Goal: Task Accomplishment & Management: Manage account settings

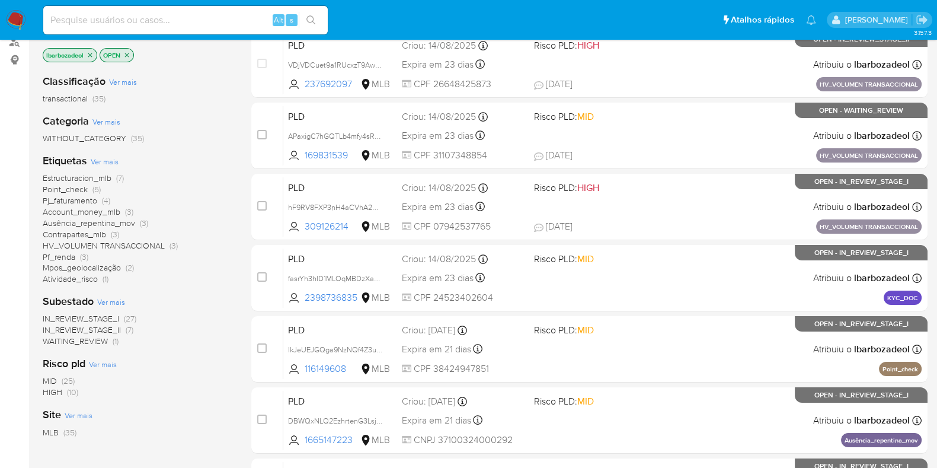
scroll to position [222, 0]
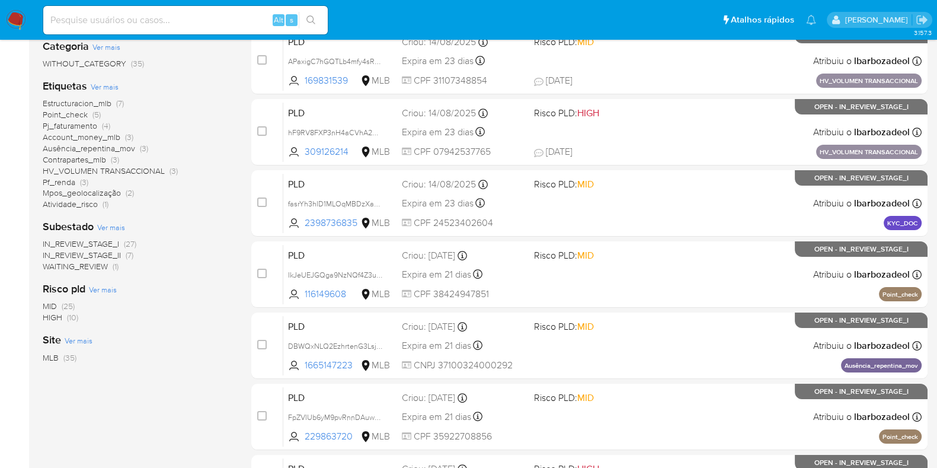
click at [110, 97] on span "Estructuracion_mlb" at bounding box center [77, 103] width 69 height 12
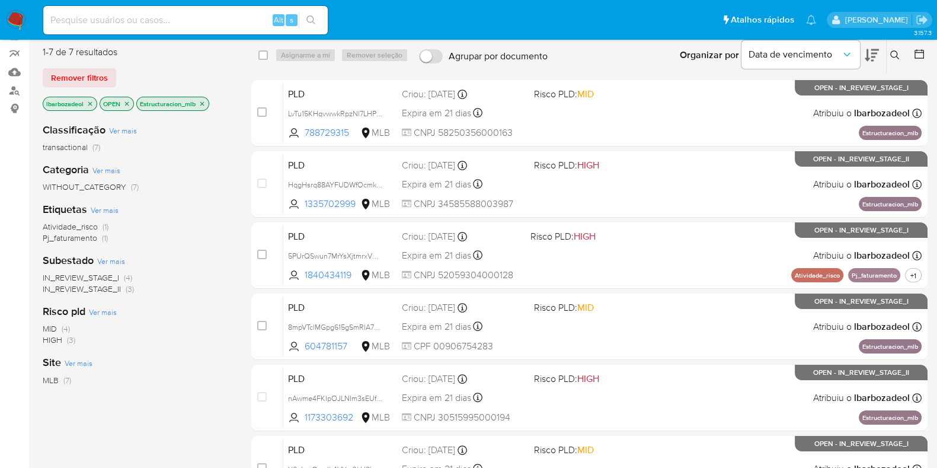
scroll to position [148, 0]
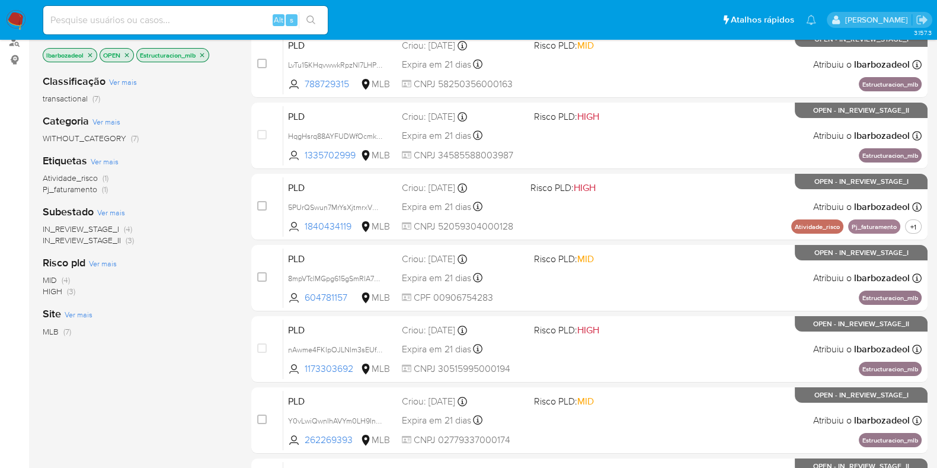
click at [60, 289] on span "HIGH" at bounding box center [53, 291] width 20 height 12
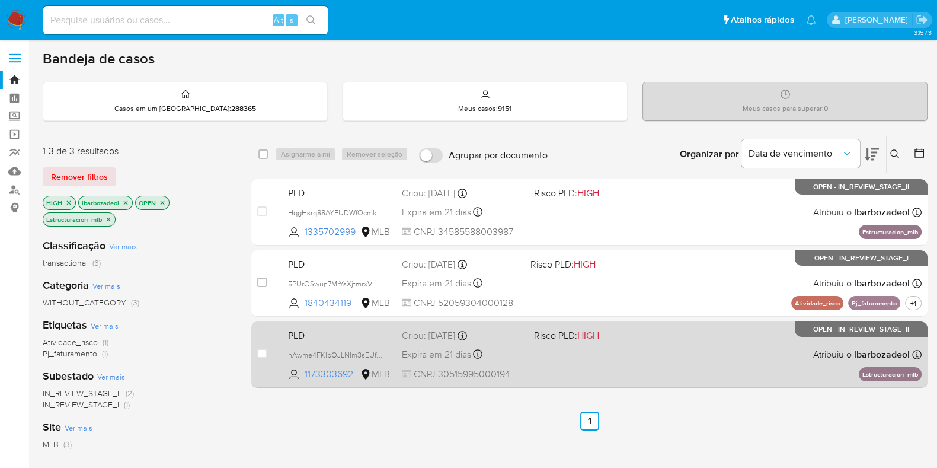
click at [616, 358] on div "PLD nAwme4FKIpOJLNIm3sEUfDxv 1173303692 MLB Risco PLD: HIGH Criou: 12/08/2025 C…" at bounding box center [602, 354] width 638 height 60
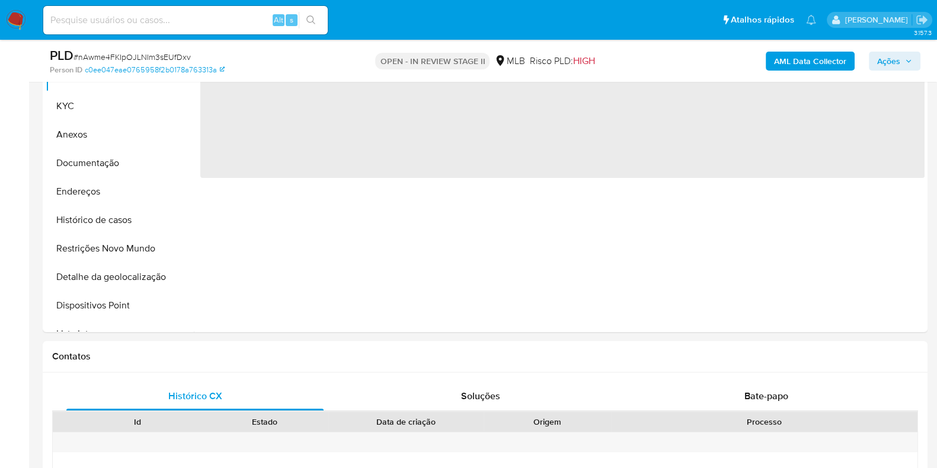
scroll to position [296, 0]
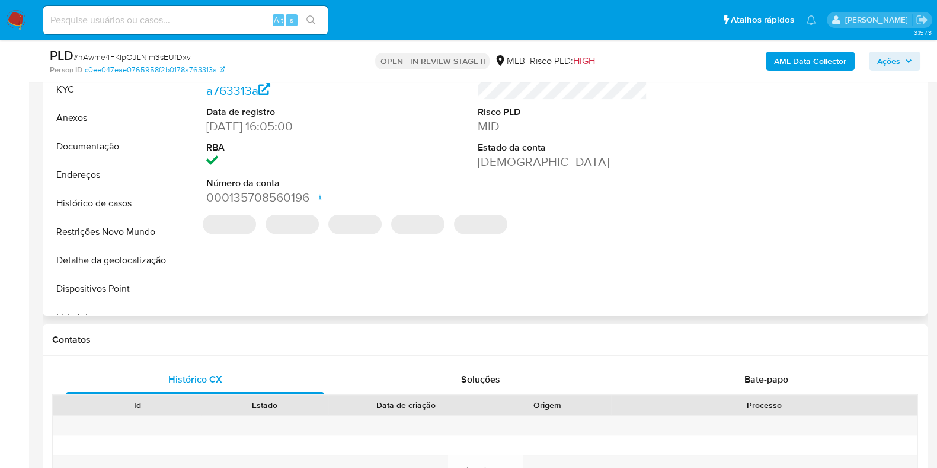
select select "10"
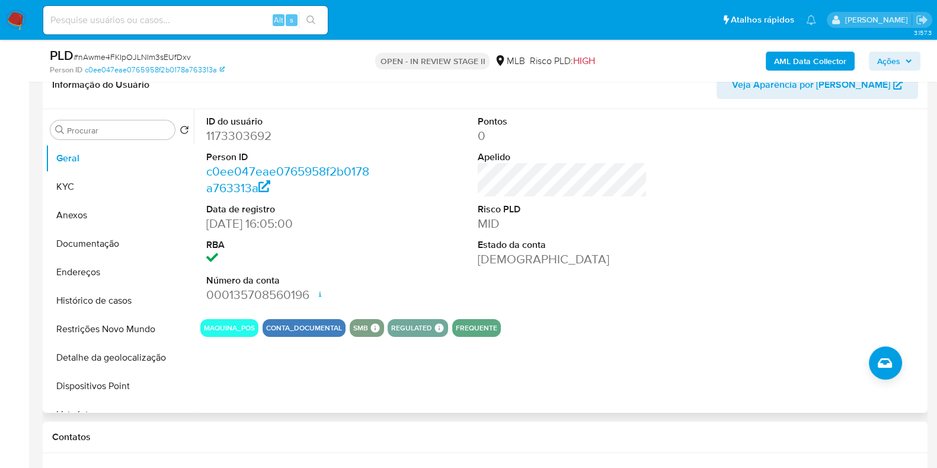
scroll to position [222, 0]
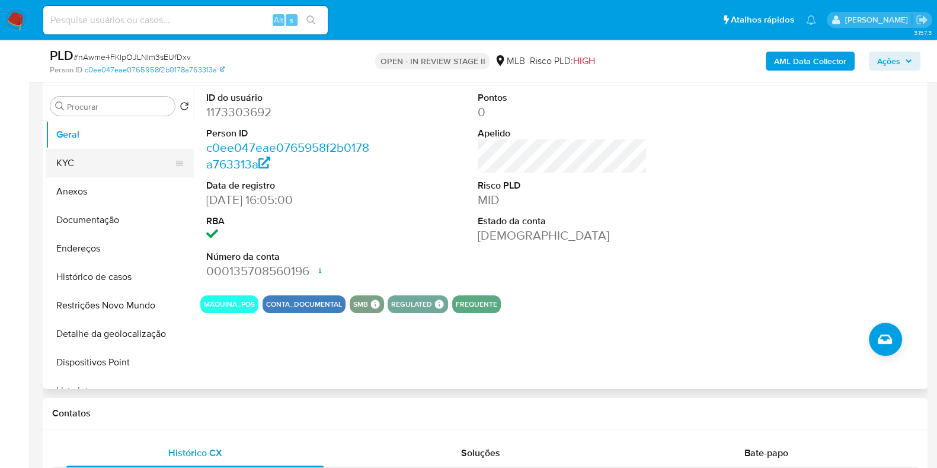
click at [120, 171] on button "KYC" at bounding box center [115, 163] width 139 height 28
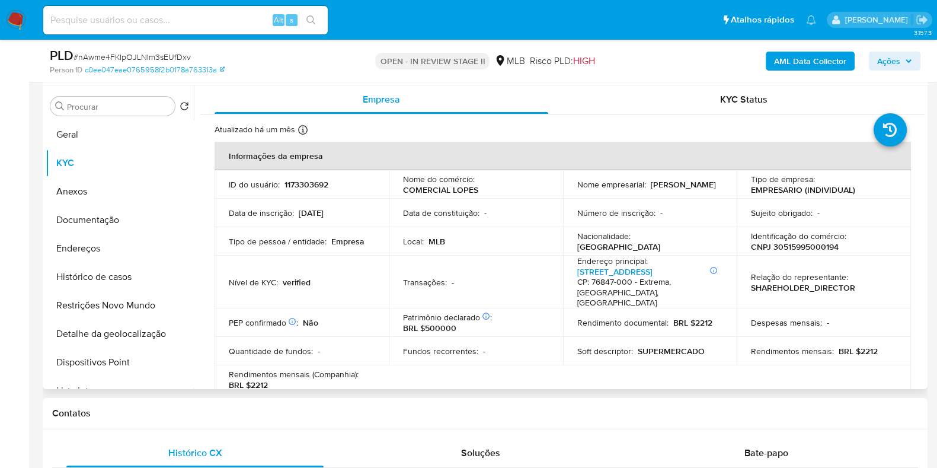
scroll to position [74, 0]
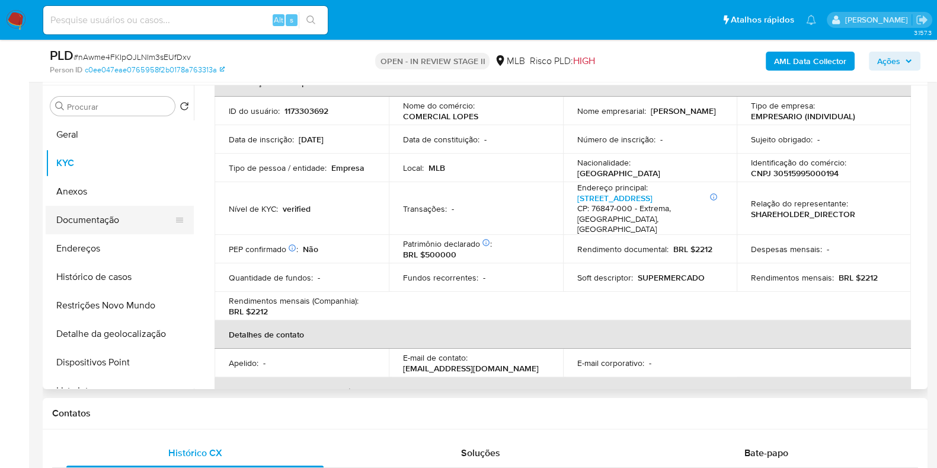
click at [136, 225] on button "Documentação" at bounding box center [115, 220] width 139 height 28
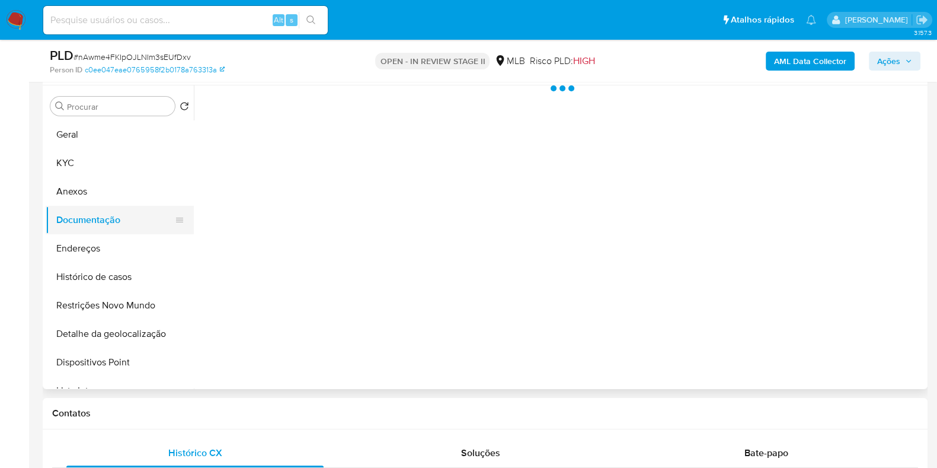
scroll to position [0, 0]
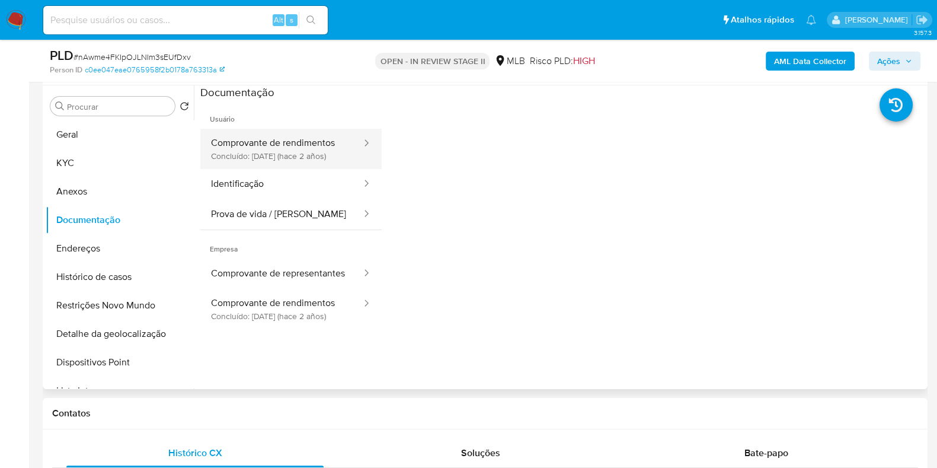
click at [282, 141] on button "Comprovante de rendimentos Concluído: [DATE] (hace 2 años)" at bounding box center [281, 149] width 162 height 40
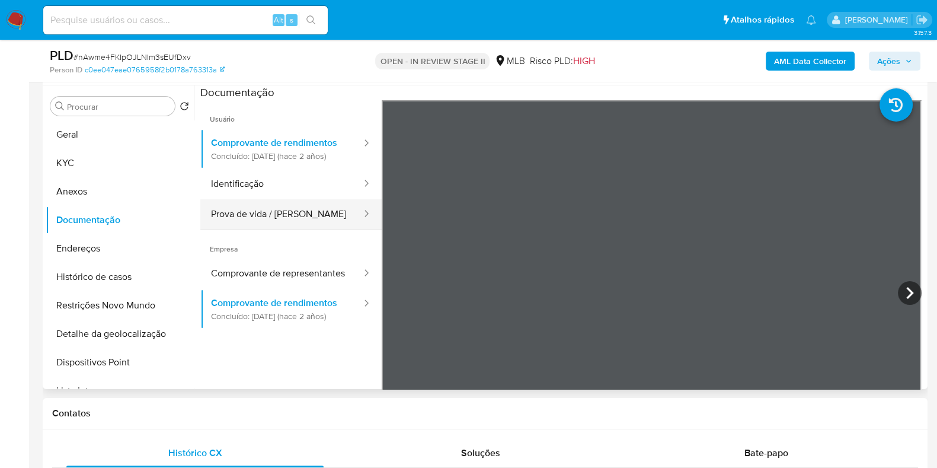
click at [271, 226] on button "Prova de vida / [PERSON_NAME]" at bounding box center [281, 214] width 162 height 30
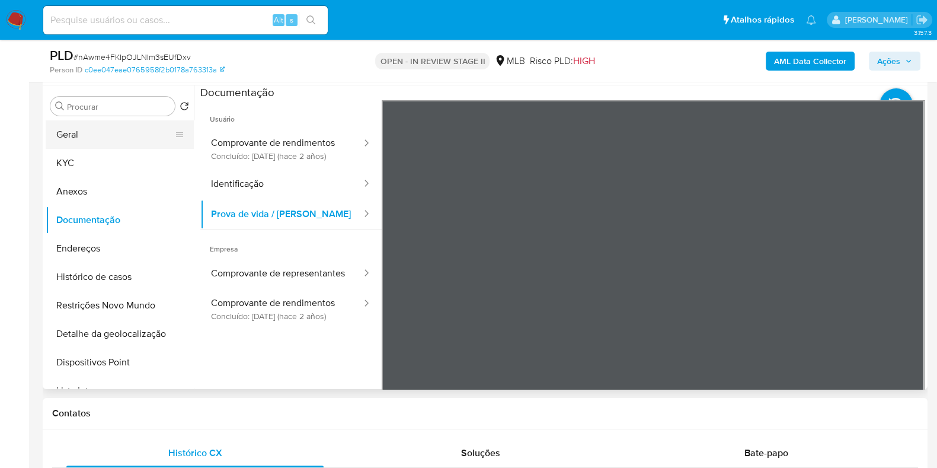
click at [94, 125] on button "Geral" at bounding box center [115, 134] width 139 height 28
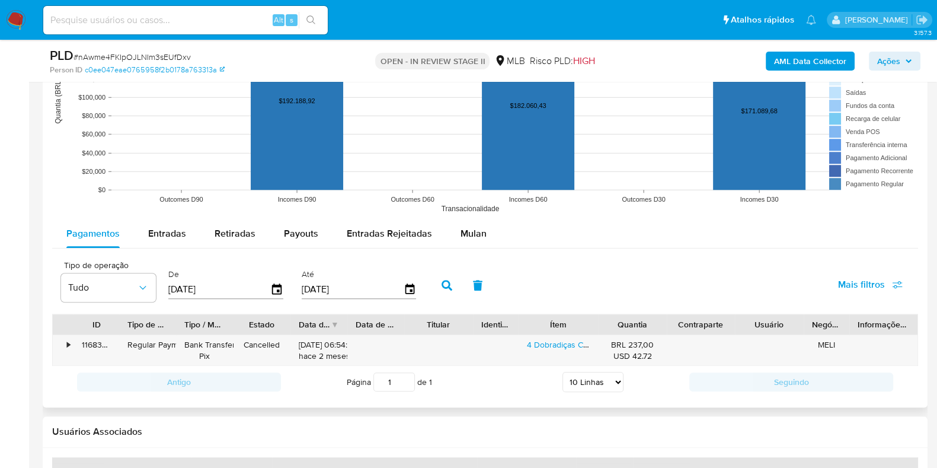
scroll to position [1185, 0]
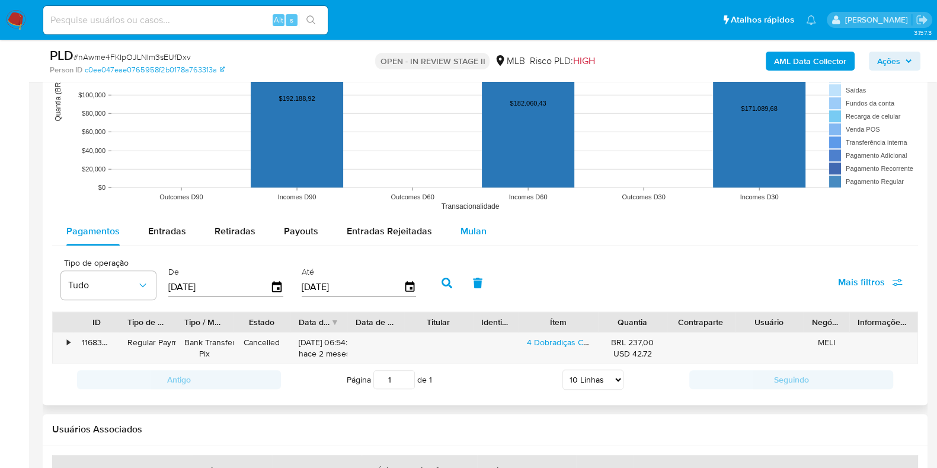
click at [492, 232] on button "Mulan" at bounding box center [473, 231] width 55 height 28
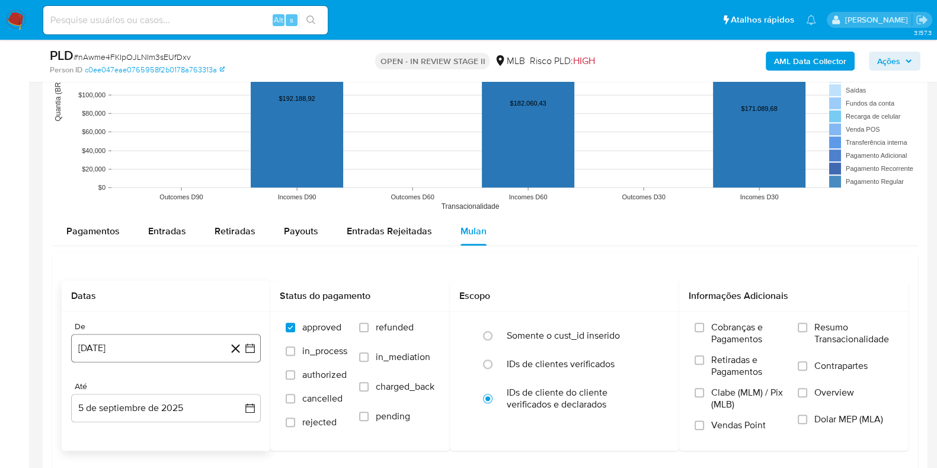
click at [184, 336] on button "5 de agosto de 2024" at bounding box center [166, 348] width 190 height 28
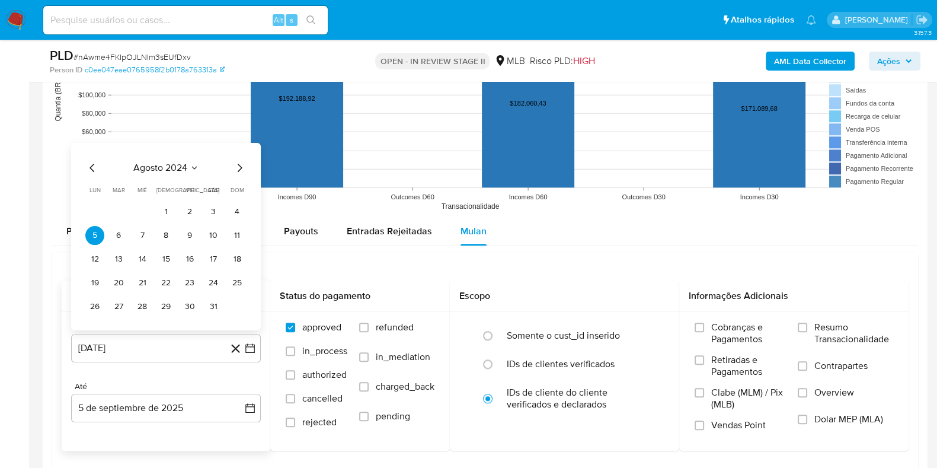
click at [178, 167] on span "agosto 2024" at bounding box center [160, 167] width 54 height 12
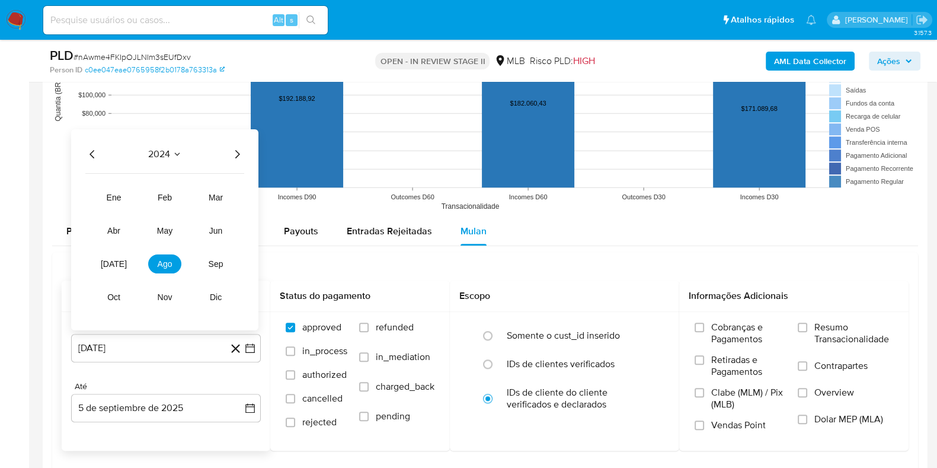
click at [234, 155] on icon "Año siguiente" at bounding box center [237, 153] width 14 height 14
click at [117, 254] on button "[DATE]" at bounding box center [113, 263] width 33 height 19
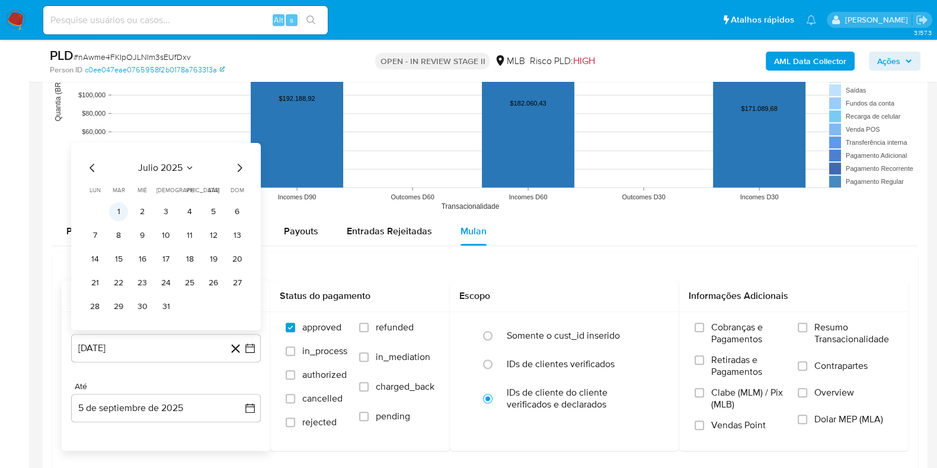
click at [125, 209] on button "1" at bounding box center [118, 211] width 19 height 19
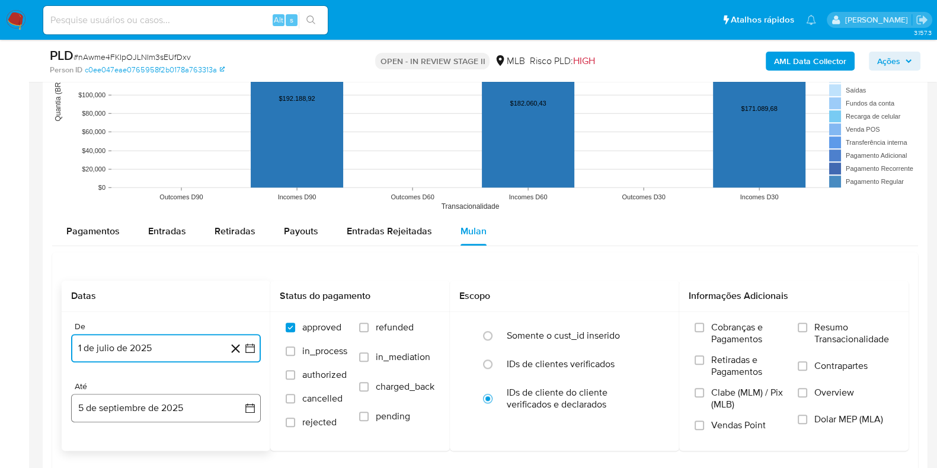
click at [151, 396] on button "5 de septiembre de 2025" at bounding box center [166, 408] width 190 height 28
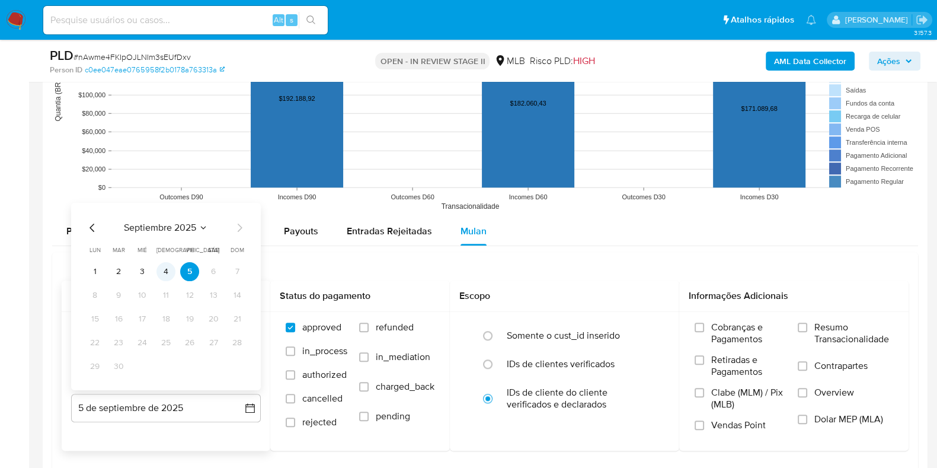
click at [172, 267] on button "4" at bounding box center [165, 270] width 19 height 19
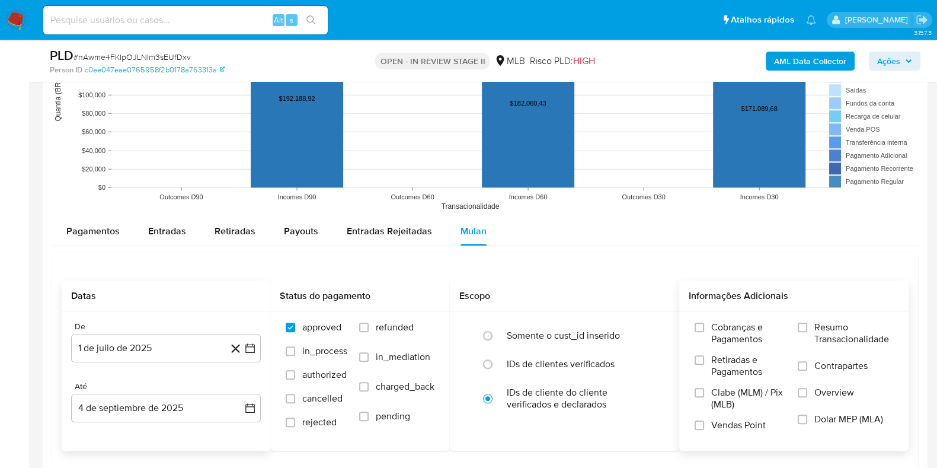
click at [818, 337] on span "Resumo Transacionalidade" at bounding box center [853, 333] width 79 height 24
click at [807, 332] on input "Resumo Transacionalidade" at bounding box center [802, 326] width 9 height 9
click at [819, 337] on span "Resumo Transacionalidade" at bounding box center [853, 333] width 79 height 24
click at [807, 332] on input "Resumo Transacionalidade" at bounding box center [802, 326] width 9 height 9
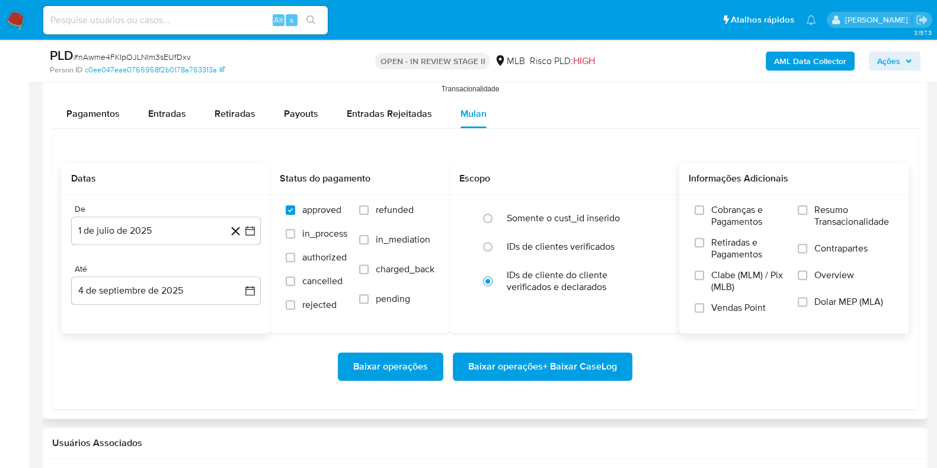
scroll to position [1304, 0]
click at [832, 212] on span "Resumo Transacionalidade" at bounding box center [853, 215] width 79 height 24
click at [807, 212] on input "Resumo Transacionalidade" at bounding box center [802, 208] width 9 height 9
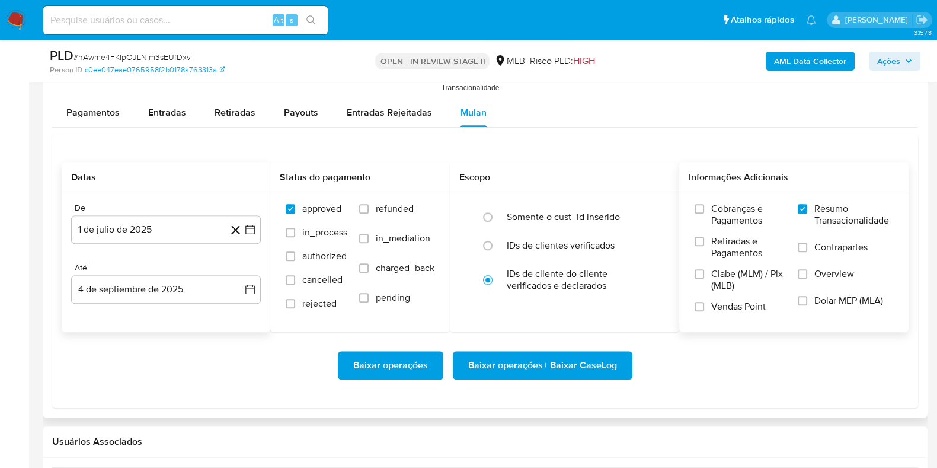
click at [589, 374] on span "Baixar operações + Baixar CaseLog" at bounding box center [542, 365] width 149 height 26
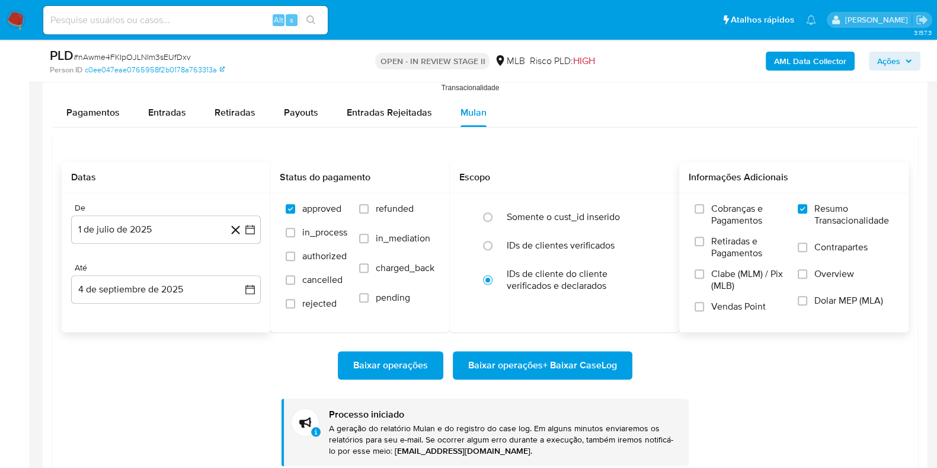
click at [880, 126] on div "Pagamentos Entradas Retiradas Payouts Entradas Rejeitadas Mulan Tipo de operaçã…" at bounding box center [485, 286] width 866 height 377
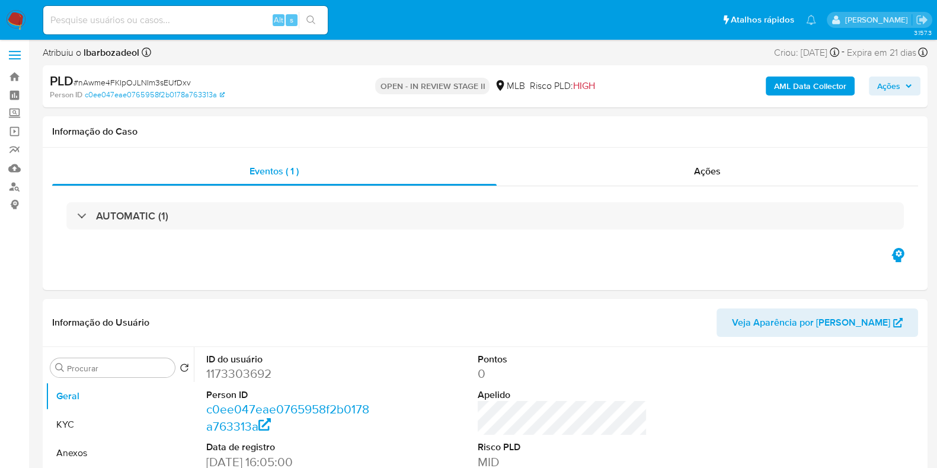
scroll to position [0, 0]
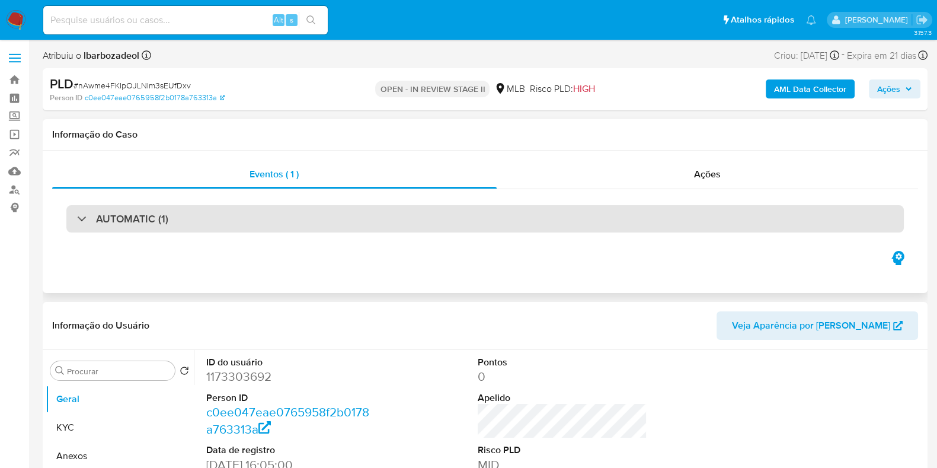
click at [598, 216] on div "AUTOMATIC (1)" at bounding box center [485, 218] width 838 height 27
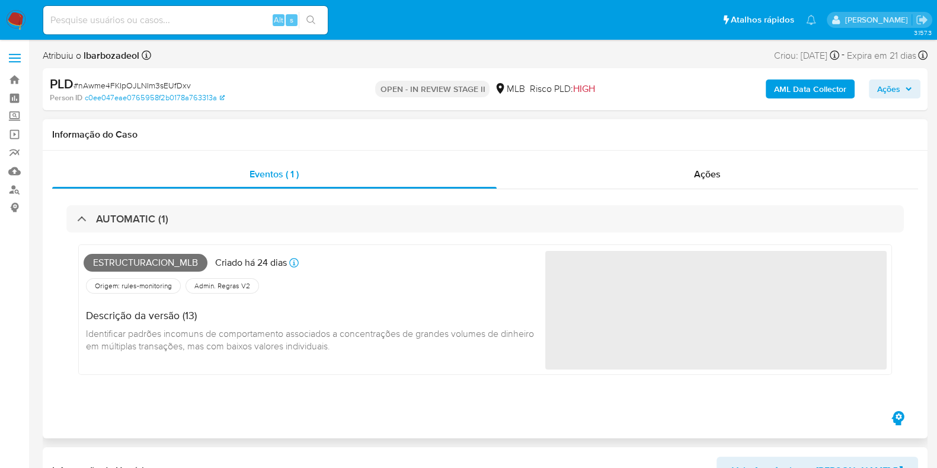
click at [173, 261] on span "Estructuracion_mlb" at bounding box center [146, 263] width 124 height 18
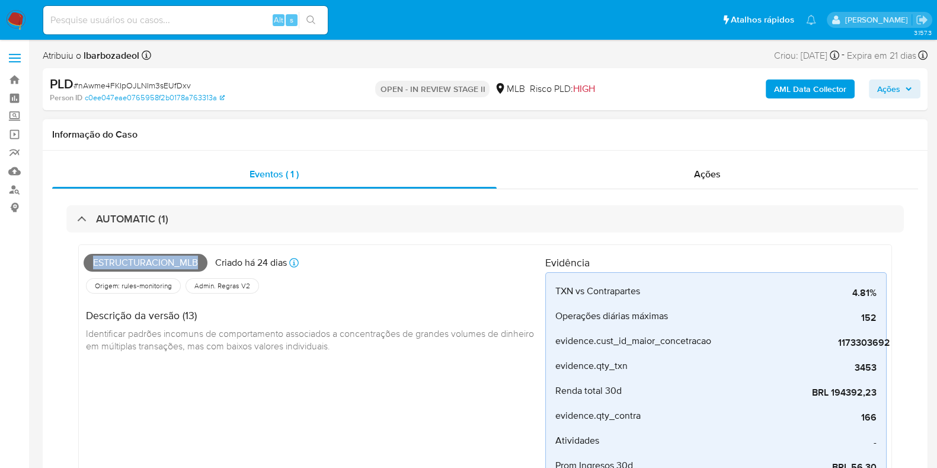
click at [173, 261] on span "Estructuracion_mlb" at bounding box center [146, 263] width 124 height 18
copy span "Estructuracion_mlb"
click at [895, 88] on span "Ações" at bounding box center [888, 88] width 23 height 19
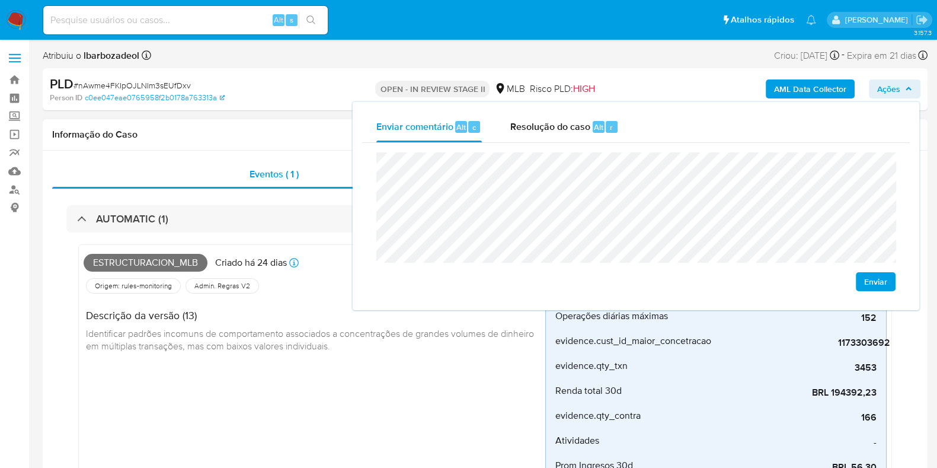
click at [284, 332] on span "Identificar padrões incomuns de comportamento associados a concentrações de gra…" at bounding box center [311, 340] width 451 height 26
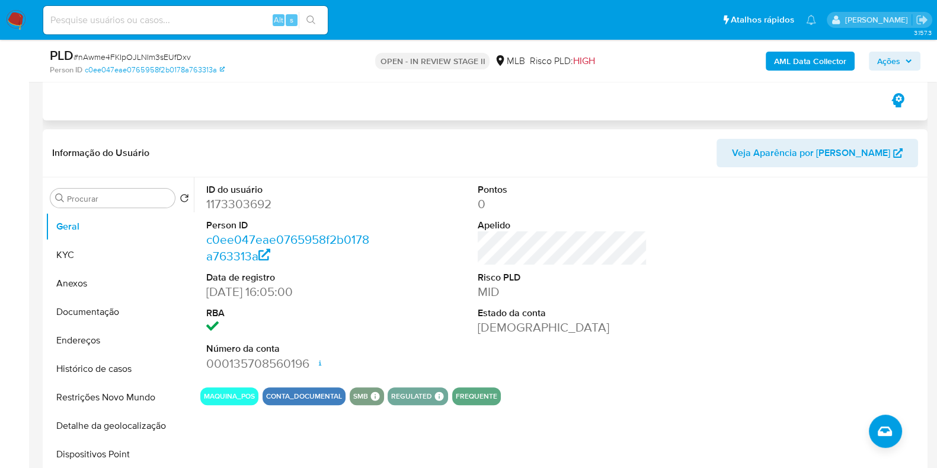
scroll to position [493, 0]
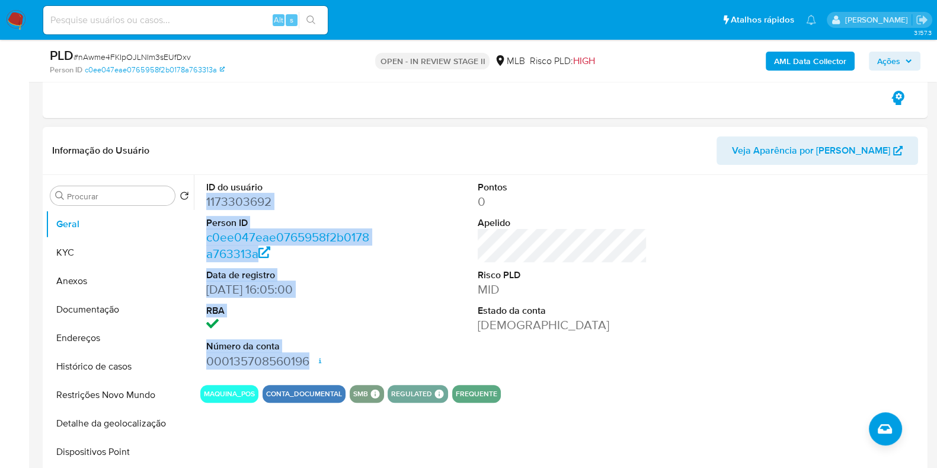
drag, startPoint x: 205, startPoint y: 199, endPoint x: 330, endPoint y: 360, distance: 203.6
click at [330, 360] on div "ID do usuário 1173303692 Person ID c0ee047eae0765958f2b0178a763313a Data de reg…" at bounding box center [290, 275] width 181 height 200
copy dl "1173303692 Person ID c0ee047eae0765958f2b0178a763313a Data de registro 04/08/20…"
click at [871, 58] on button "Ações" at bounding box center [895, 61] width 52 height 19
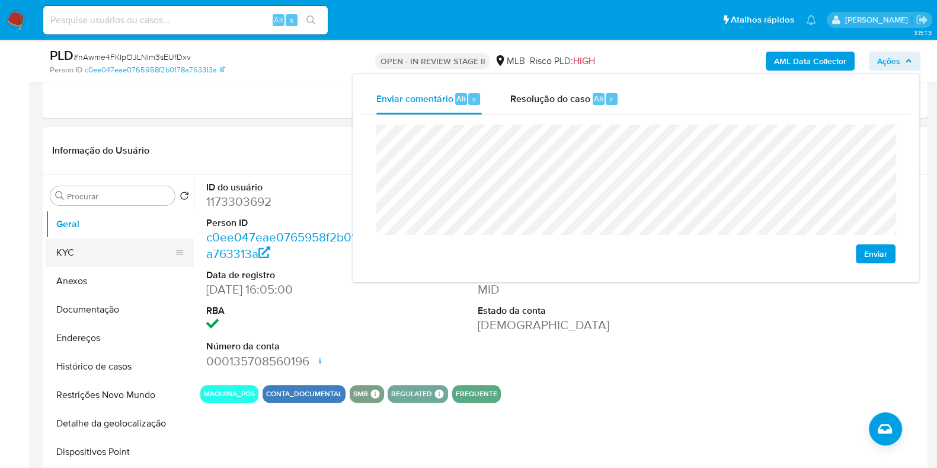
click at [79, 256] on button "KYC" at bounding box center [115, 252] width 139 height 28
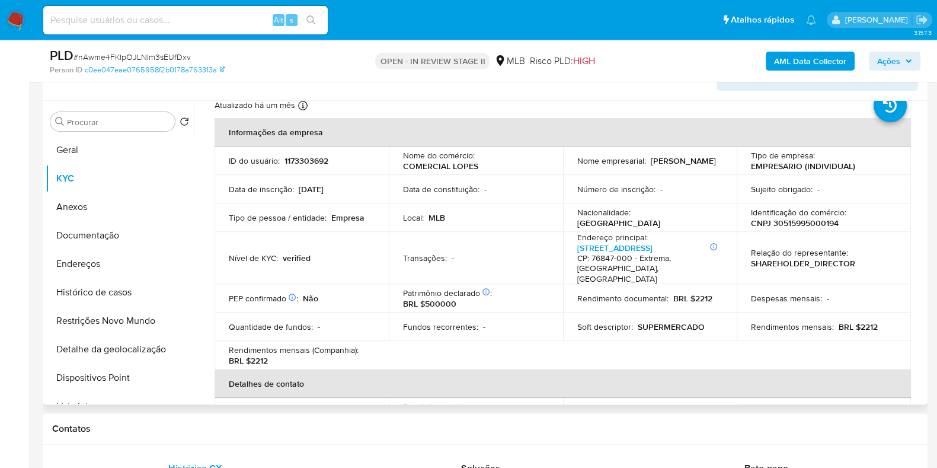
scroll to position [74, 0]
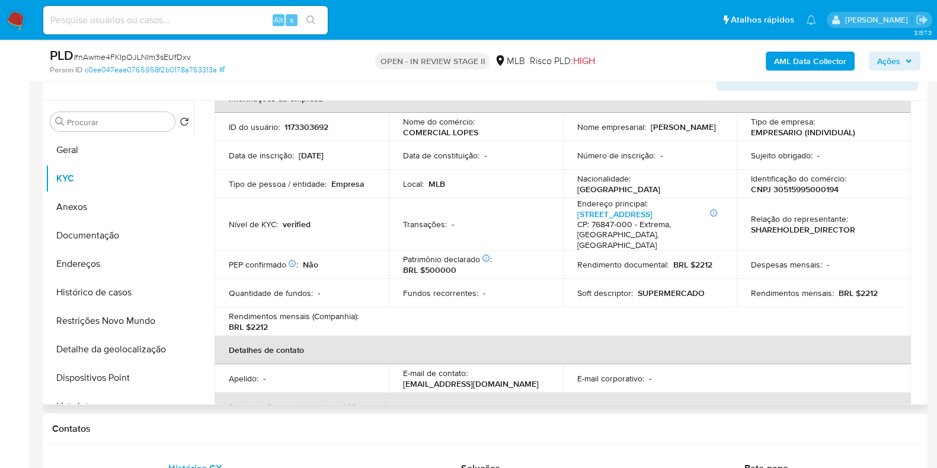
click at [810, 189] on p "CNPJ 30515995000194" at bounding box center [795, 189] width 88 height 11
copy p "30515995000194"
click at [907, 62] on icon "button" at bounding box center [908, 61] width 7 height 7
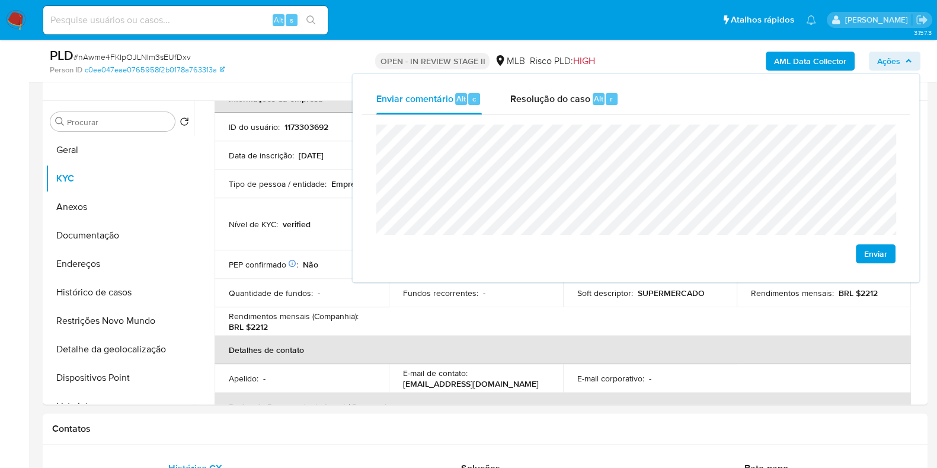
scroll to position [641, 0]
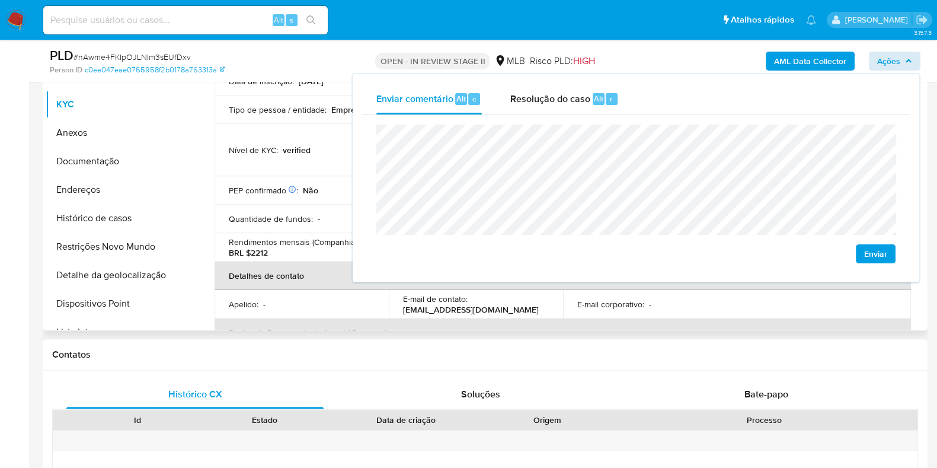
click at [263, 237] on p "Rendimentos mensais (Companhia) :" at bounding box center [294, 242] width 130 height 11
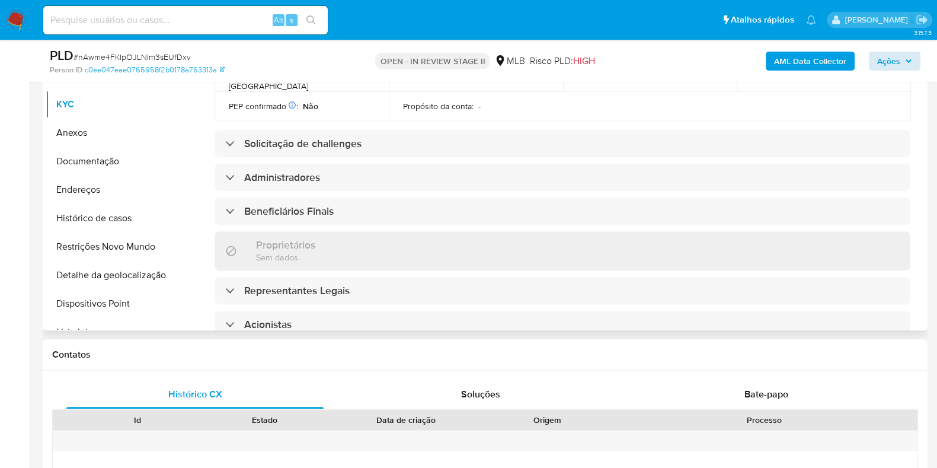
scroll to position [445, 0]
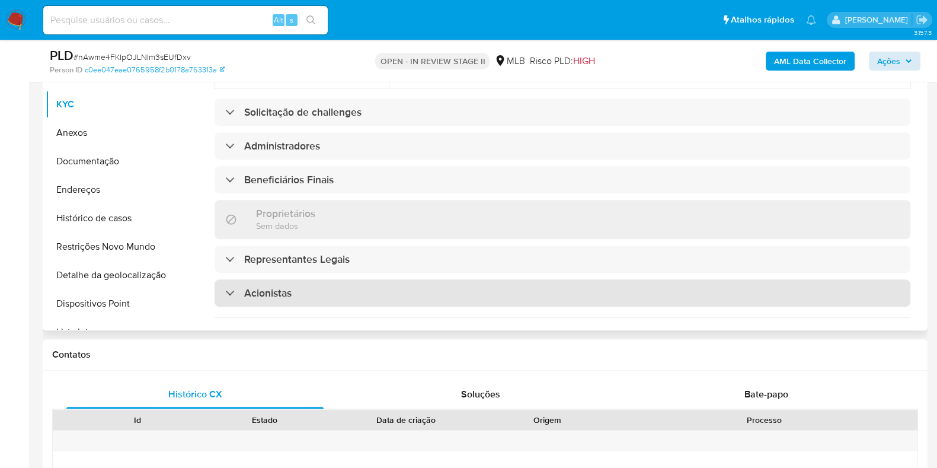
click at [311, 279] on div "Acionistas" at bounding box center [563, 292] width 696 height 27
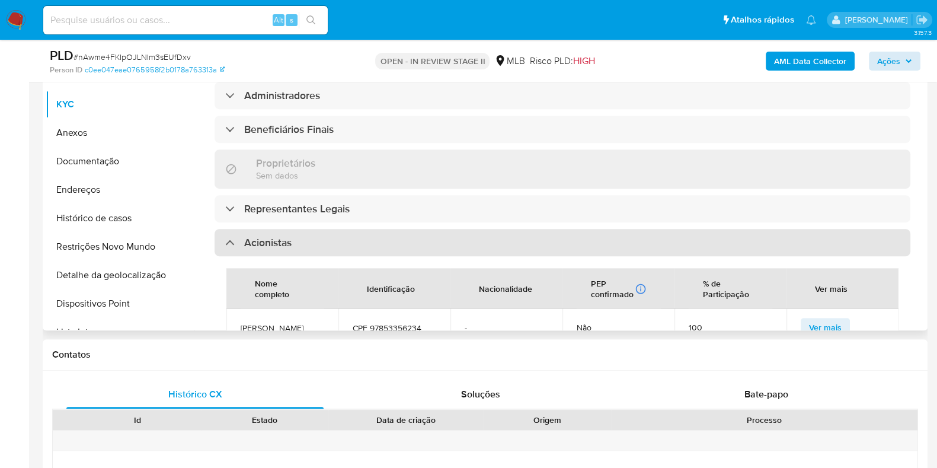
scroll to position [518, 0]
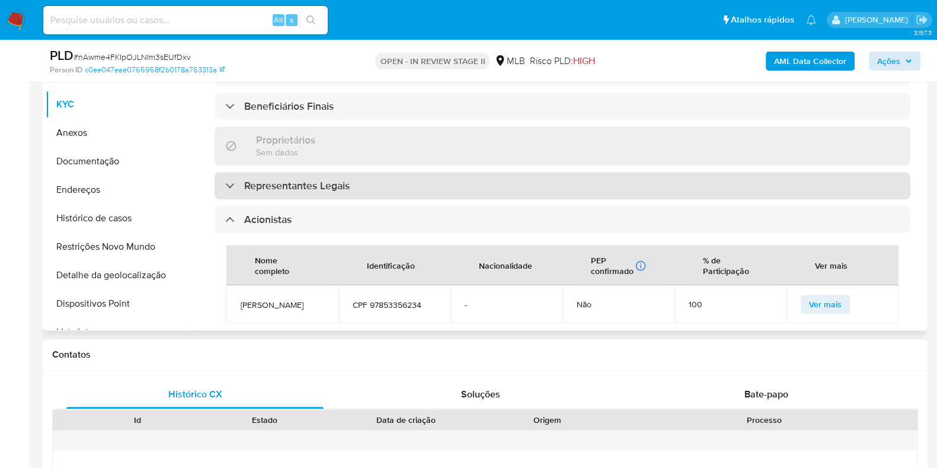
click at [338, 179] on h3 "Representantes Legais" at bounding box center [297, 185] width 106 height 13
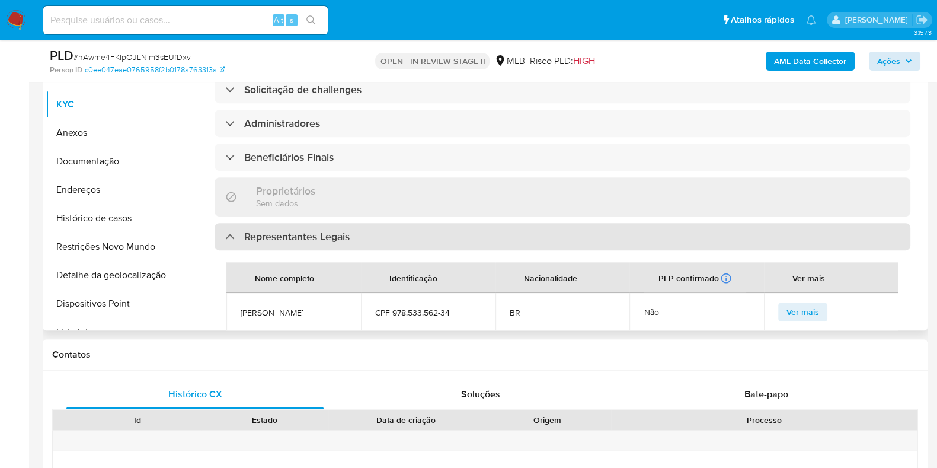
scroll to position [445, 0]
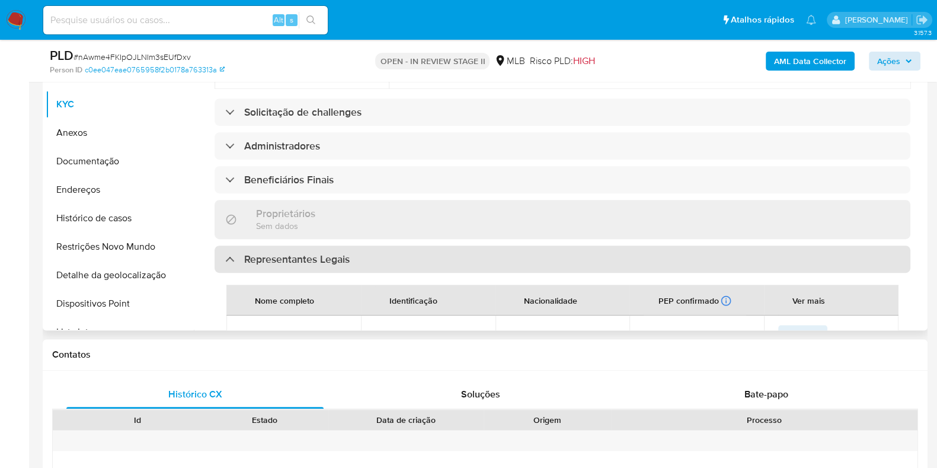
click at [344, 166] on div "Beneficiários Finais" at bounding box center [563, 179] width 696 height 27
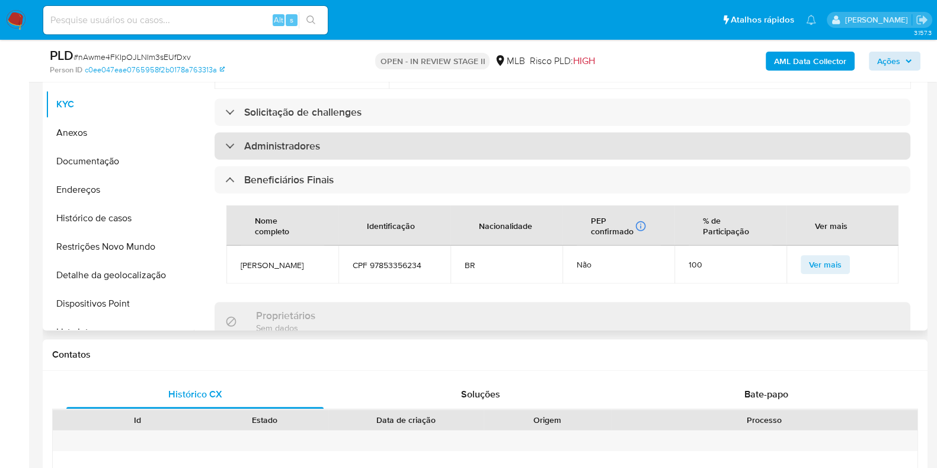
click at [414, 132] on div "Administradores" at bounding box center [563, 145] width 696 height 27
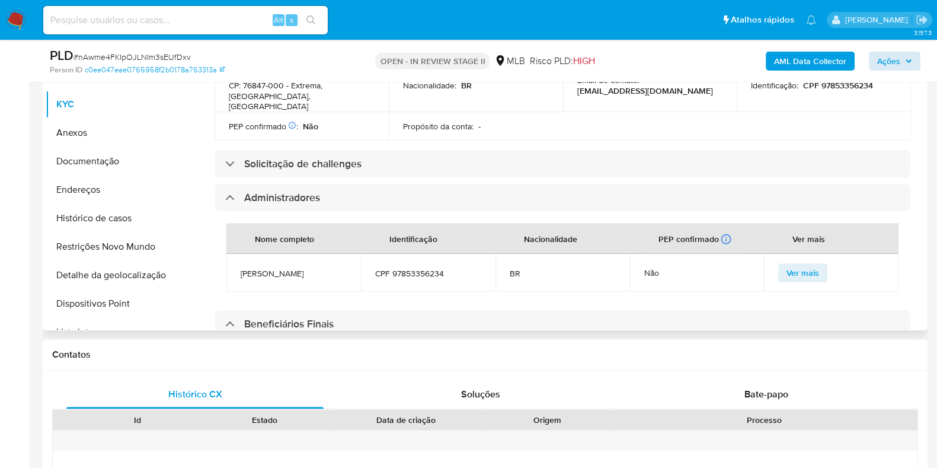
scroll to position [370, 0]
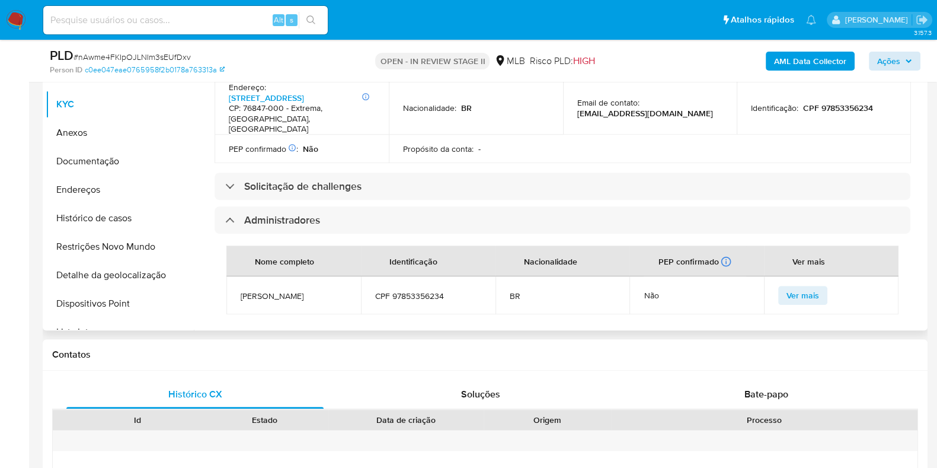
click at [401, 181] on div "Informações da empresa ID do usuário : 1173303692 Nome do comércio : COMERCIAL …" at bounding box center [563, 381] width 696 height 1337
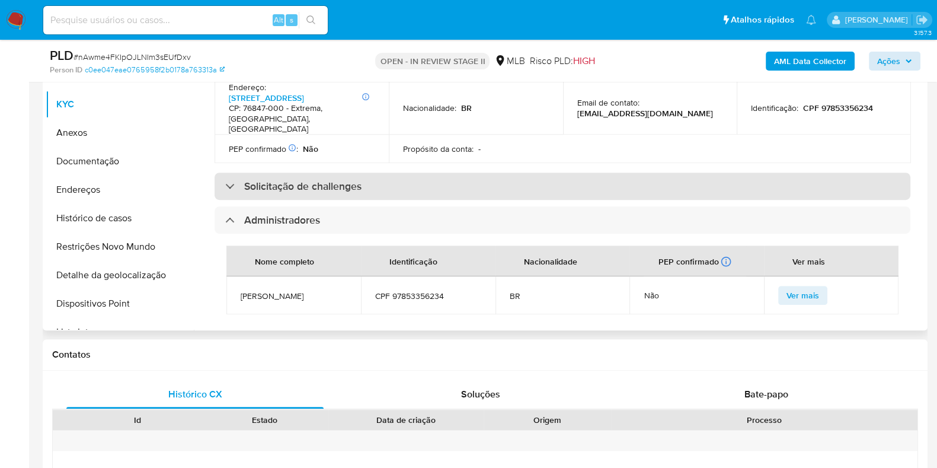
click at [405, 173] on div "Solicitação de challenges" at bounding box center [563, 186] width 696 height 27
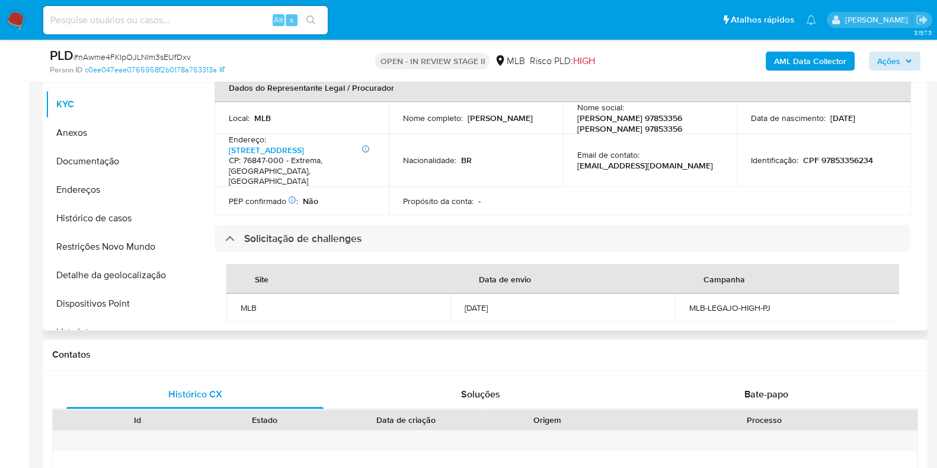
scroll to position [296, 0]
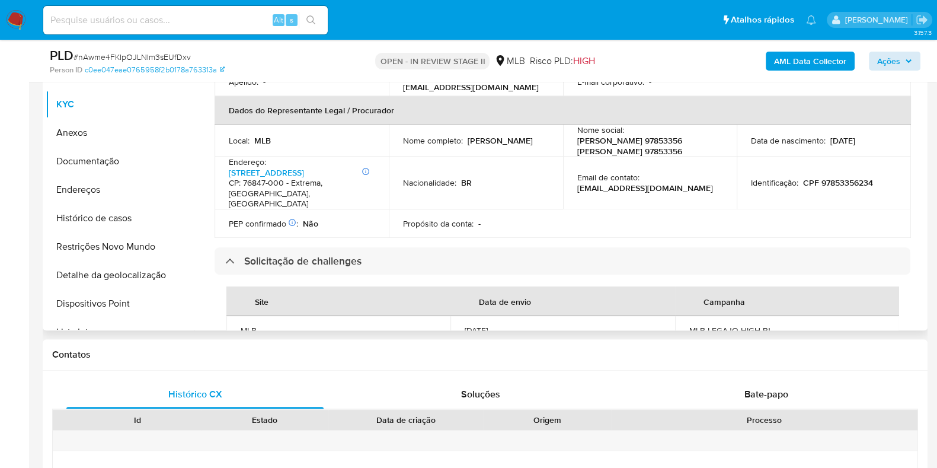
click at [834, 177] on p "CPF 97853356234" at bounding box center [838, 182] width 70 height 11
click at [836, 177] on p "CPF 97853356234" at bounding box center [838, 182] width 70 height 11
copy p "97853356234"
click at [898, 50] on div "AML Data Collector Ações" at bounding box center [777, 61] width 287 height 28
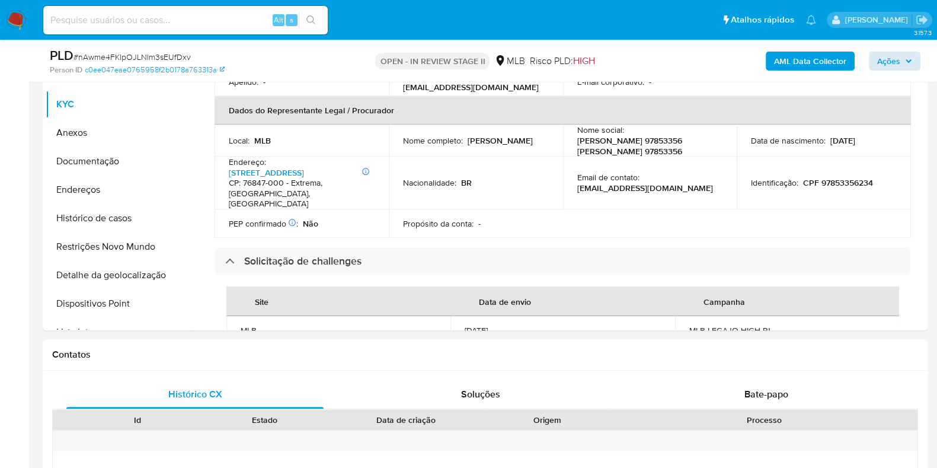
click at [898, 50] on div "AML Data Collector Ações" at bounding box center [777, 61] width 287 height 28
click at [892, 65] on span "Ações" at bounding box center [888, 61] width 23 height 19
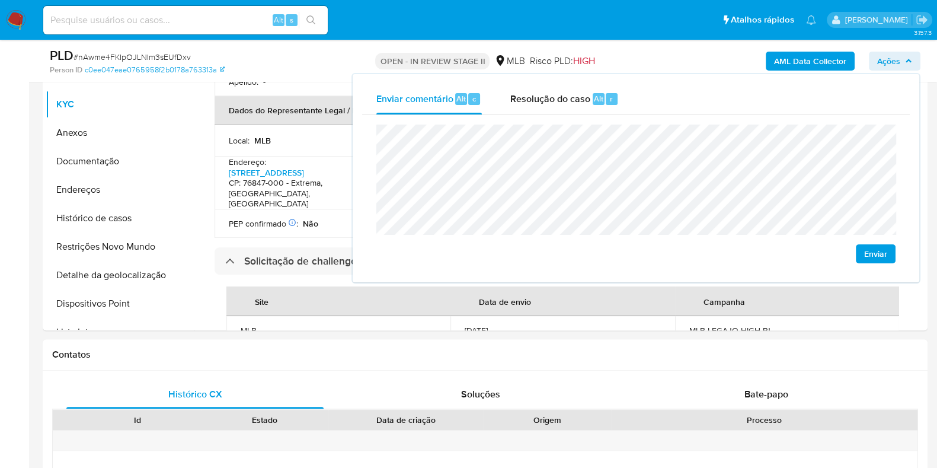
click at [0, 0] on lt-span "econômica" at bounding box center [0, 0] width 0 height 0
click at [656, 349] on h1 "Contatos" at bounding box center [485, 355] width 866 height 12
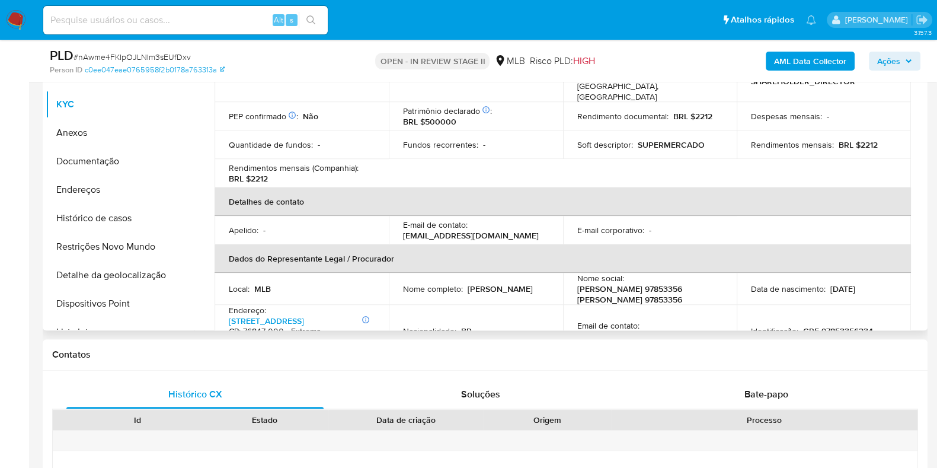
scroll to position [74, 0]
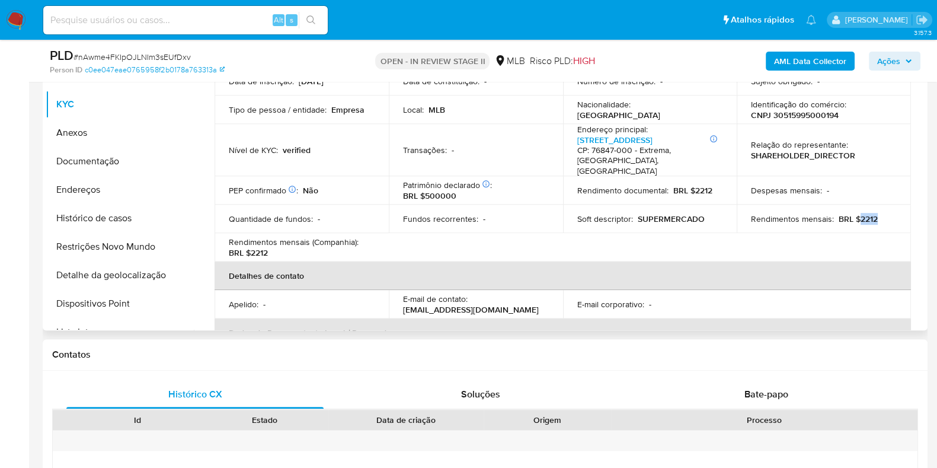
drag, startPoint x: 856, startPoint y: 208, endPoint x: 892, endPoint y: 203, distance: 36.6
click at [892, 213] on div "Rendimentos mensais : BRL $2212" at bounding box center [824, 218] width 146 height 11
drag, startPoint x: 889, startPoint y: 203, endPoint x: 873, endPoint y: 113, distance: 91.6
click at [877, 101] on div "Identificação do comércio : CNPJ 30515995000194" at bounding box center [824, 109] width 146 height 21
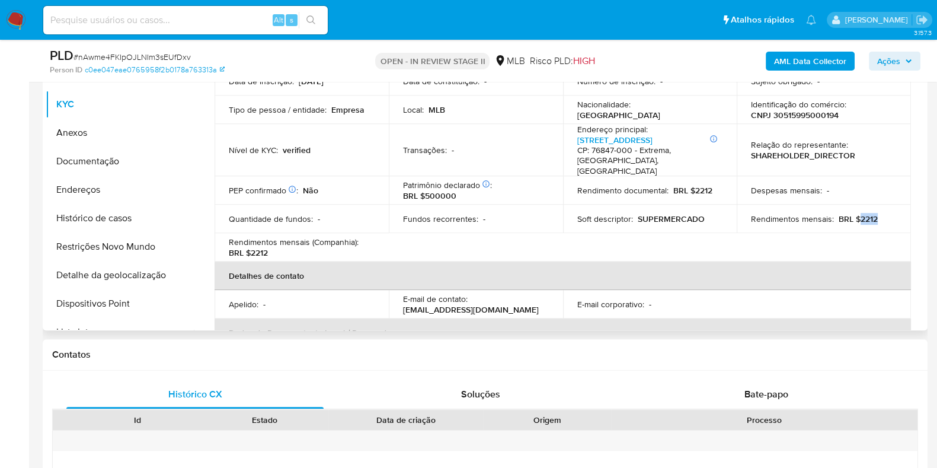
drag, startPoint x: 855, startPoint y: 210, endPoint x: 874, endPoint y: 208, distance: 18.5
click at [874, 213] on div "Rendimentos mensais : BRL $2212" at bounding box center [824, 218] width 146 height 11
drag, startPoint x: 874, startPoint y: 208, endPoint x: 884, endPoint y: 222, distance: 17.8
click at [884, 222] on table "Informações da empresa ID do usuário : 1173303692 Nome do comércio : COMERCIAL …" at bounding box center [563, 235] width 697 height 450
drag, startPoint x: 854, startPoint y: 206, endPoint x: 875, endPoint y: 206, distance: 20.8
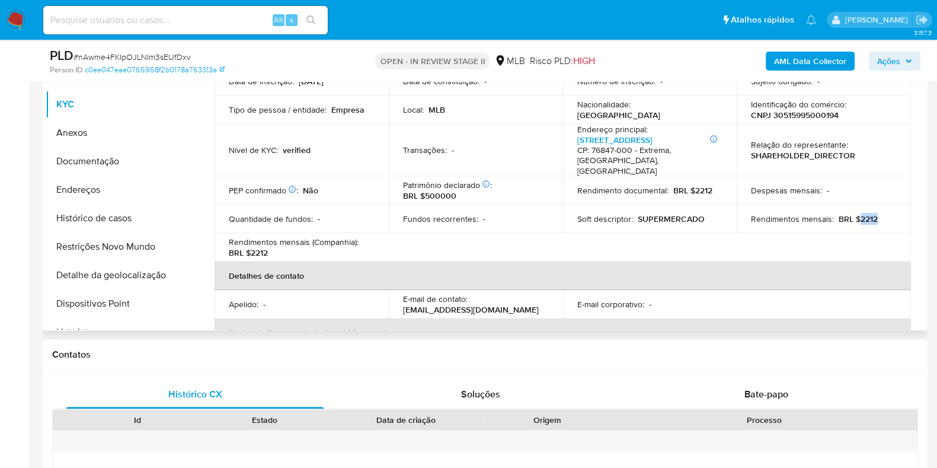
click at [875, 213] on div "Rendimentos mensais : BRL $2212" at bounding box center [824, 218] width 146 height 11
copy p "2212"
click at [891, 66] on span "Ações" at bounding box center [888, 61] width 23 height 19
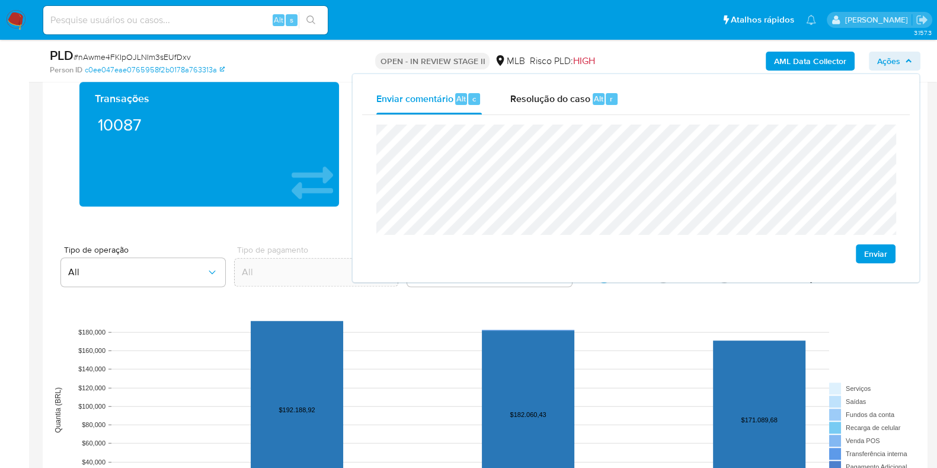
click at [24, 185] on aside "Bandeja Painel Screening Pesquisa em Listas Watchlist Ferramentas Operações em …" at bounding box center [14, 96] width 29 height 2660
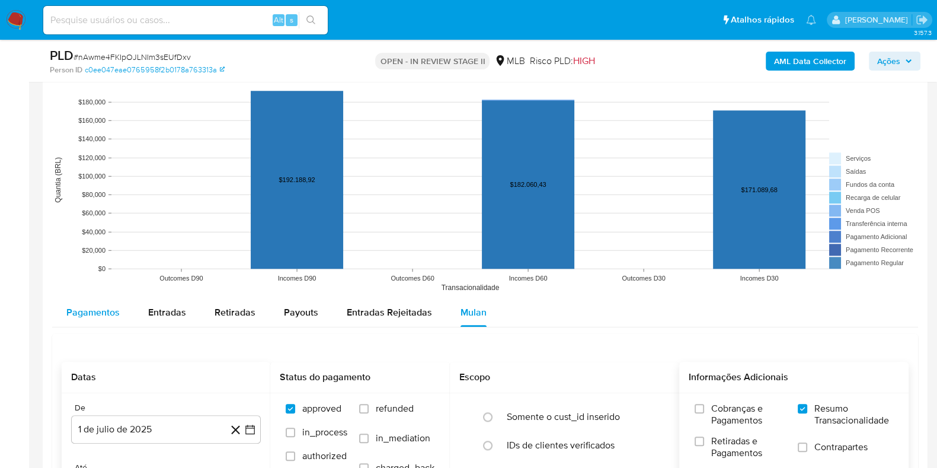
scroll to position [1604, 0]
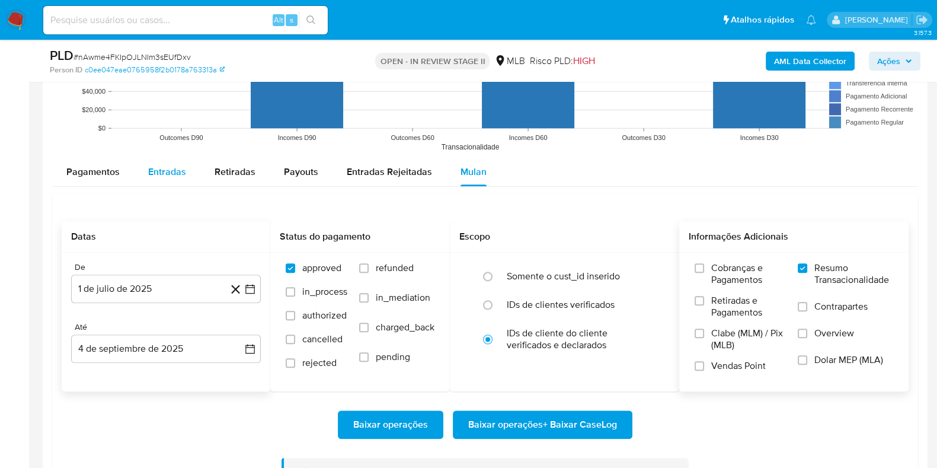
click at [177, 179] on div "Entradas" at bounding box center [167, 172] width 38 height 28
select select "10"
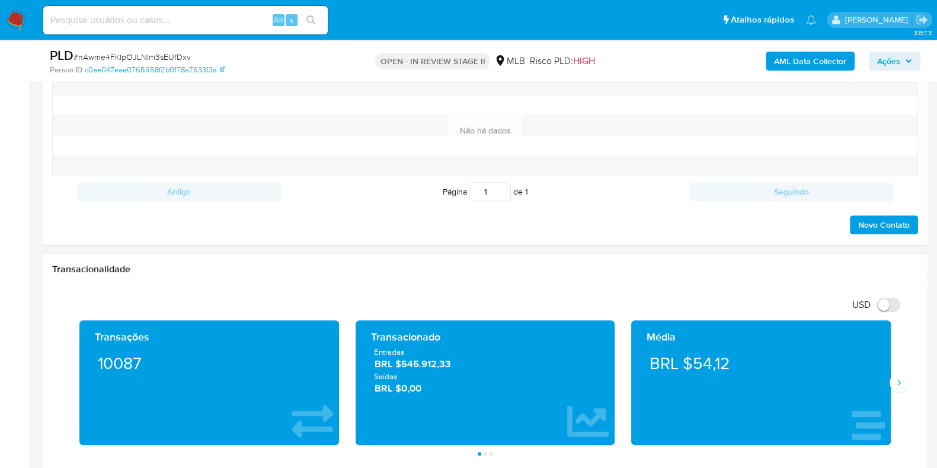
scroll to position [493, 0]
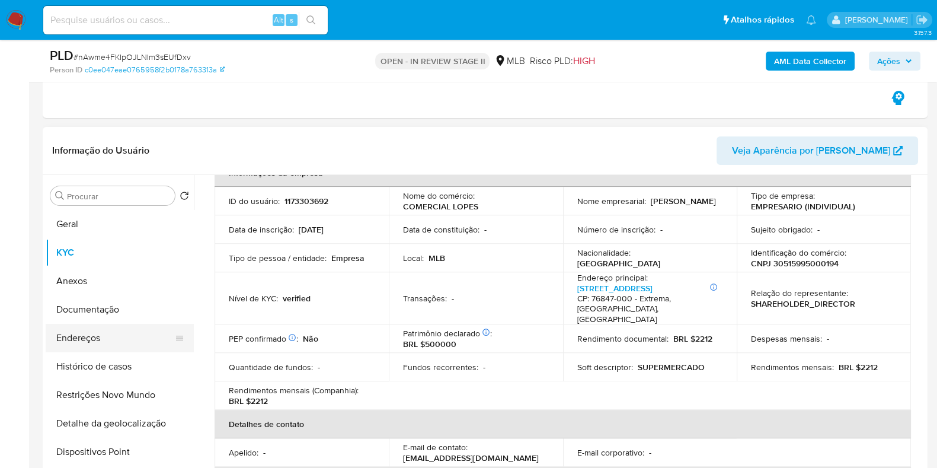
click at [95, 346] on button "Endereços" at bounding box center [115, 338] width 139 height 28
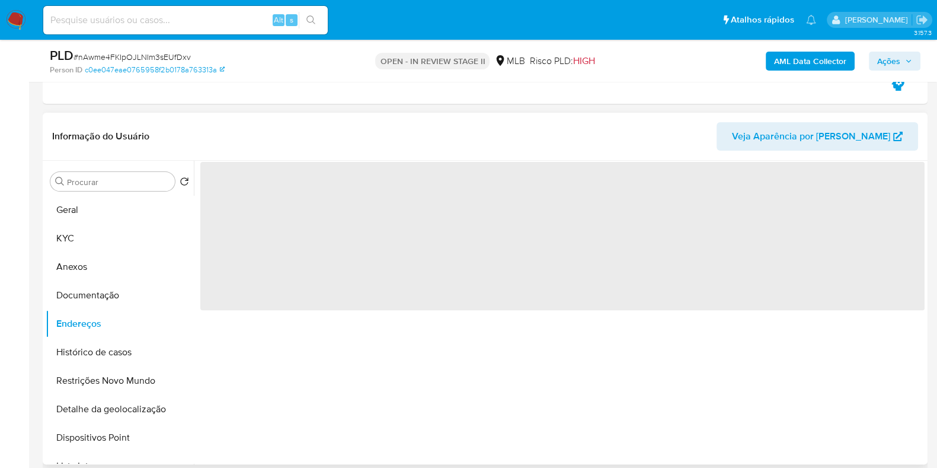
scroll to position [567, 0]
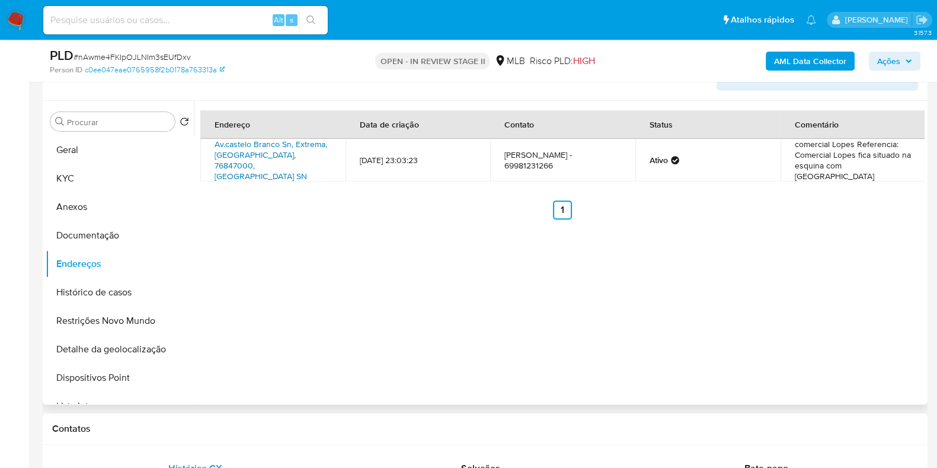
click at [289, 162] on link "Av.castelo Branco Sn, Extrema, Rondônia, 76847000, Brasil SN" at bounding box center [271, 160] width 113 height 44
click at [116, 228] on button "Documentação" at bounding box center [115, 235] width 139 height 28
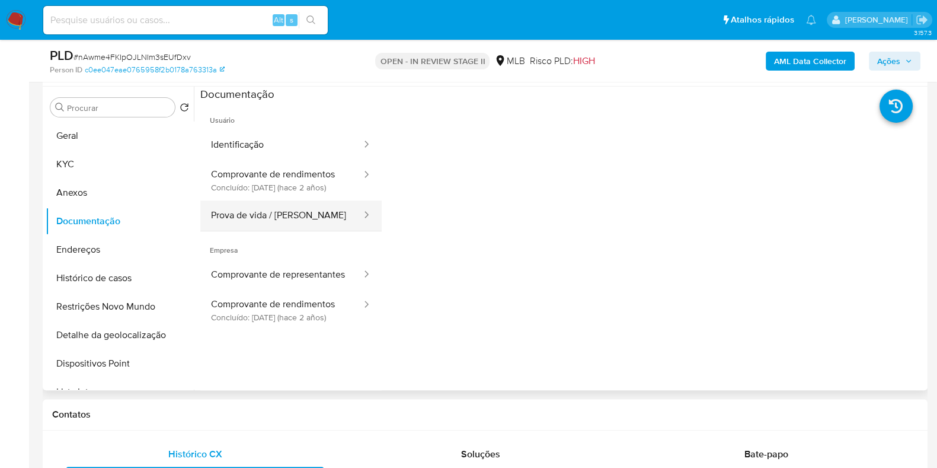
click at [298, 218] on button "Prova de vida / [PERSON_NAME]" at bounding box center [281, 215] width 162 height 30
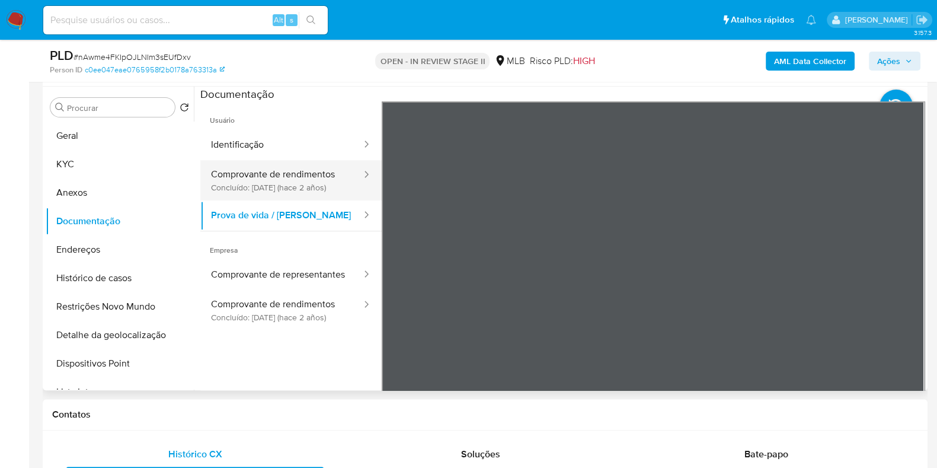
click at [291, 176] on button "Comprovante de rendimentos Concluído: 28/09/2023 (hace 2 años)" at bounding box center [281, 180] width 162 height 40
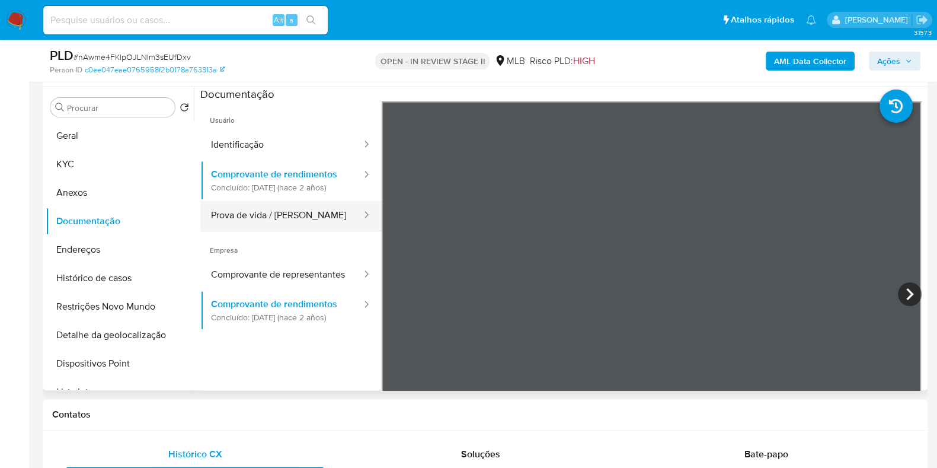
click at [284, 219] on button "Prova de vida / [PERSON_NAME]" at bounding box center [281, 215] width 162 height 30
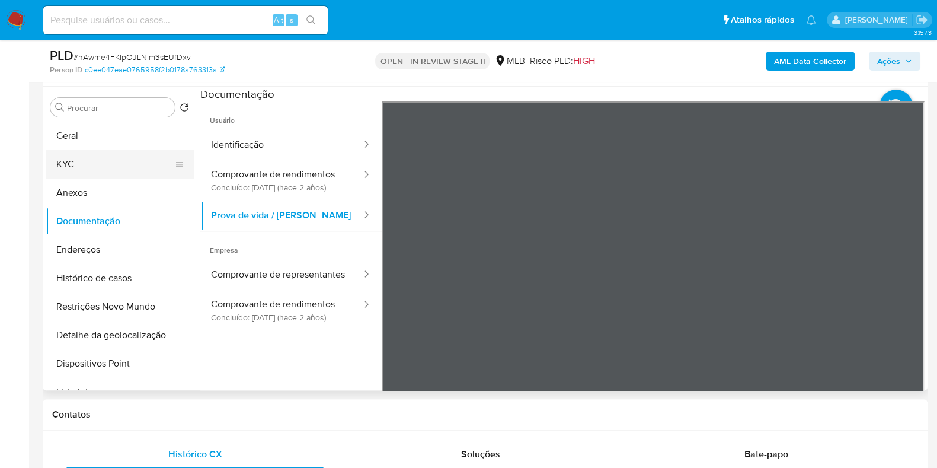
click at [129, 167] on button "KYC" at bounding box center [115, 164] width 139 height 28
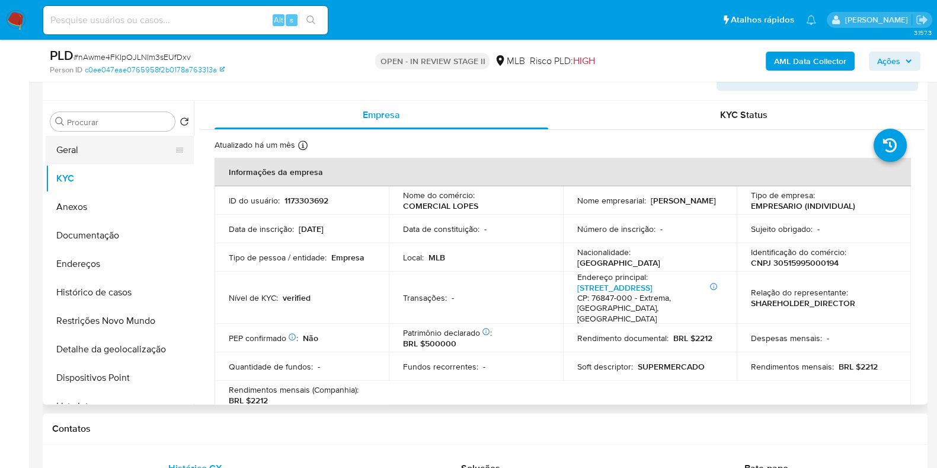
click at [145, 140] on button "Geral" at bounding box center [115, 150] width 139 height 28
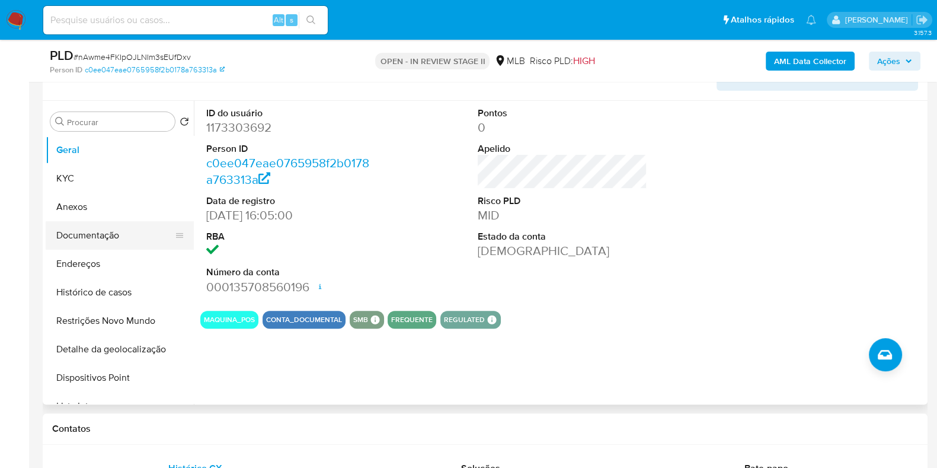
click at [134, 232] on button "Documentação" at bounding box center [115, 235] width 139 height 28
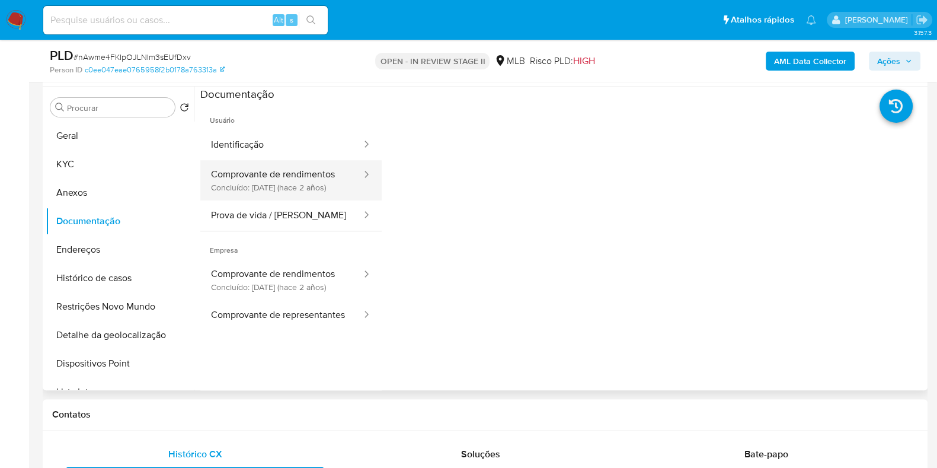
click at [309, 180] on button "Comprovante de rendimentos Concluído: 28/09/2023 (hace 2 años)" at bounding box center [281, 180] width 162 height 40
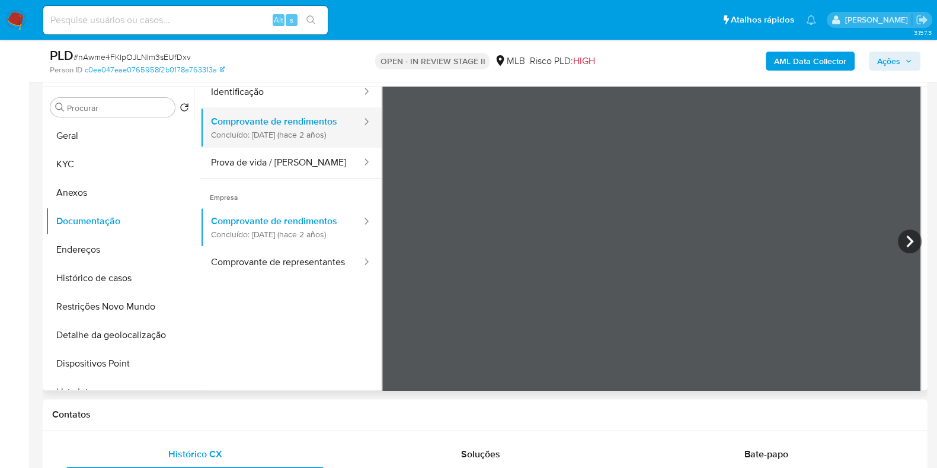
scroll to position [74, 0]
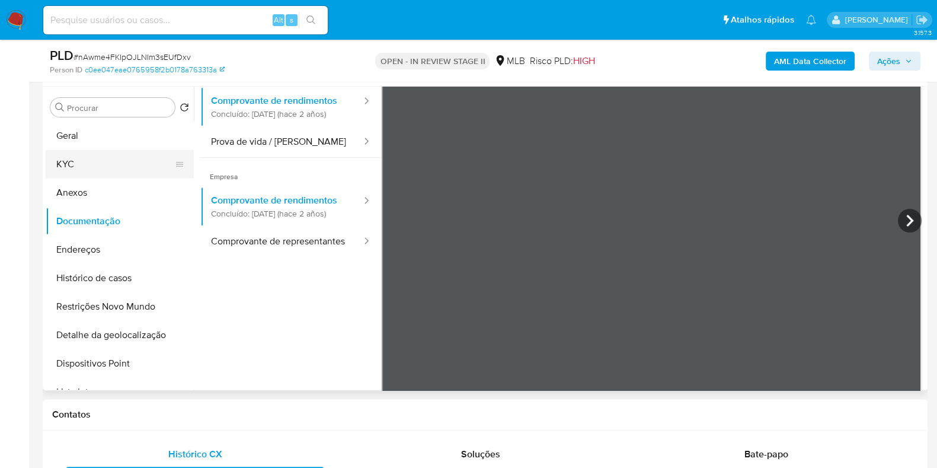
click at [74, 167] on button "KYC" at bounding box center [115, 164] width 139 height 28
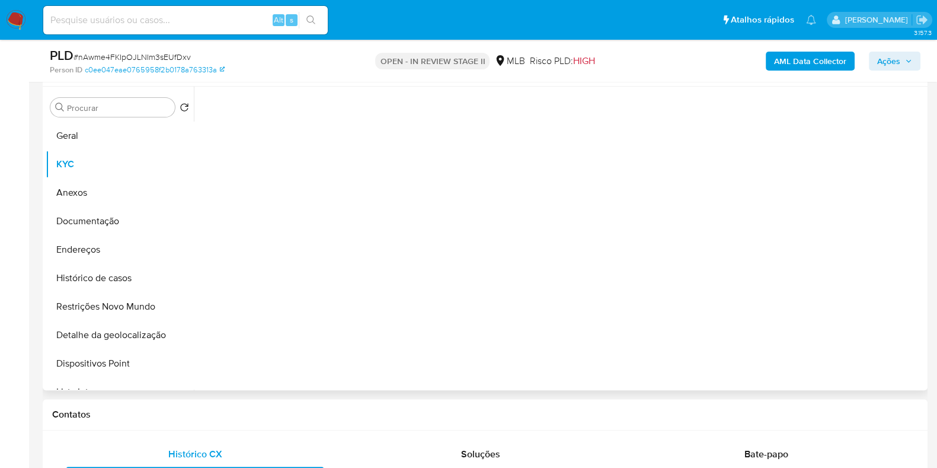
scroll to position [493, 0]
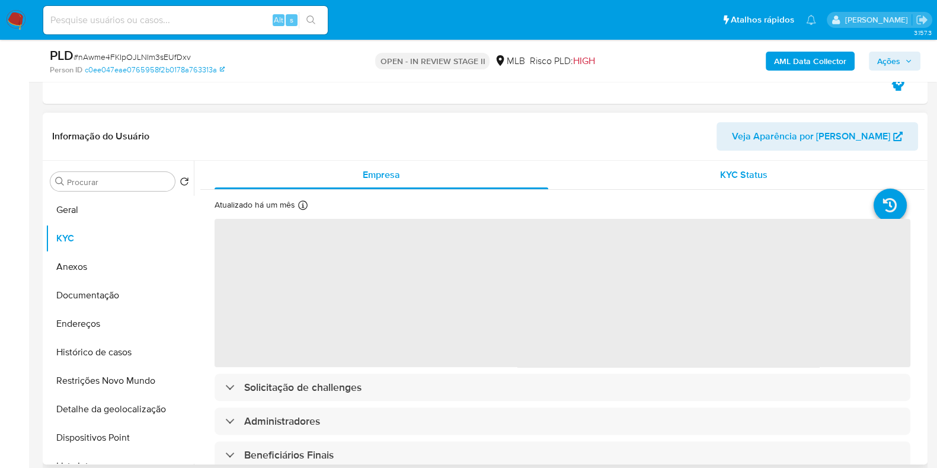
click at [670, 174] on div "KYC Status" at bounding box center [744, 175] width 334 height 28
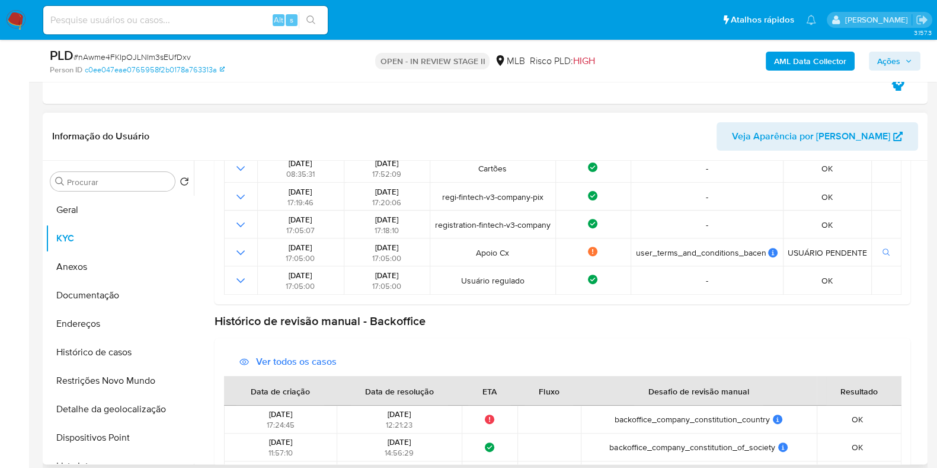
scroll to position [385, 0]
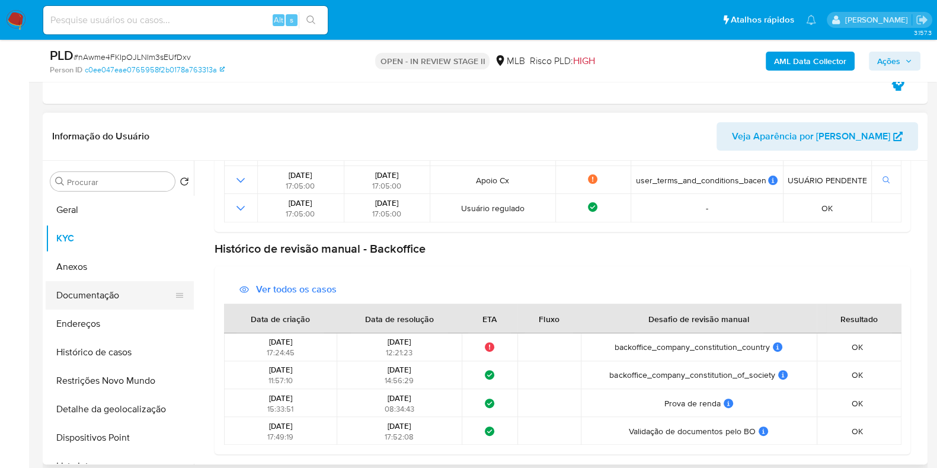
click at [75, 293] on button "Documentação" at bounding box center [115, 295] width 139 height 28
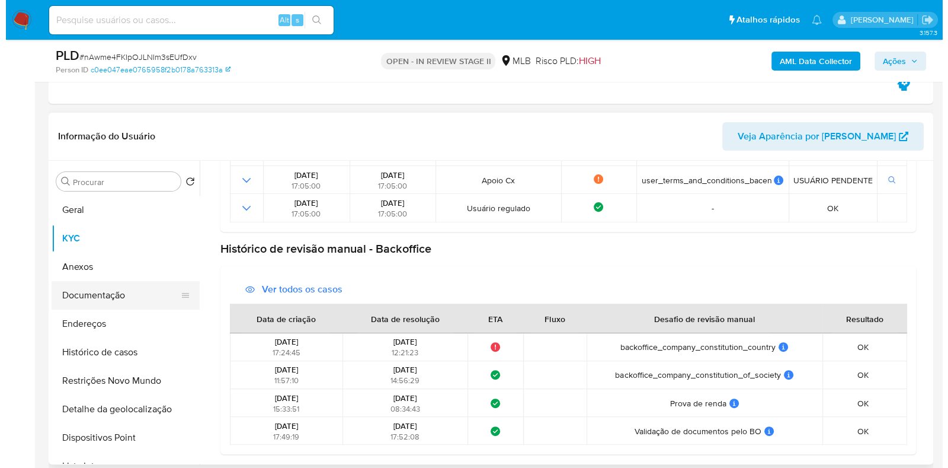
scroll to position [0, 0]
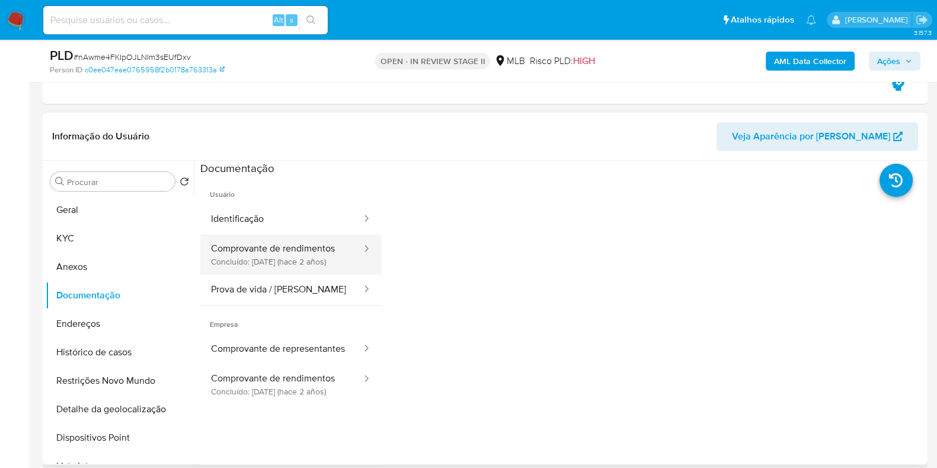
click at [301, 245] on button "Comprovante de rendimentos Concluído: 28/09/2023 (hace 2 años)" at bounding box center [281, 254] width 162 height 40
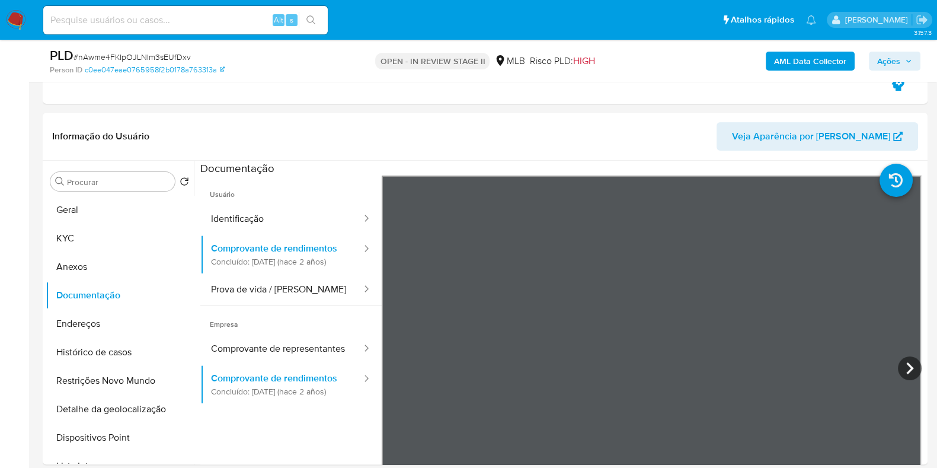
click at [817, 58] on b "AML Data Collector" at bounding box center [810, 61] width 72 height 19
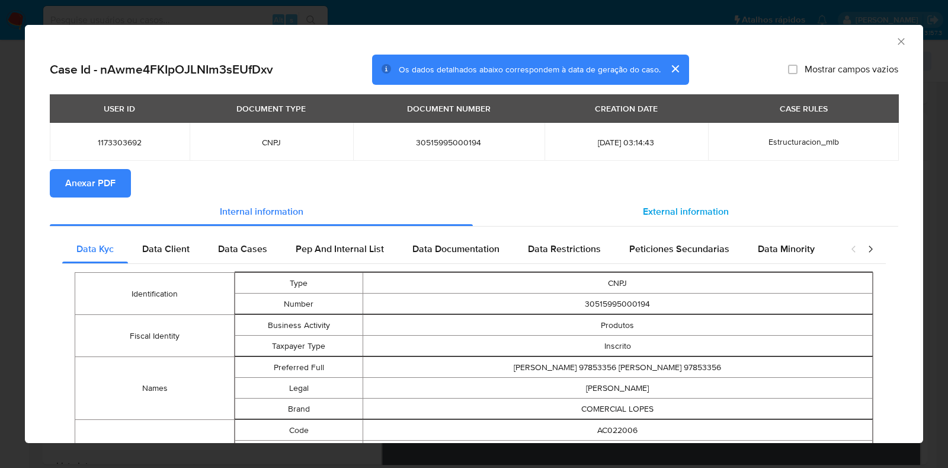
click at [676, 218] on span "External information" at bounding box center [686, 212] width 86 height 14
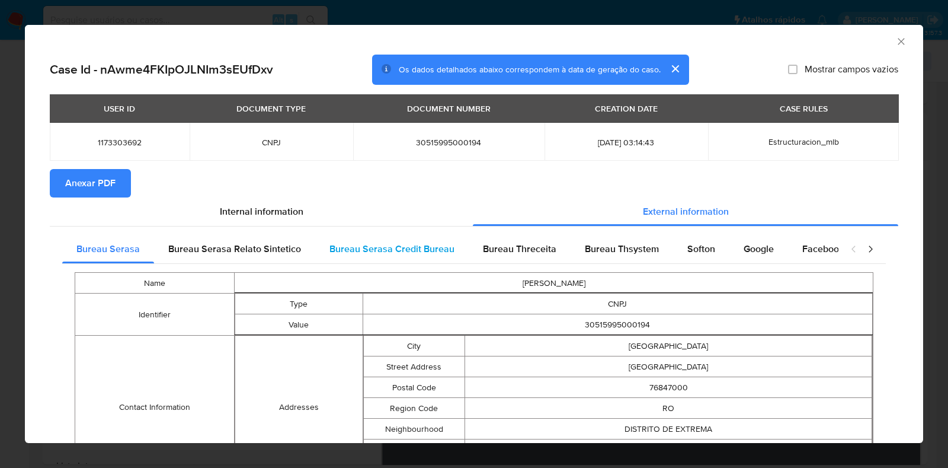
click at [422, 256] on div "Bureau Serasa Credit Bureau" at bounding box center [392, 249] width 154 height 28
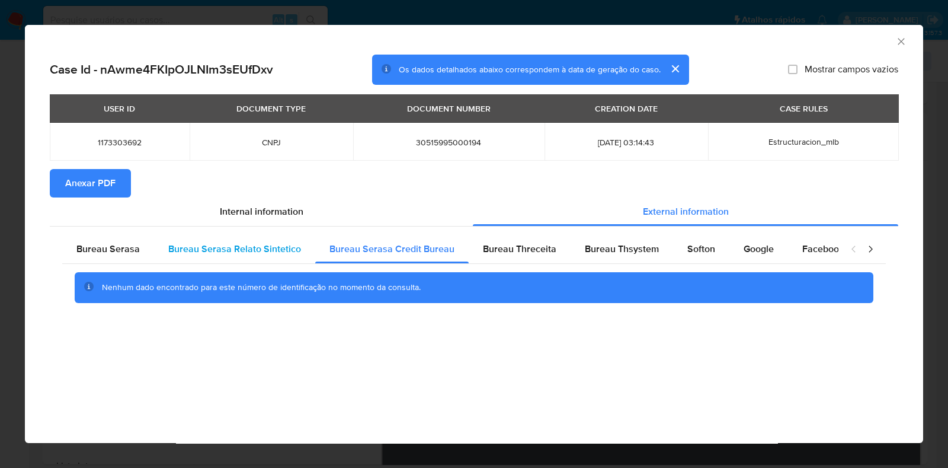
click at [292, 247] on span "Bureau Serasa Relato Sintetico" at bounding box center [234, 249] width 133 height 14
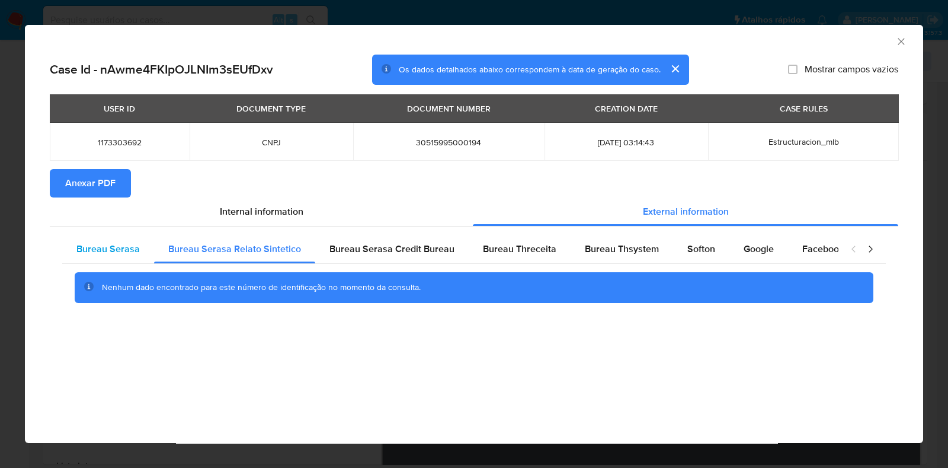
click at [85, 255] on span "Bureau Serasa" at bounding box center [107, 249] width 63 height 14
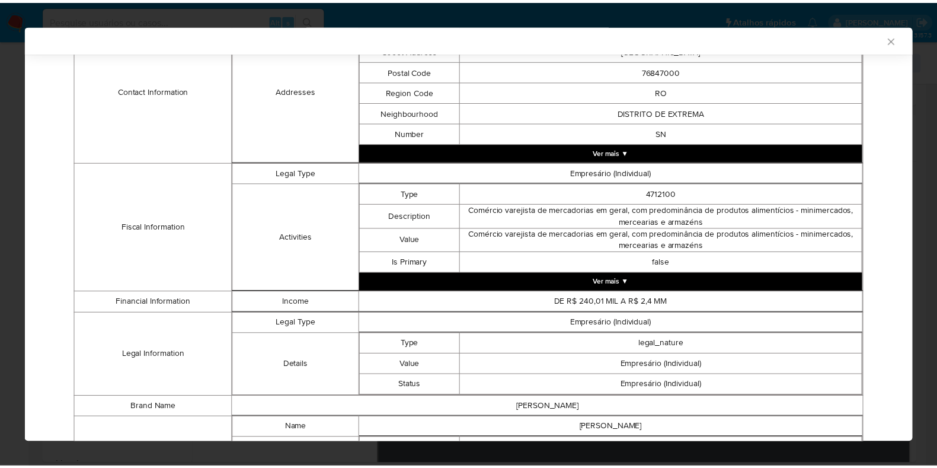
scroll to position [440, 0]
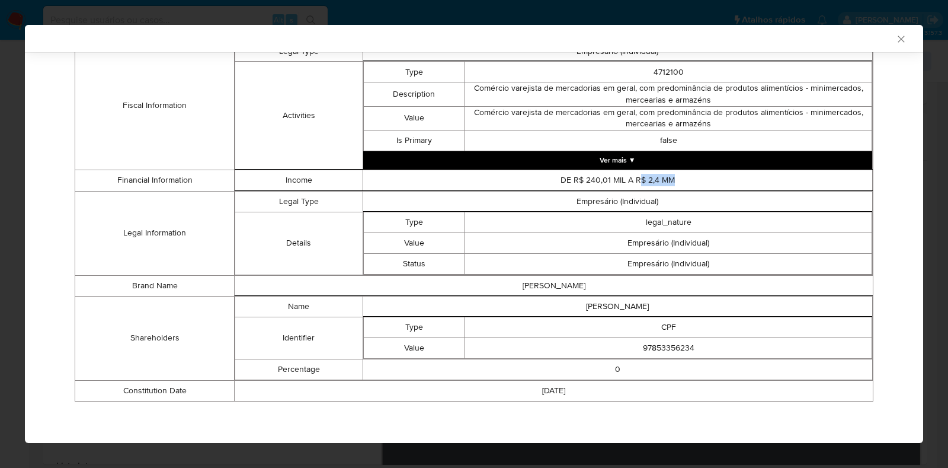
drag, startPoint x: 669, startPoint y: 177, endPoint x: 643, endPoint y: 176, distance: 26.1
click at [633, 178] on td "DE R$ 240,01 MIL A R$ 2,4 MM" at bounding box center [618, 180] width 510 height 21
click at [890, 30] on div "AML Data Collector" at bounding box center [474, 38] width 899 height 27
click at [896, 40] on icon "Fechar a janela" at bounding box center [902, 39] width 12 height 12
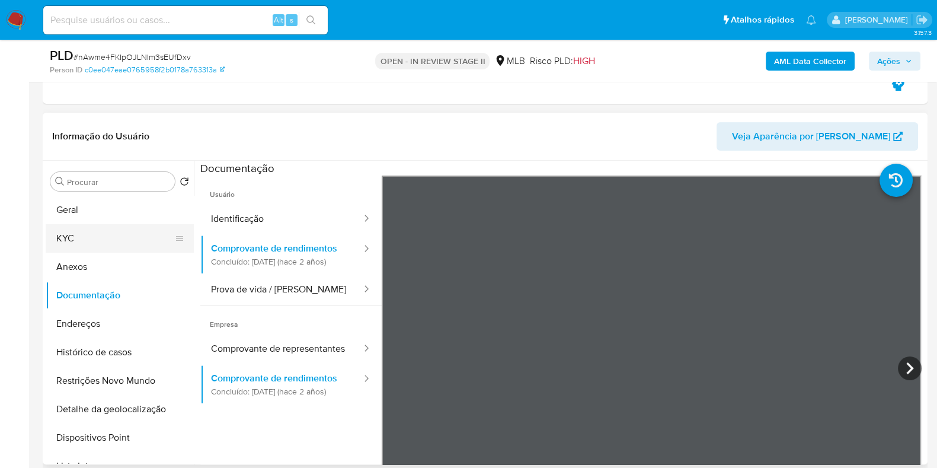
click at [83, 234] on button "KYC" at bounding box center [115, 238] width 139 height 28
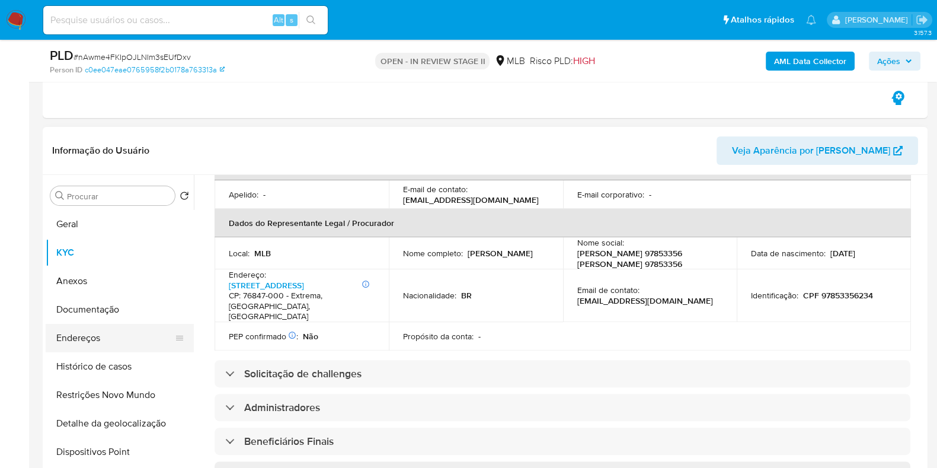
scroll to position [320, 0]
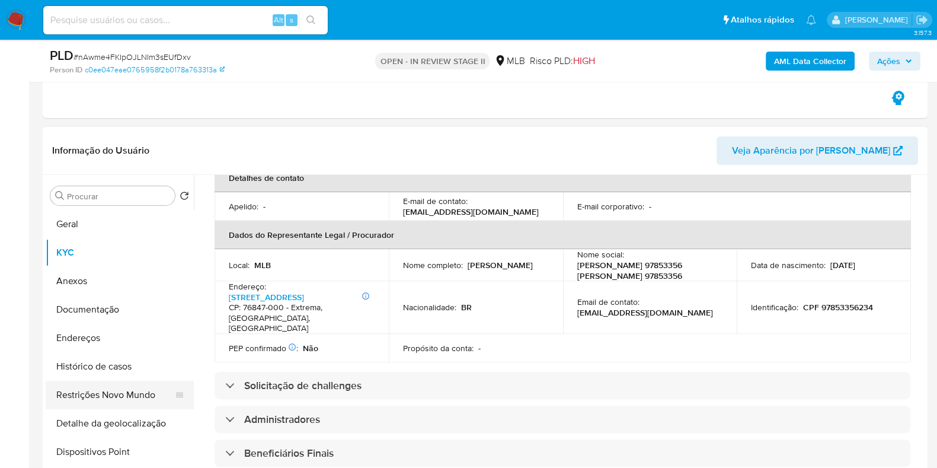
click at [94, 375] on button "Histórico de casos" at bounding box center [120, 366] width 148 height 28
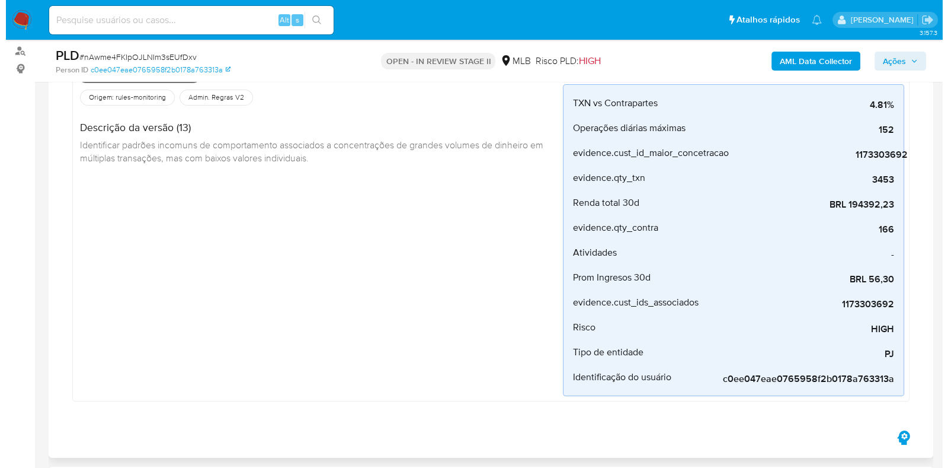
scroll to position [122, 0]
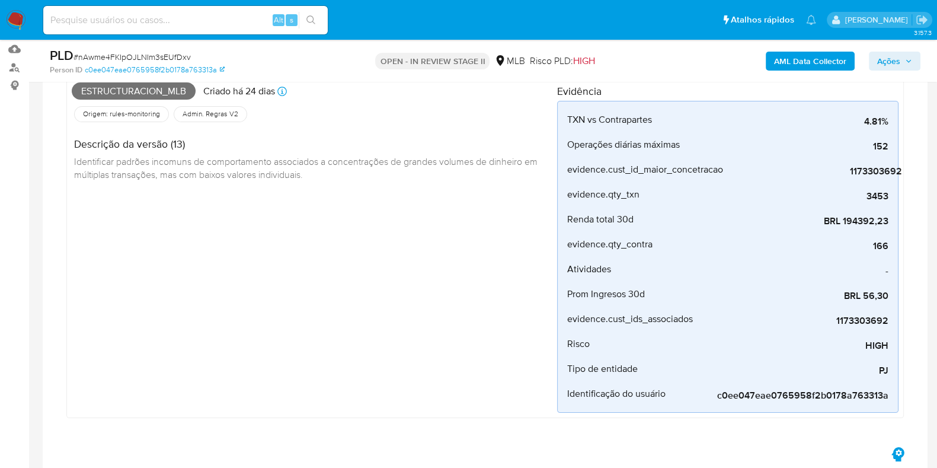
click at [817, 69] on b "AML Data Collector" at bounding box center [810, 61] width 72 height 19
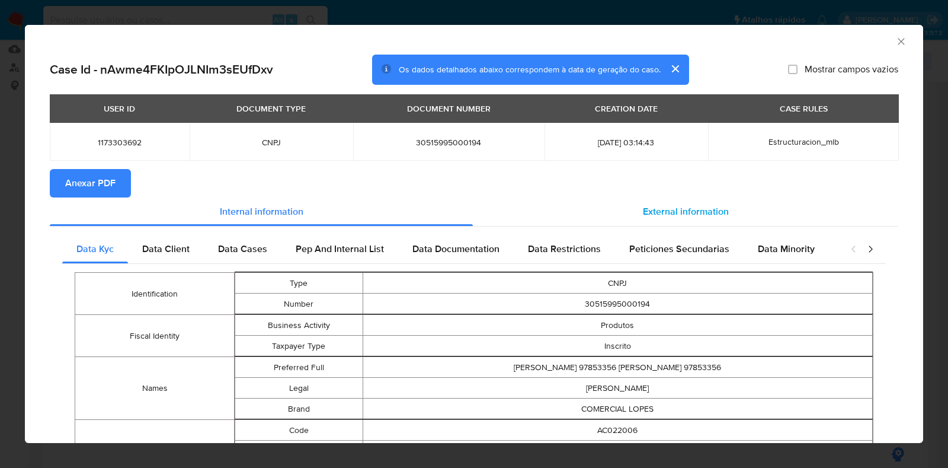
click at [557, 212] on div "External information" at bounding box center [686, 211] width 426 height 28
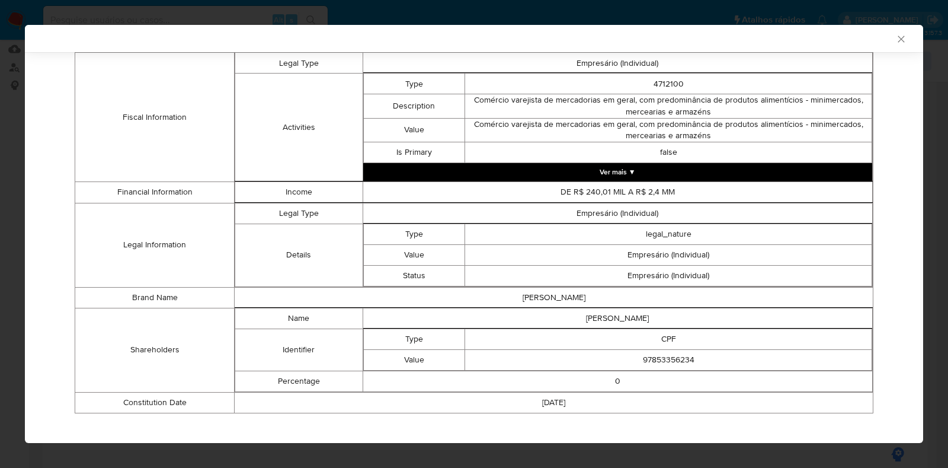
scroll to position [440, 0]
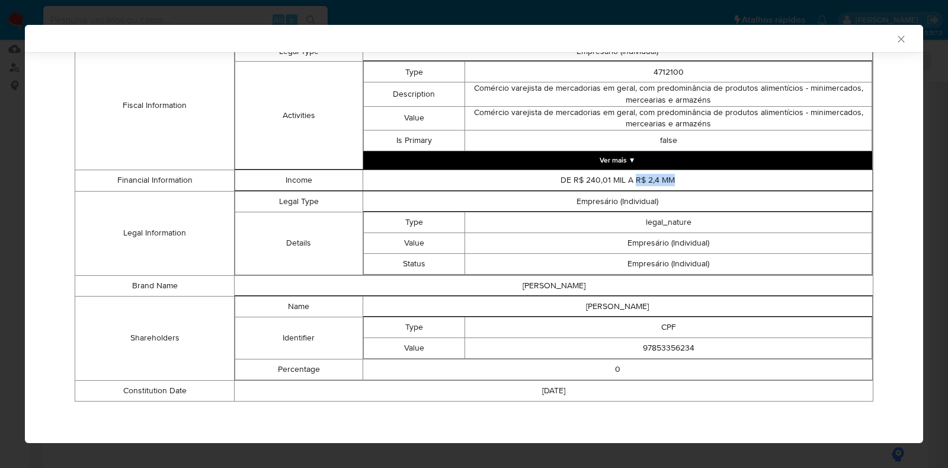
drag, startPoint x: 666, startPoint y: 175, endPoint x: 629, endPoint y: 176, distance: 36.8
click at [629, 176] on td "DE R$ 240,01 MIL A R$ 2,4 MM" at bounding box center [618, 180] width 510 height 21
copy td "R$ 2,4 MM"
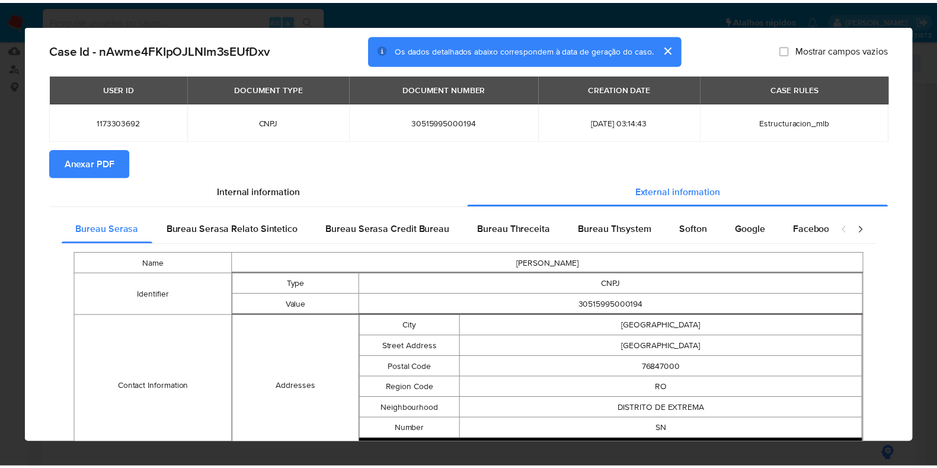
scroll to position [0, 0]
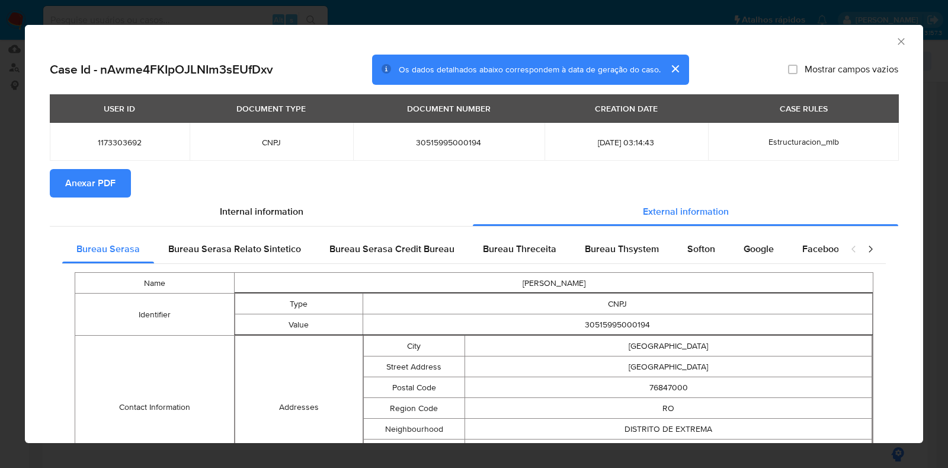
click at [68, 183] on span "Anexar PDF" at bounding box center [90, 183] width 50 height 26
click at [896, 41] on icon "Fechar a janela" at bounding box center [902, 42] width 12 height 12
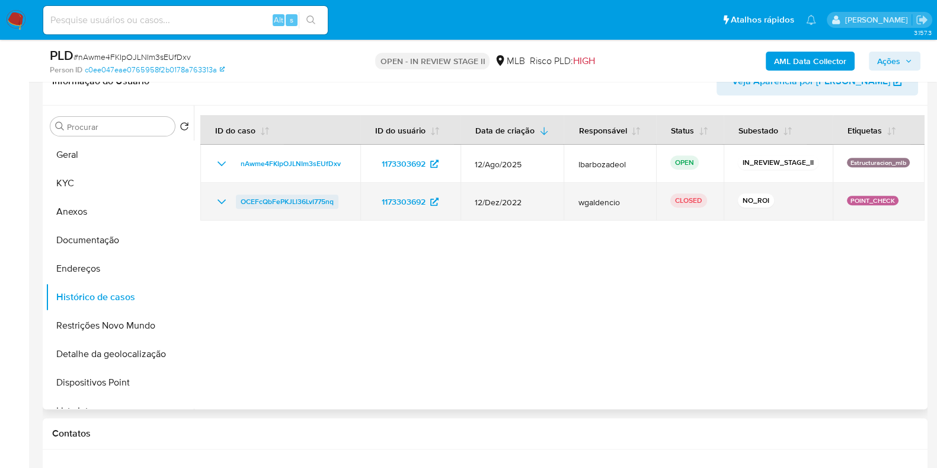
scroll to position [567, 0]
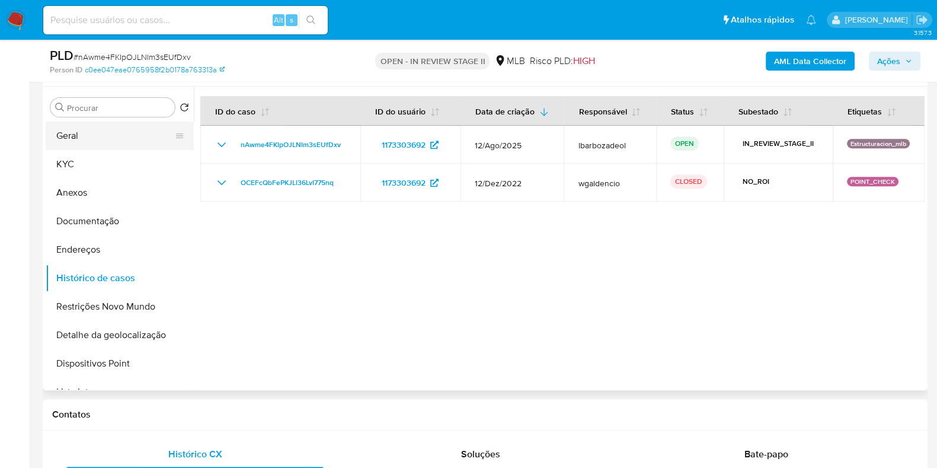
click at [91, 129] on button "Geral" at bounding box center [115, 136] width 139 height 28
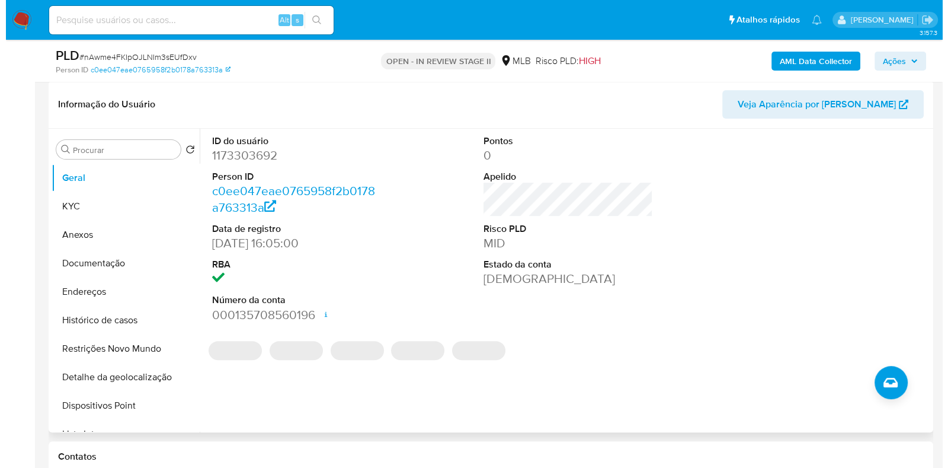
scroll to position [539, 0]
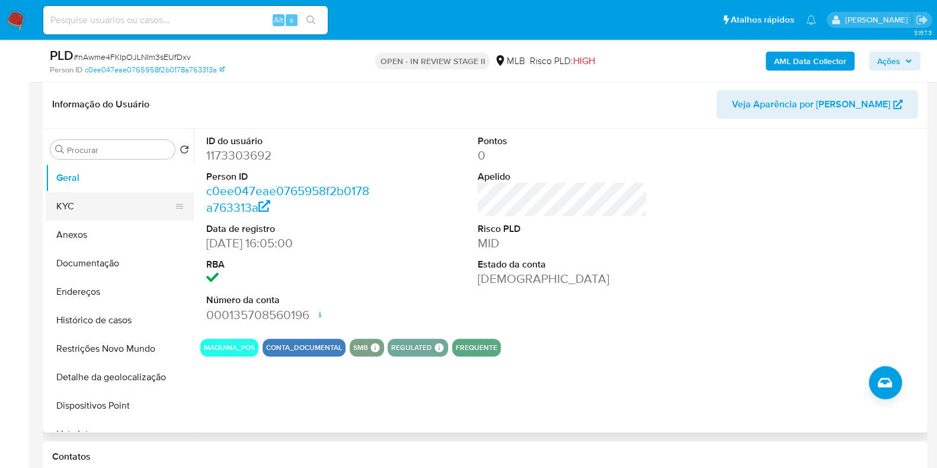
click at [129, 204] on button "KYC" at bounding box center [115, 206] width 139 height 28
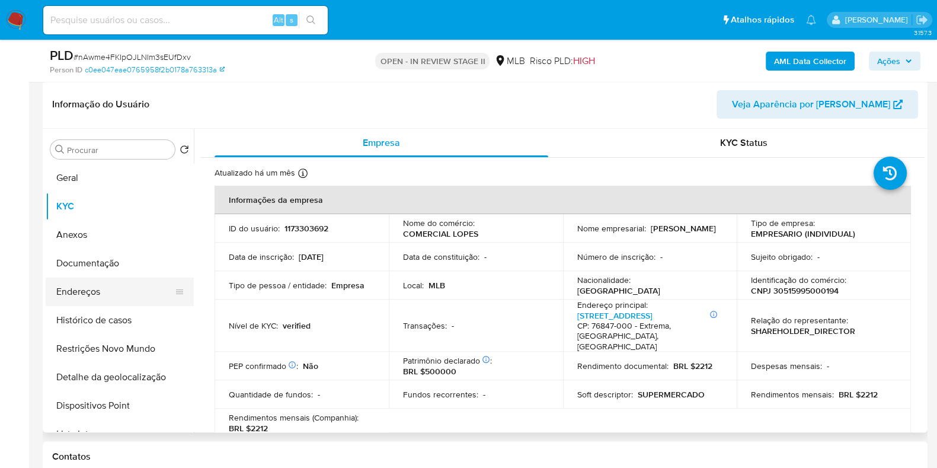
click at [134, 298] on button "Endereços" at bounding box center [115, 291] width 139 height 28
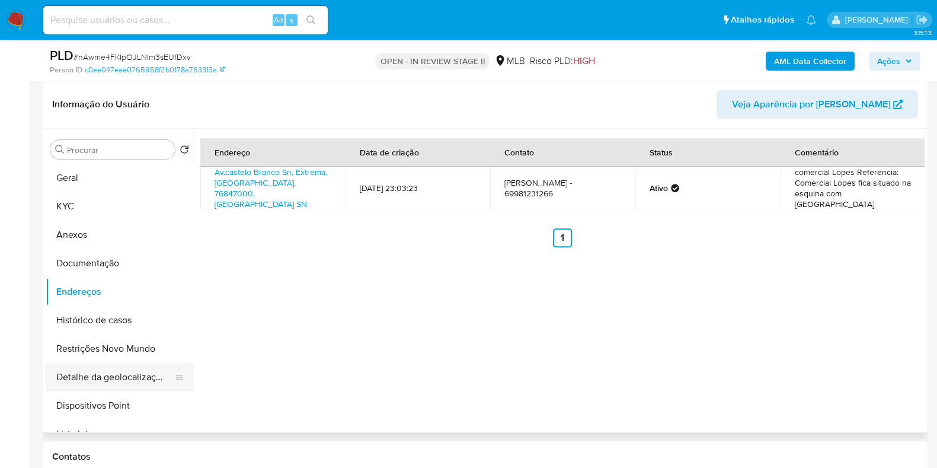
click at [133, 383] on button "Detalhe da geolocalização" at bounding box center [115, 377] width 139 height 28
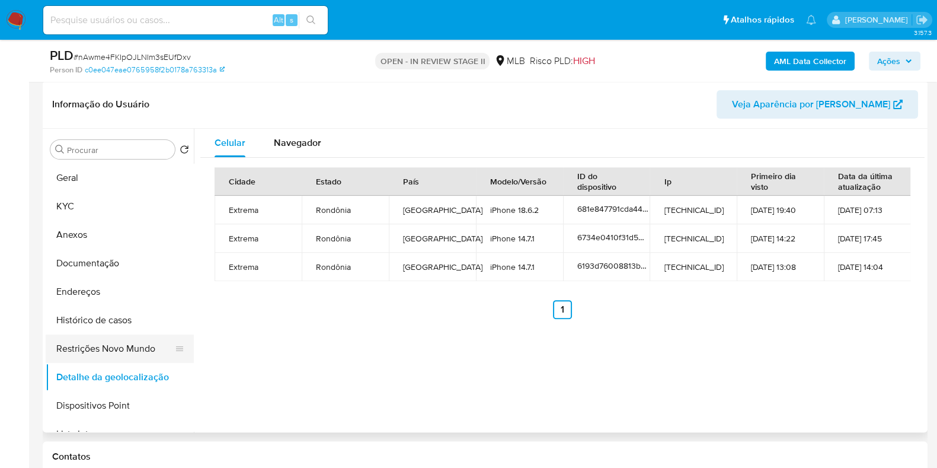
click at [101, 342] on button "Restrições Novo Mundo" at bounding box center [115, 348] width 139 height 28
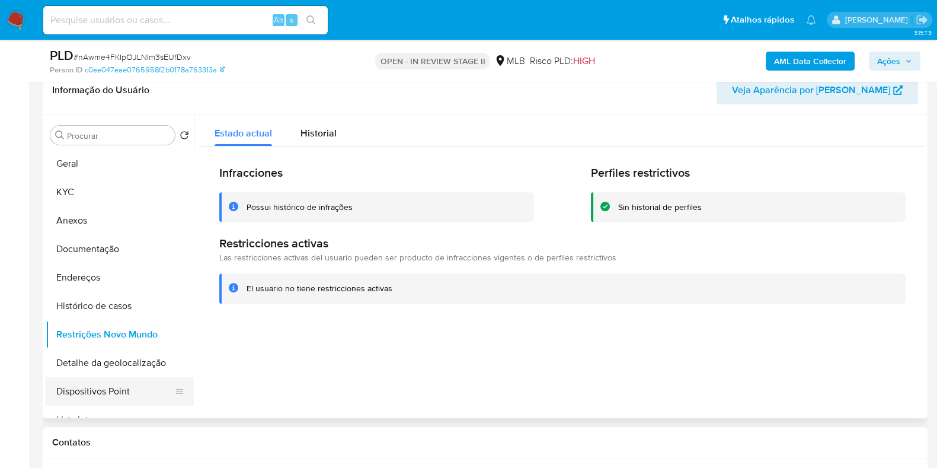
click at [113, 393] on button "Dispositivos Point" at bounding box center [115, 391] width 139 height 28
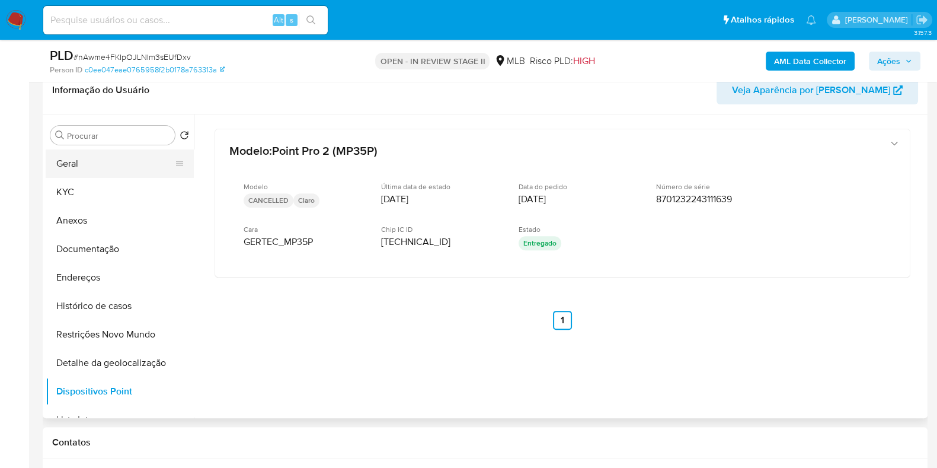
click at [123, 170] on button "Geral" at bounding box center [115, 163] width 139 height 28
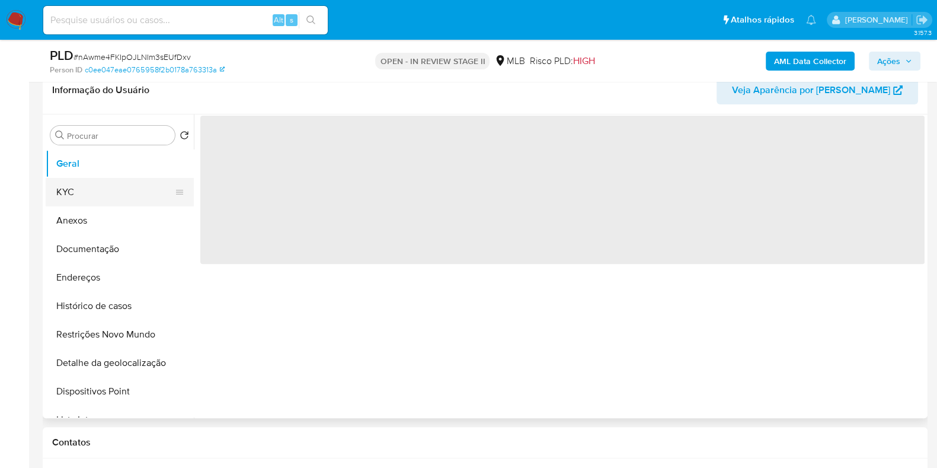
click at [120, 205] on button "KYC" at bounding box center [115, 192] width 139 height 28
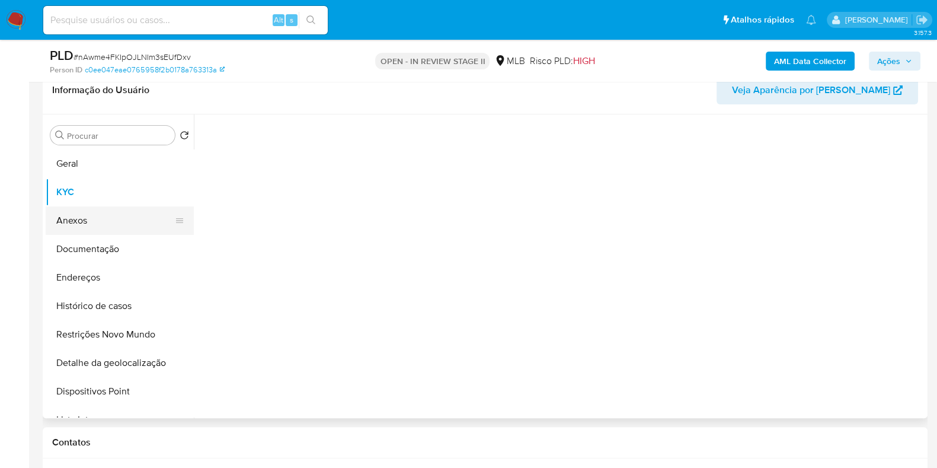
click at [127, 206] on button "Anexos" at bounding box center [115, 220] width 139 height 28
drag, startPoint x: 890, startPoint y: 52, endPoint x: 858, endPoint y: 63, distance: 33.9
click at [891, 53] on span "Ações" at bounding box center [888, 61] width 23 height 19
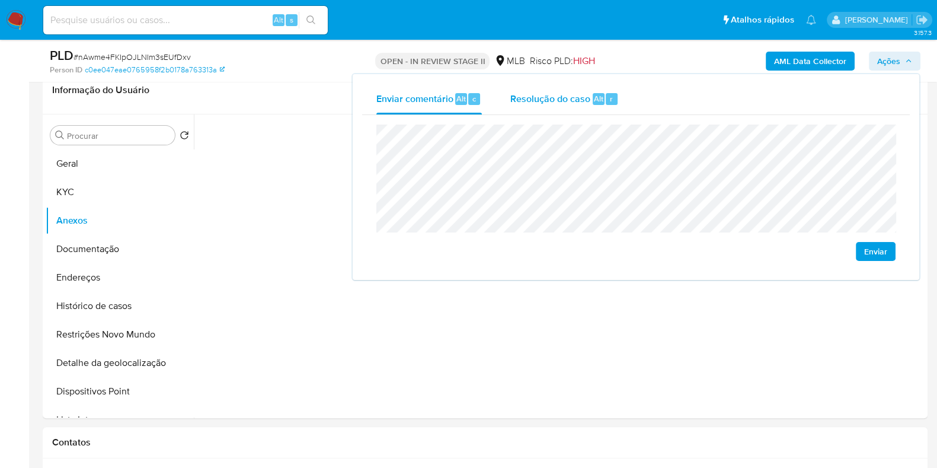
click at [548, 106] on div "Resolução do caso Alt r" at bounding box center [564, 99] width 108 height 31
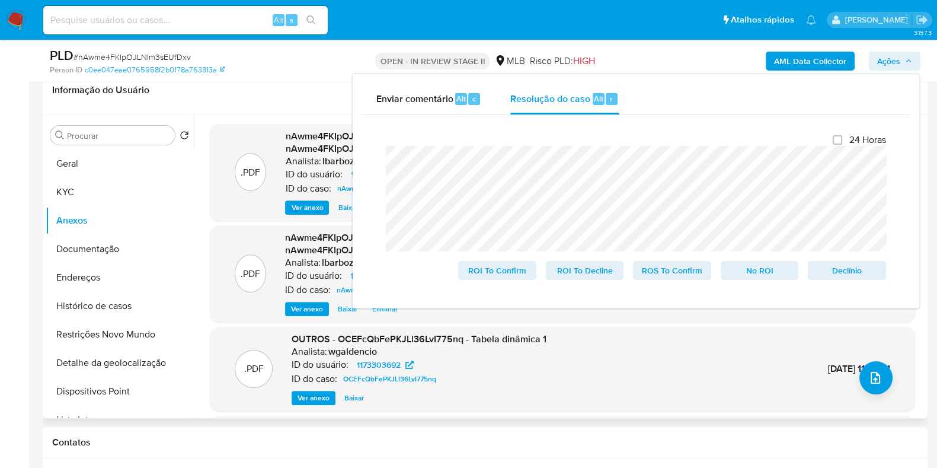
click at [320, 90] on header "Informação do Usuário Veja Aparência por Pessoa" at bounding box center [485, 90] width 866 height 28
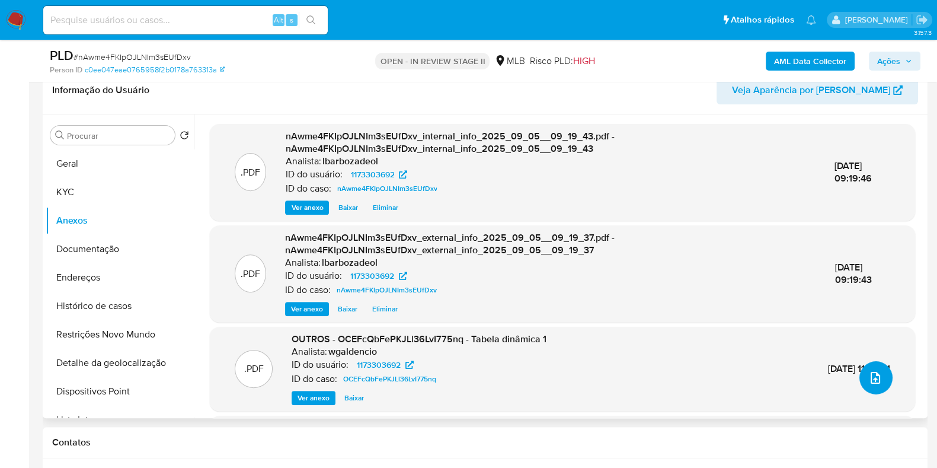
click at [877, 380] on span "upload-file" at bounding box center [875, 377] width 14 height 14
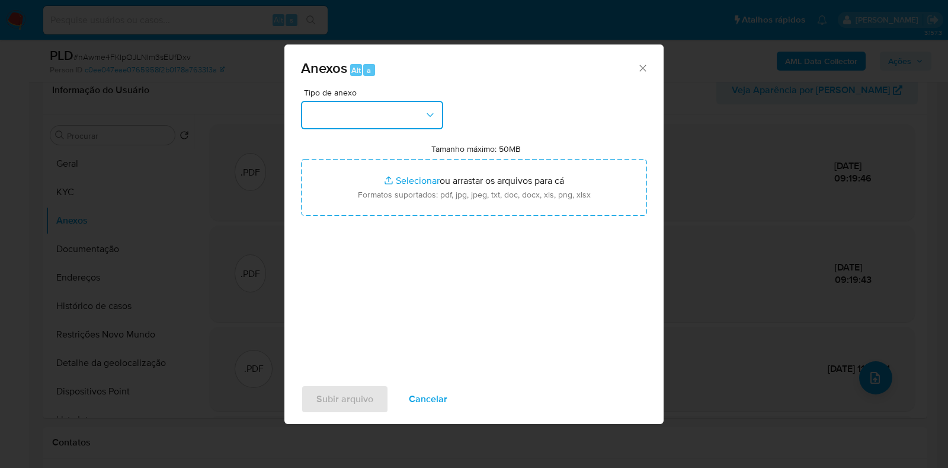
click at [421, 114] on button "button" at bounding box center [372, 115] width 142 height 28
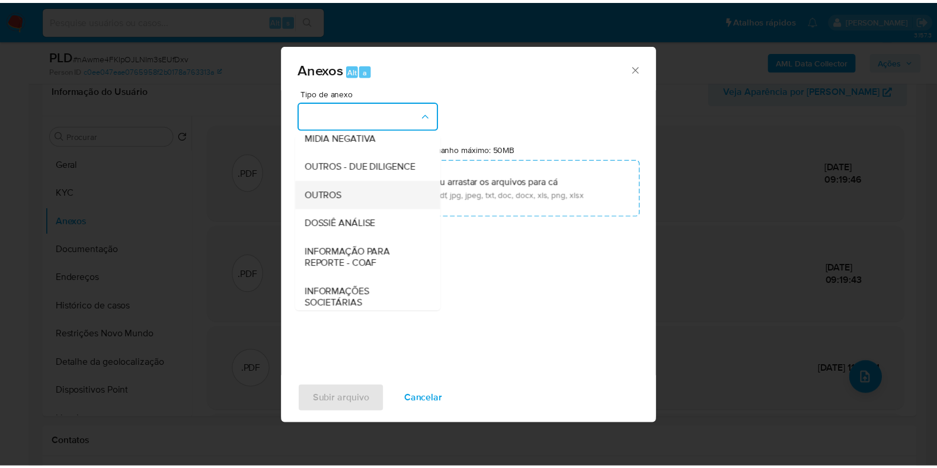
scroll to position [183, 0]
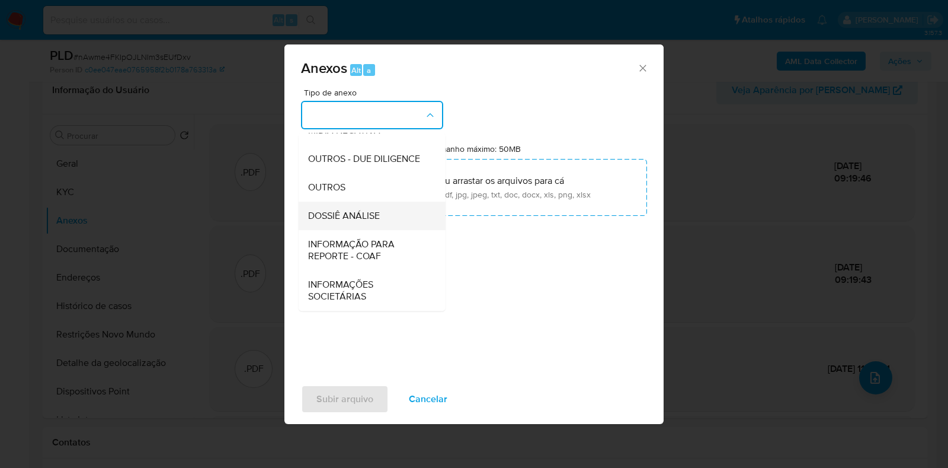
click at [373, 210] on span "DOSSIÊ ANÁLISE" at bounding box center [344, 216] width 72 height 12
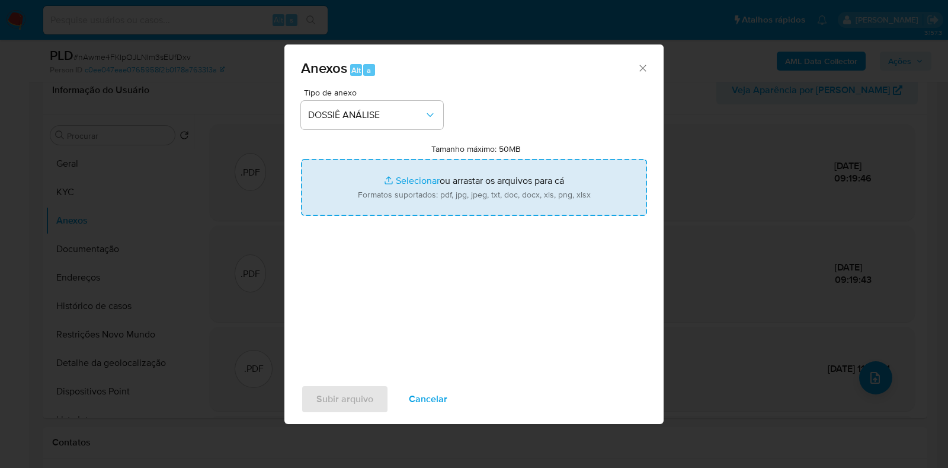
click at [376, 203] on input "Tamanho máximo: 50MB Selecionar arquivos" at bounding box center [474, 187] width 346 height 57
type input "C:\fakepath\XXXX - CNPJ 30515995000194 - SIDNEI LOPES DA SILVA.pdf"
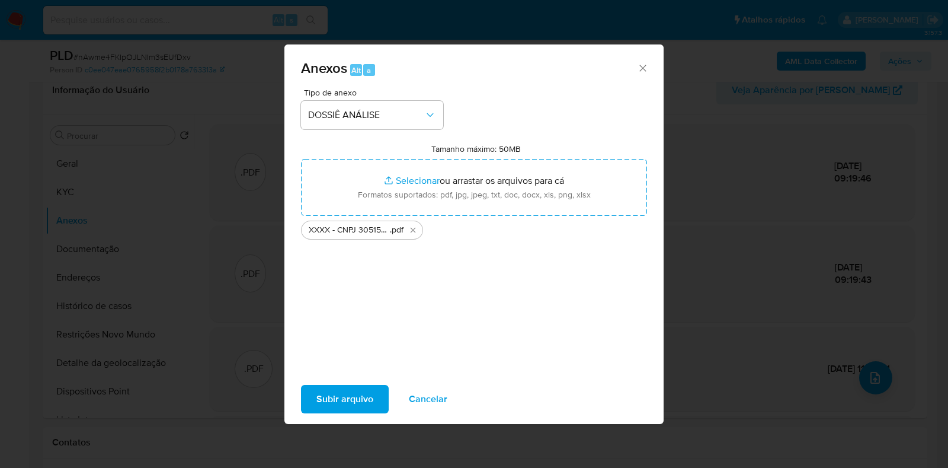
click at [338, 395] on span "Subir arquivo" at bounding box center [345, 399] width 57 height 26
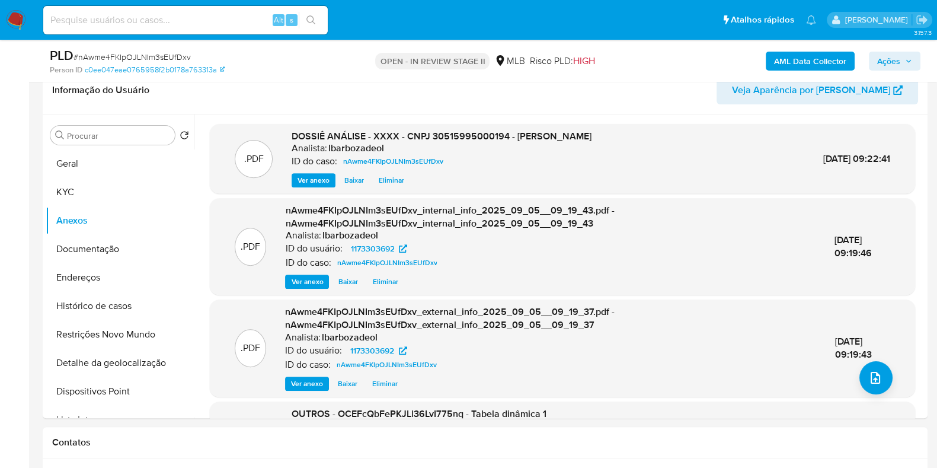
drag, startPoint x: 895, startPoint y: 55, endPoint x: 842, endPoint y: 72, distance: 56.1
click at [895, 54] on span "Ações" at bounding box center [888, 61] width 23 height 19
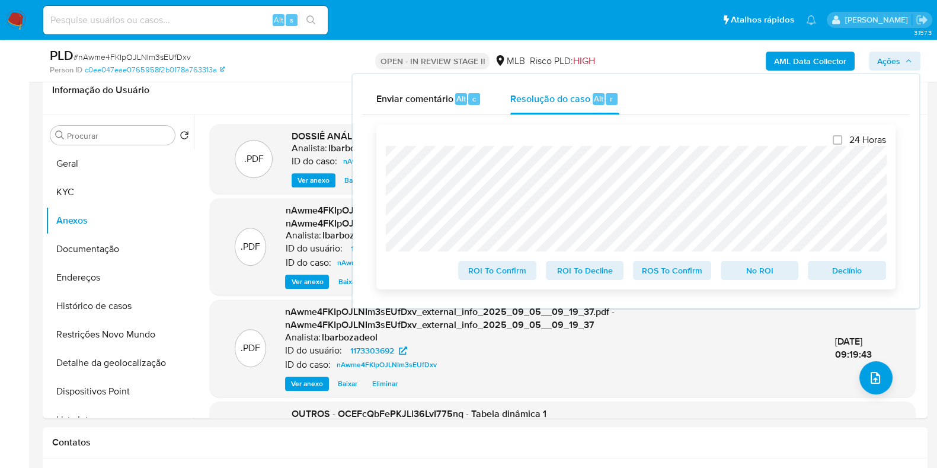
click at [775, 275] on span "No ROI" at bounding box center [760, 270] width 62 height 17
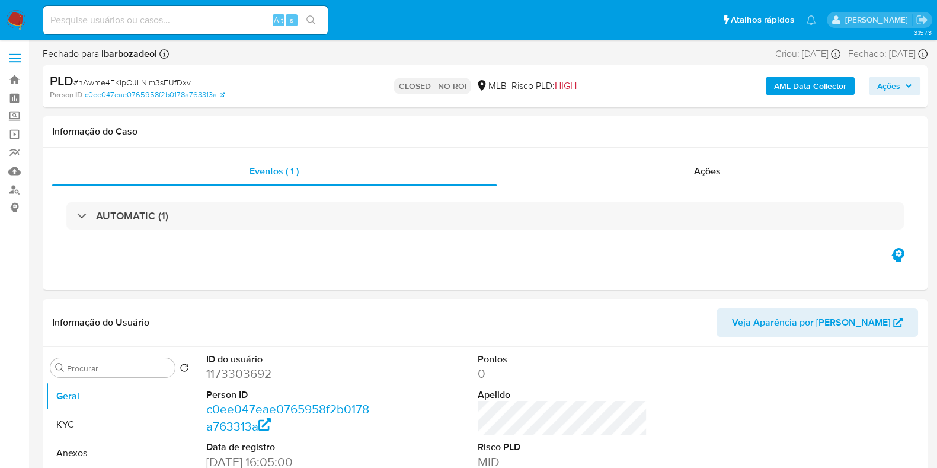
select select "10"
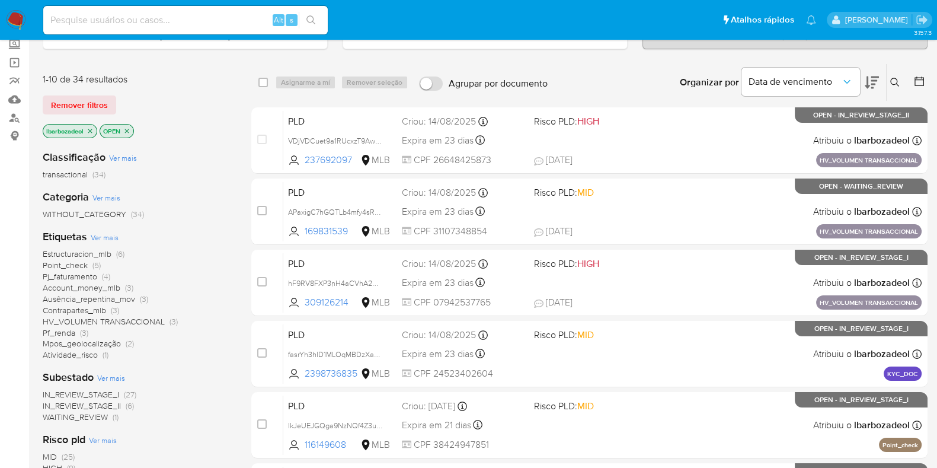
scroll to position [148, 0]
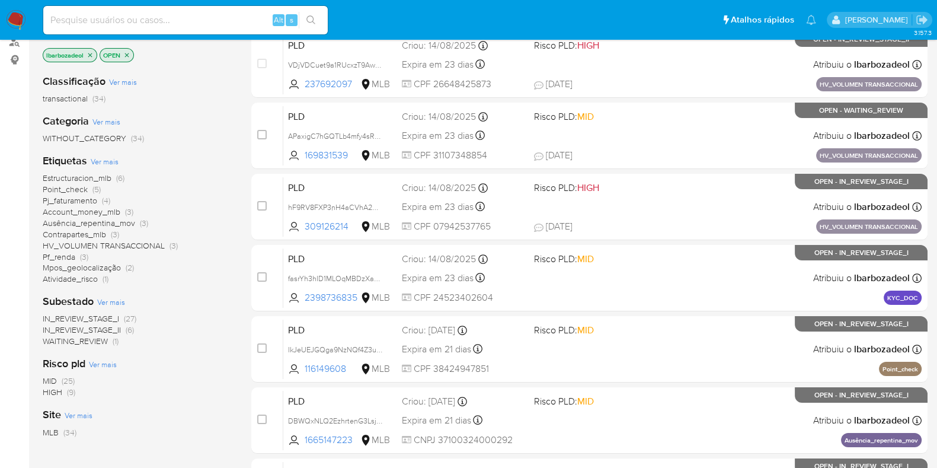
click at [62, 253] on span "Pf_renda" at bounding box center [59, 257] width 33 height 12
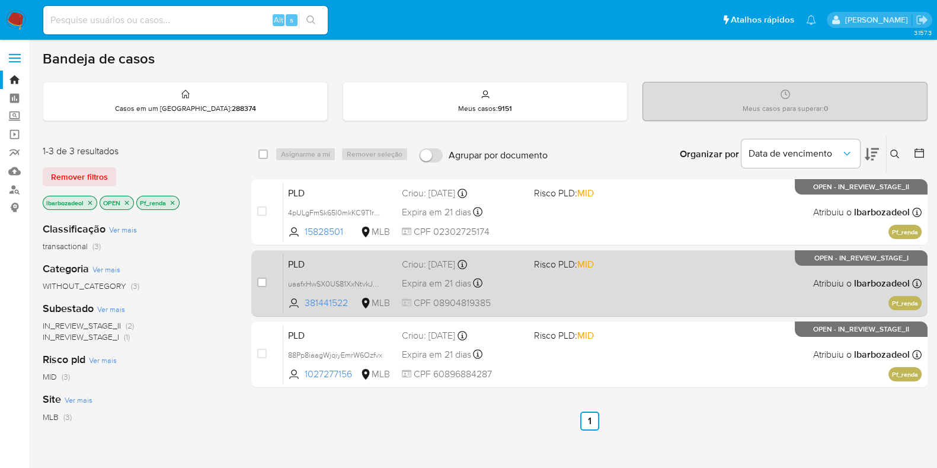
click at [553, 301] on div "PLD uaafxHwSX0US81XxNtvkJ4Rf 381441522 MLB Risco PLD: MID Criou: 12/08/2025 Cri…" at bounding box center [602, 283] width 638 height 60
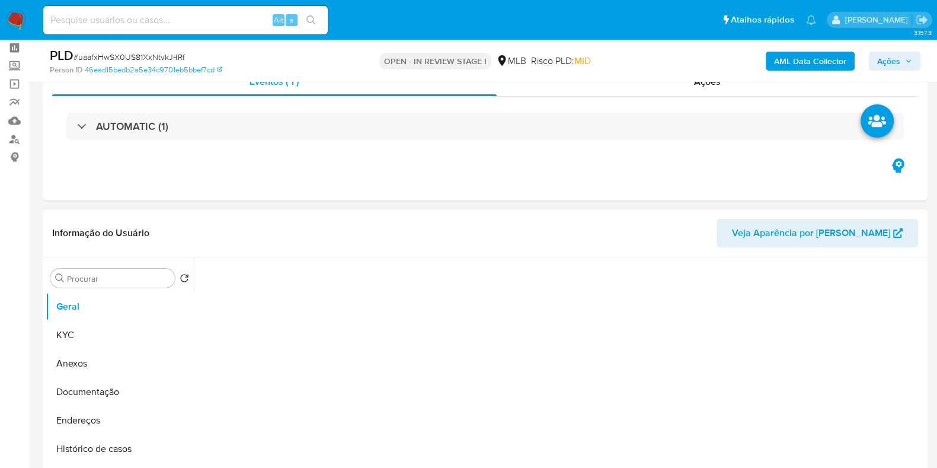
scroll to position [74, 0]
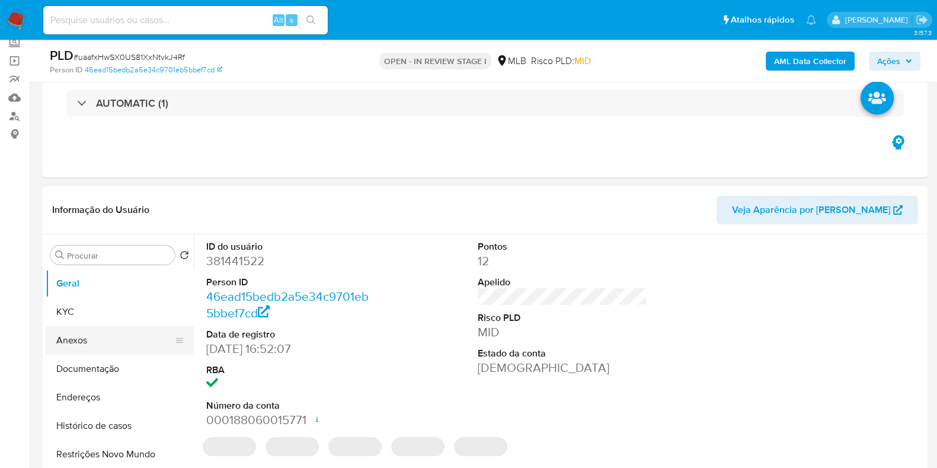
click at [116, 369] on button "Documentação" at bounding box center [120, 368] width 148 height 28
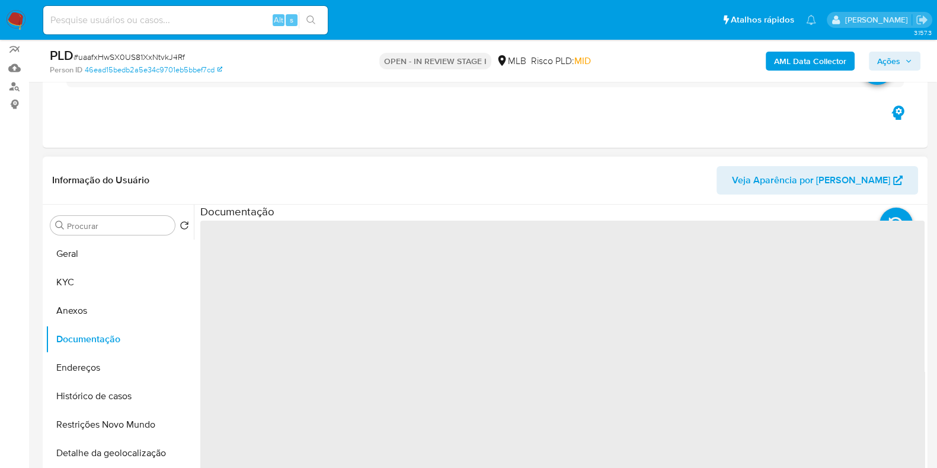
select select "10"
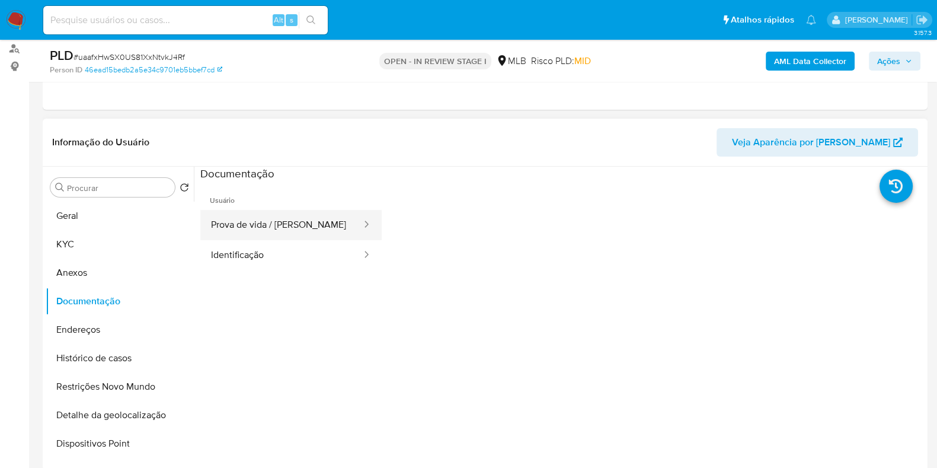
scroll to position [148, 0]
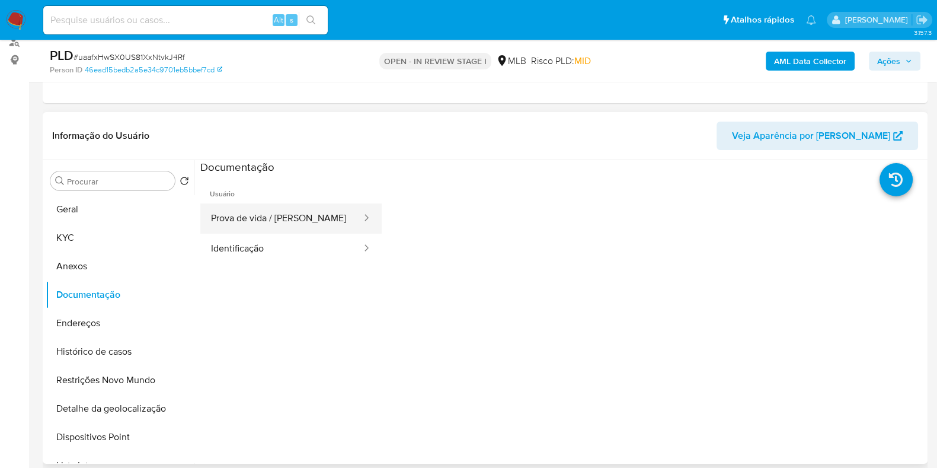
click at [239, 218] on button "Prova de vida / Selfie" at bounding box center [281, 218] width 162 height 30
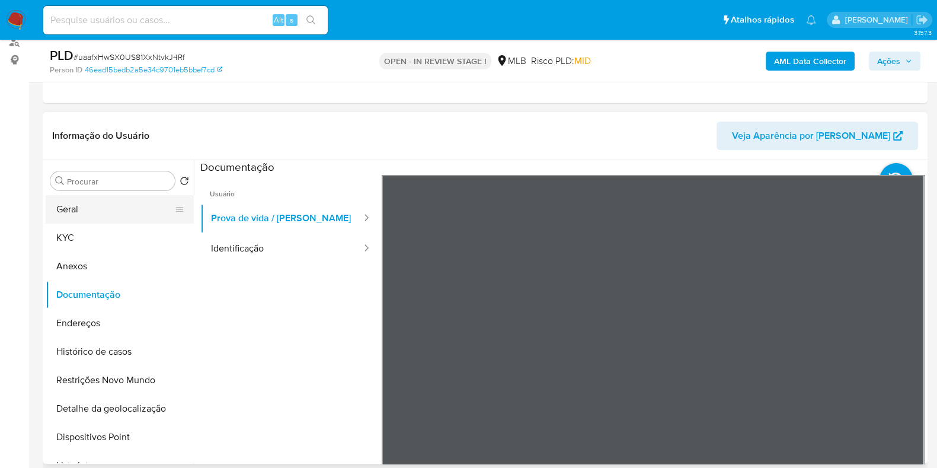
click at [119, 205] on button "Geral" at bounding box center [115, 209] width 139 height 28
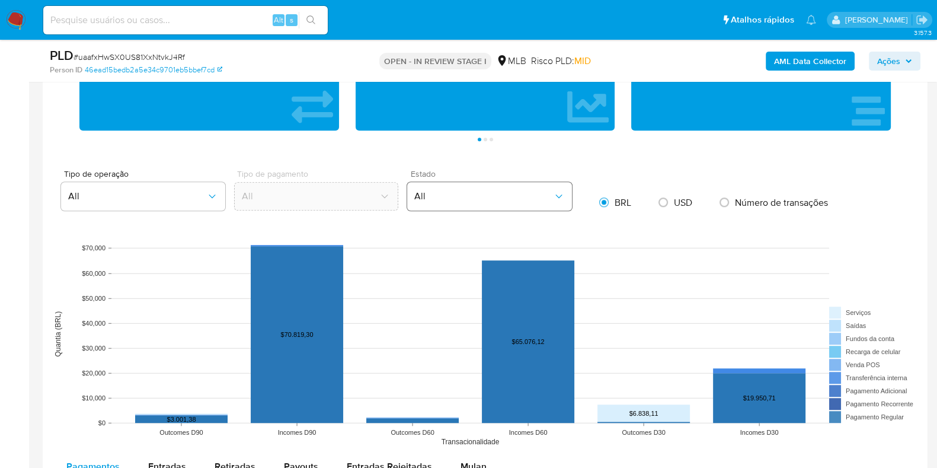
scroll to position [1185, 0]
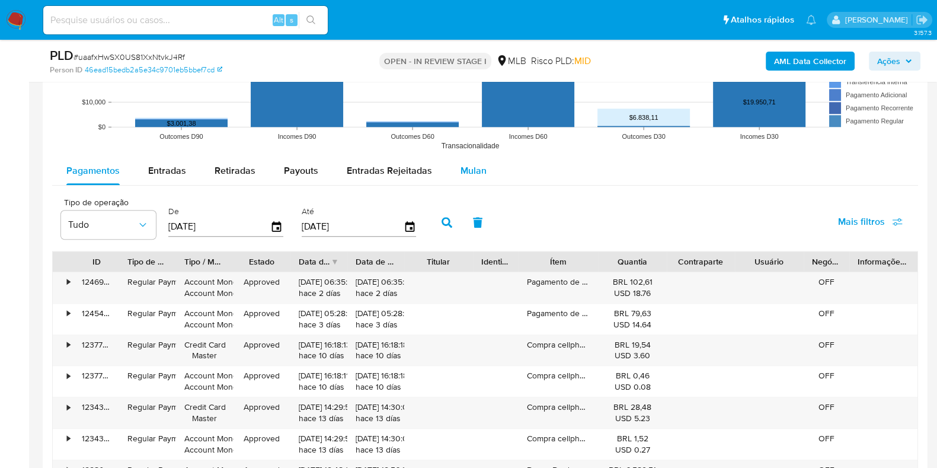
click at [480, 178] on div "Mulan" at bounding box center [474, 170] width 26 height 28
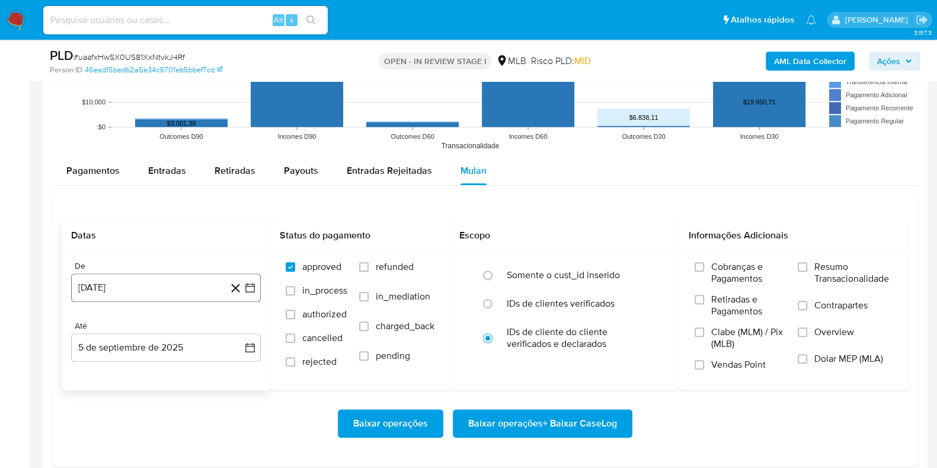
click at [161, 287] on button "5 de agosto de 2024" at bounding box center [166, 287] width 190 height 28
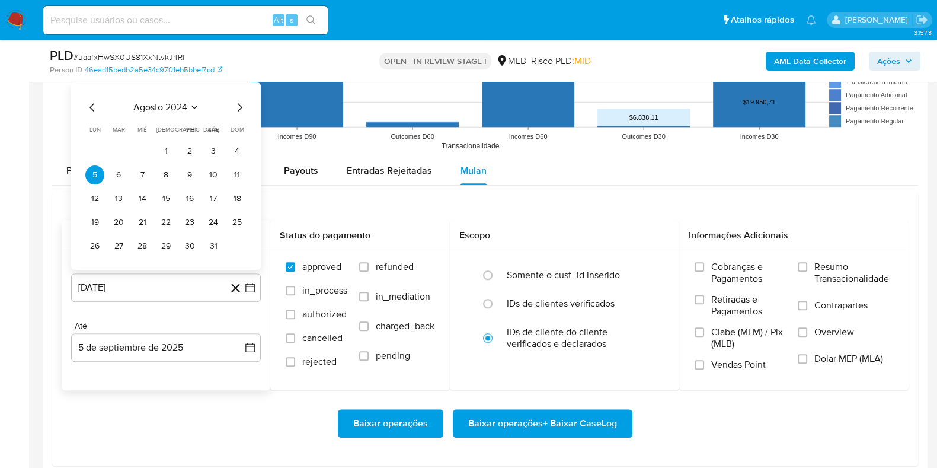
click at [148, 105] on span "agosto 2024" at bounding box center [160, 107] width 54 height 12
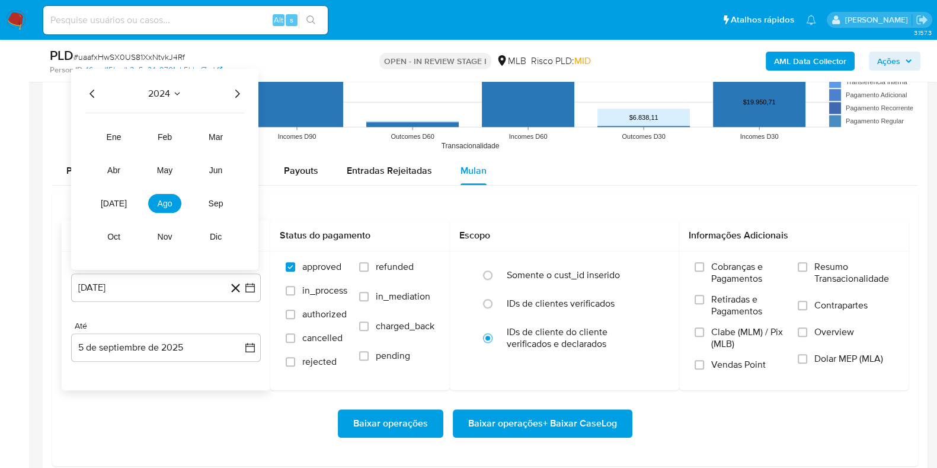
click at [238, 92] on icon "Año siguiente" at bounding box center [237, 94] width 14 height 14
click at [114, 205] on span "jul" at bounding box center [114, 203] width 26 height 9
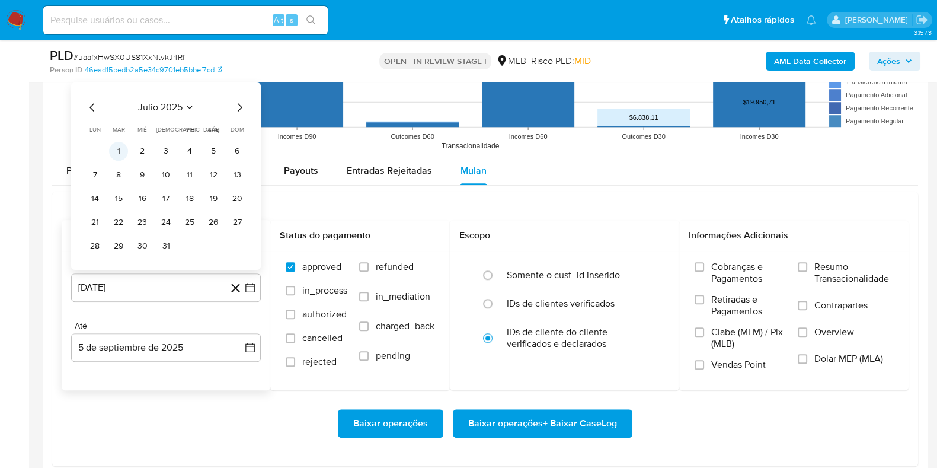
click at [116, 147] on button "1" at bounding box center [118, 151] width 19 height 19
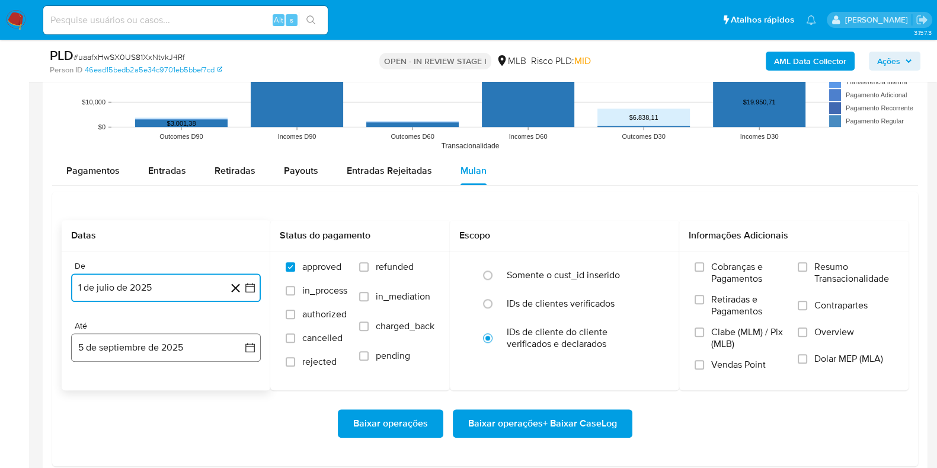
click at [101, 341] on button "5 de septiembre de 2025" at bounding box center [166, 347] width 190 height 28
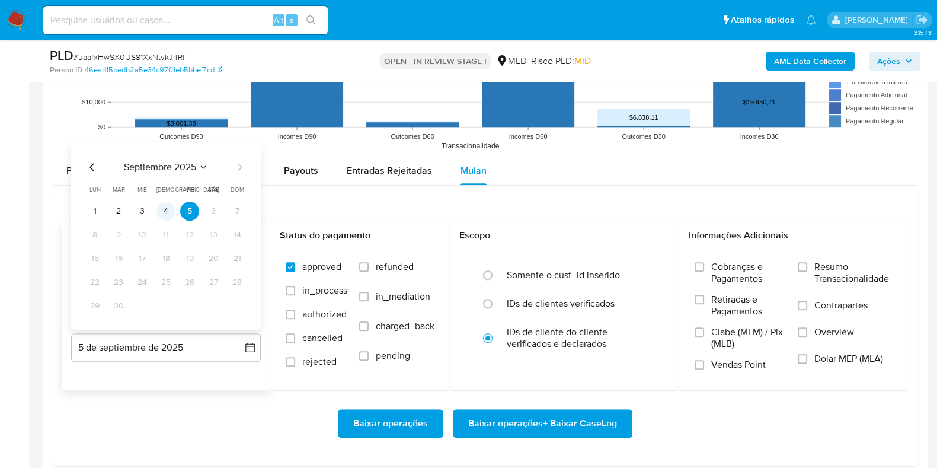
click at [167, 210] on button "4" at bounding box center [165, 211] width 19 height 19
click at [833, 280] on span "Resumo Transacionalidade" at bounding box center [853, 273] width 79 height 24
click at [807, 271] on input "Resumo Transacionalidade" at bounding box center [802, 266] width 9 height 9
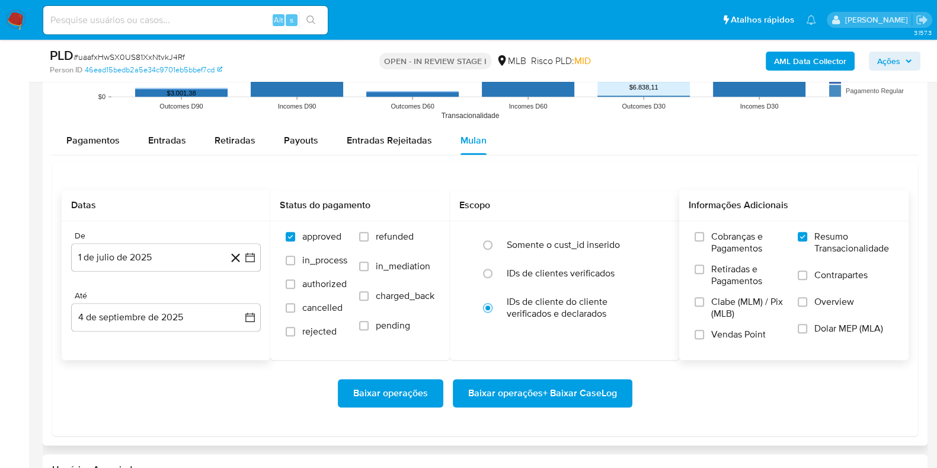
scroll to position [1260, 0]
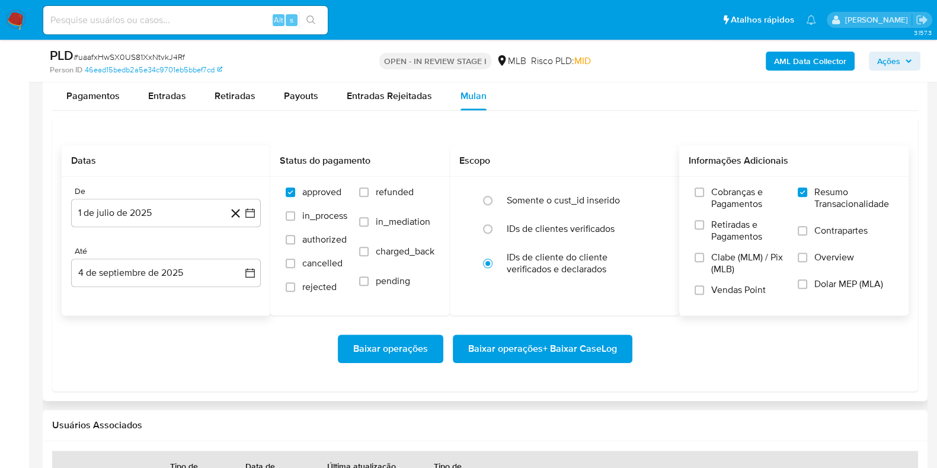
click at [572, 331] on div "Baixar operações Baixar operações + Baixar CaseLog" at bounding box center [485, 348] width 847 height 66
click at [581, 336] on span "Baixar operações + Baixar CaseLog" at bounding box center [542, 349] width 149 height 26
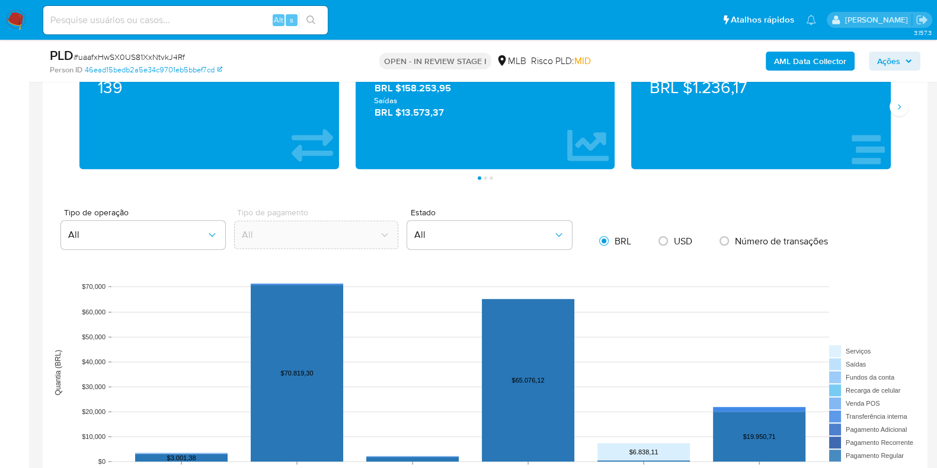
scroll to position [172, 0]
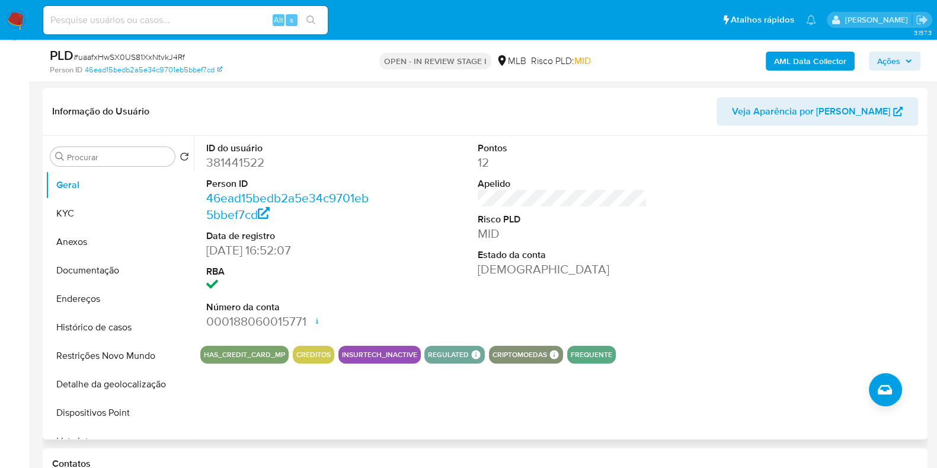
drag, startPoint x: 685, startPoint y: 283, endPoint x: 874, endPoint y: 315, distance: 192.5
click at [877, 315] on div at bounding box center [834, 236] width 181 height 200
click at [898, 250] on div at bounding box center [834, 236] width 181 height 200
drag, startPoint x: 890, startPoint y: 218, endPoint x: 865, endPoint y: 222, distance: 25.1
click at [890, 218] on div at bounding box center [834, 236] width 181 height 200
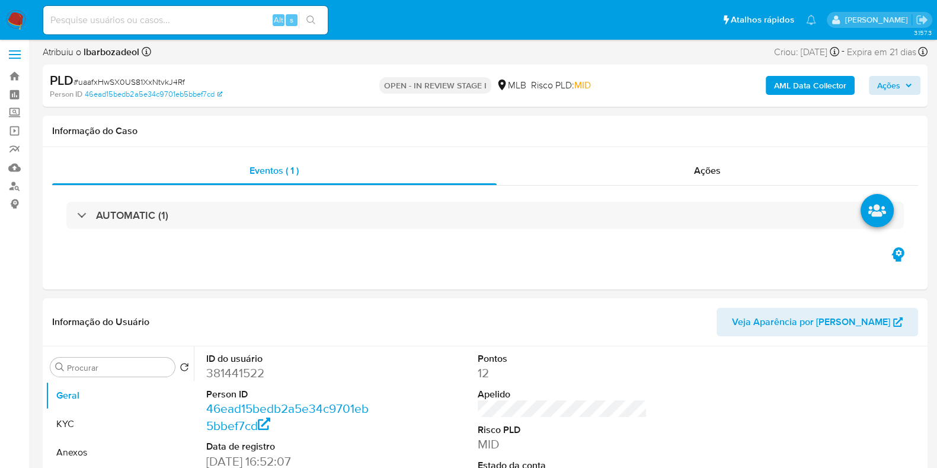
scroll to position [0, 0]
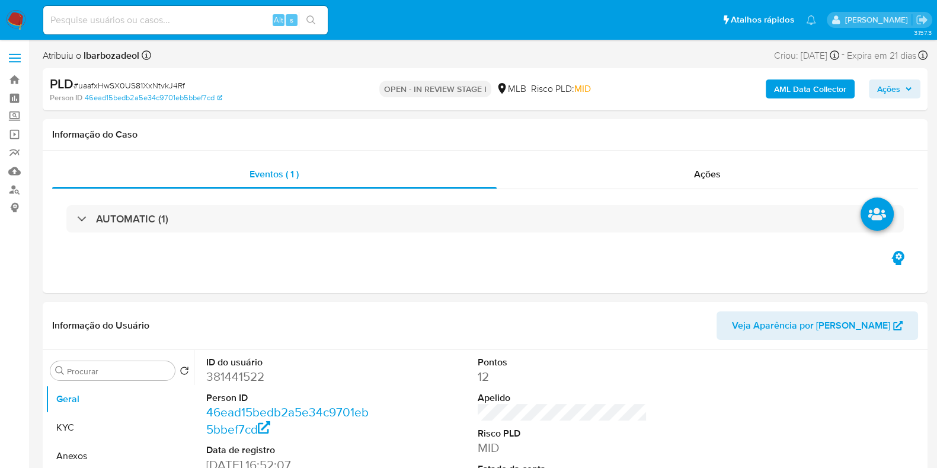
click at [910, 81] on span "Ações" at bounding box center [894, 89] width 35 height 17
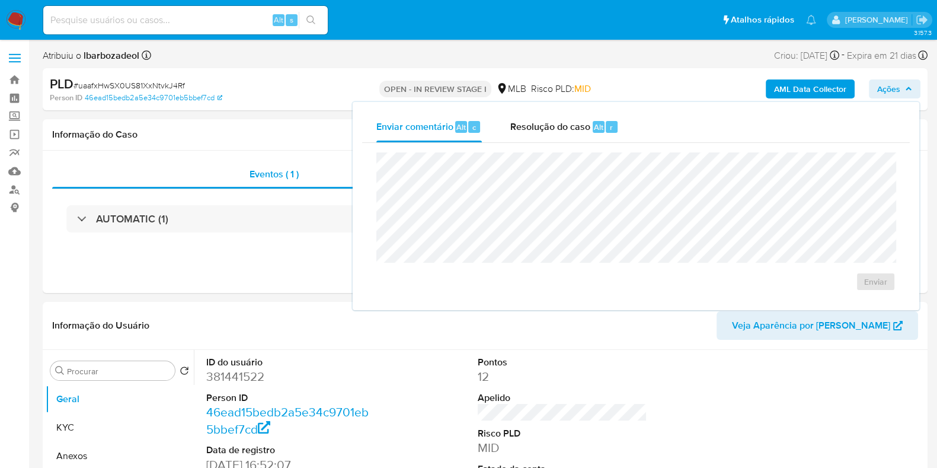
click at [909, 81] on span "Ações" at bounding box center [894, 89] width 35 height 17
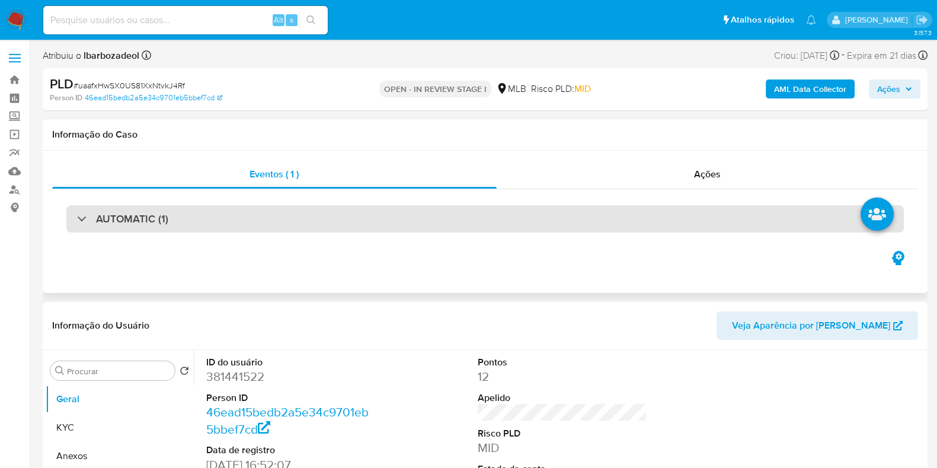
click at [308, 215] on div "AUTOMATIC (1)" at bounding box center [485, 218] width 838 height 27
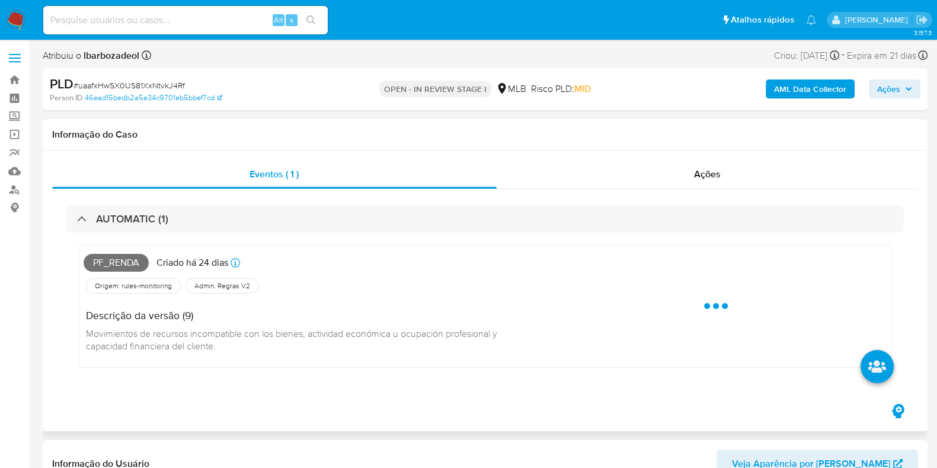
click at [127, 264] on span "Pf_renda" at bounding box center [116, 263] width 65 height 18
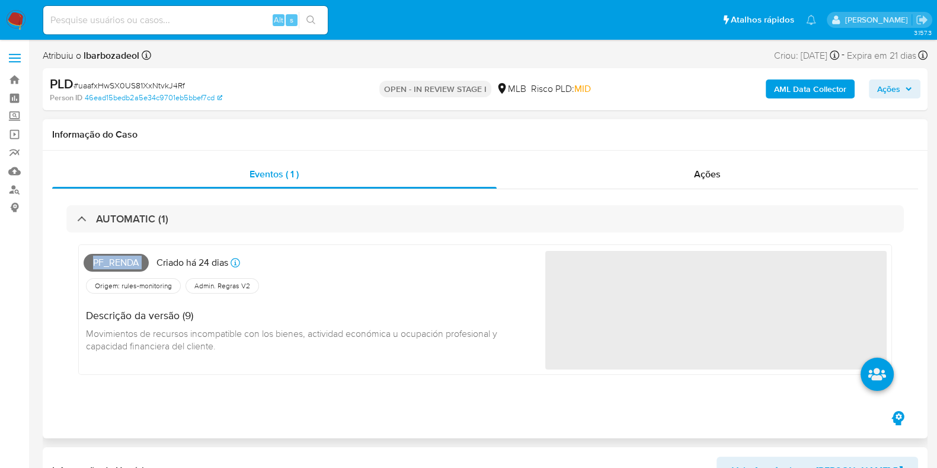
copy span "Pf_renda"
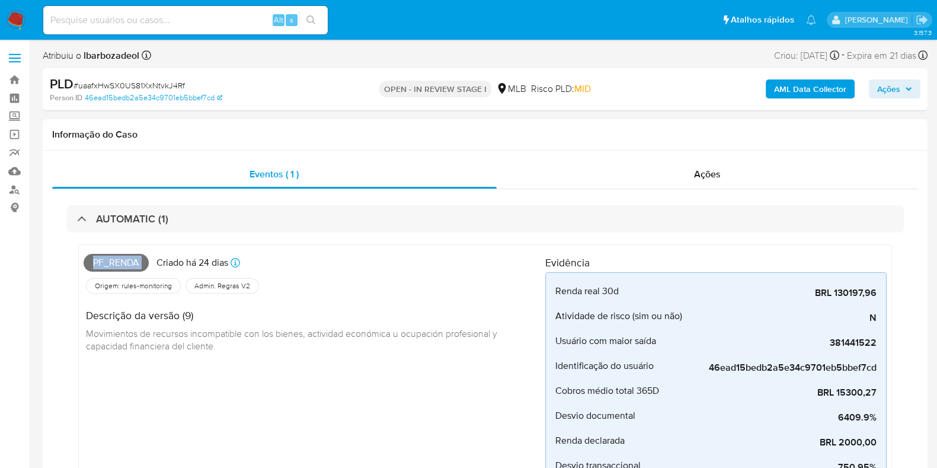
click at [887, 84] on span "Ações" at bounding box center [888, 88] width 23 height 19
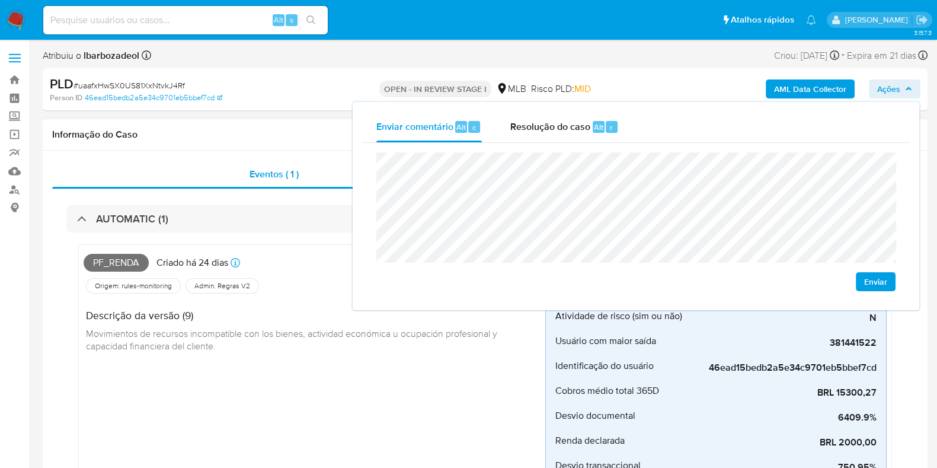
click at [228, 152] on div "Eventos ( 1 ) Ações AUTOMATIC (1) Pf_renda Criado há 24 dias Criado: 12/08/2025…" at bounding box center [485, 389] width 885 height 477
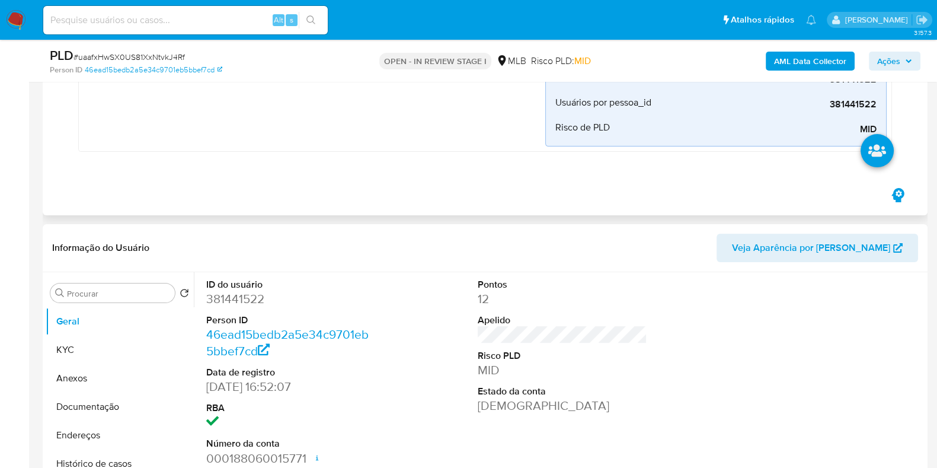
scroll to position [518, 0]
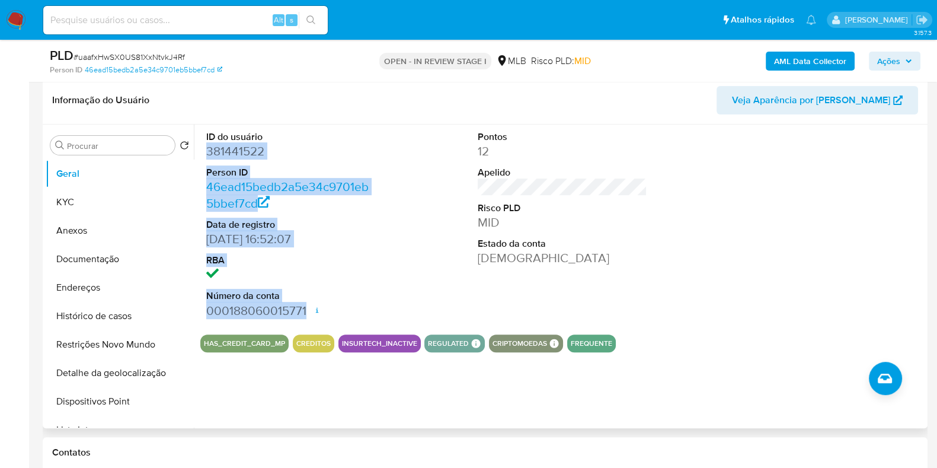
drag, startPoint x: 208, startPoint y: 149, endPoint x: 311, endPoint y: 308, distance: 189.1
click at [311, 308] on dl "ID do usuário 381441522 Person ID 46ead15bedb2a5e34c9701eb5bbef7cd Data de regi…" at bounding box center [291, 224] width 170 height 189
copy dl "381441522 Person ID 46ead15bedb2a5e34c9701eb5bbef7cd Data de registro 27/11/201…"
drag, startPoint x: 894, startPoint y: 62, endPoint x: 883, endPoint y: 64, distance: 10.8
click at [893, 62] on span "Ações" at bounding box center [888, 61] width 23 height 19
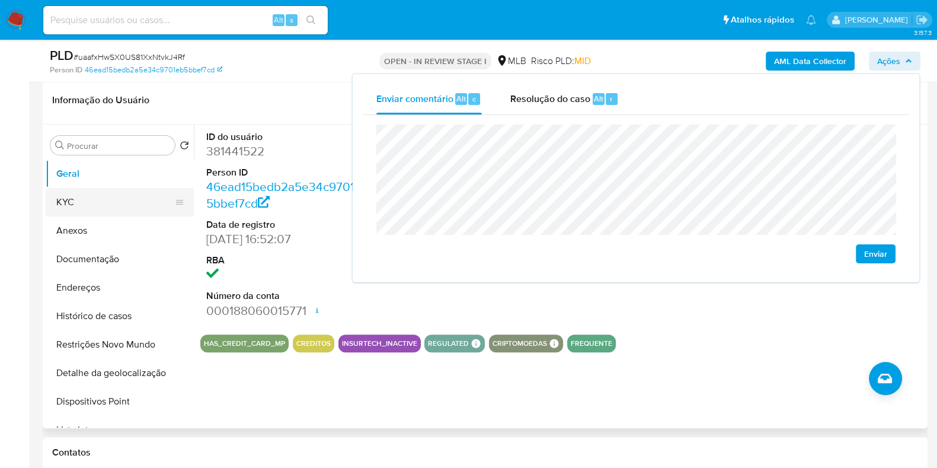
click at [126, 203] on button "KYC" at bounding box center [115, 202] width 139 height 28
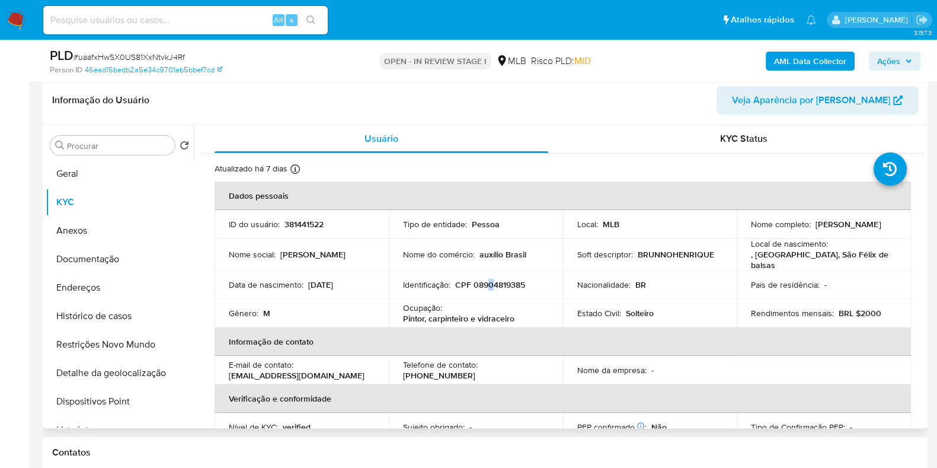
click at [489, 279] on p "CPF 08904819385" at bounding box center [490, 284] width 70 height 11
click at [493, 281] on p "CPF 08904819385" at bounding box center [490, 284] width 70 height 11
click at [887, 70] on span "Ações" at bounding box center [888, 61] width 23 height 19
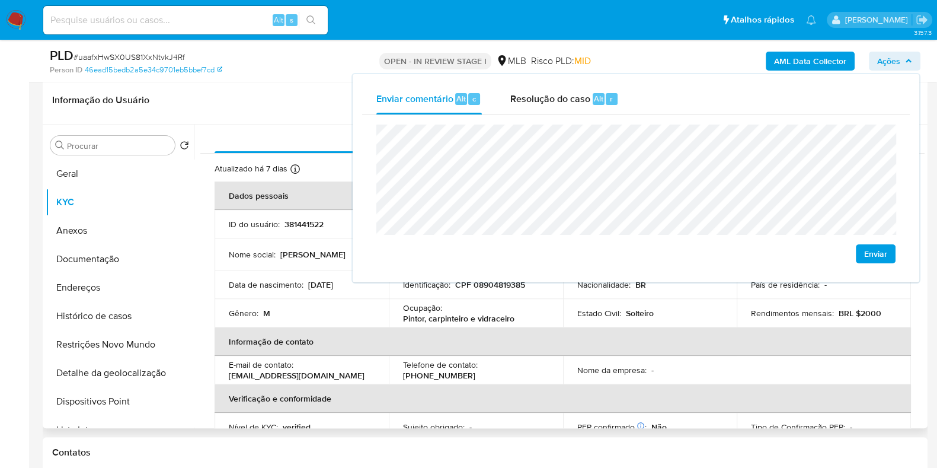
click at [424, 315] on p "Pintor, carpinteiro e vidraceiro" at bounding box center [458, 318] width 111 height 11
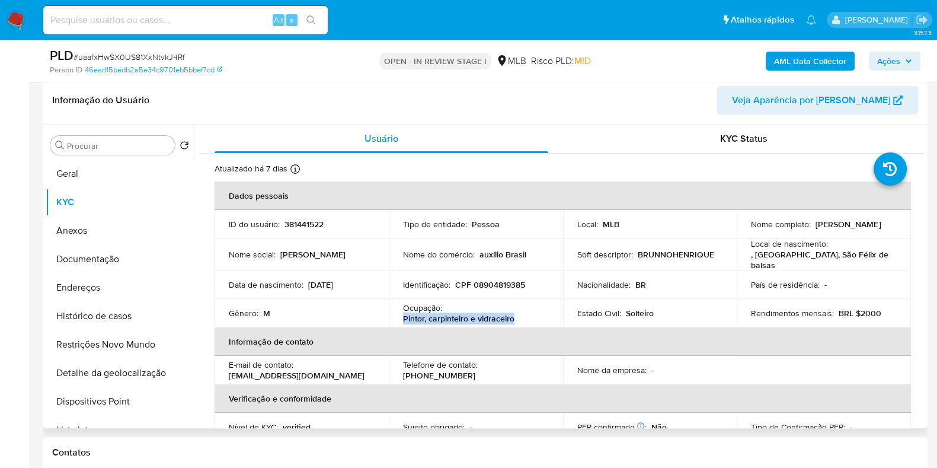
drag, startPoint x: 403, startPoint y: 312, endPoint x: 534, endPoint y: 318, distance: 130.5
click at [534, 318] on div "Ocupação : Pintor, carpinteiro e vidraceiro" at bounding box center [476, 312] width 146 height 21
copy p "Pintor, carpinteiro e vidraceiro"
click at [889, 59] on span "Ações" at bounding box center [888, 61] width 23 height 19
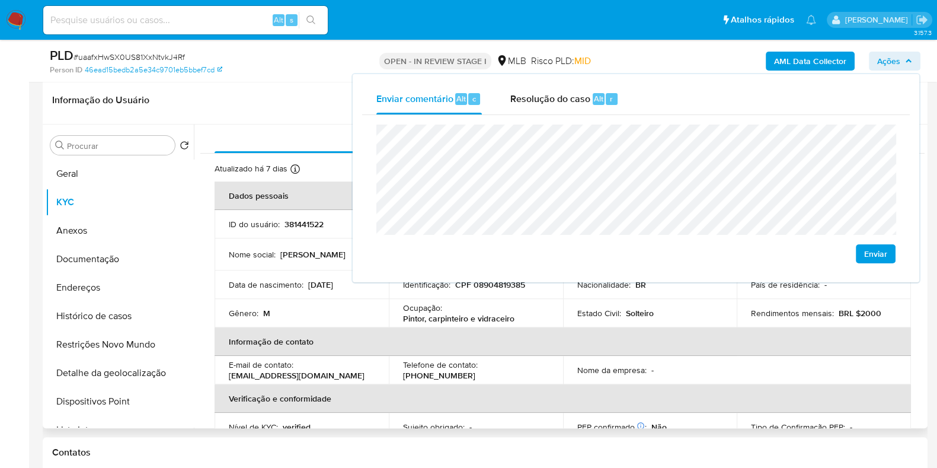
click at [454, 370] on p "Telefone de contato :" at bounding box center [440, 364] width 75 height 11
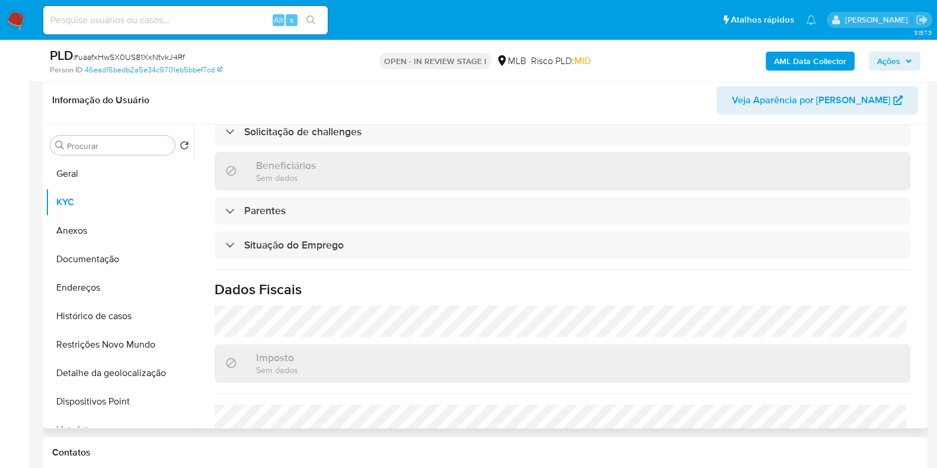
scroll to position [515, 0]
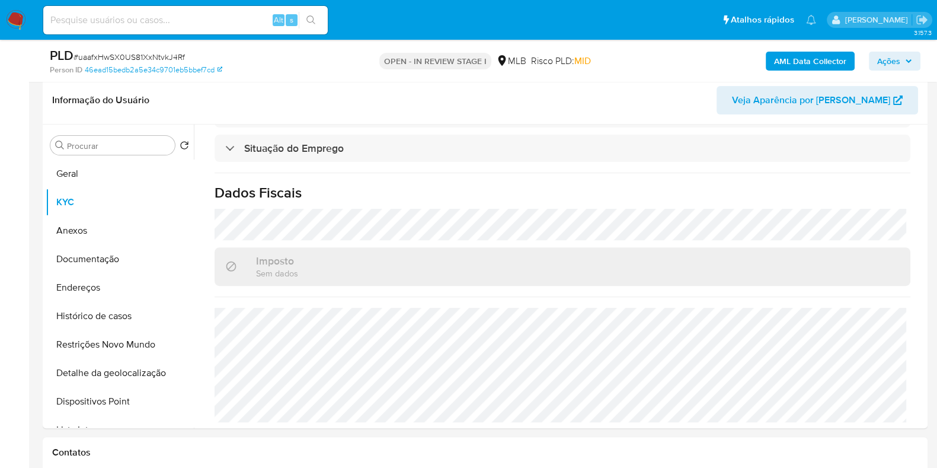
click at [881, 63] on span "Ações" at bounding box center [888, 61] width 23 height 19
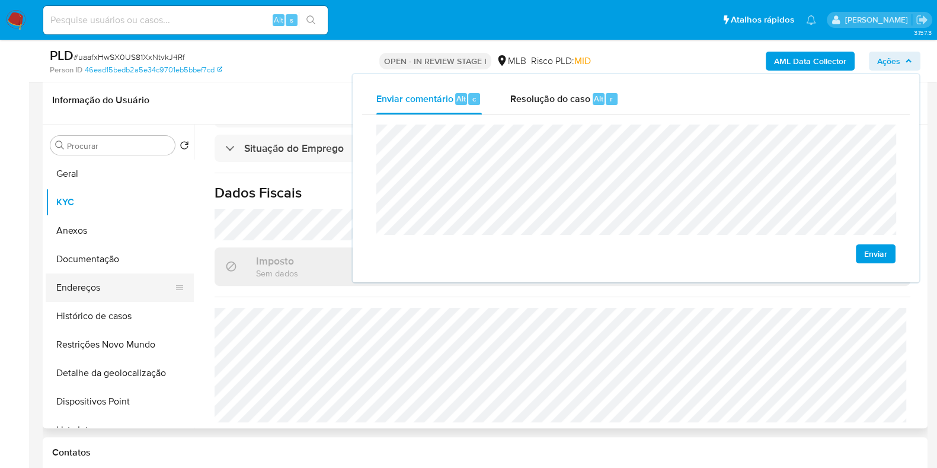
click at [129, 293] on button "Endereços" at bounding box center [115, 287] width 139 height 28
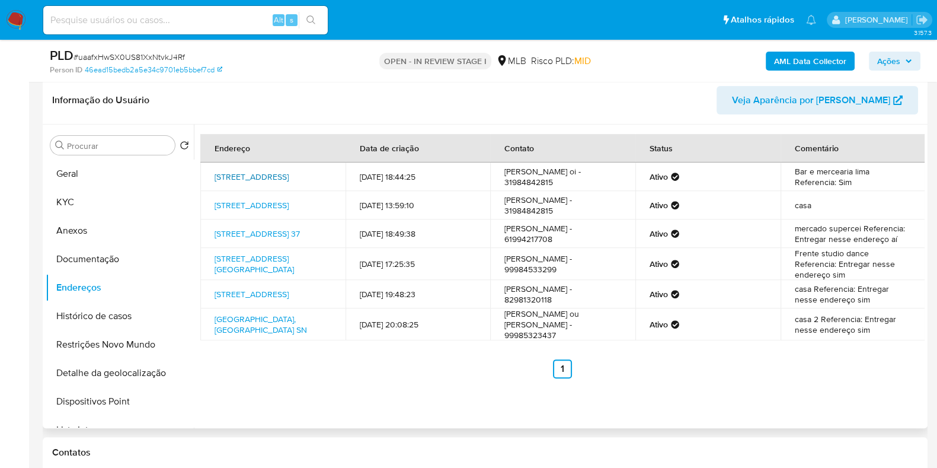
click at [262, 179] on link "Travessa São Gonçalo 125, Mariana, Minas Gerais, 35420153, Brasil 125" at bounding box center [252, 177] width 74 height 12
click at [263, 204] on link "Rua Grande Número 24 30, São Félix De Balsas, Maranhão, 65890000, Brasil 30" at bounding box center [252, 205] width 74 height 12
click at [267, 239] on link "Quadra Qnp 32 Conjunto E 37, Brasília, Distrito Federal, 72236205, Brasil 37" at bounding box center [257, 234] width 85 height 12
click at [259, 275] on link "Avenida Dom Bosco 0, Goiânia, Goiás, 74870110, Brasil 0" at bounding box center [254, 264] width 79 height 23
drag, startPoint x: 261, startPoint y: 300, endPoint x: 261, endPoint y: 308, distance: 7.7
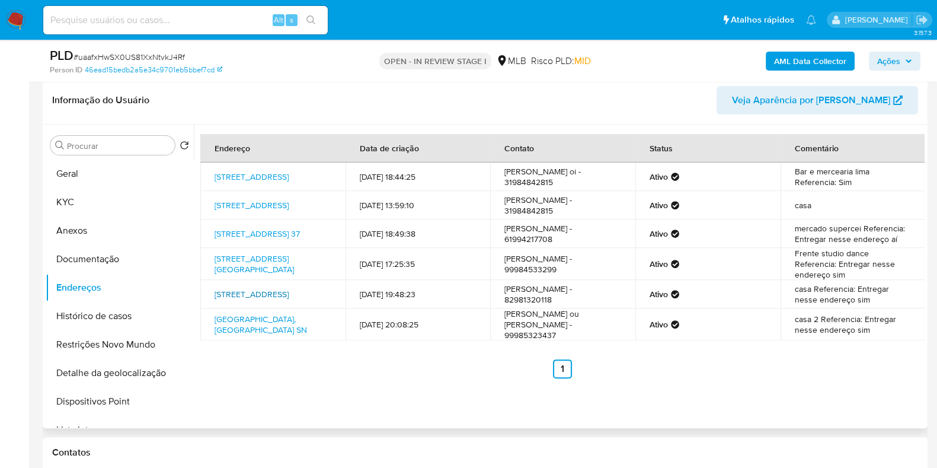
click at [261, 300] on link "Rua Carneiros 36, Piranhas, Alagoas, 57460152, Brasil 36" at bounding box center [252, 294] width 74 height 12
click at [252, 333] on link "Rua Dos Lírios Sn, Goiânia, Goiás, 74390495, Brasil SN" at bounding box center [261, 324] width 92 height 23
drag, startPoint x: 103, startPoint y: 177, endPoint x: 126, endPoint y: 173, distance: 22.8
click at [103, 177] on button "Geral" at bounding box center [120, 173] width 148 height 28
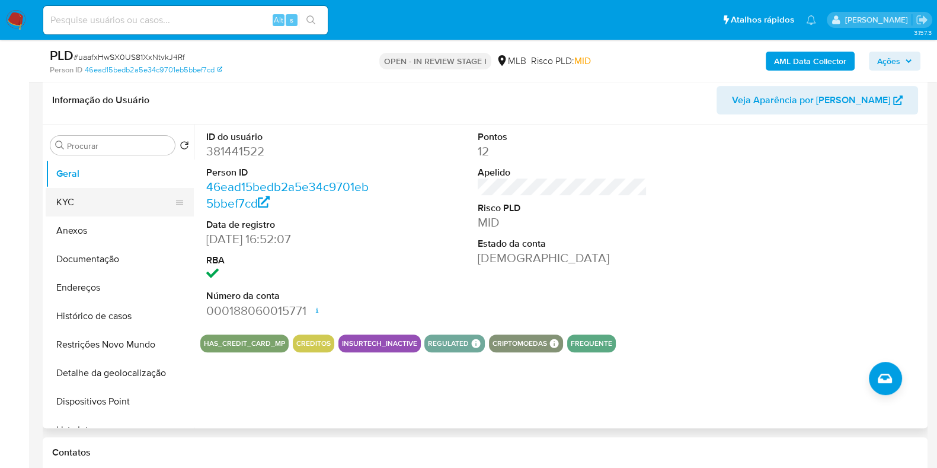
click at [122, 205] on button "KYC" at bounding box center [115, 202] width 139 height 28
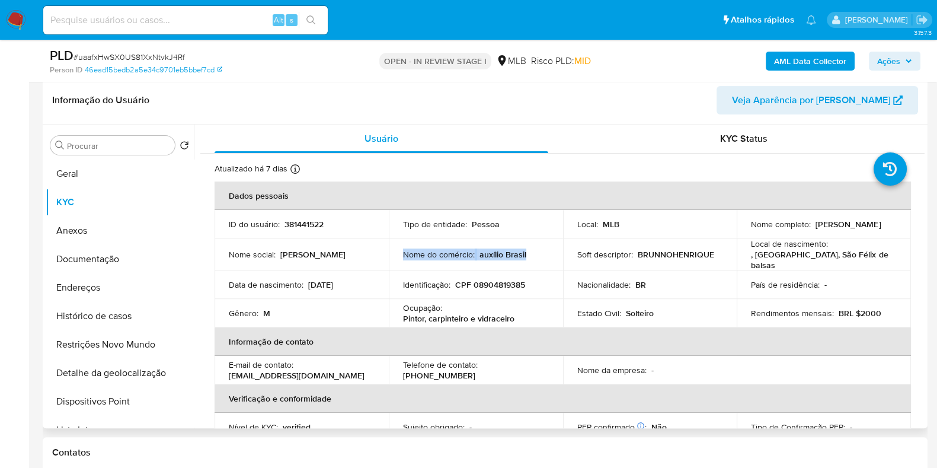
drag, startPoint x: 533, startPoint y: 254, endPoint x: 401, endPoint y: 254, distance: 132.2
click at [401, 254] on td "Nome do comércio : auxílio Brasil" at bounding box center [476, 254] width 174 height 32
copy div "Nome do comércio : auxílio Brasil"
click at [124, 322] on button "Histórico de casos" at bounding box center [120, 316] width 148 height 28
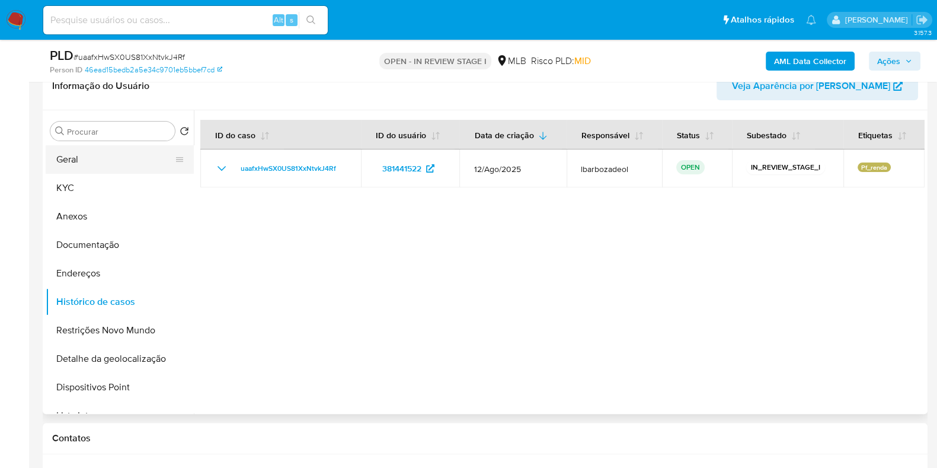
click at [125, 146] on button "Geral" at bounding box center [115, 159] width 139 height 28
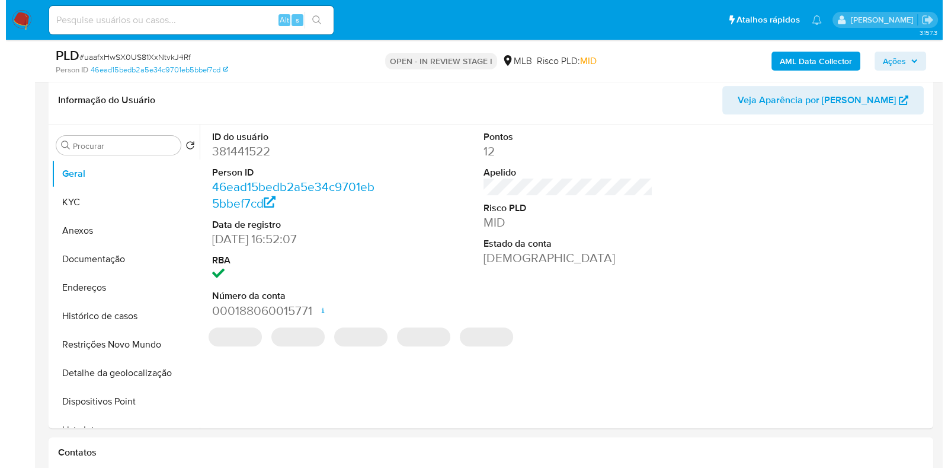
scroll to position [520, 0]
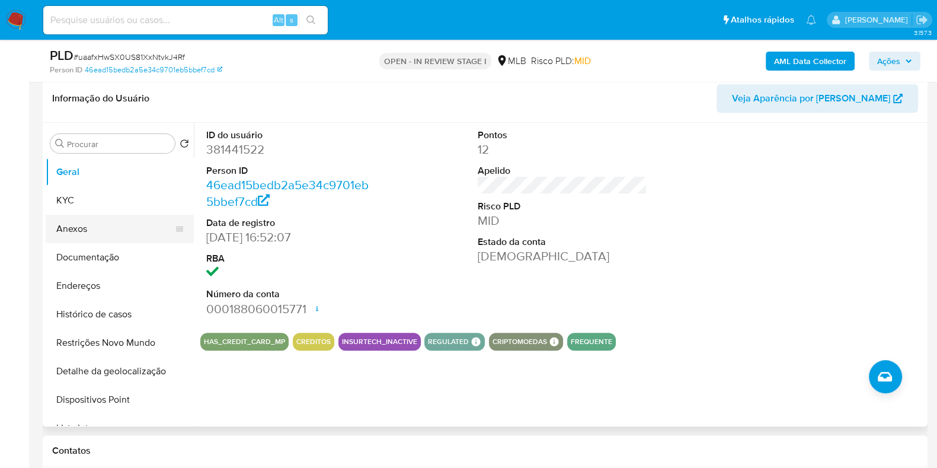
click at [111, 200] on button "KYC" at bounding box center [120, 200] width 148 height 28
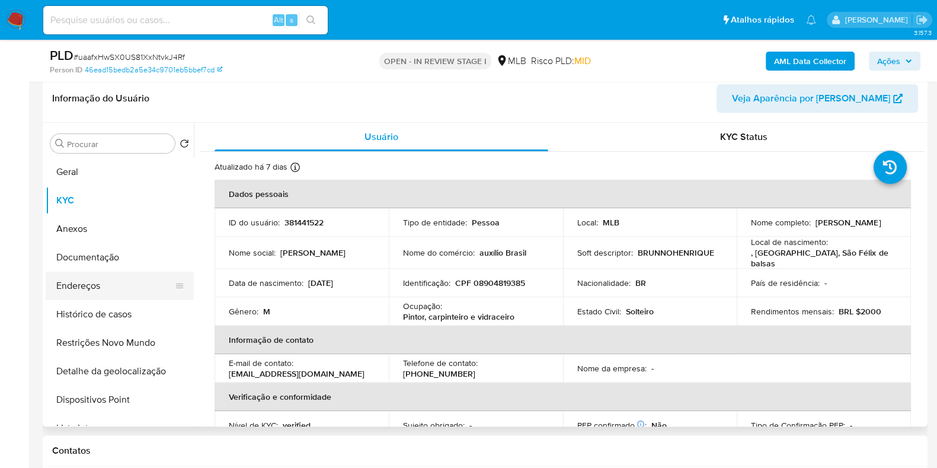
click at [124, 286] on button "Endereços" at bounding box center [115, 285] width 139 height 28
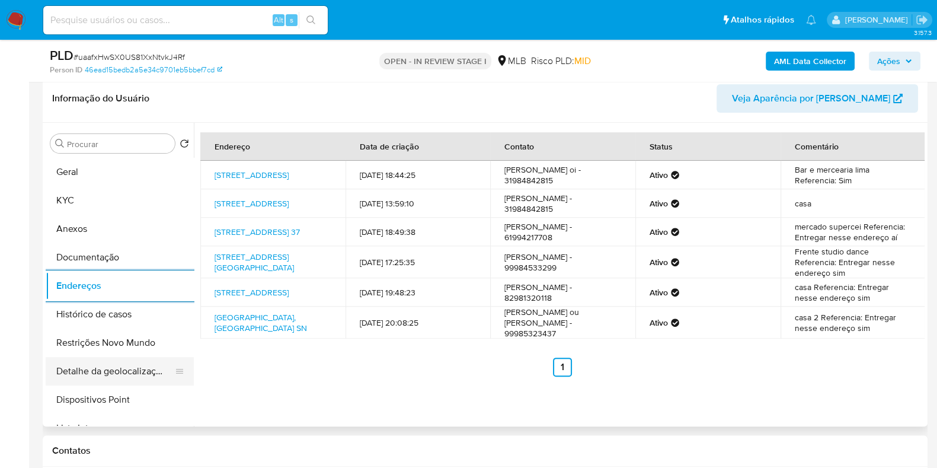
click at [110, 375] on button "Detalhe da geolocalização" at bounding box center [115, 371] width 139 height 28
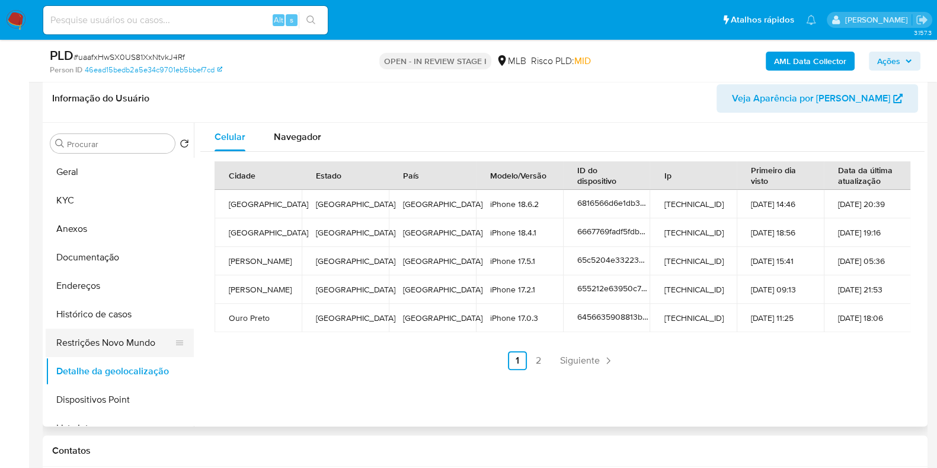
click at [119, 349] on button "Restrições Novo Mundo" at bounding box center [115, 342] width 139 height 28
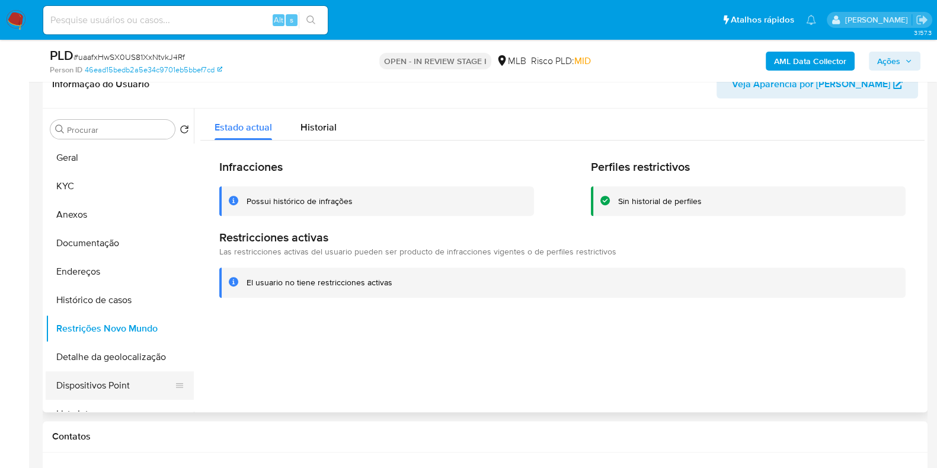
click at [130, 385] on button "Dispositivos Point" at bounding box center [115, 385] width 139 height 28
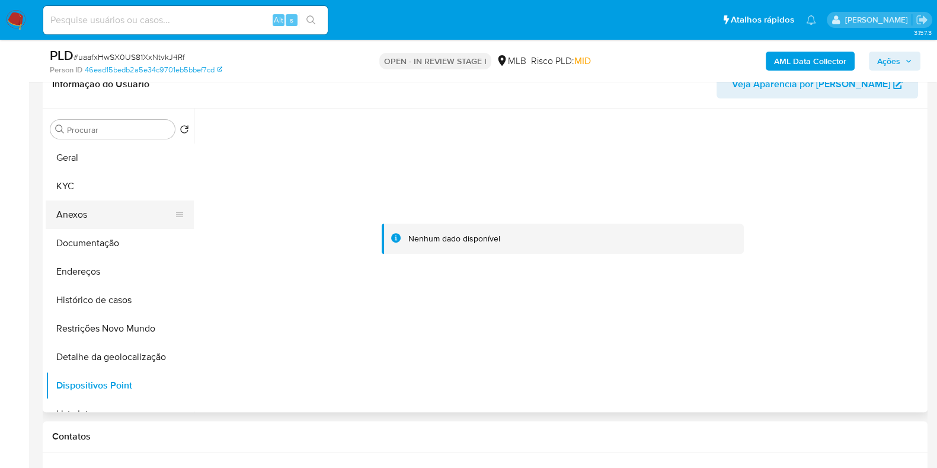
click at [110, 208] on button "Anexos" at bounding box center [115, 214] width 139 height 28
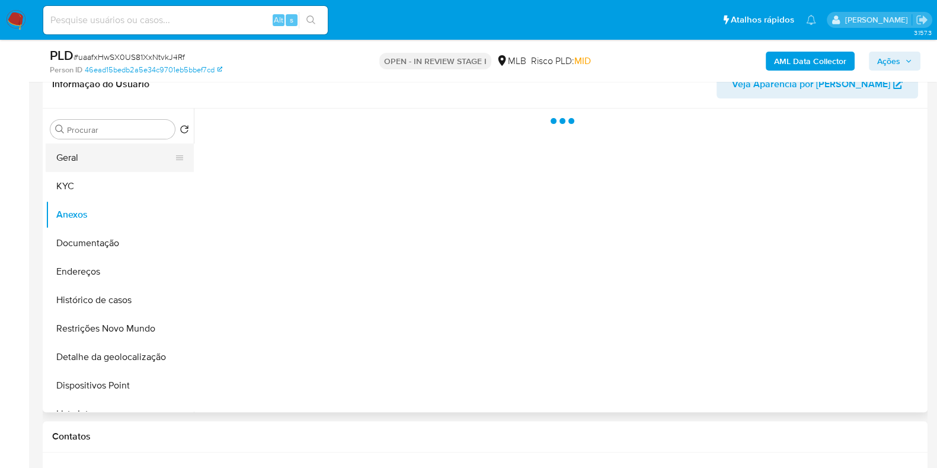
click at [95, 147] on button "Geral" at bounding box center [115, 157] width 139 height 28
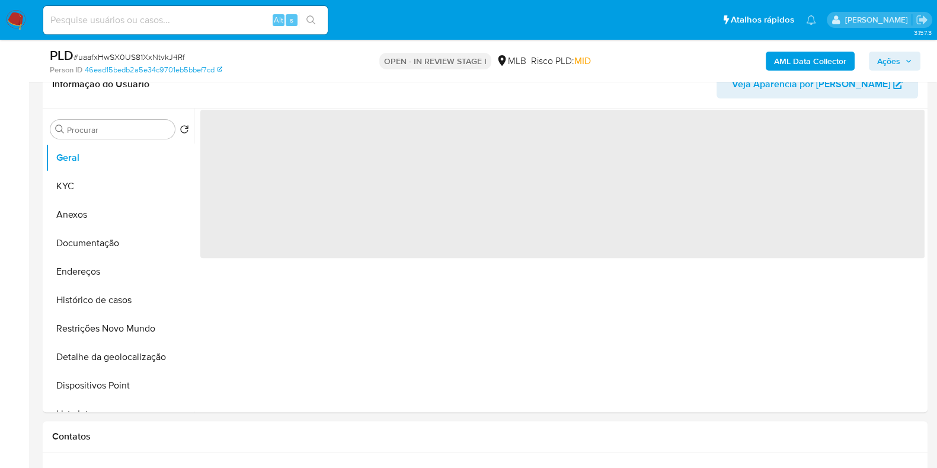
click at [894, 53] on span "Ações" at bounding box center [888, 61] width 23 height 19
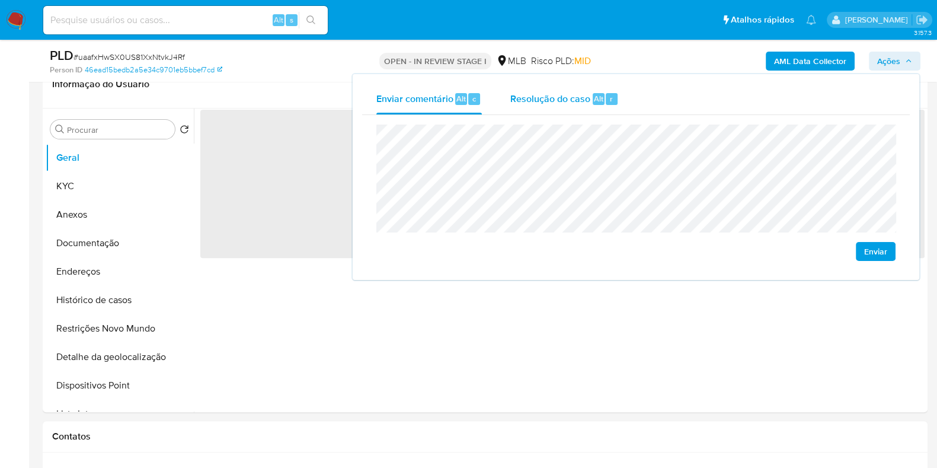
click at [581, 91] on span "Resolução do caso" at bounding box center [550, 98] width 80 height 14
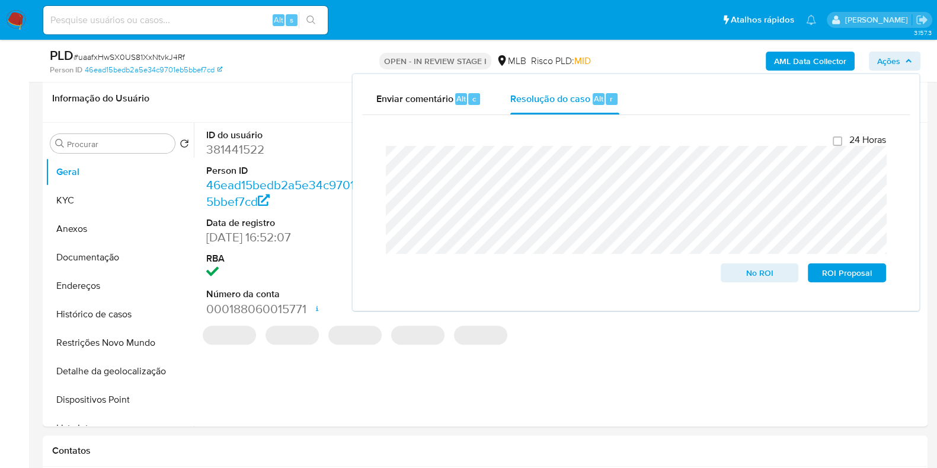
drag, startPoint x: 681, startPoint y: 46, endPoint x: 688, endPoint y: 46, distance: 6.5
click at [682, 47] on div "AML Data Collector Ações Enviar comentário Alt c Resolução do caso Alt r Fecham…" at bounding box center [777, 61] width 287 height 28
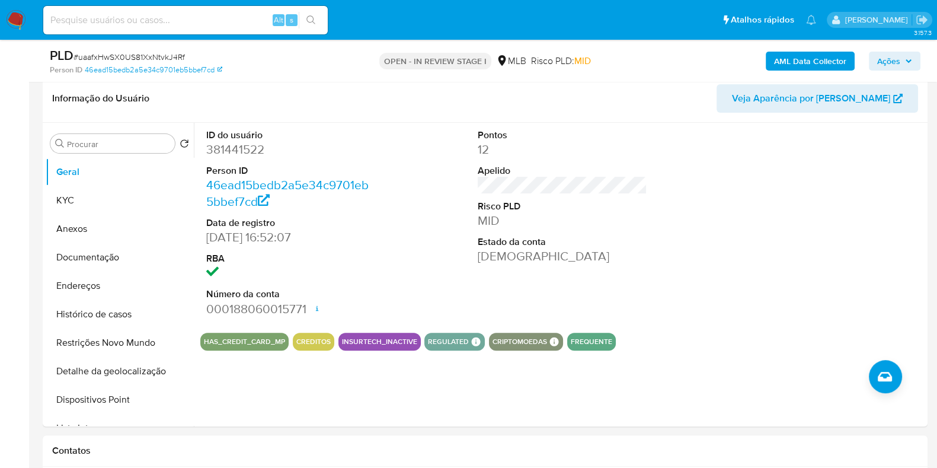
click at [851, 59] on button "AML Data Collector" at bounding box center [810, 61] width 89 height 19
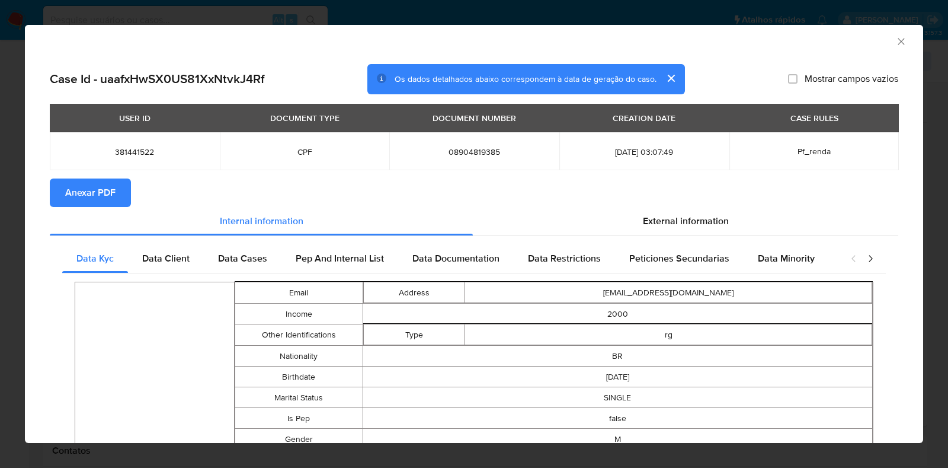
click at [76, 191] on span "Anexar PDF" at bounding box center [90, 193] width 50 height 26
click at [895, 34] on div "AML Data Collector" at bounding box center [474, 40] width 899 height 30
click at [896, 37] on icon "Fechar a janela" at bounding box center [902, 42] width 12 height 12
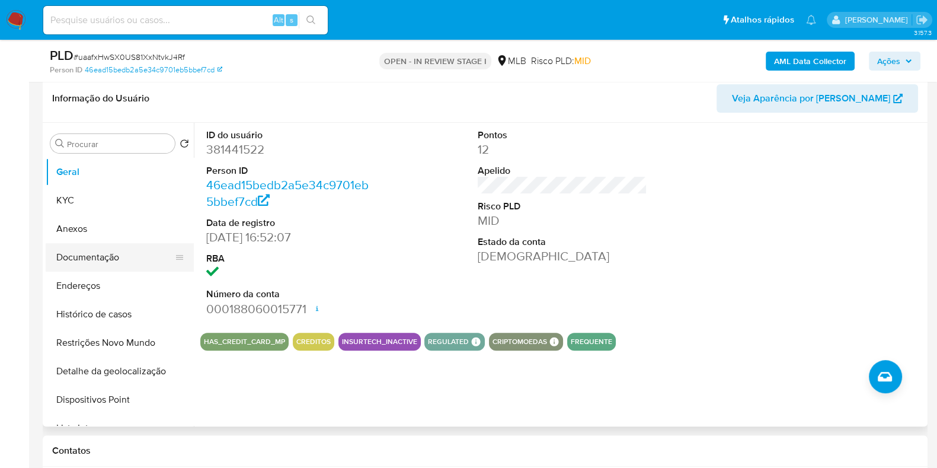
click at [84, 231] on button "Anexos" at bounding box center [120, 229] width 148 height 28
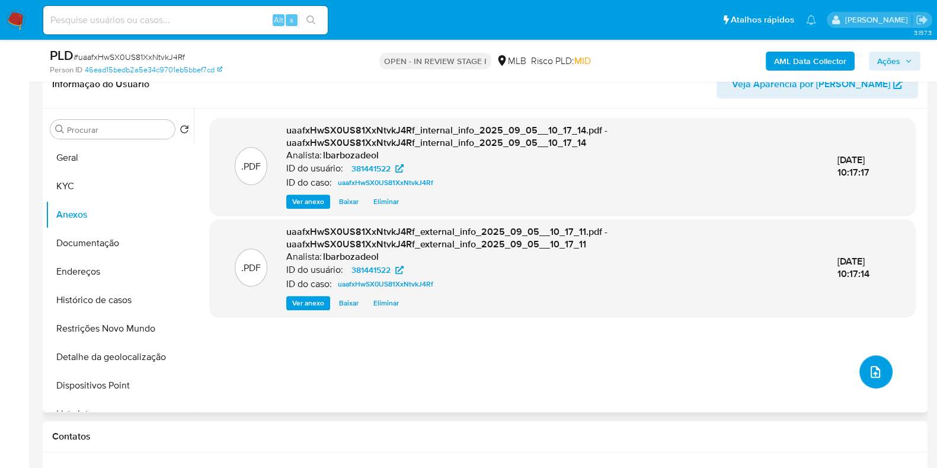
click at [876, 365] on span "upload-file" at bounding box center [875, 372] width 14 height 14
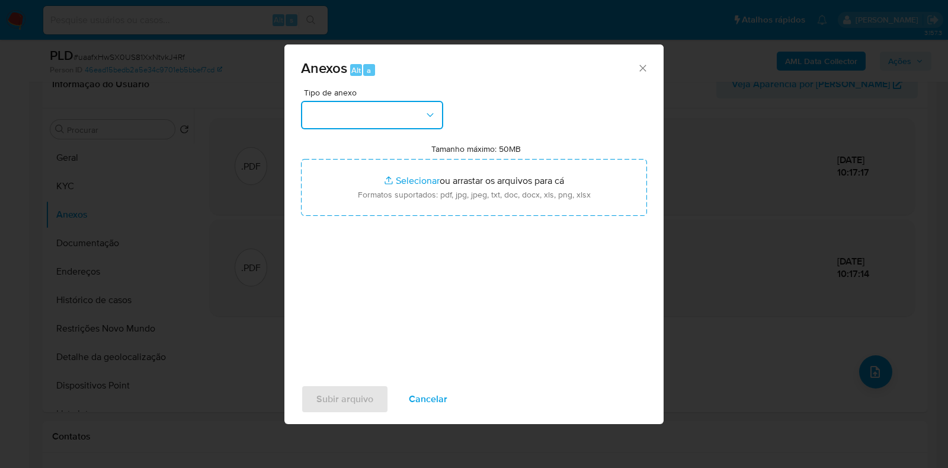
click at [412, 119] on button "button" at bounding box center [372, 115] width 142 height 28
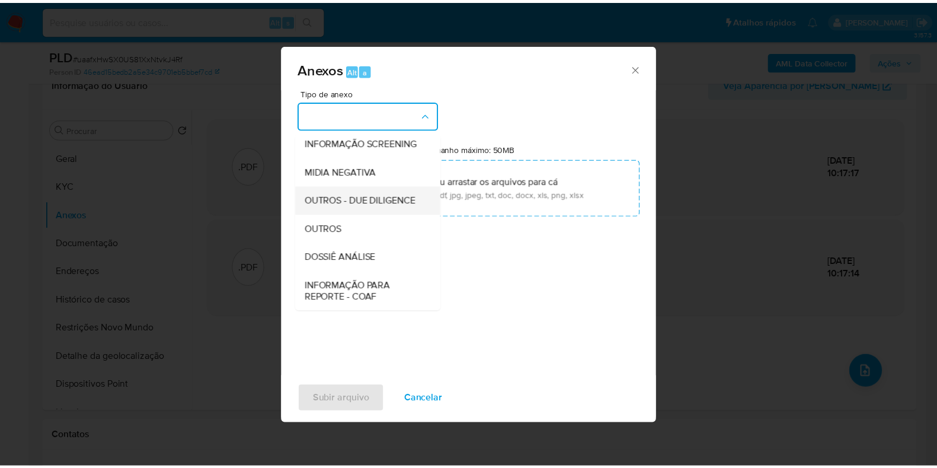
scroll to position [183, 0]
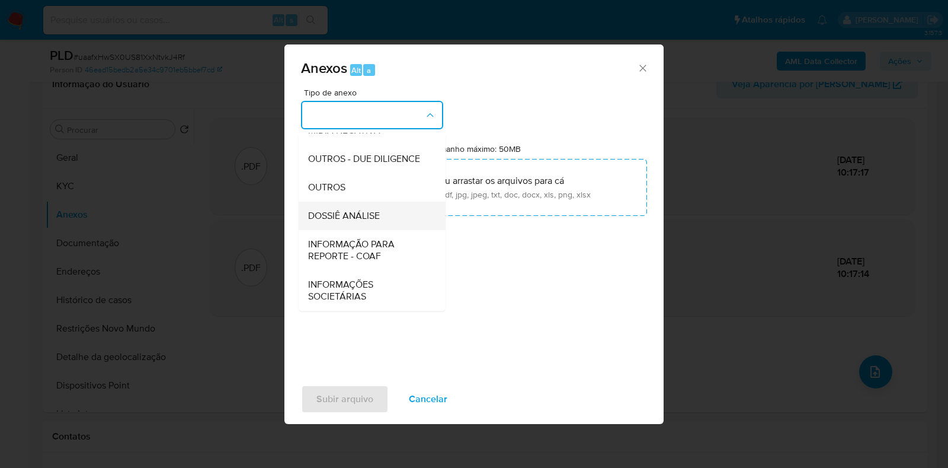
click at [378, 212] on span "DOSSIÊ ANÁLISE" at bounding box center [344, 216] width 72 height 12
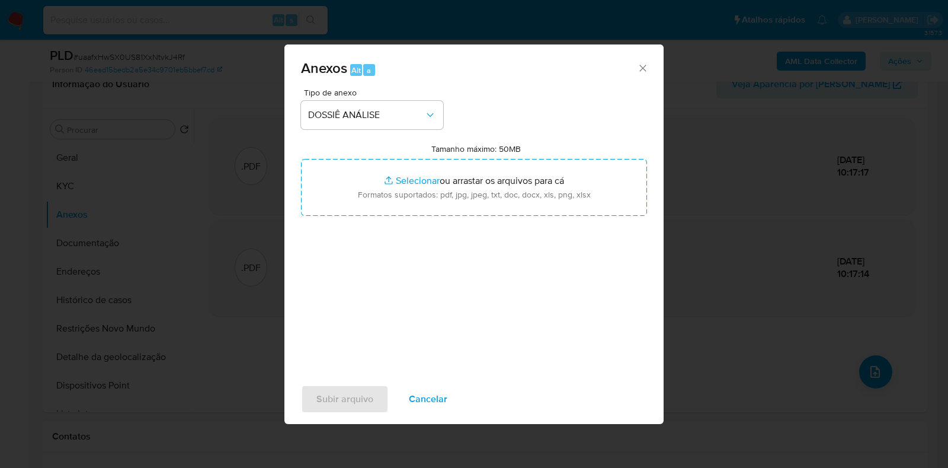
click at [378, 212] on input "Tamanho máximo: 50MB Selecionar arquivos" at bounding box center [474, 187] width 346 height 57
type input "C:\fakepath\SAR - XXX - CPF 08904819385 - BRUNO HENRIQUE BORGES DA SILVA.pdf"
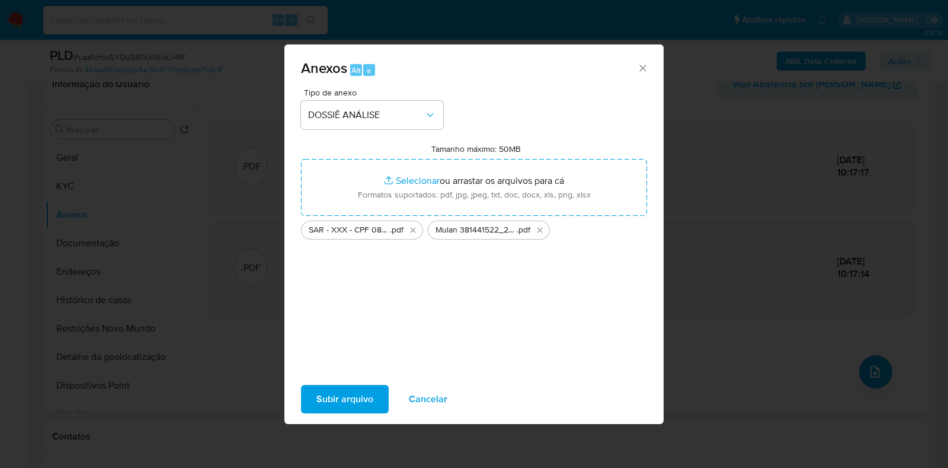
click at [341, 410] on span "Subir arquivo" at bounding box center [345, 399] width 57 height 26
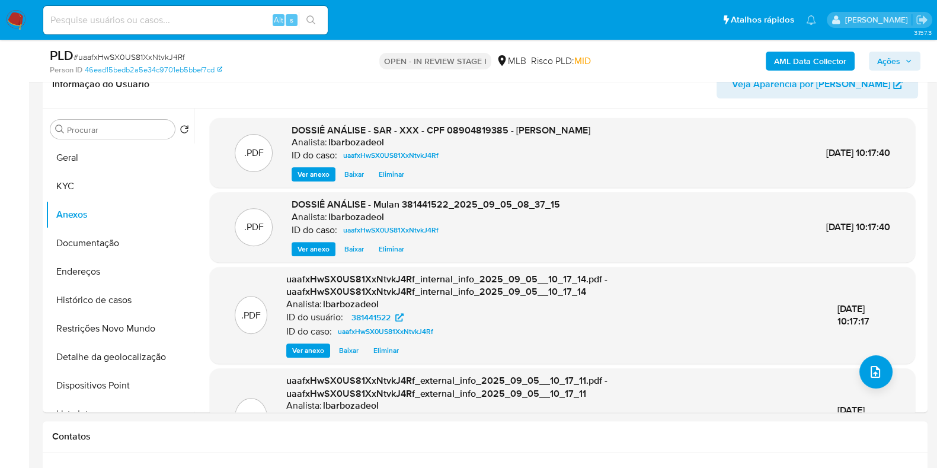
click at [906, 52] on button "Ações" at bounding box center [895, 61] width 52 height 19
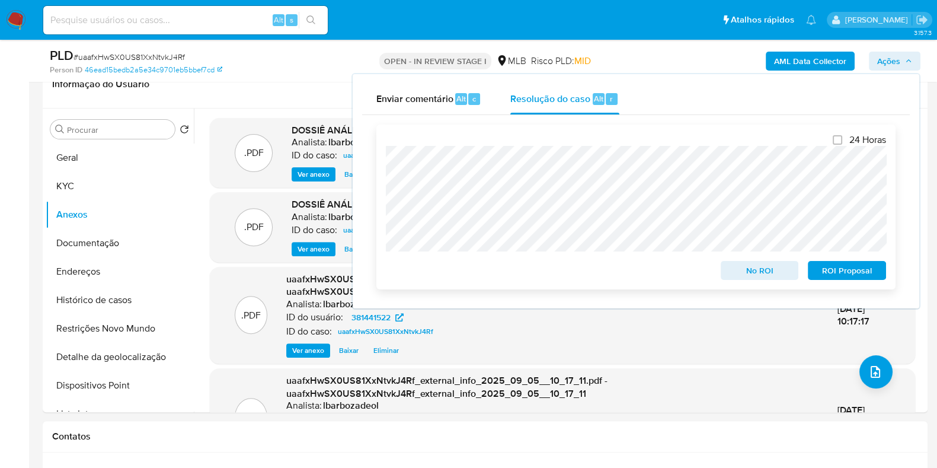
click at [835, 271] on span "ROI Proposal" at bounding box center [847, 270] width 62 height 17
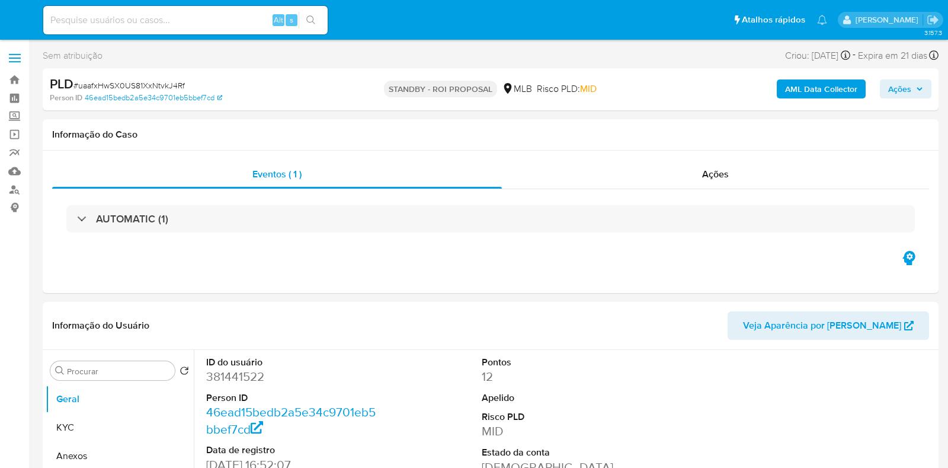
select select "10"
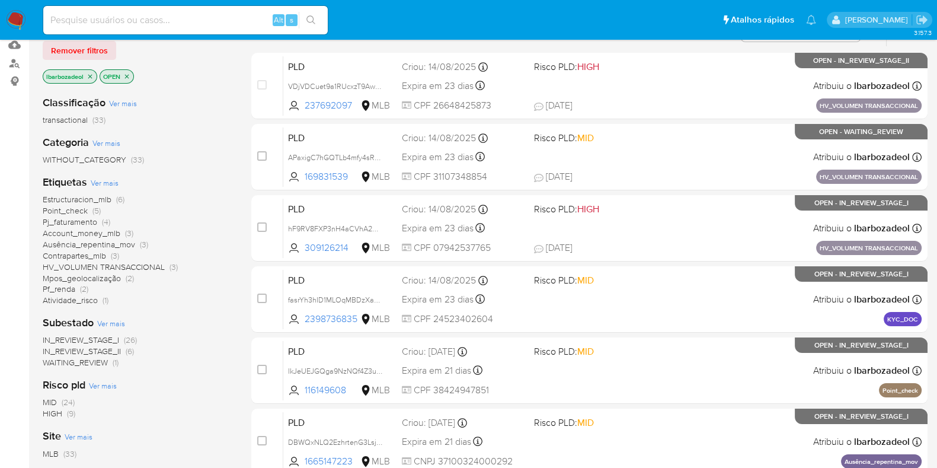
scroll to position [222, 0]
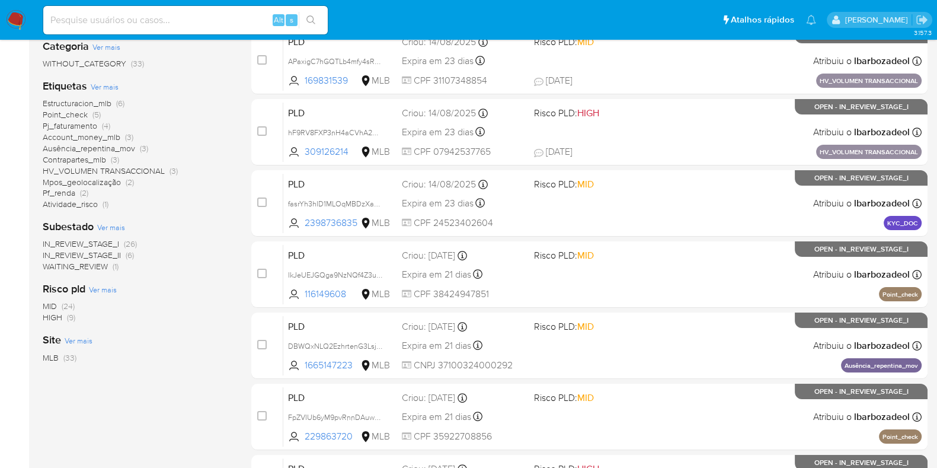
click at [62, 317] on span "HIGH (9)" at bounding box center [59, 317] width 33 height 11
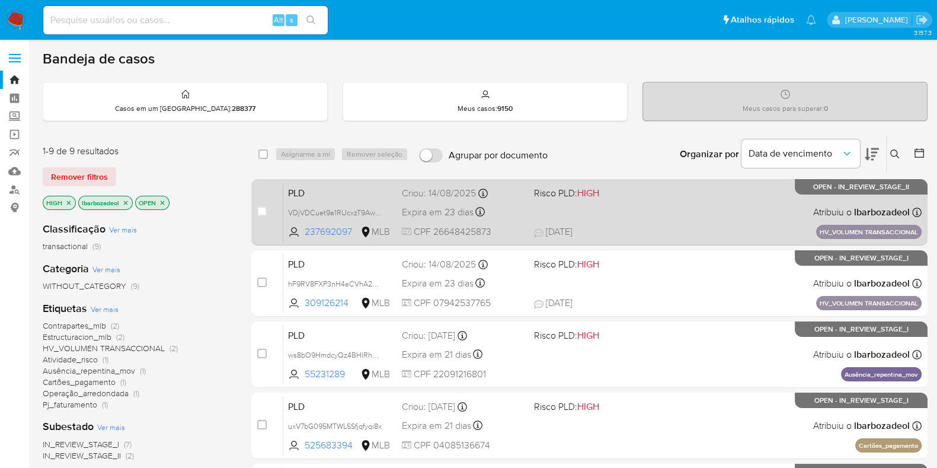
click at [689, 229] on span "[DATE] [DATE] 18:29" at bounding box center [661, 231] width 255 height 13
click at [675, 215] on div "PLD VDjVDCuet9a1RUcxzT9AwseN 237692097 MLB Risco PLD: HIGH Criou: [DATE] Criou:…" at bounding box center [602, 212] width 638 height 60
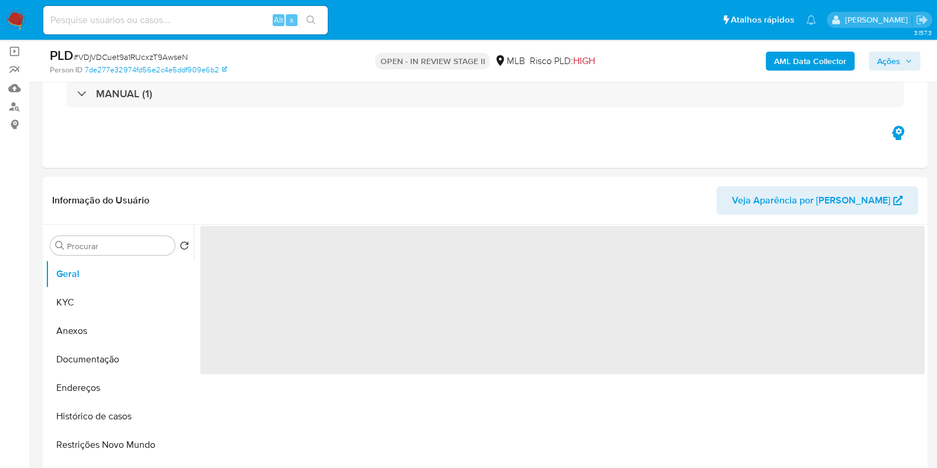
scroll to position [148, 0]
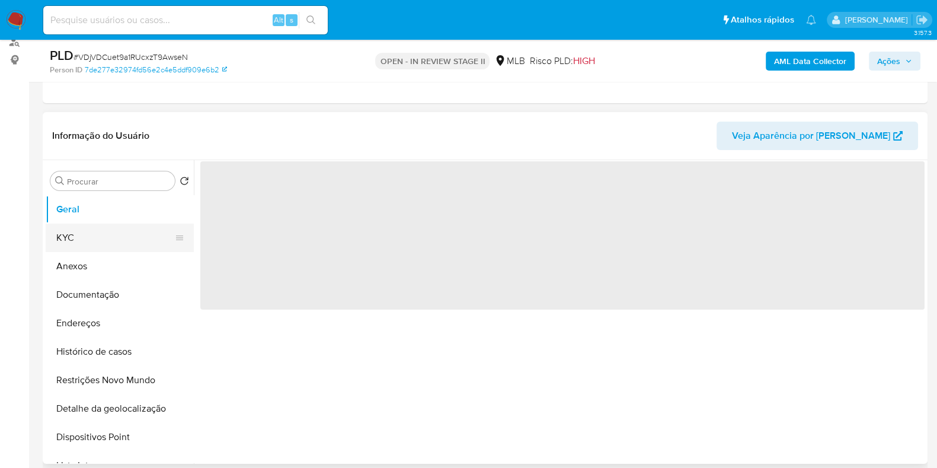
click at [133, 244] on button "KYC" at bounding box center [115, 237] width 139 height 28
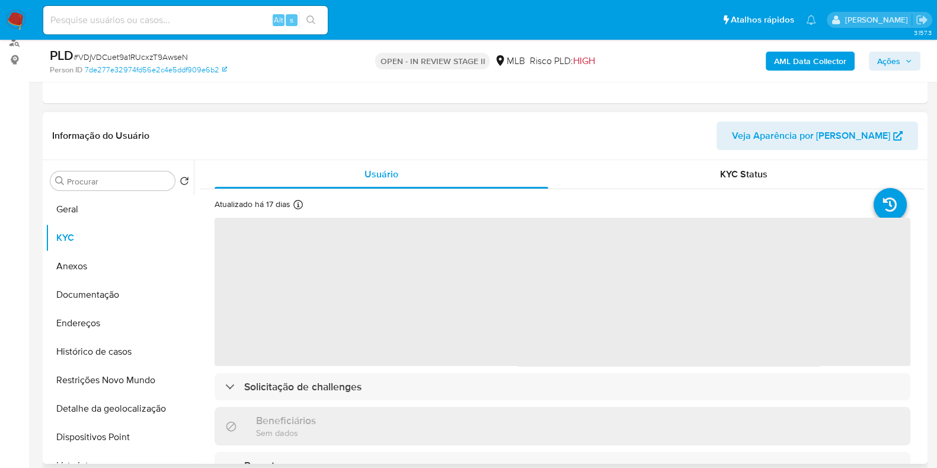
select select "10"
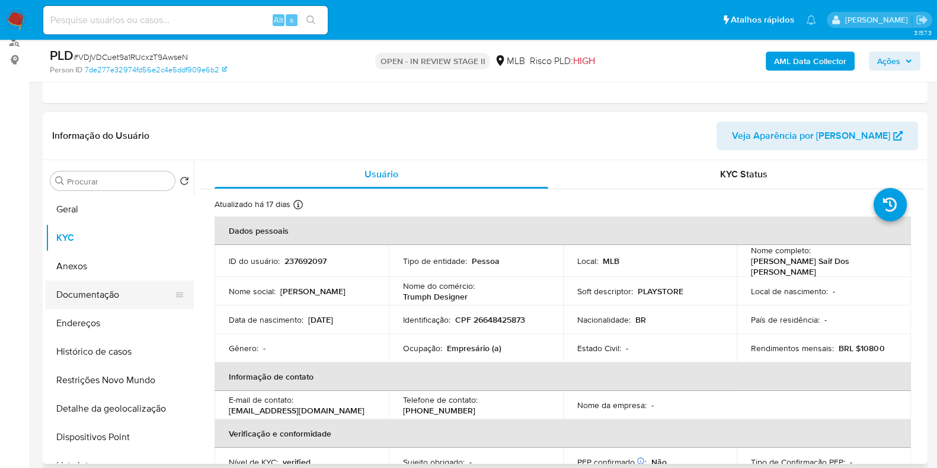
click at [125, 300] on button "Documentação" at bounding box center [115, 294] width 139 height 28
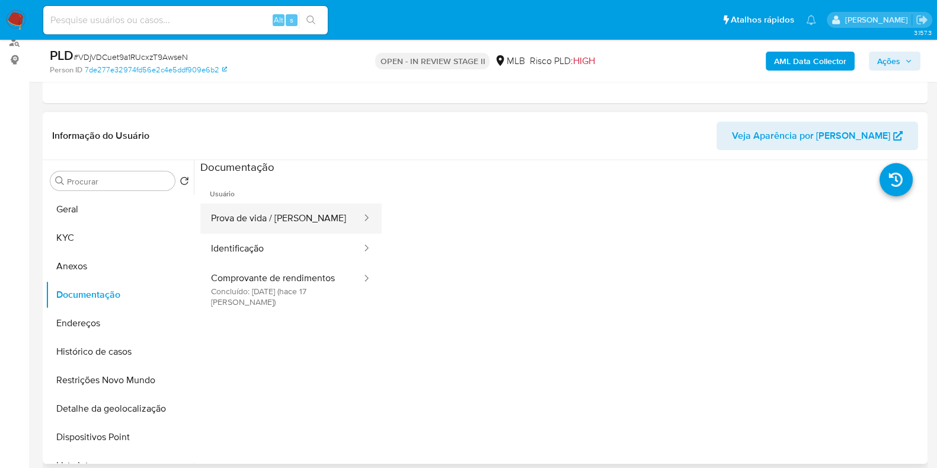
click at [324, 225] on button "Prova de vida / Selfie" at bounding box center [281, 218] width 162 height 30
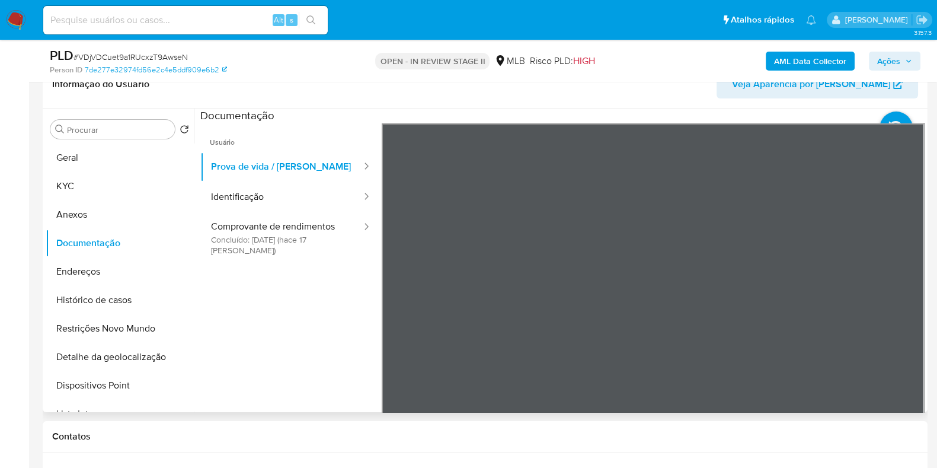
scroll to position [222, 0]
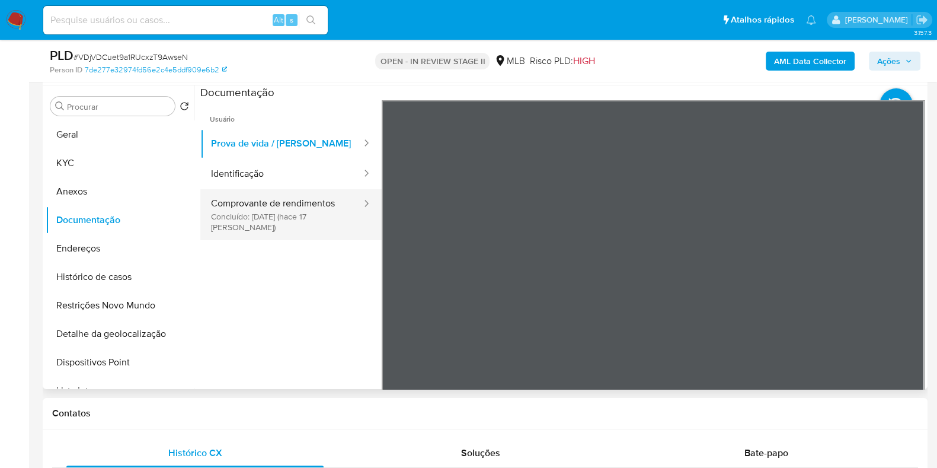
click at [282, 212] on button "Comprovante de rendimentos Concluído: 19/08/2025 (hace 17 días)" at bounding box center [281, 214] width 162 height 51
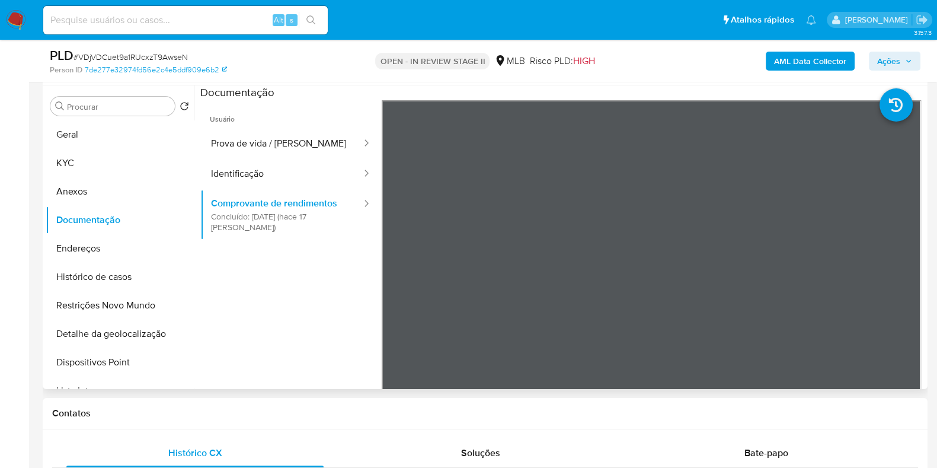
drag, startPoint x: 124, startPoint y: 140, endPoint x: 43, endPoint y: 159, distance: 83.3
click at [124, 140] on button "Geral" at bounding box center [120, 134] width 148 height 28
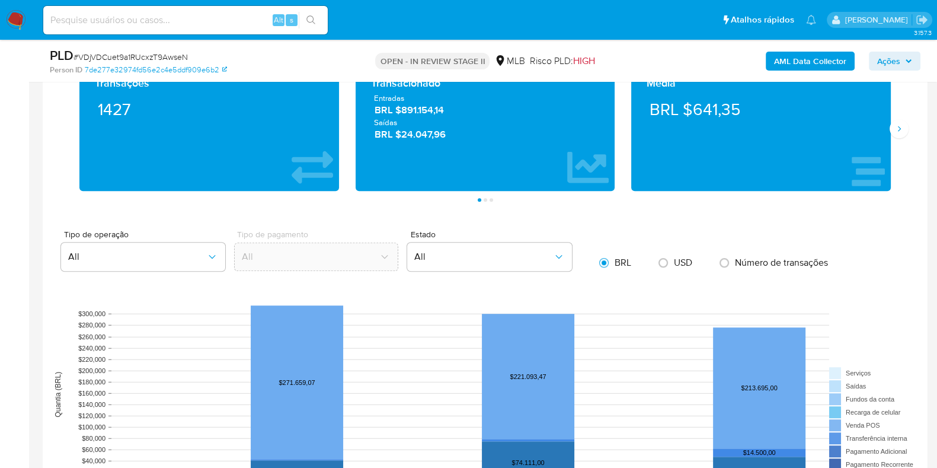
scroll to position [1185, 0]
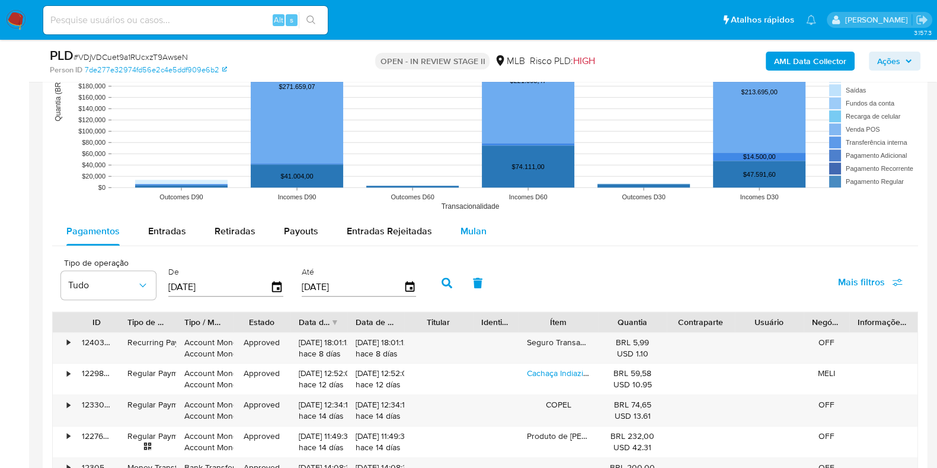
click at [475, 234] on span "Mulan" at bounding box center [474, 231] width 26 height 14
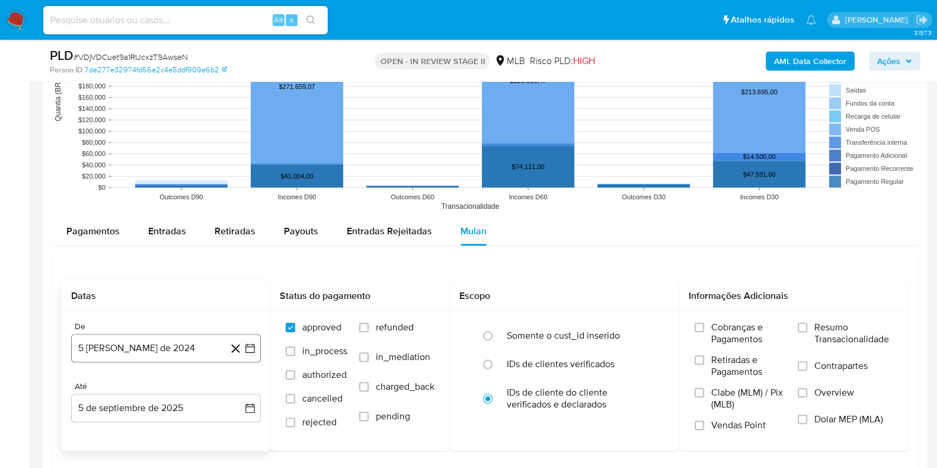
click at [137, 354] on button "5 de agosto de 2024" at bounding box center [166, 348] width 190 height 28
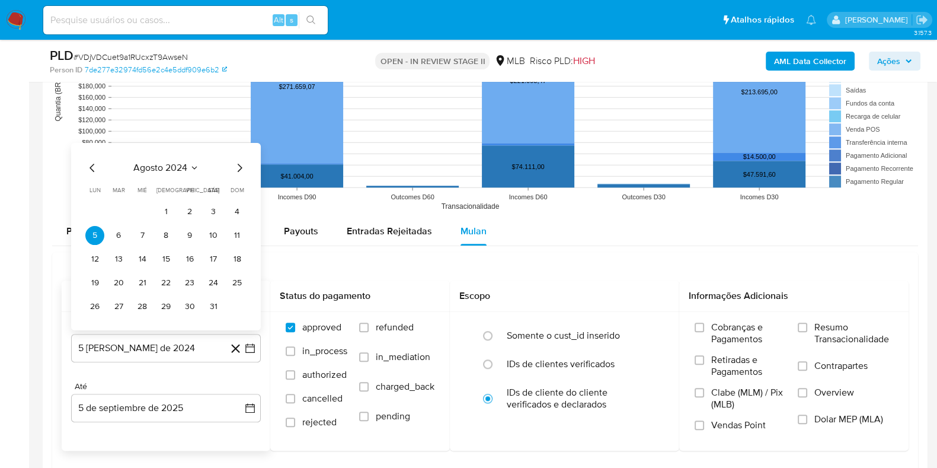
click at [168, 167] on span "agosto 2024" at bounding box center [160, 167] width 54 height 12
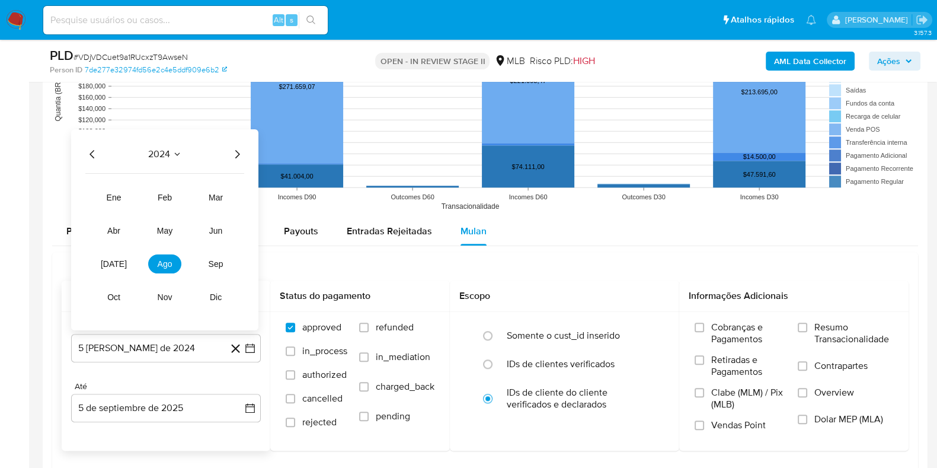
click at [239, 152] on icon "Año siguiente" at bounding box center [237, 153] width 5 height 8
click at [119, 265] on span "jul" at bounding box center [114, 262] width 26 height 9
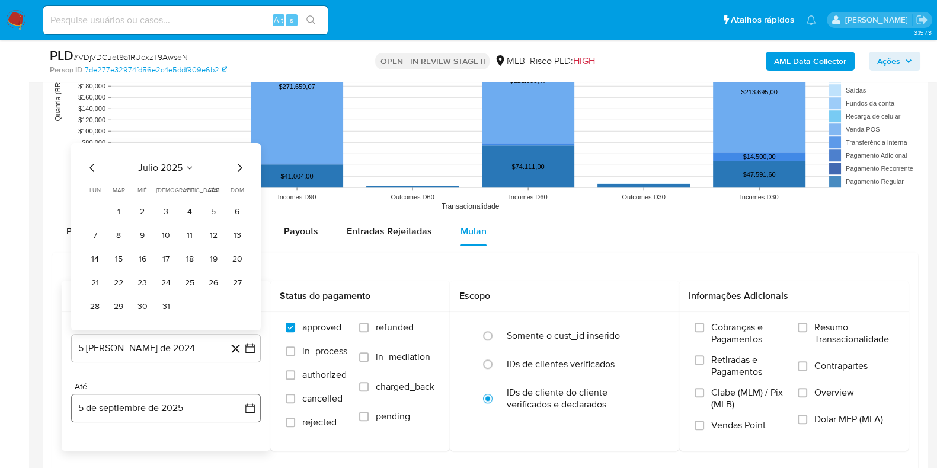
drag, startPoint x: 123, startPoint y: 209, endPoint x: 134, endPoint y: 419, distance: 210.1
click at [123, 212] on button "1" at bounding box center [118, 211] width 19 height 19
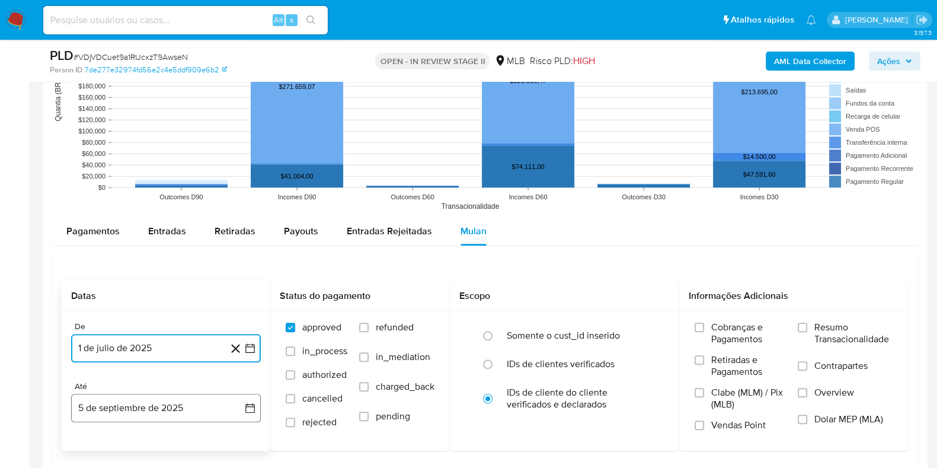
click at [139, 411] on button "5 de septiembre de 2025" at bounding box center [166, 408] width 190 height 28
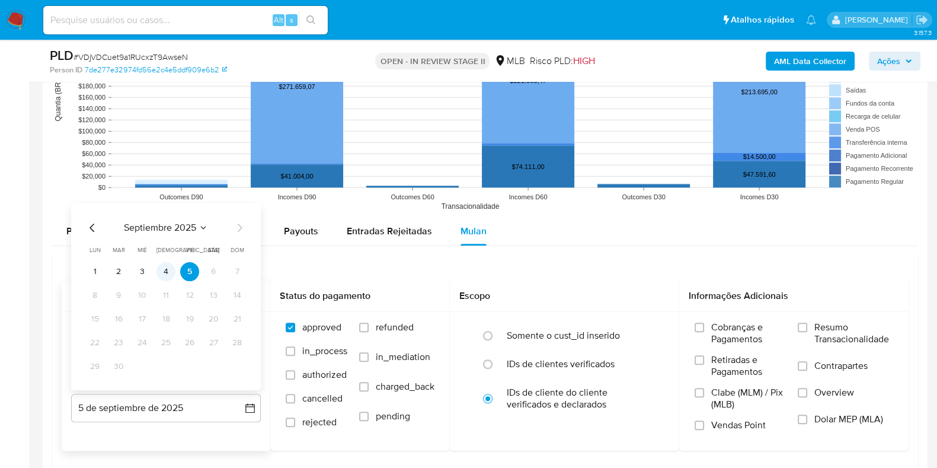
click at [165, 269] on button "4" at bounding box center [165, 270] width 19 height 19
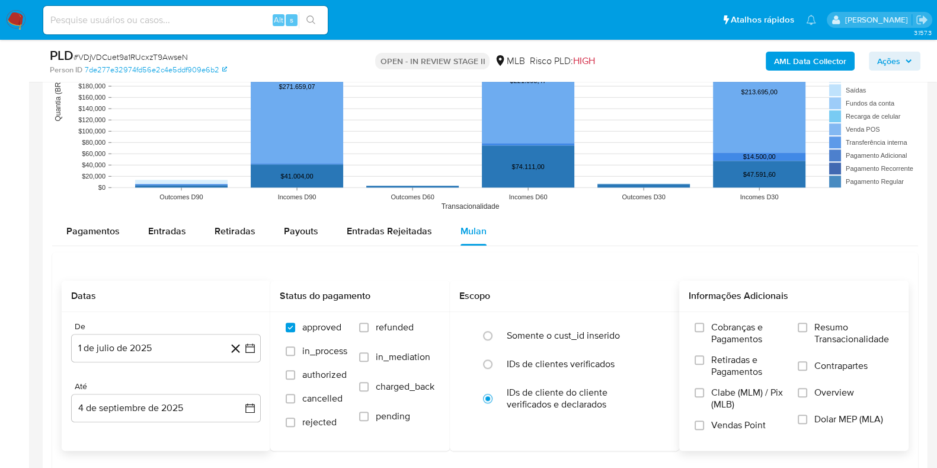
click at [840, 339] on span "Resumo Transacionalidade" at bounding box center [853, 333] width 79 height 24
click at [807, 332] on input "Resumo Transacionalidade" at bounding box center [802, 326] width 9 height 9
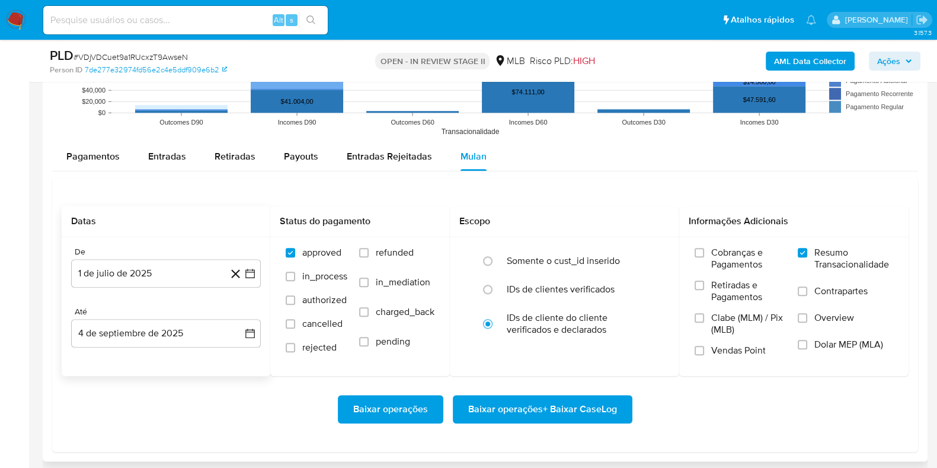
click at [572, 418] on span "Baixar operações + Baixar CaseLog" at bounding box center [542, 409] width 149 height 26
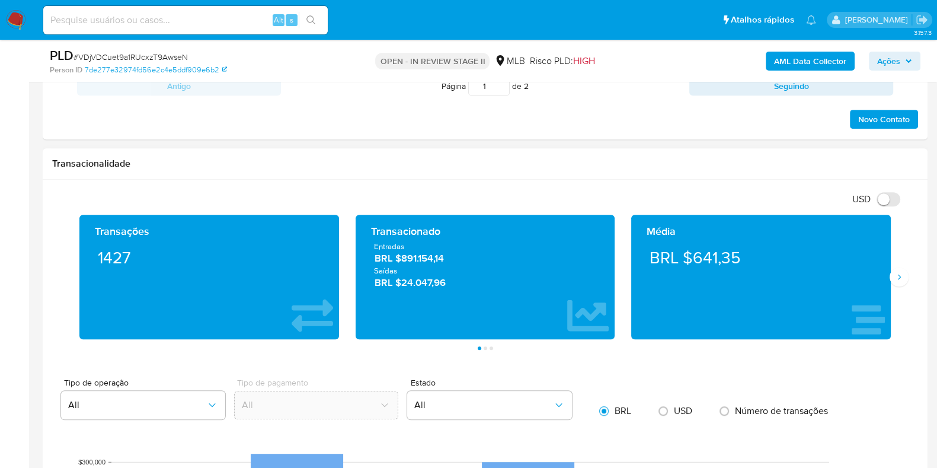
scroll to position [296, 0]
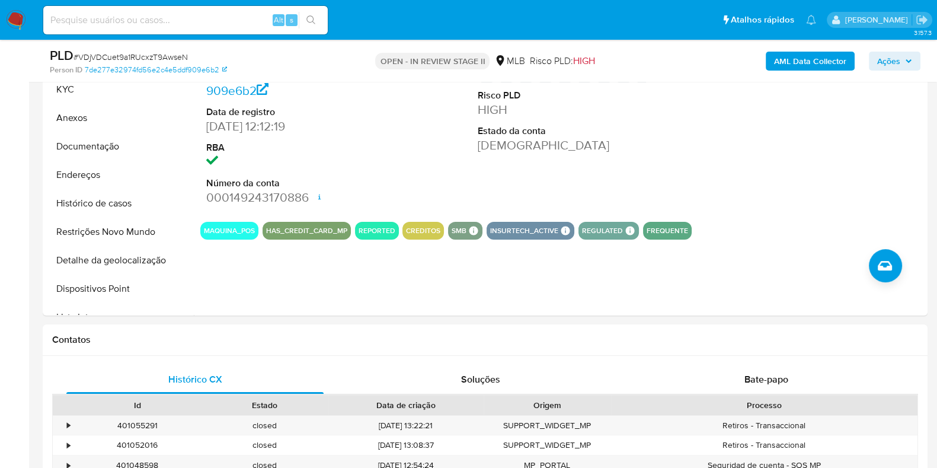
click at [892, 66] on span "Ações" at bounding box center [888, 61] width 23 height 19
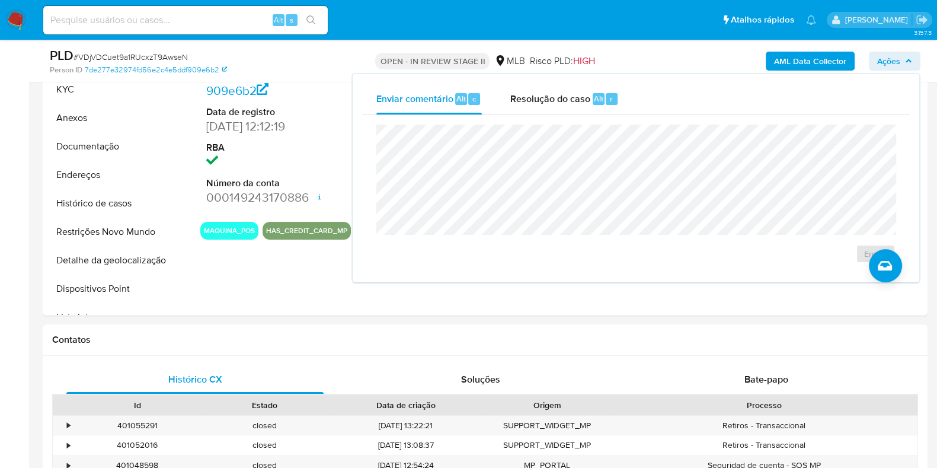
click at [893, 63] on span "Ações" at bounding box center [888, 61] width 23 height 19
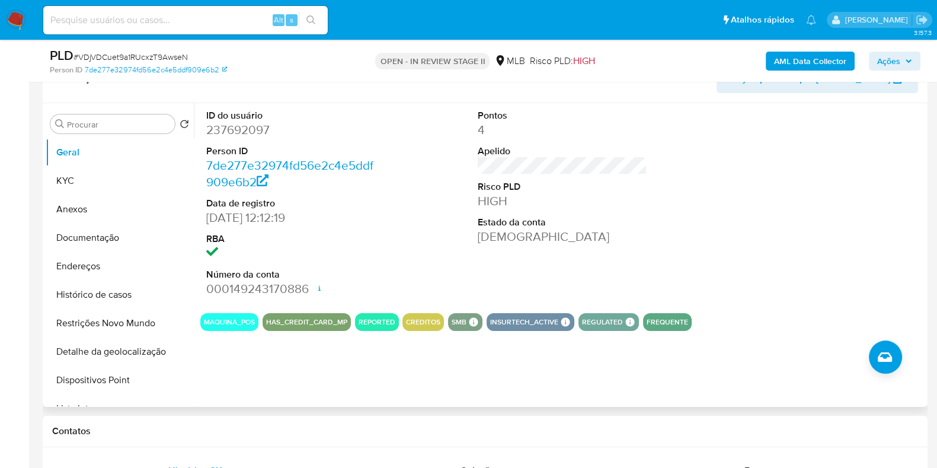
scroll to position [74, 0]
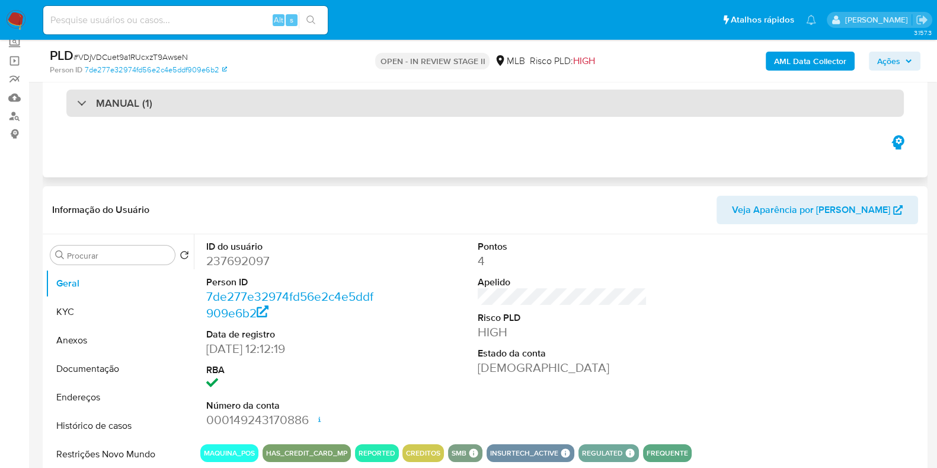
click at [413, 110] on div "MANUAL (1)" at bounding box center [485, 103] width 838 height 27
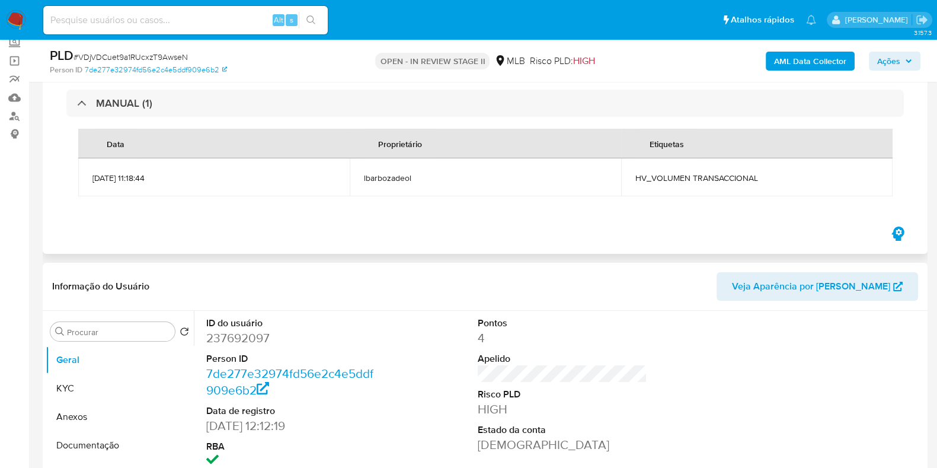
click at [714, 179] on span "HV_VOLUMEN TRANSACCIONAL" at bounding box center [756, 178] width 243 height 11
click at [714, 180] on span "HV_VOLUMEN TRANSACCIONAL" at bounding box center [756, 178] width 243 height 11
click at [714, 181] on span "HV_VOLUMEN TRANSACCIONAL" at bounding box center [756, 178] width 243 height 11
copy div "HV_VOLUMEN TRANSACCIONAL"
click at [877, 66] on span "Ações" at bounding box center [888, 61] width 23 height 19
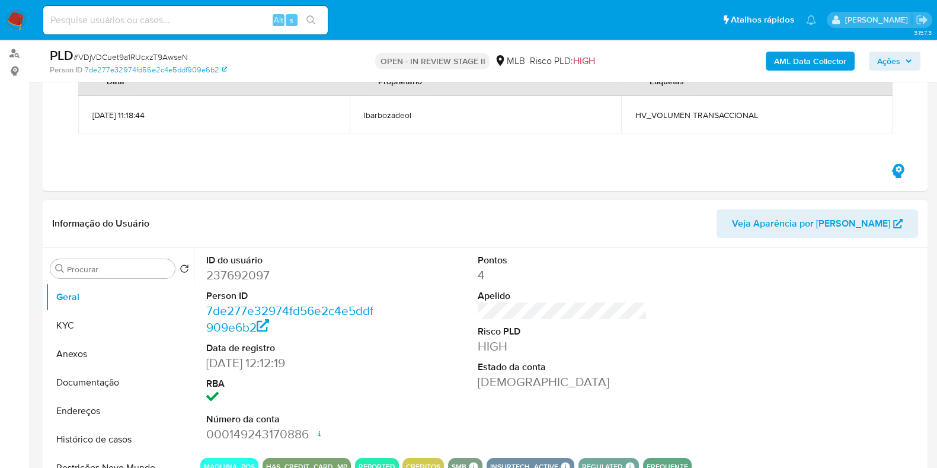
scroll to position [222, 0]
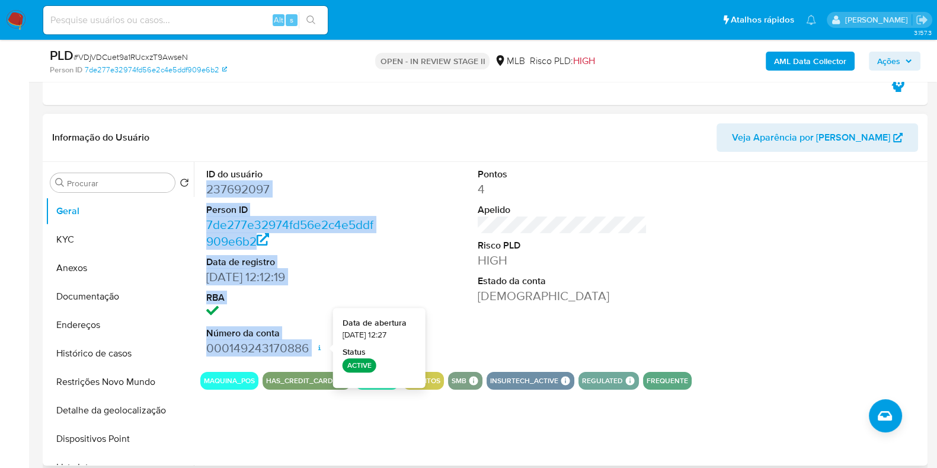
drag, startPoint x: 208, startPoint y: 189, endPoint x: 314, endPoint y: 343, distance: 186.8
click at [314, 343] on dl "ID do usuário 237692097 Person ID 7de277e32974fd56e2c4e5ddf909e6b2 Data de regi…" at bounding box center [291, 262] width 170 height 189
copy dl "237692097 Person ID 7de277e32974fd56e2c4e5ddf909e6b2 Data de registro 13/12/201…"
click at [903, 61] on span "Ações" at bounding box center [894, 61] width 35 height 17
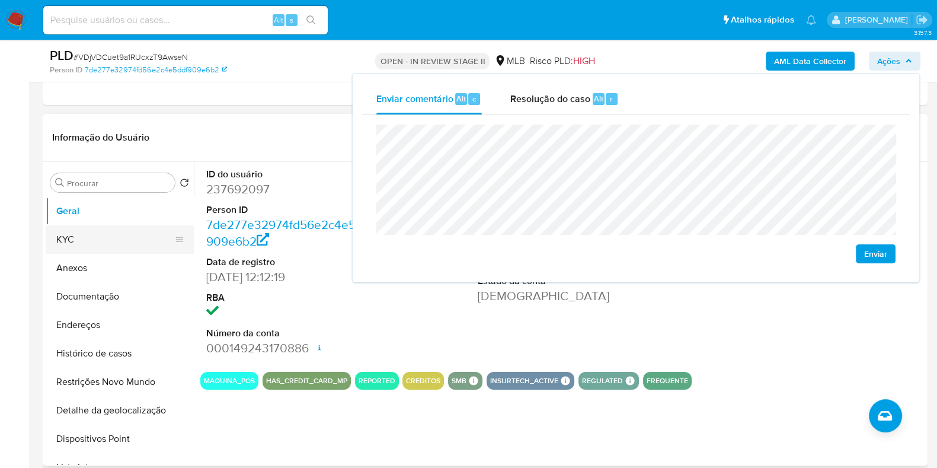
click at [116, 229] on button "KYC" at bounding box center [115, 239] width 139 height 28
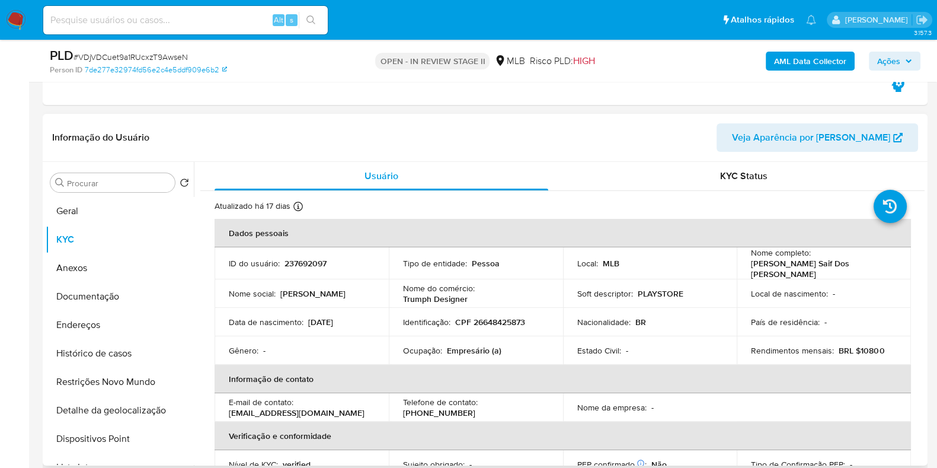
click at [500, 317] on p "CPF 26648425873" at bounding box center [490, 322] width 70 height 11
copy p "26648425873"
click at [886, 62] on span "Ações" at bounding box center [888, 61] width 23 height 19
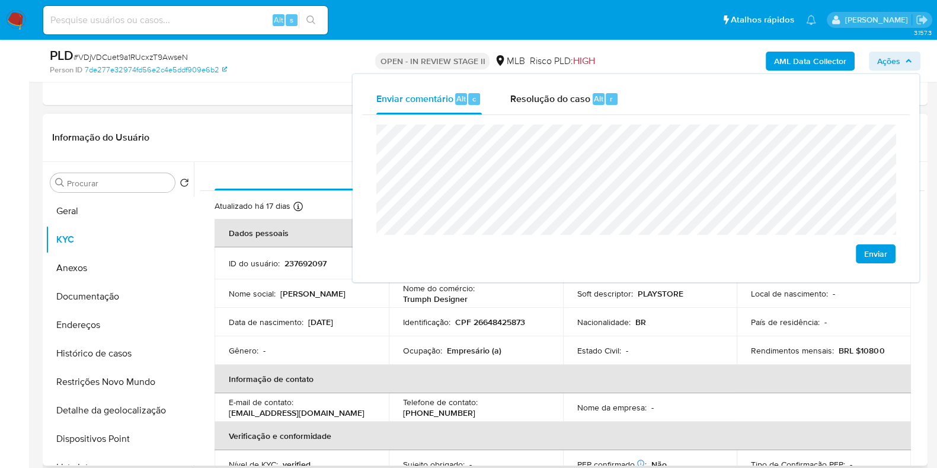
click at [472, 347] on p "Empresário (a)" at bounding box center [474, 350] width 55 height 11
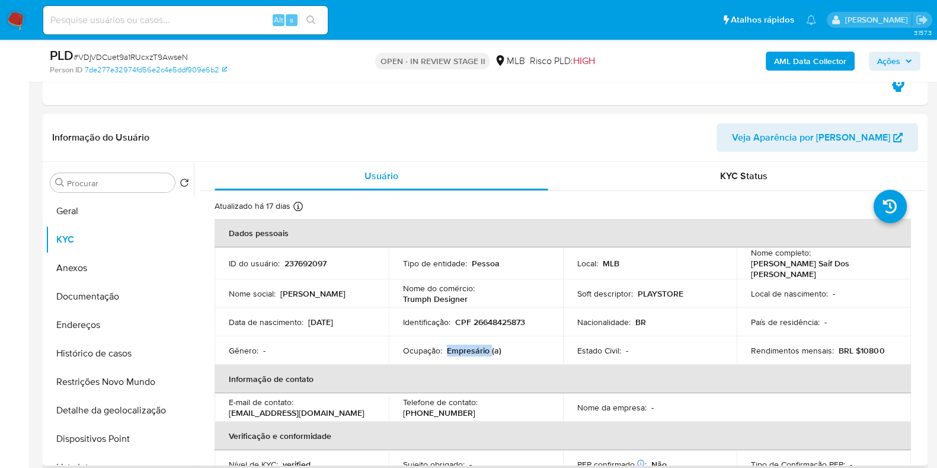
click at [472, 347] on p "Empresário (a)" at bounding box center [474, 350] width 55 height 11
copy p "Empresário"
click at [908, 55] on span "Ações" at bounding box center [894, 61] width 35 height 17
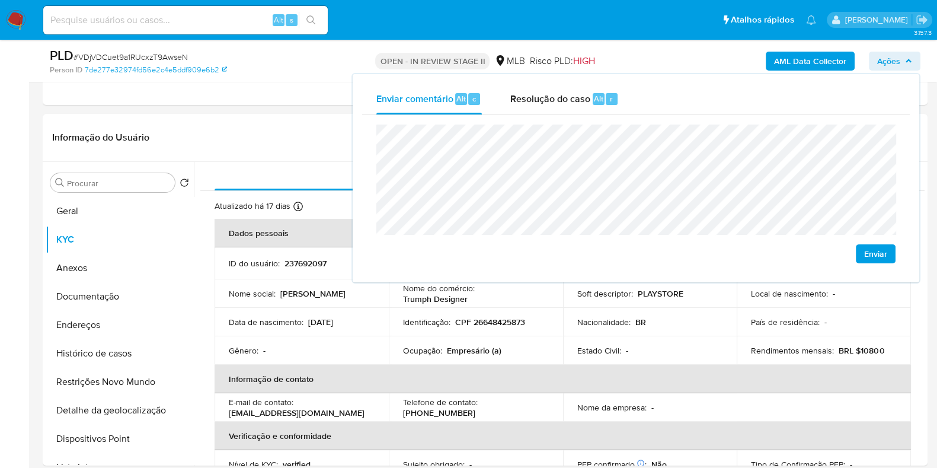
click at [0, 0] on lt-span "resident e" at bounding box center [0, 0] width 0 height 0
click at [0, 0] on lt-span "econômica" at bounding box center [0, 0] width 0 height 0
drag, startPoint x: 855, startPoint y: 346, endPoint x: 880, endPoint y: 346, distance: 24.9
click at [880, 346] on div "Rendimentos mensais : BRL $10800" at bounding box center [824, 350] width 146 height 11
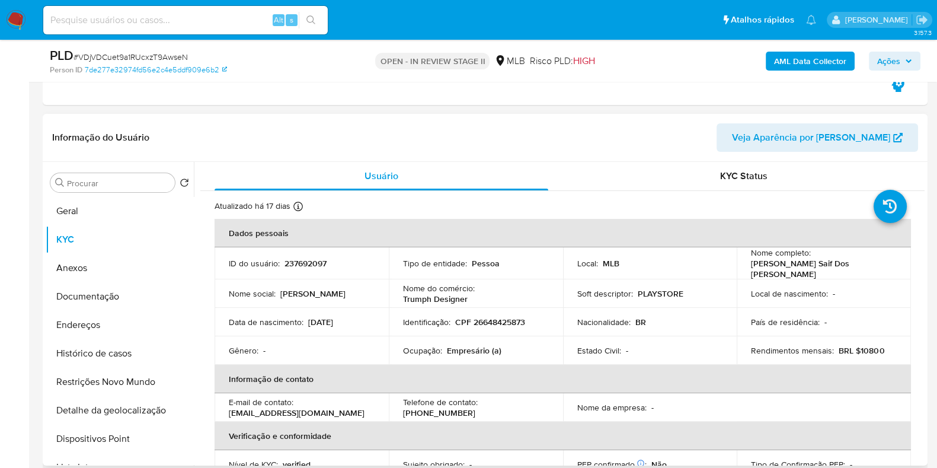
drag, startPoint x: 880, startPoint y: 346, endPoint x: 865, endPoint y: 352, distance: 15.7
click at [865, 353] on td "Rendimentos mensais : BRL $10800" at bounding box center [824, 350] width 174 height 28
drag, startPoint x: 857, startPoint y: 343, endPoint x: 877, endPoint y: 347, distance: 21.2
click at [877, 347] on p "BRL $10800" at bounding box center [862, 350] width 46 height 11
copy p "10800"
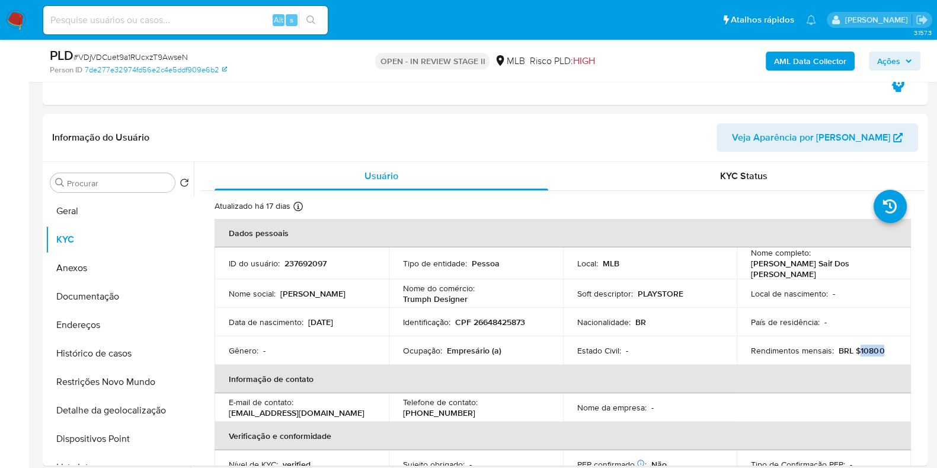
click at [904, 61] on span "Ações" at bounding box center [894, 61] width 35 height 17
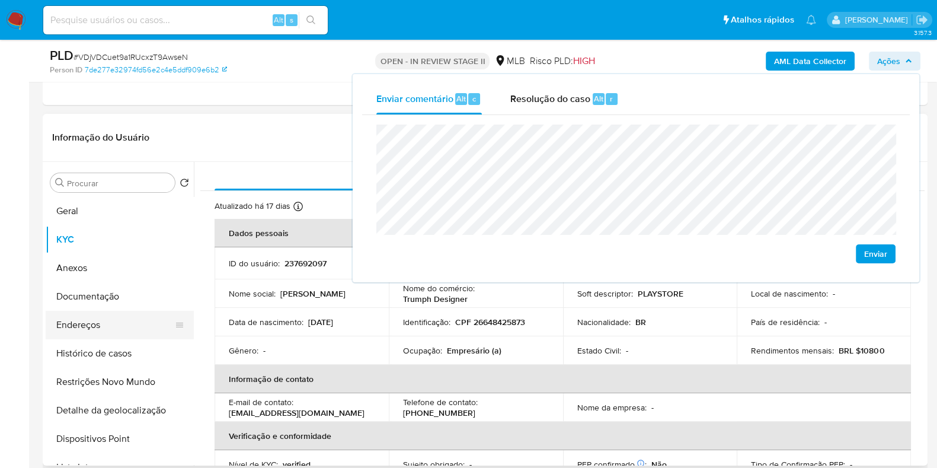
click at [133, 337] on button "Endereços" at bounding box center [115, 325] width 139 height 28
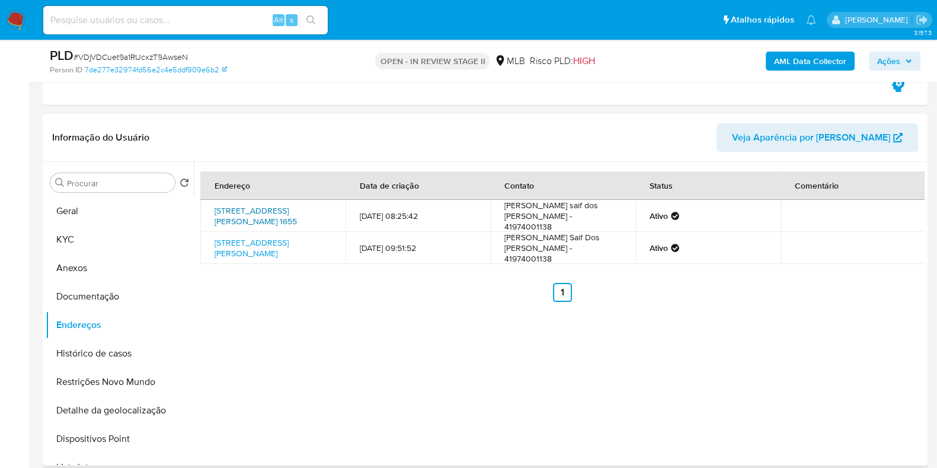
click at [255, 206] on link "Rua Bernardo Jacintho Da Veiga 1655, Curitiba, Paraná, 81050100, Brasil 1655" at bounding box center [256, 216] width 82 height 23
click at [266, 241] on link "Rua João Borsato 314, Curitiba, Paraná, 81070160, Brasil 314" at bounding box center [252, 248] width 74 height 23
click at [130, 294] on button "Documentação" at bounding box center [115, 296] width 139 height 28
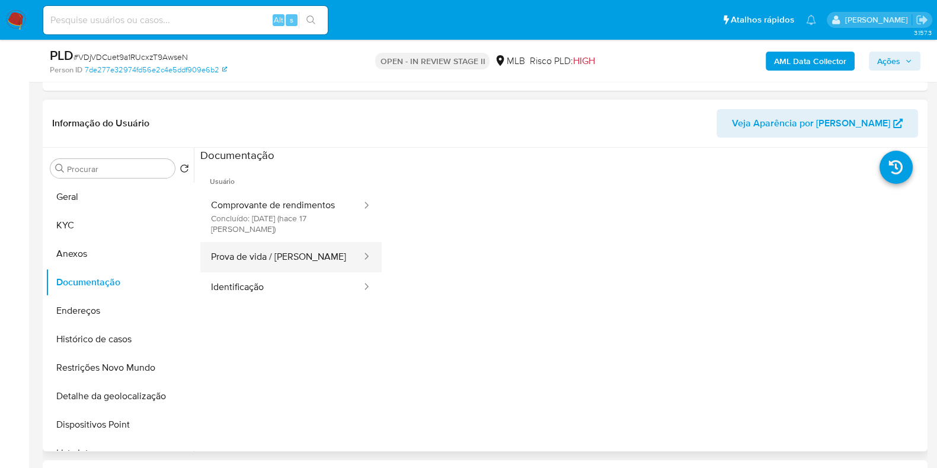
click at [243, 263] on button "Prova de vida / Selfie" at bounding box center [281, 257] width 162 height 30
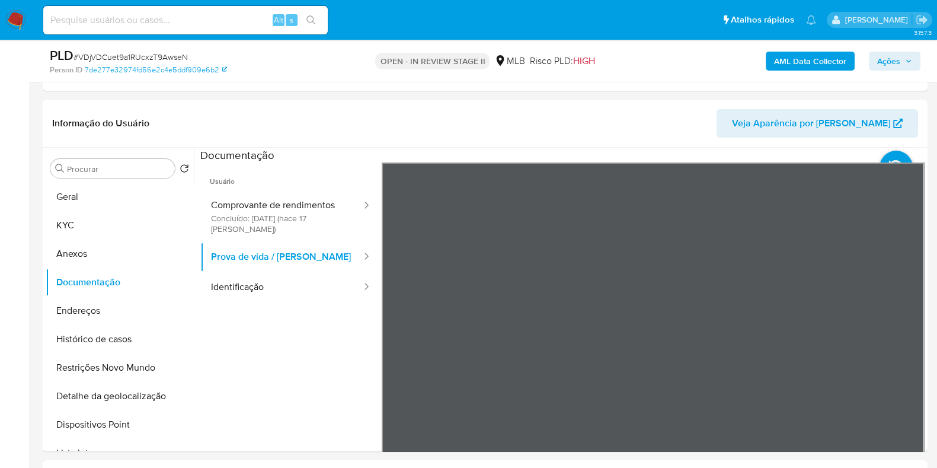
scroll to position [274, 0]
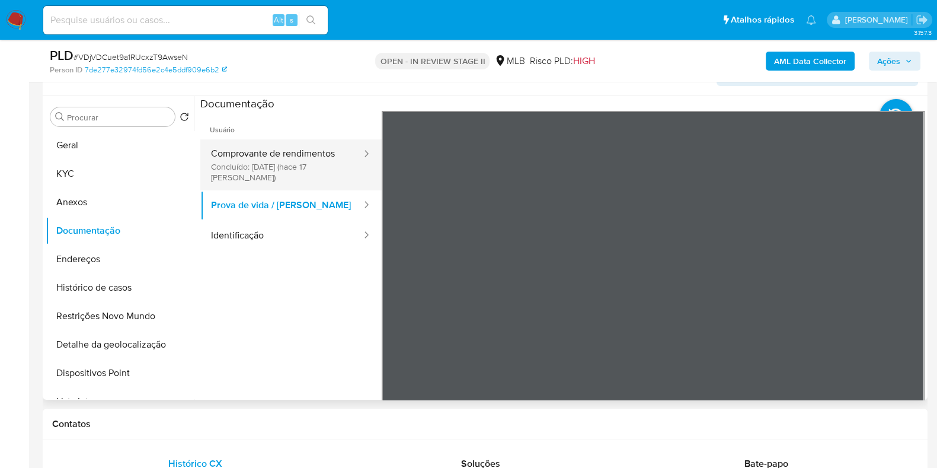
click at [308, 157] on button "Comprovante de rendimentos Concluído: 19/08/2025 (hace 17 días)" at bounding box center [281, 164] width 162 height 51
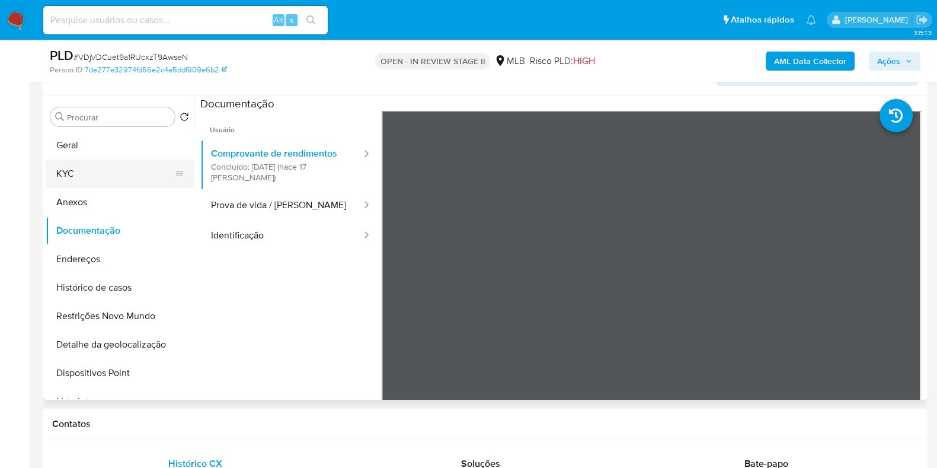
click at [95, 173] on button "KYC" at bounding box center [115, 173] width 139 height 28
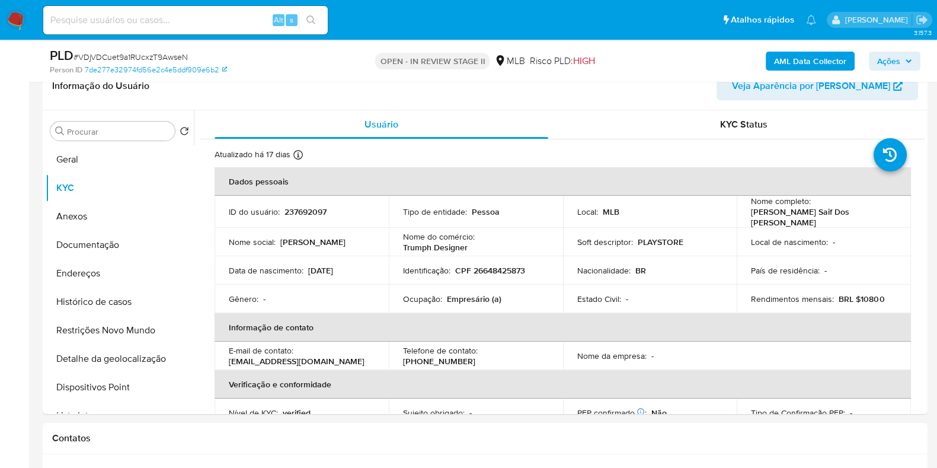
click at [903, 62] on span "Ações" at bounding box center [894, 61] width 35 height 17
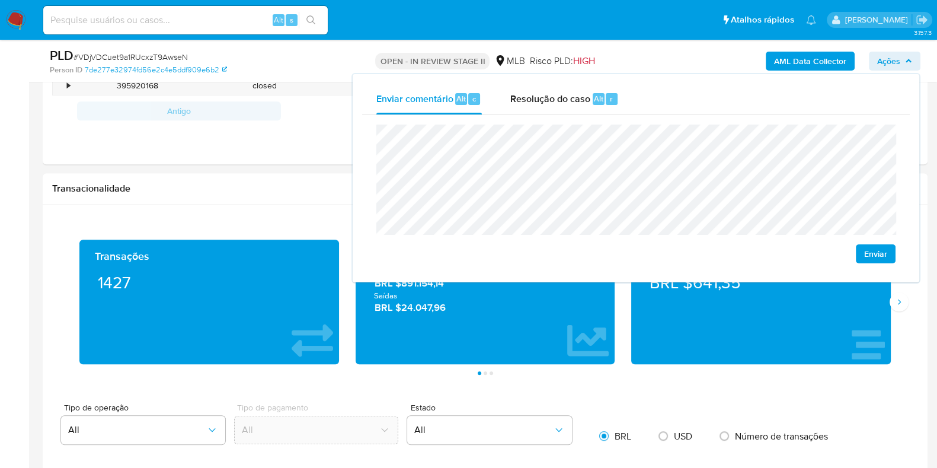
click at [0, 248] on aside "Bandeja Painel Screening Pesquisa em Listas Watchlist Ferramentas Operações em …" at bounding box center [14, 398] width 29 height 2383
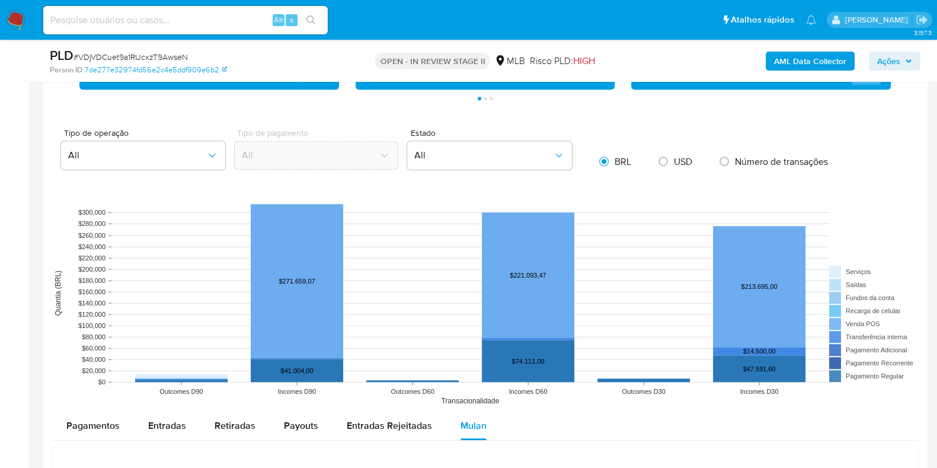
scroll to position [1311, 0]
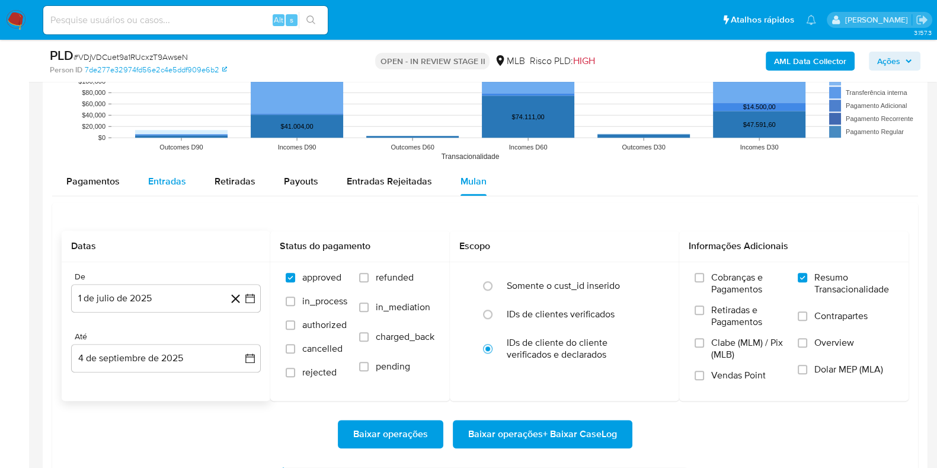
click at [191, 182] on button "Entradas" at bounding box center [167, 181] width 66 height 28
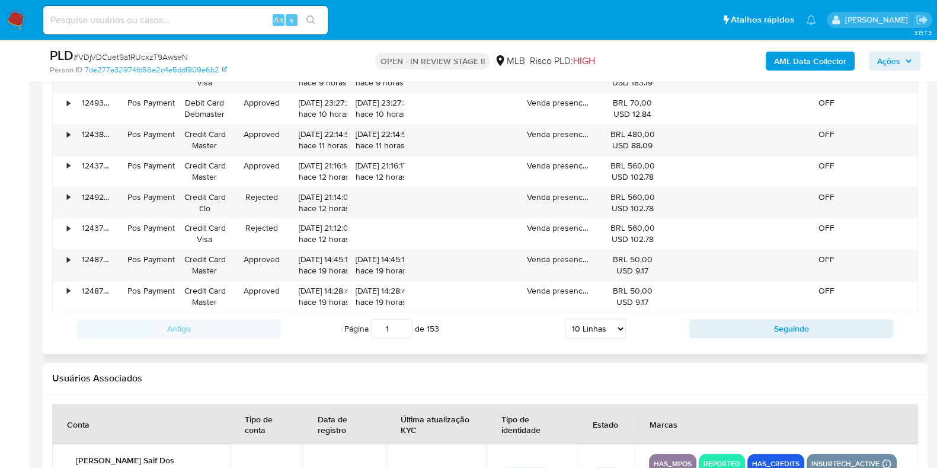
scroll to position [1682, 0]
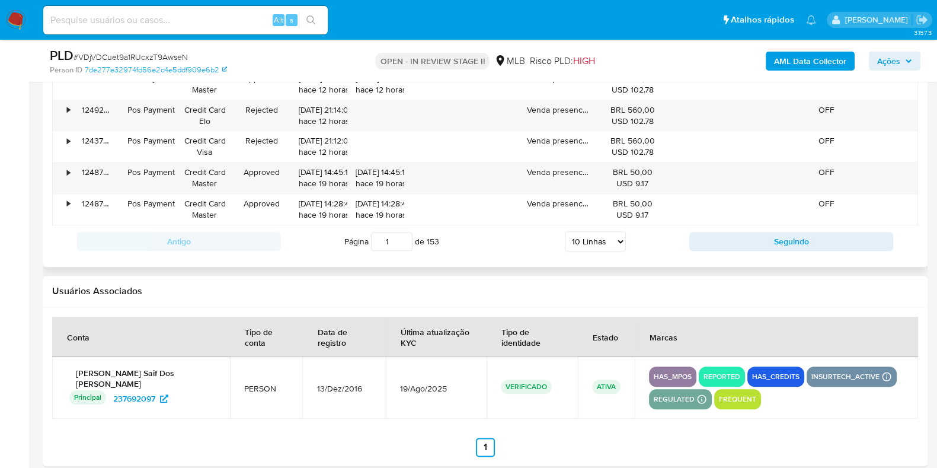
click at [599, 239] on select "5 Linhas 10 Linhas 20 Linhas 25 Linhas 50 Linhas 100 Linhas" at bounding box center [595, 241] width 61 height 20
select select "100"
click at [565, 231] on select "5 Linhas 10 Linhas 20 Linhas 25 Linhas 50 Linhas 100 Linhas" at bounding box center [595, 241] width 61 height 20
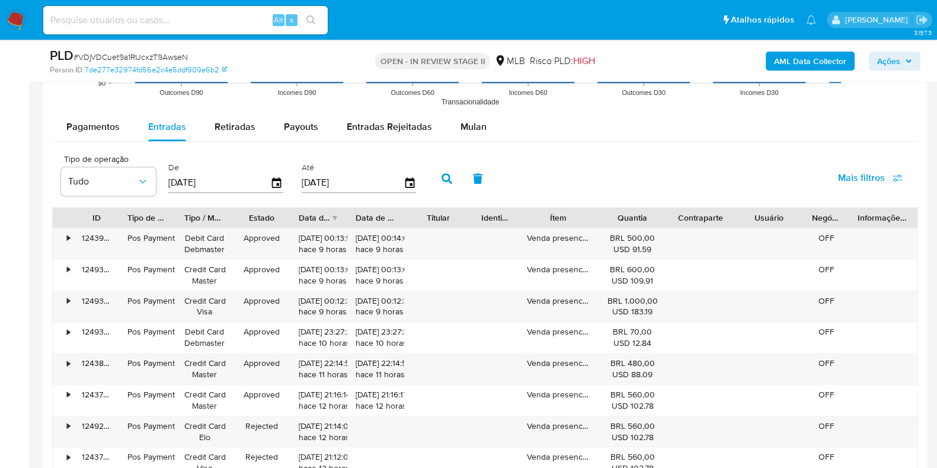
scroll to position [1311, 0]
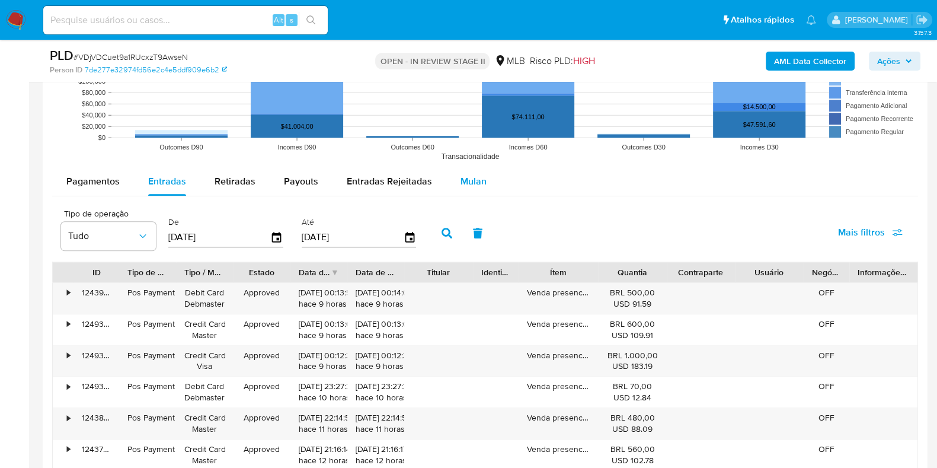
drag, startPoint x: 436, startPoint y: 180, endPoint x: 483, endPoint y: 180, distance: 46.2
click at [437, 180] on button "Entradas Rejeitadas" at bounding box center [390, 181] width 114 height 28
select select "10"
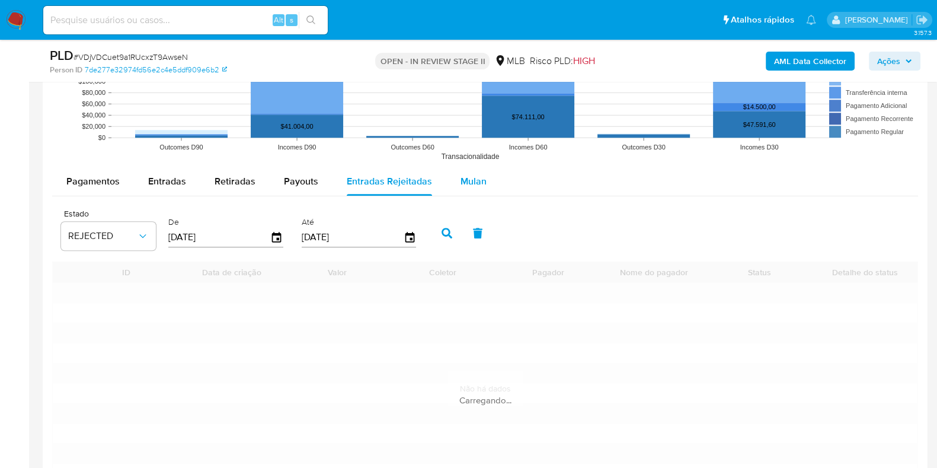
drag, startPoint x: 483, startPoint y: 180, endPoint x: 474, endPoint y: 185, distance: 10.4
click at [483, 180] on button "Mulan" at bounding box center [473, 181] width 55 height 28
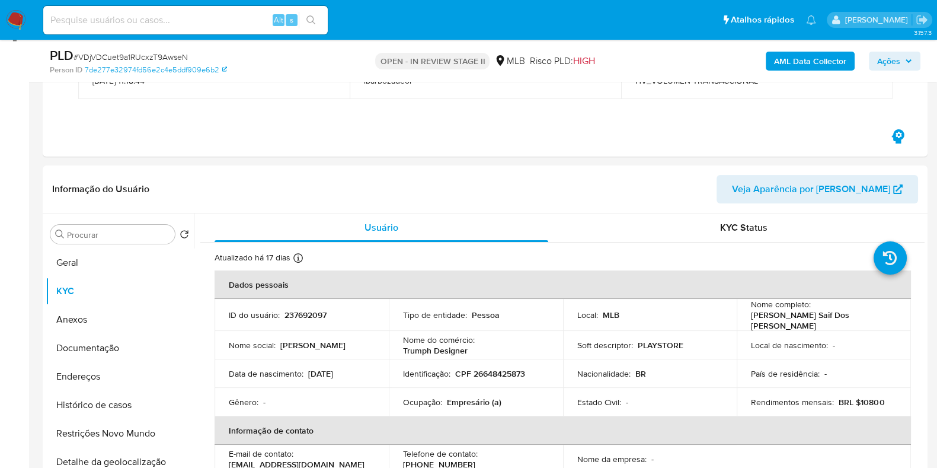
scroll to position [0, 0]
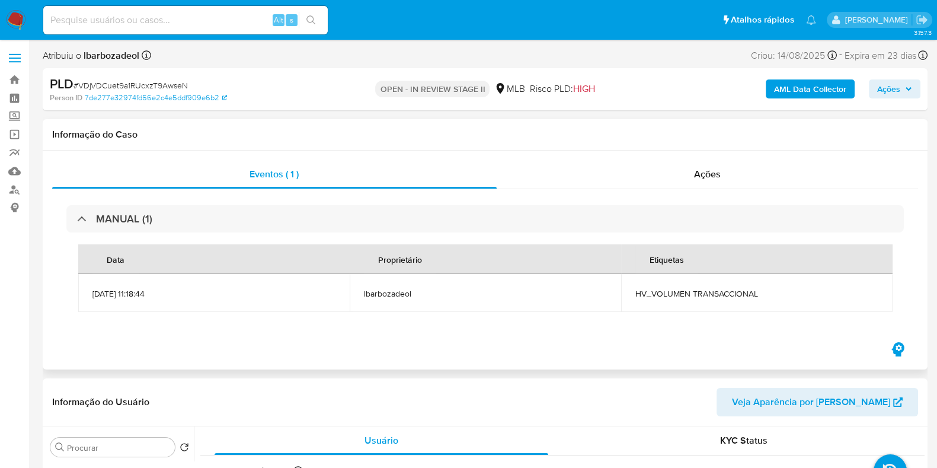
type button "5"
click at [21, 175] on link "Mulan" at bounding box center [70, 171] width 141 height 18
click at [19, 172] on link "Mulan" at bounding box center [70, 171] width 141 height 18
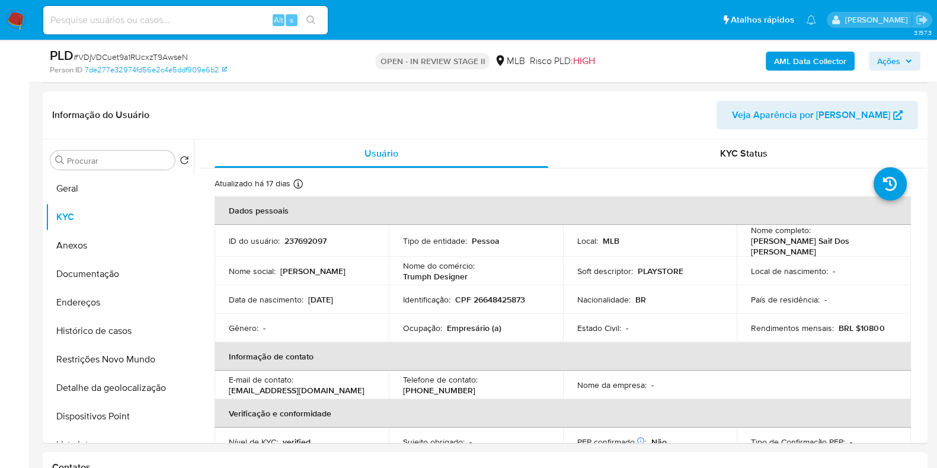
scroll to position [253, 0]
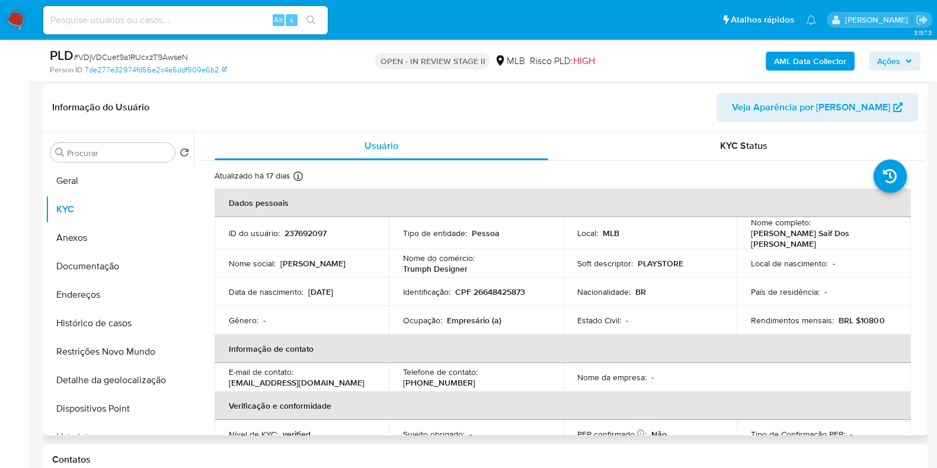
click at [414, 261] on p "Nome do comércio :" at bounding box center [439, 258] width 72 height 11
copy div "Nome do comércio : Trumph Designer"
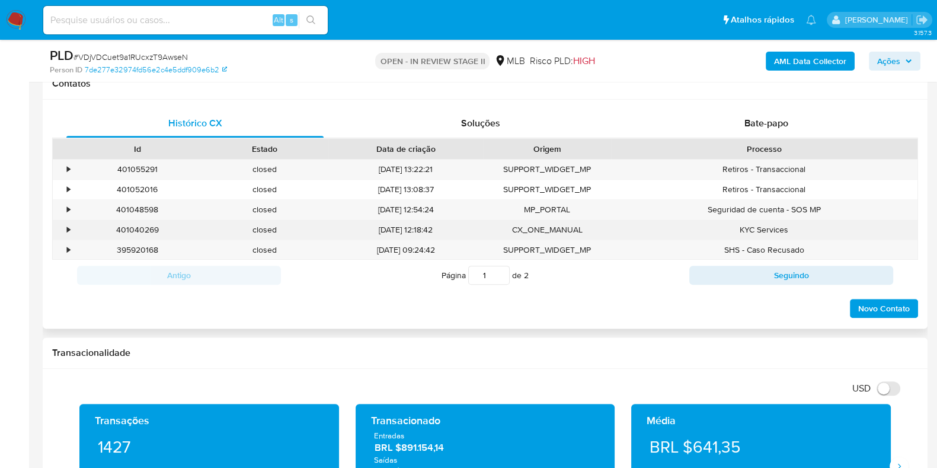
scroll to position [623, 0]
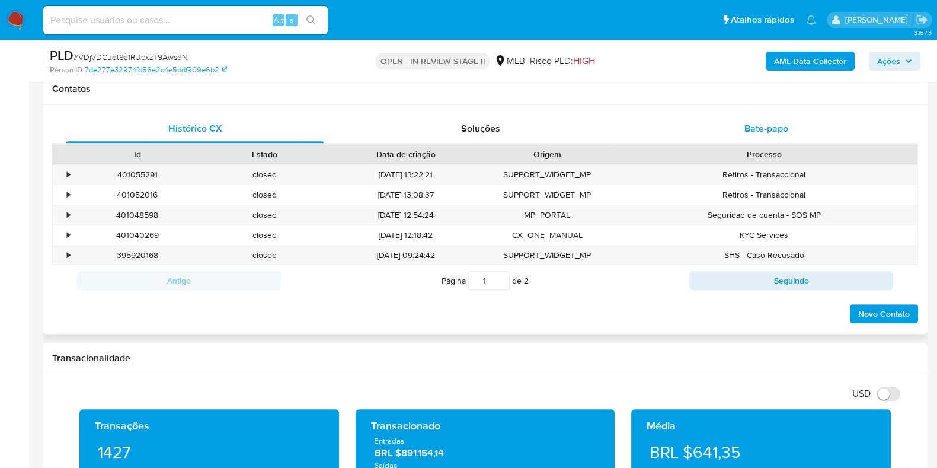
click at [636, 124] on button "Bate-papo" at bounding box center [767, 128] width 286 height 28
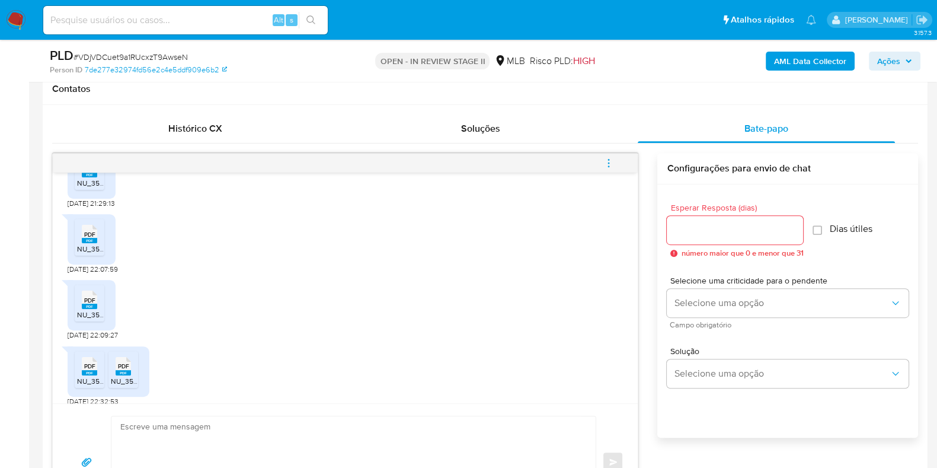
scroll to position [203, 0]
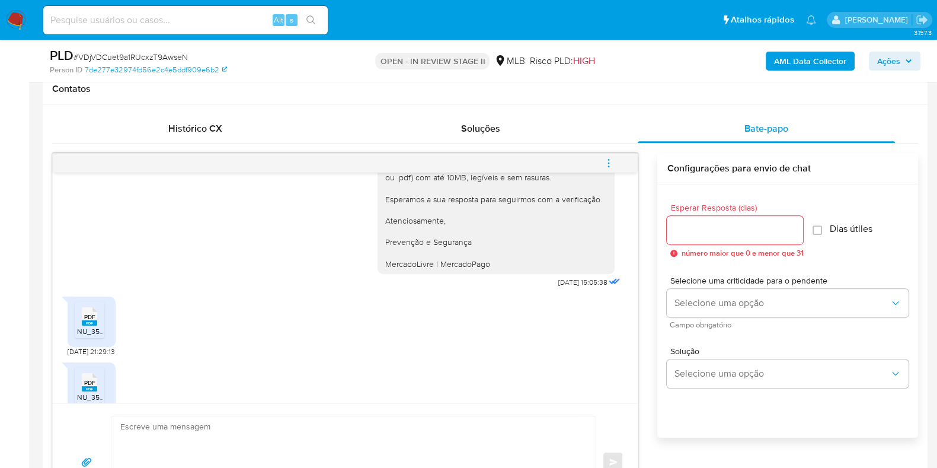
click at [98, 320] on div "PDF PDF" at bounding box center [89, 315] width 25 height 23
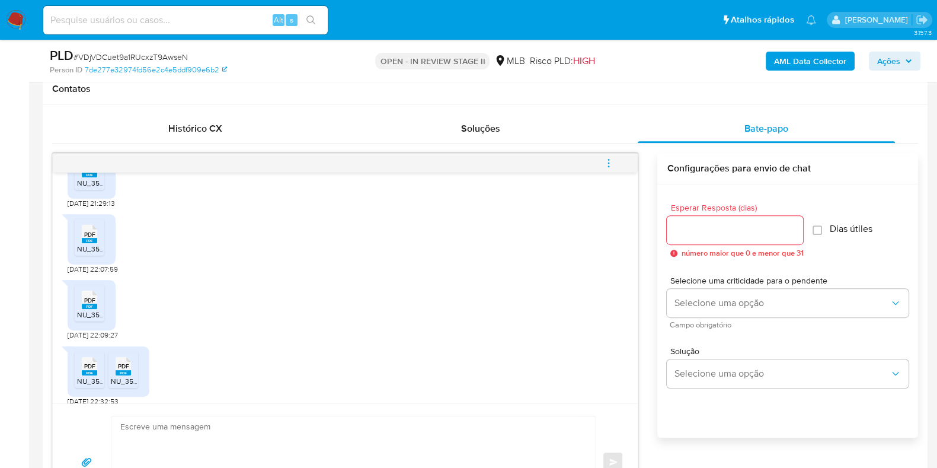
click at [93, 235] on span "PDF" at bounding box center [89, 235] width 11 height 8
click at [85, 301] on span "PDF" at bounding box center [89, 300] width 11 height 8
click at [85, 365] on span "PDF" at bounding box center [89, 366] width 11 height 8
click at [119, 363] on span "PDF" at bounding box center [123, 366] width 11 height 8
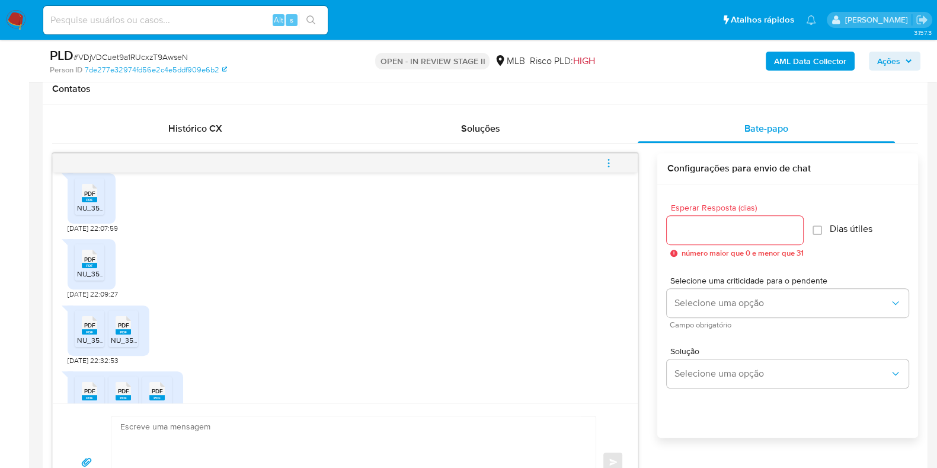
scroll to position [425, 0]
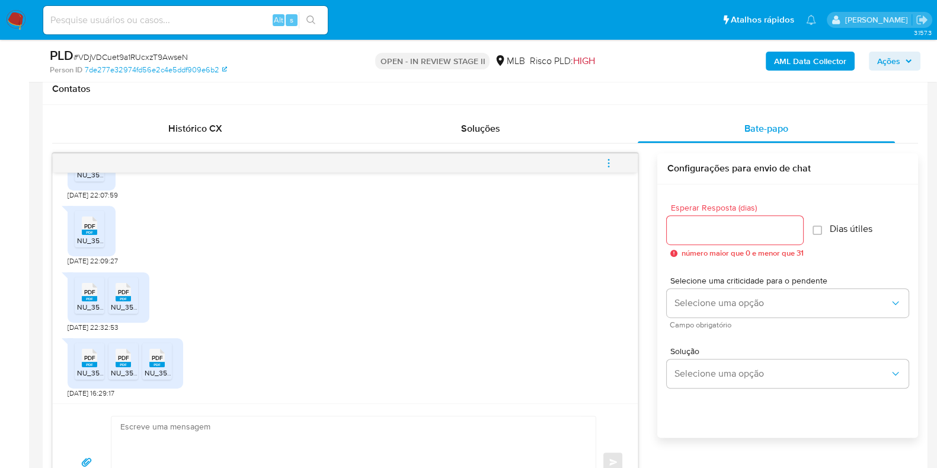
click at [85, 362] on rect at bounding box center [89, 364] width 15 height 5
click at [123, 358] on span "PDF" at bounding box center [123, 358] width 11 height 8
click at [163, 354] on icon at bounding box center [156, 358] width 15 height 18
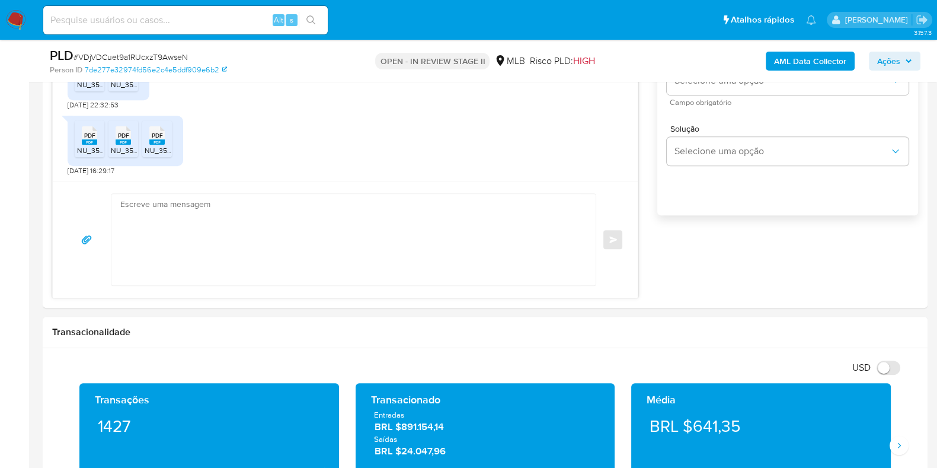
scroll to position [623, 0]
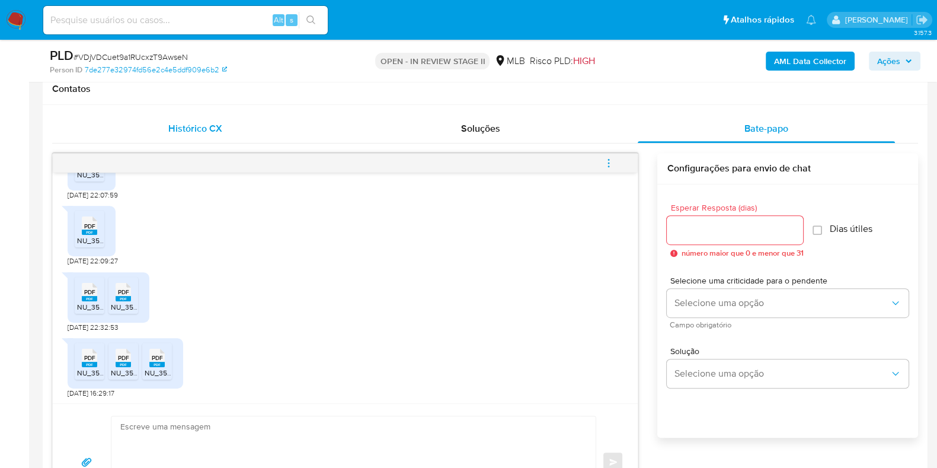
click at [189, 122] on span "Histórico CX" at bounding box center [195, 129] width 54 height 14
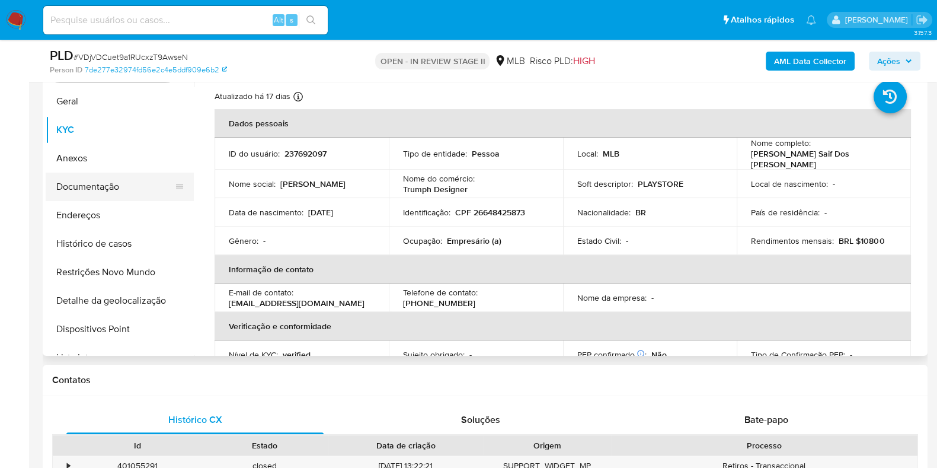
scroll to position [327, 0]
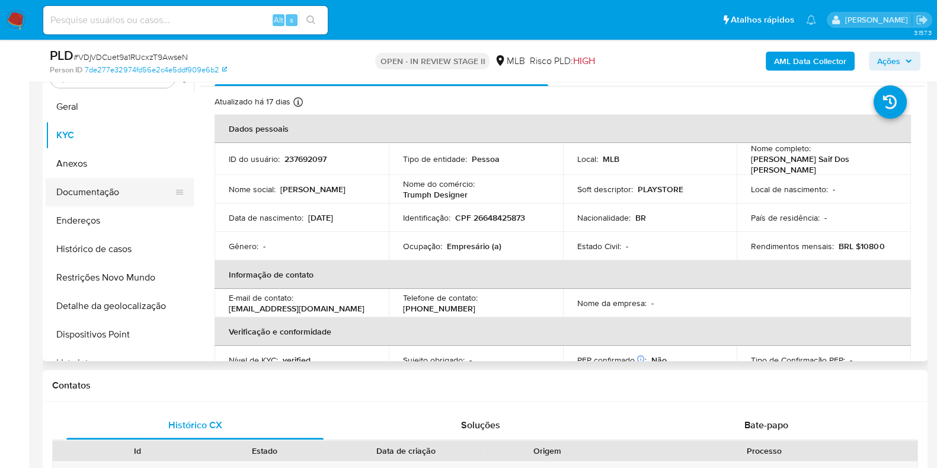
click at [119, 197] on button "Documentação" at bounding box center [115, 192] width 139 height 28
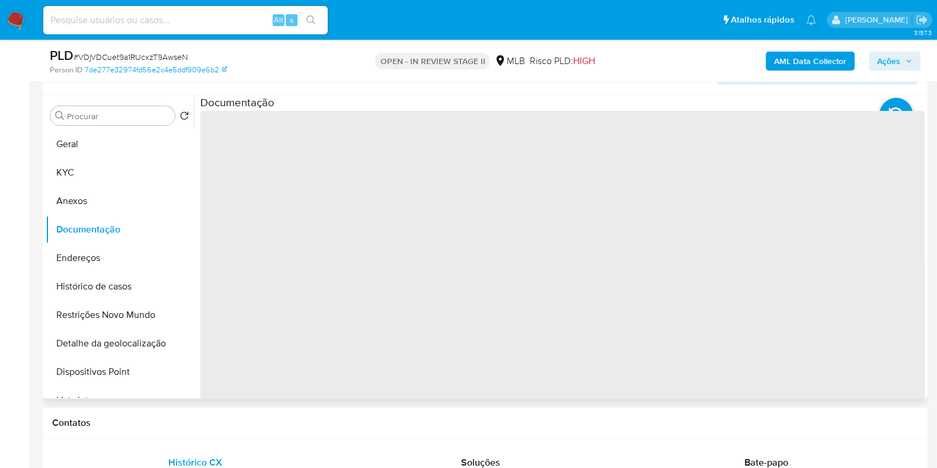
scroll to position [253, 0]
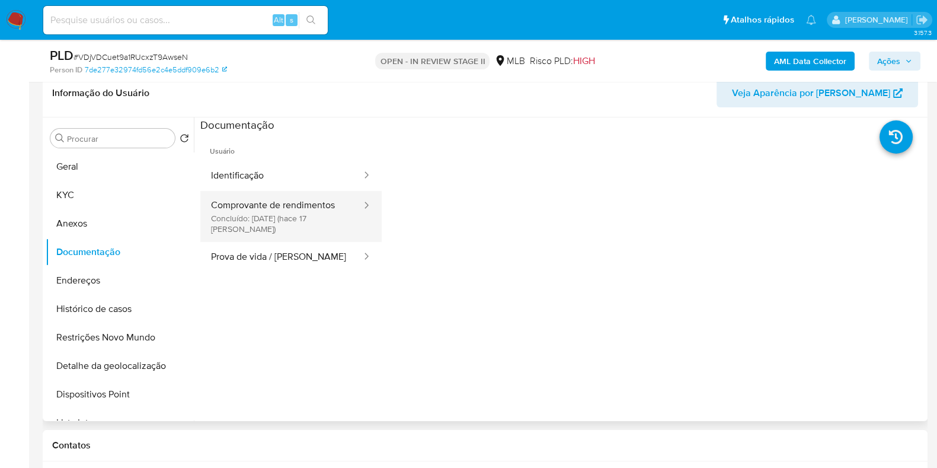
click at [305, 221] on button "Comprovante de rendimentos Concluído: 19/08/2025 (hace 17 días)" at bounding box center [281, 216] width 162 height 51
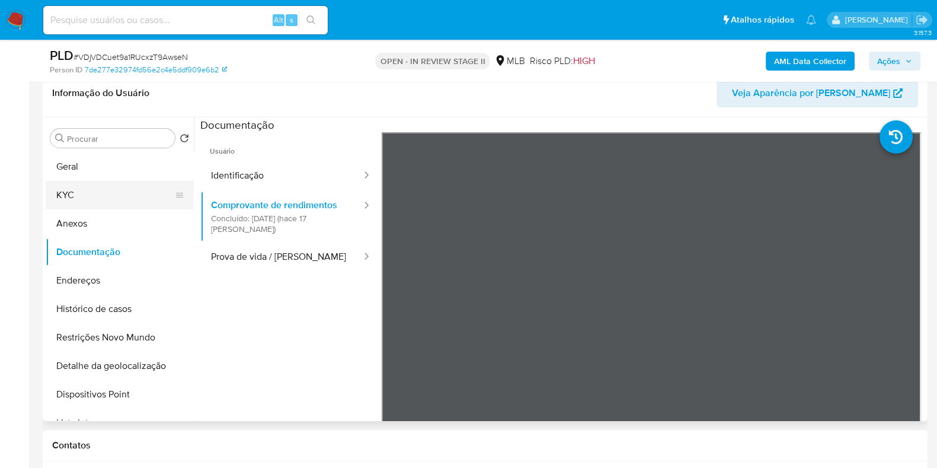
click at [113, 181] on button "KYC" at bounding box center [115, 195] width 139 height 28
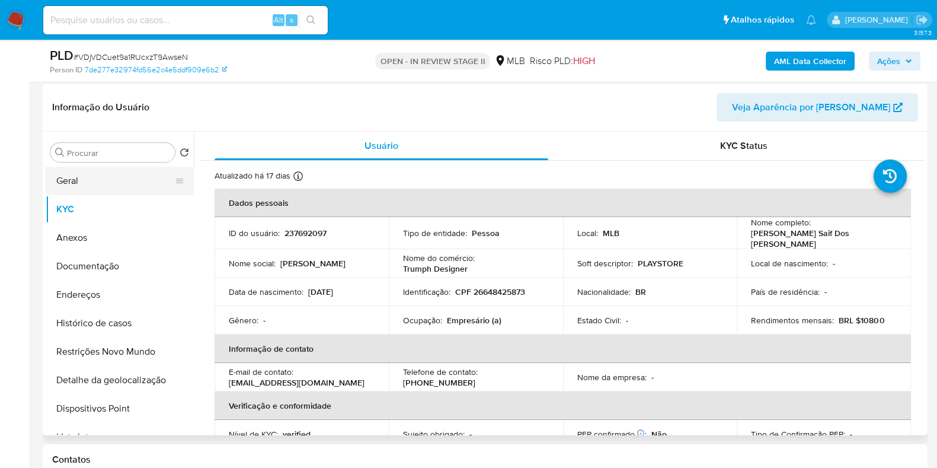
click at [110, 170] on button "Geral" at bounding box center [115, 181] width 139 height 28
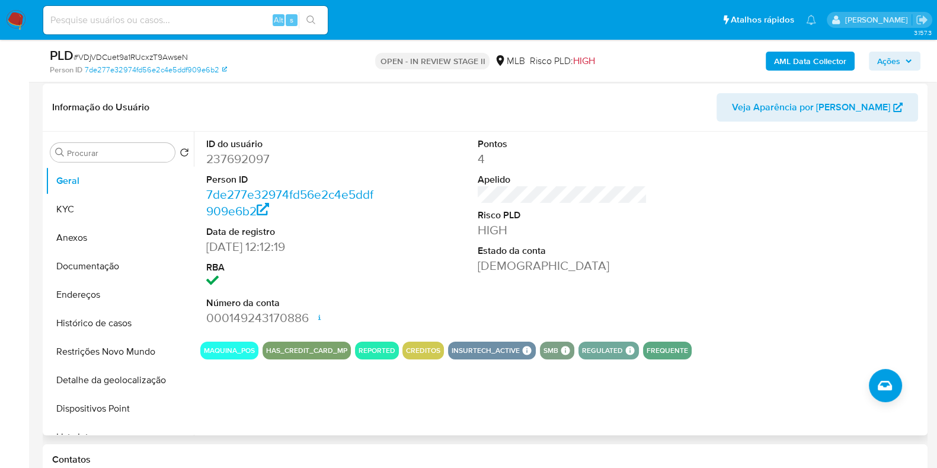
scroll to position [327, 0]
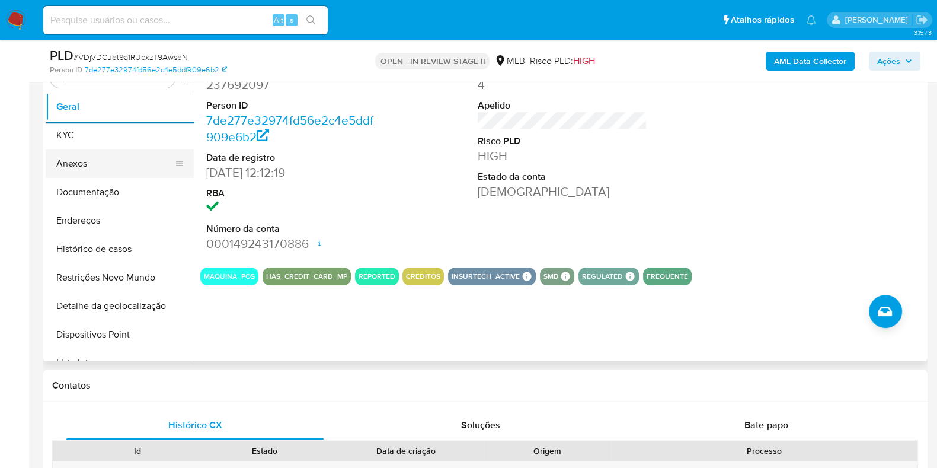
click at [148, 135] on button "KYC" at bounding box center [120, 135] width 148 height 28
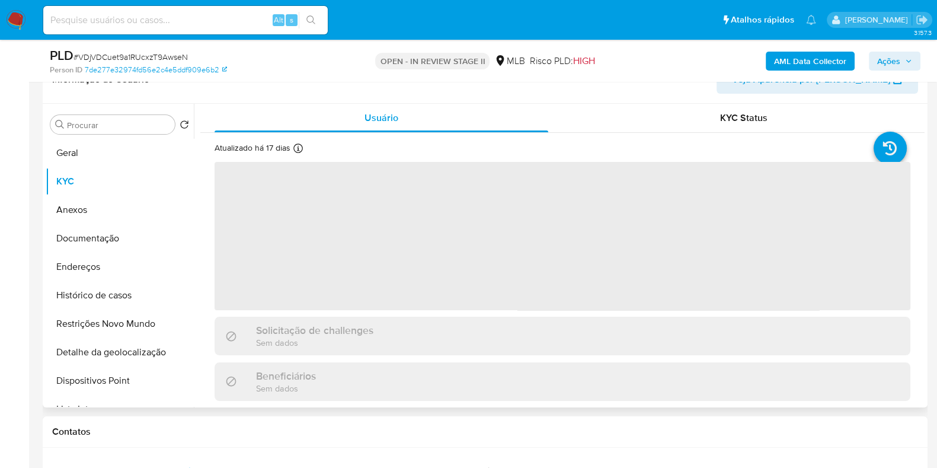
scroll to position [253, 0]
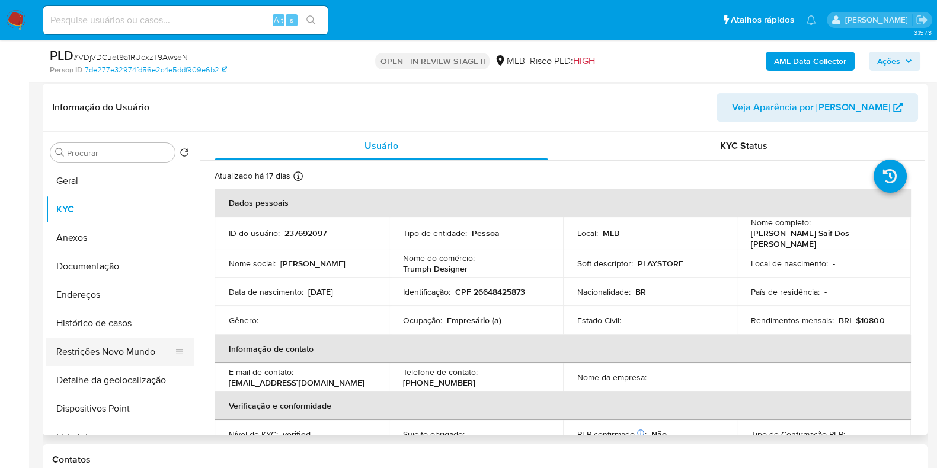
drag, startPoint x: 116, startPoint y: 333, endPoint x: 108, endPoint y: 334, distance: 7.1
click at [116, 334] on button "Histórico de casos" at bounding box center [120, 323] width 148 height 28
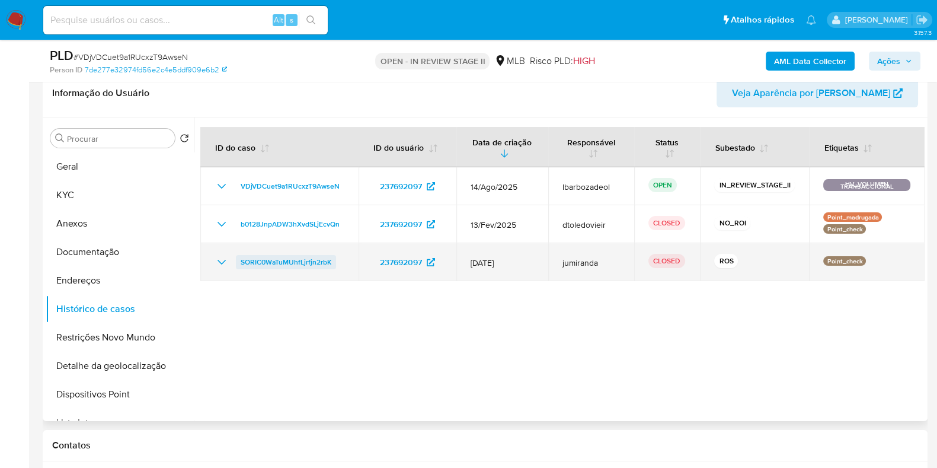
click at [322, 259] on span "SORIC0WaTuMUhfLjrfjn2rbK" at bounding box center [286, 262] width 91 height 14
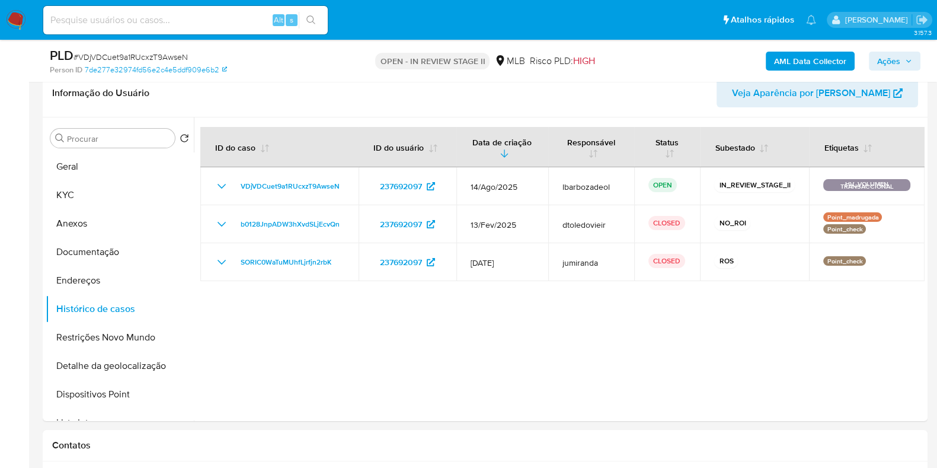
click at [909, 61] on icon "button" at bounding box center [908, 61] width 7 height 7
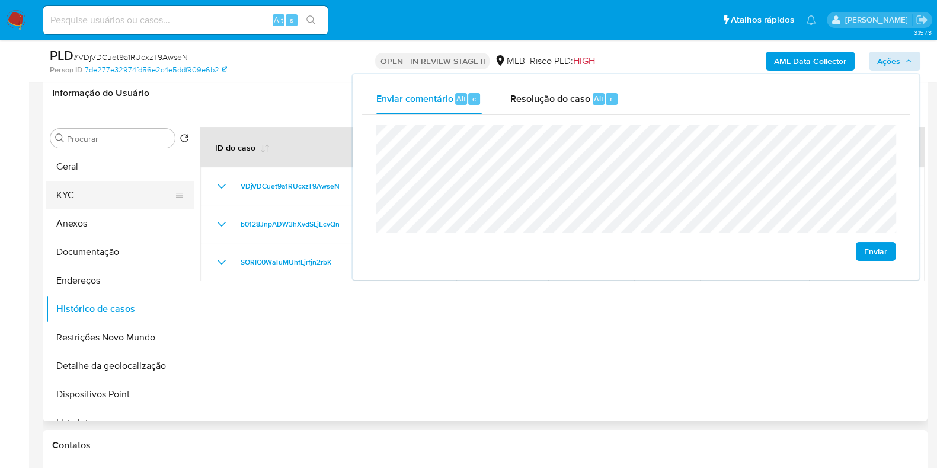
click at [116, 205] on button "KYC" at bounding box center [115, 195] width 139 height 28
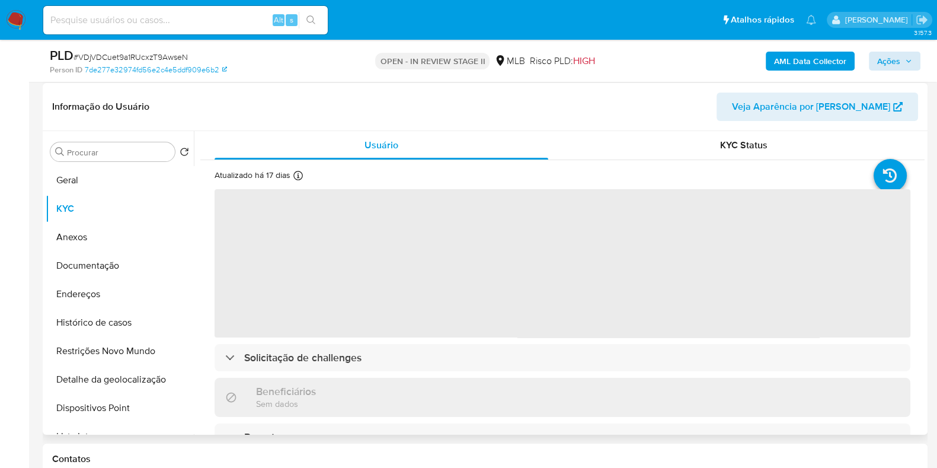
scroll to position [238, 0]
click at [421, 248] on span "‌" at bounding box center [563, 264] width 696 height 148
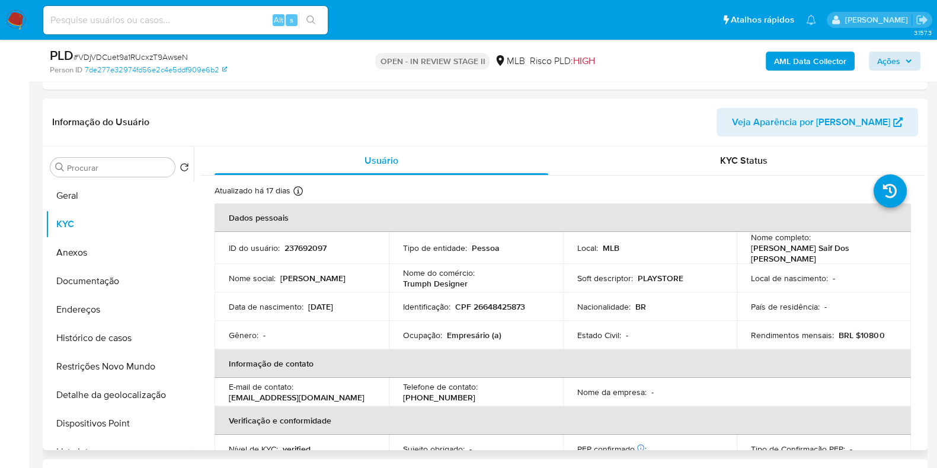
scroll to position [515, 0]
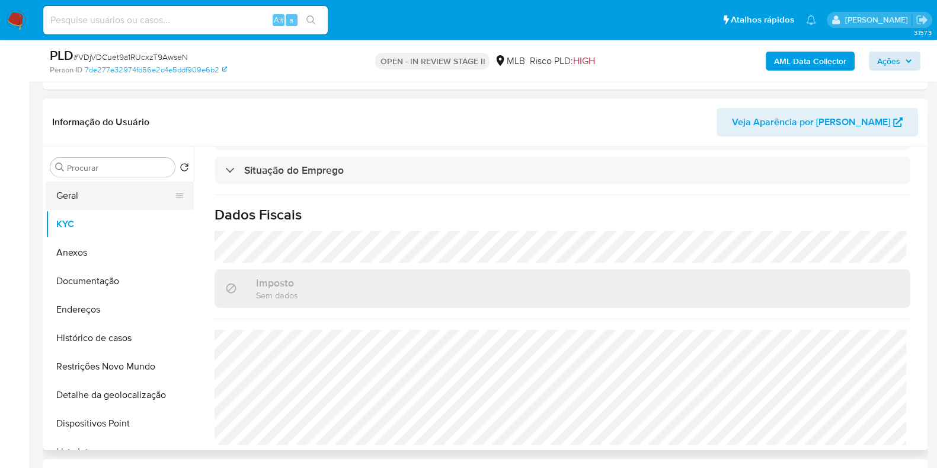
drag, startPoint x: 116, startPoint y: 203, endPoint x: 168, endPoint y: 193, distance: 53.1
click at [116, 203] on button "Geral" at bounding box center [115, 195] width 139 height 28
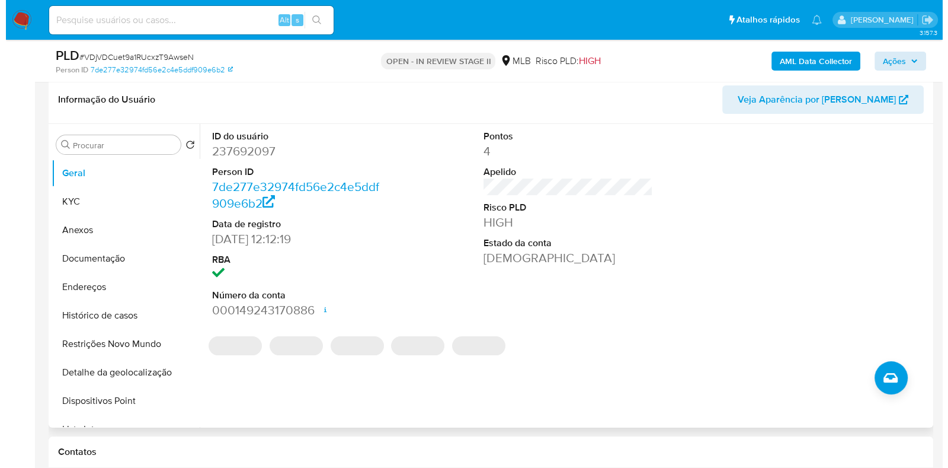
scroll to position [258, 0]
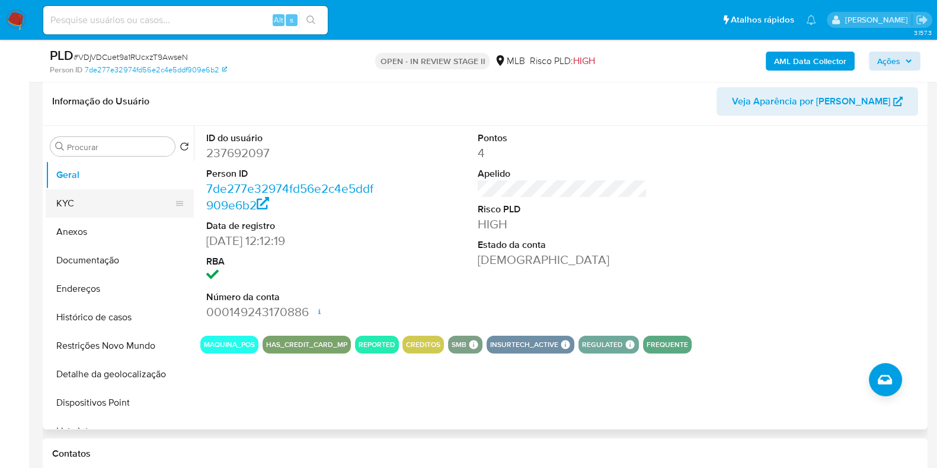
click at [83, 212] on button "KYC" at bounding box center [115, 203] width 139 height 28
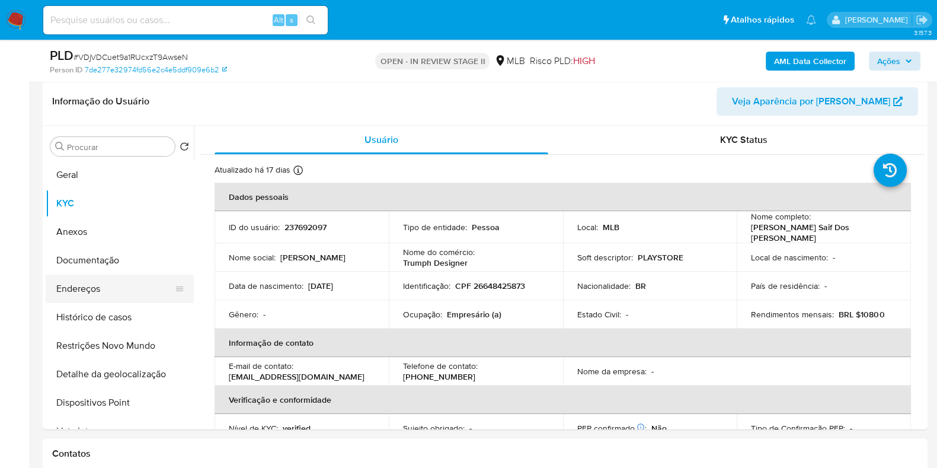
click at [114, 290] on button "Endereços" at bounding box center [115, 288] width 139 height 28
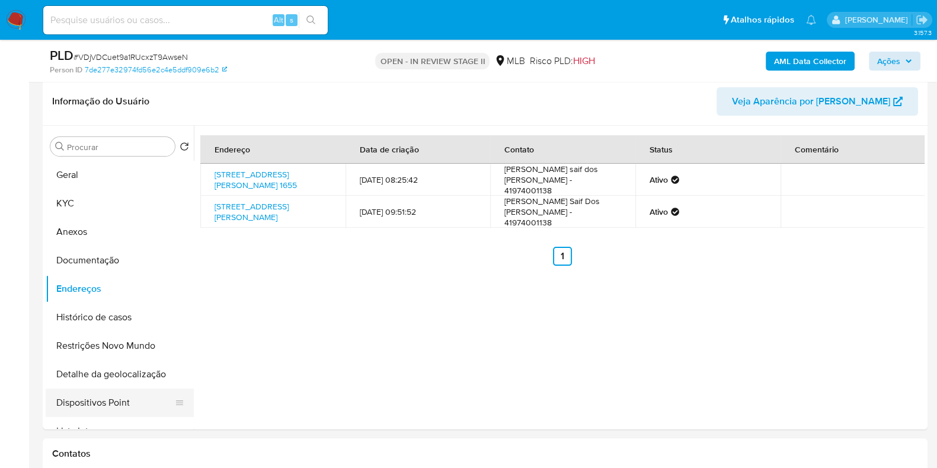
click at [104, 384] on button "Detalhe da geolocalização" at bounding box center [120, 374] width 148 height 28
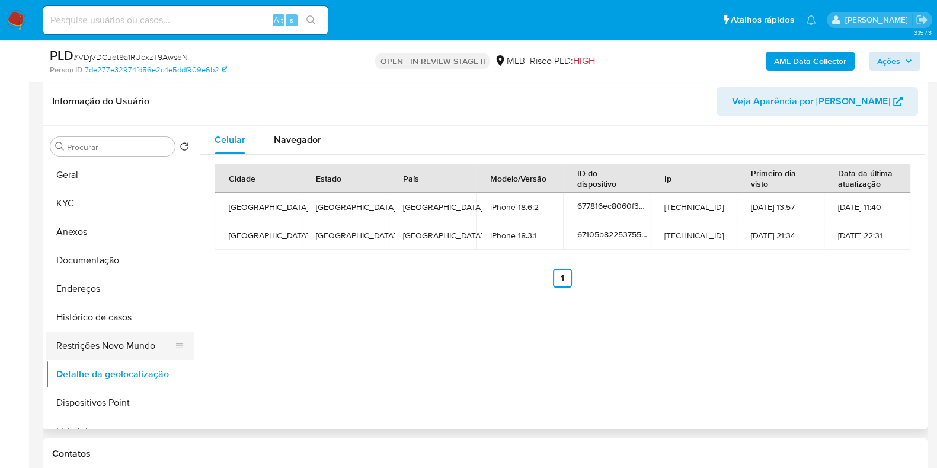
click at [95, 343] on button "Restrições Novo Mundo" at bounding box center [115, 345] width 139 height 28
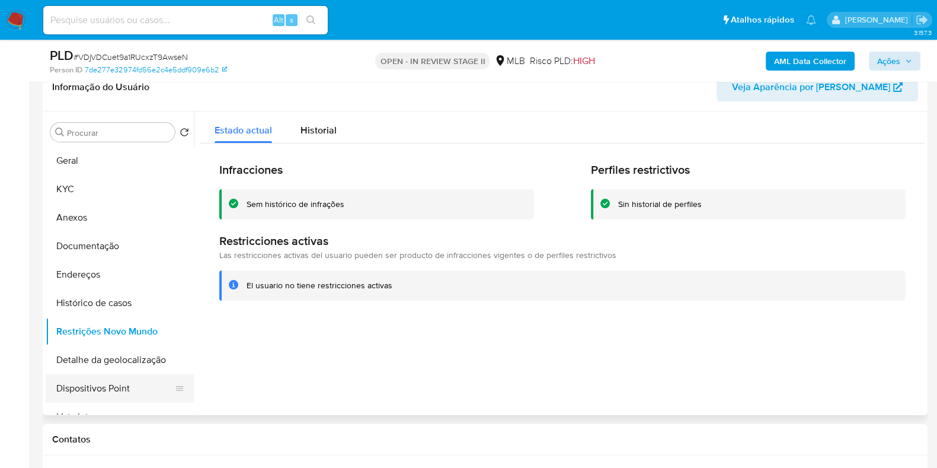
click at [106, 384] on button "Dispositivos Point" at bounding box center [115, 388] width 139 height 28
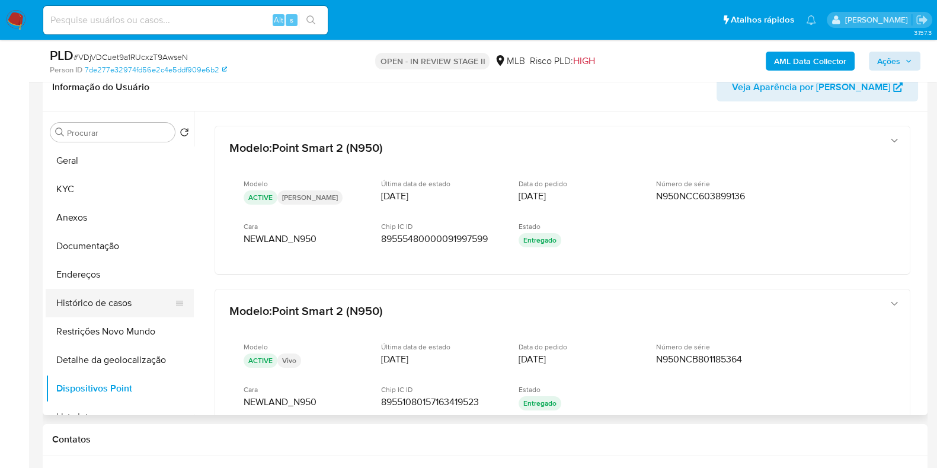
click at [125, 292] on button "Histórico de casos" at bounding box center [115, 303] width 139 height 28
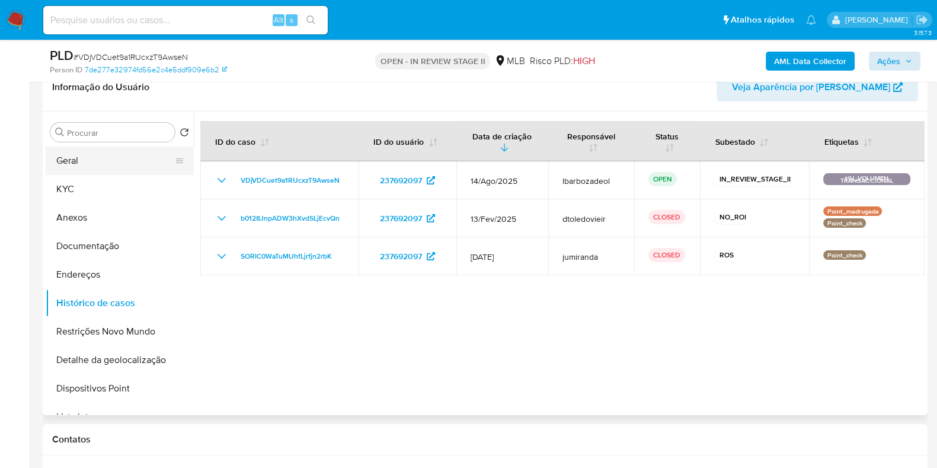
click at [133, 159] on button "Geral" at bounding box center [115, 160] width 139 height 28
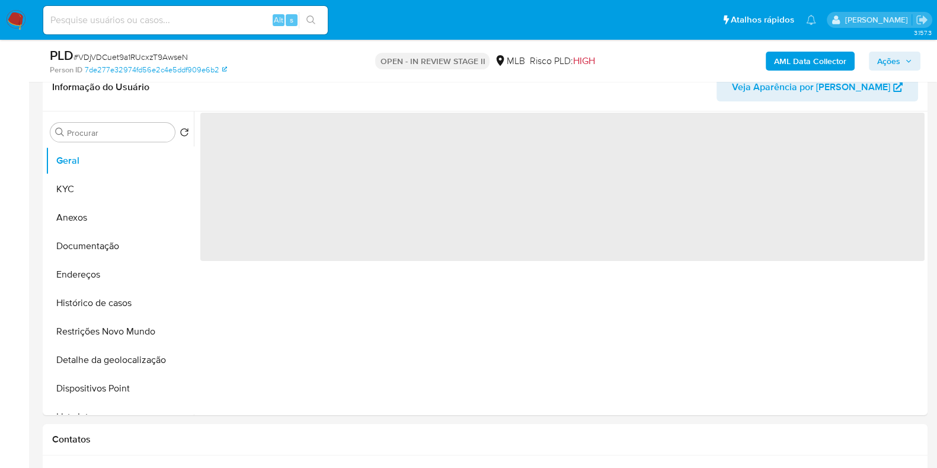
click at [893, 55] on span "Ações" at bounding box center [888, 61] width 23 height 19
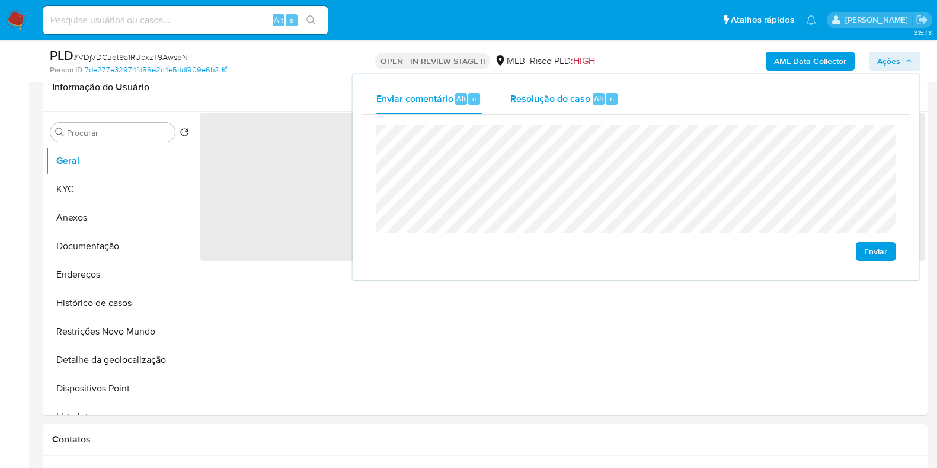
drag, startPoint x: 612, startPoint y: 75, endPoint x: 577, endPoint y: 87, distance: 37.5
click at [611, 78] on div "Enviar comentário Alt c Resolução do caso Alt r Enviar" at bounding box center [636, 177] width 567 height 206
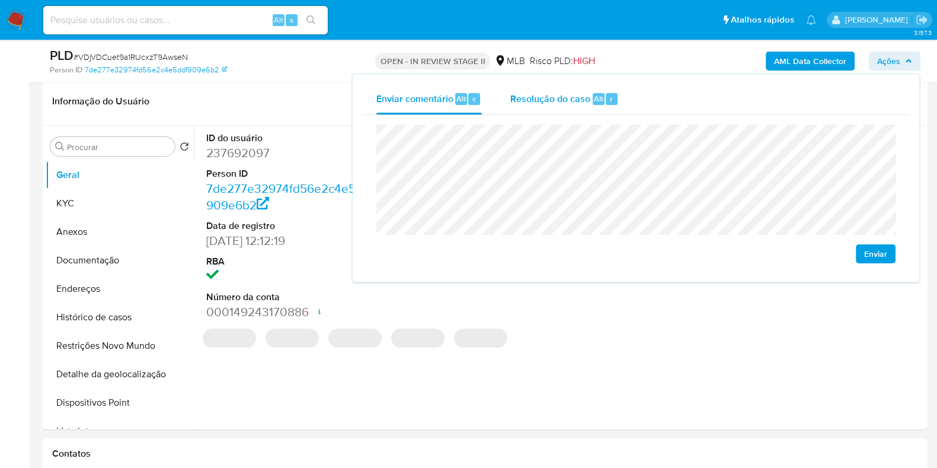
click at [569, 92] on span "Resolução do caso" at bounding box center [550, 98] width 80 height 14
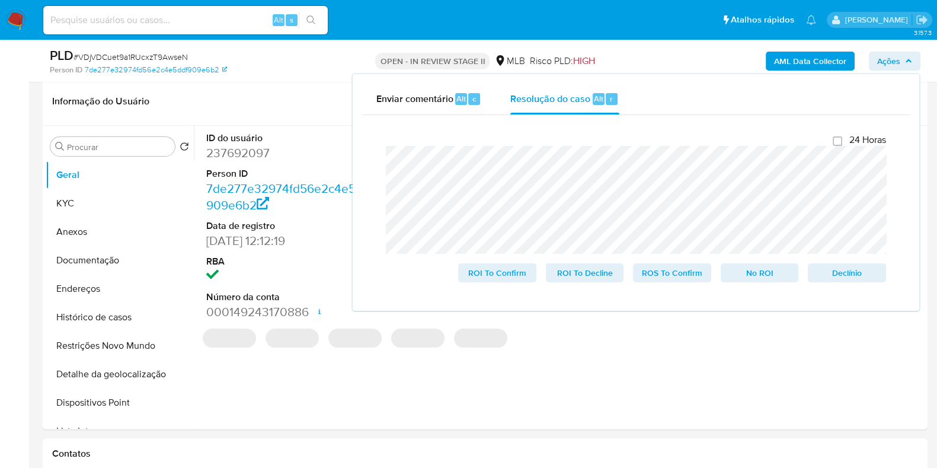
click at [674, 52] on div "AML Data Collector Ações Enviar comentário Alt c Resolução do caso Alt r Fecham…" at bounding box center [777, 61] width 287 height 28
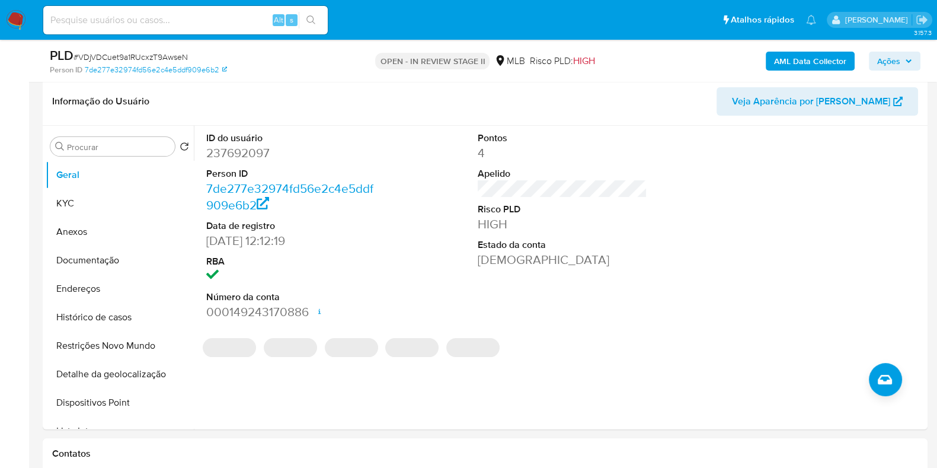
click at [798, 52] on b "AML Data Collector" at bounding box center [810, 61] width 72 height 19
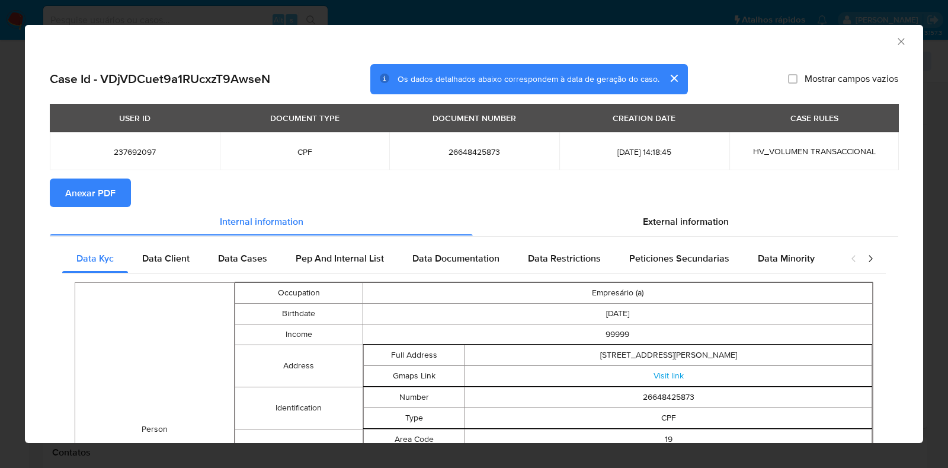
click at [107, 187] on span "Anexar PDF" at bounding box center [90, 193] width 50 height 26
click at [896, 36] on icon "Fechar a janela" at bounding box center [902, 42] width 12 height 12
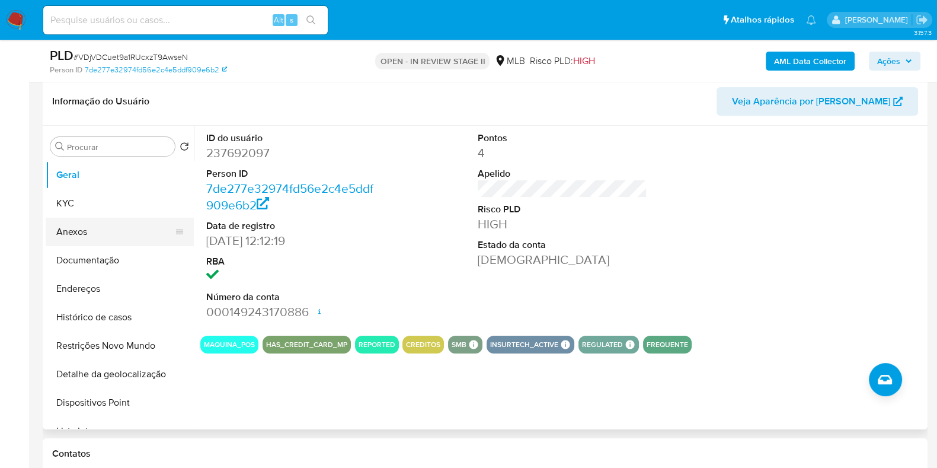
drag, startPoint x: 88, startPoint y: 225, endPoint x: 103, endPoint y: 225, distance: 14.2
click at [89, 225] on button "Anexos" at bounding box center [115, 232] width 139 height 28
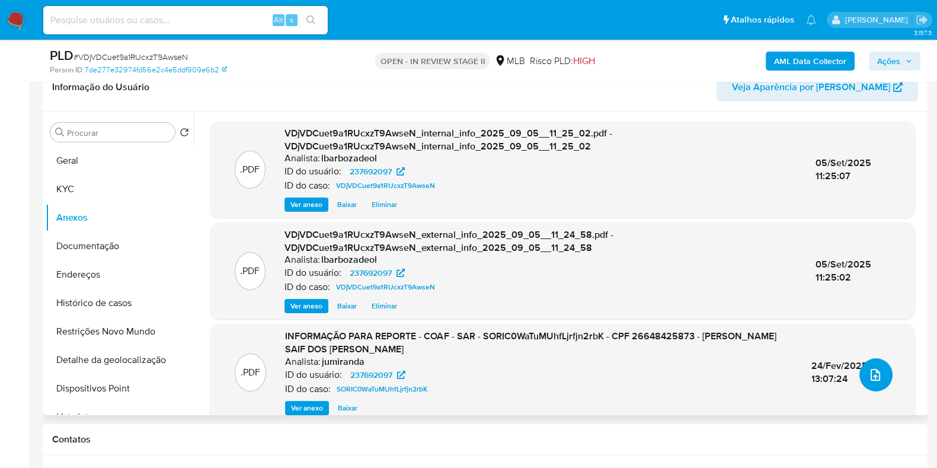
click at [873, 378] on icon "upload-file" at bounding box center [875, 375] width 14 height 14
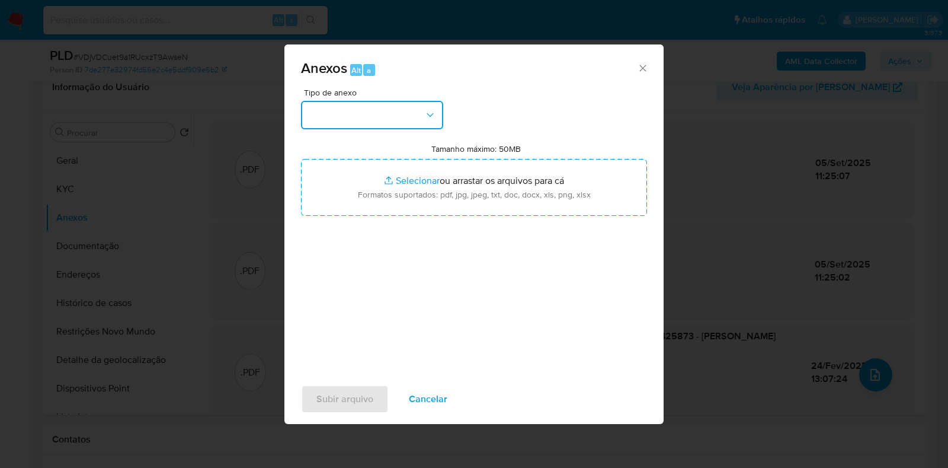
click at [394, 120] on button "button" at bounding box center [372, 115] width 142 height 28
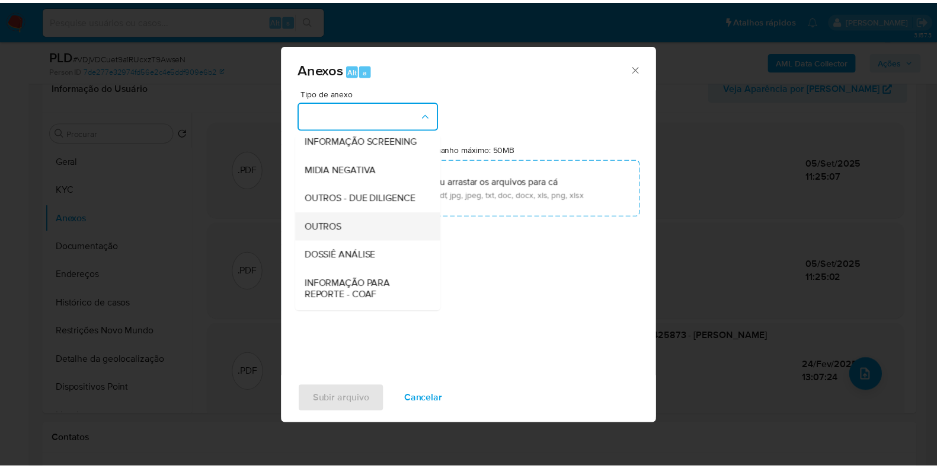
scroll to position [183, 0]
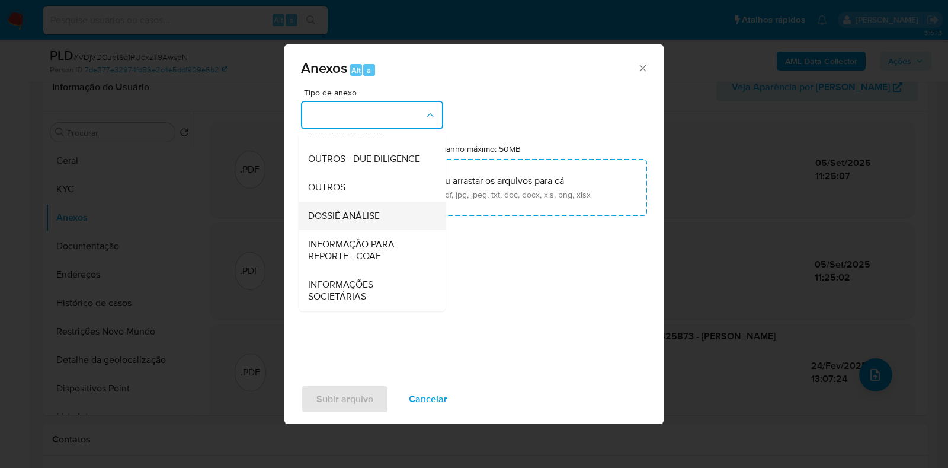
click at [362, 216] on span "DOSSIÊ ANÁLISE" at bounding box center [344, 216] width 72 height 12
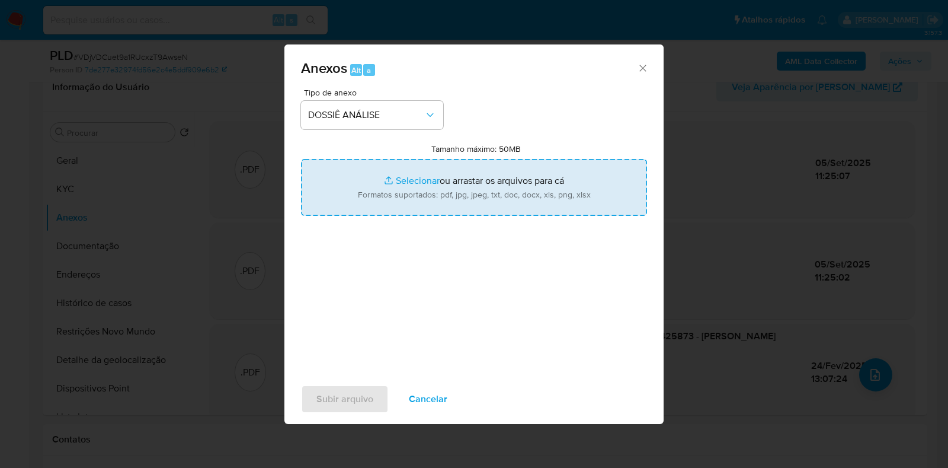
click at [374, 191] on input "Tamanho máximo: 50MB Selecionar arquivos" at bounding box center [474, 187] width 346 height 57
type input "C:\fakepath\Mulan 237692097_2025_09_05_09_49_12.pdf"
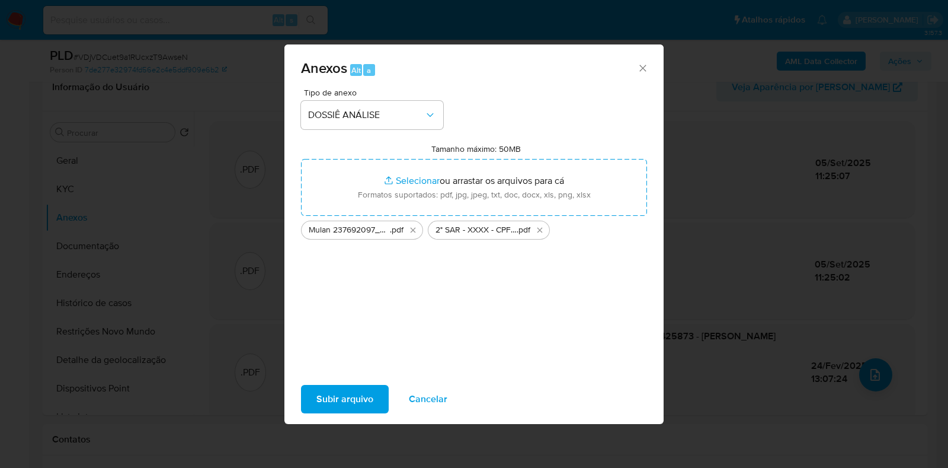
click at [359, 392] on span "Subir arquivo" at bounding box center [345, 399] width 57 height 26
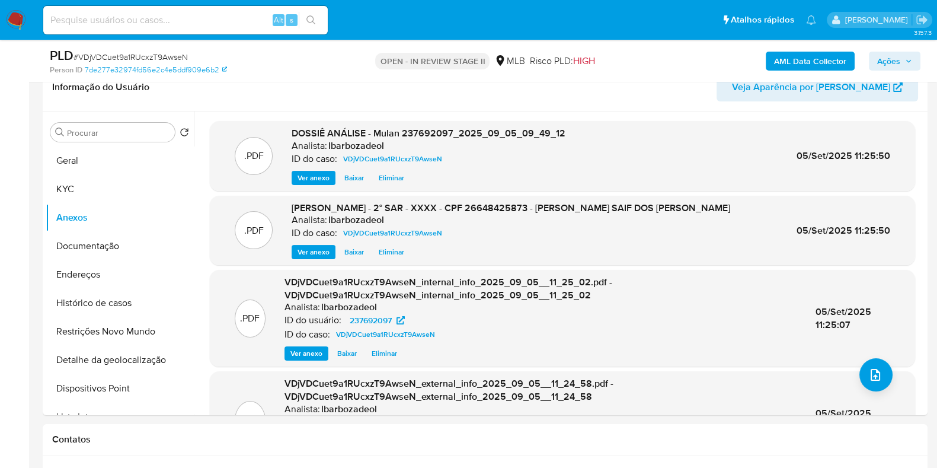
click at [886, 58] on span "Ações" at bounding box center [888, 61] width 23 height 19
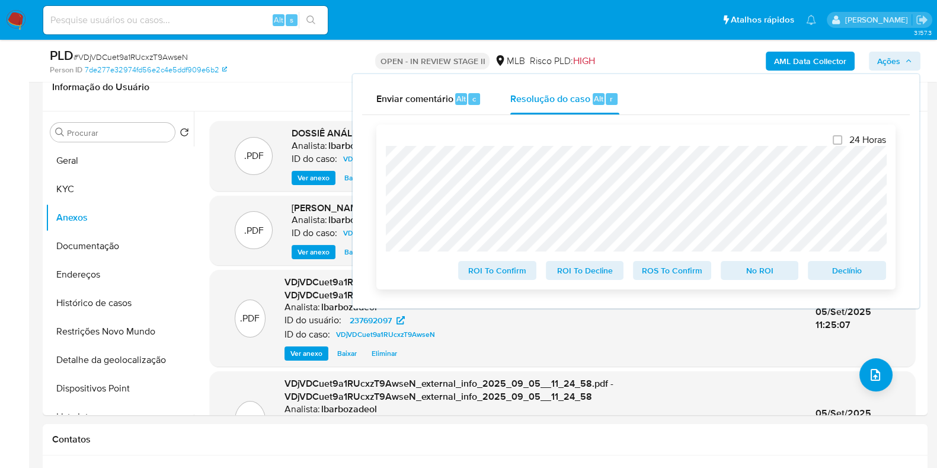
click at [677, 276] on span "ROS To Confirm" at bounding box center [672, 270] width 62 height 17
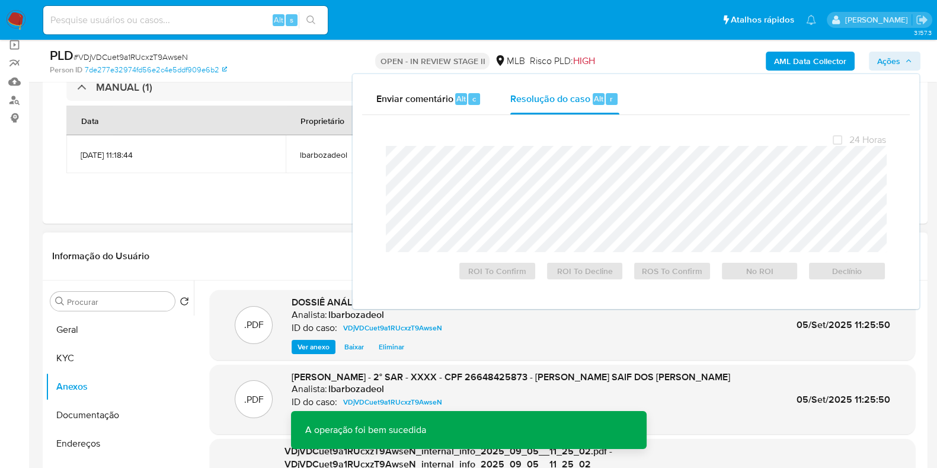
scroll to position [0, 0]
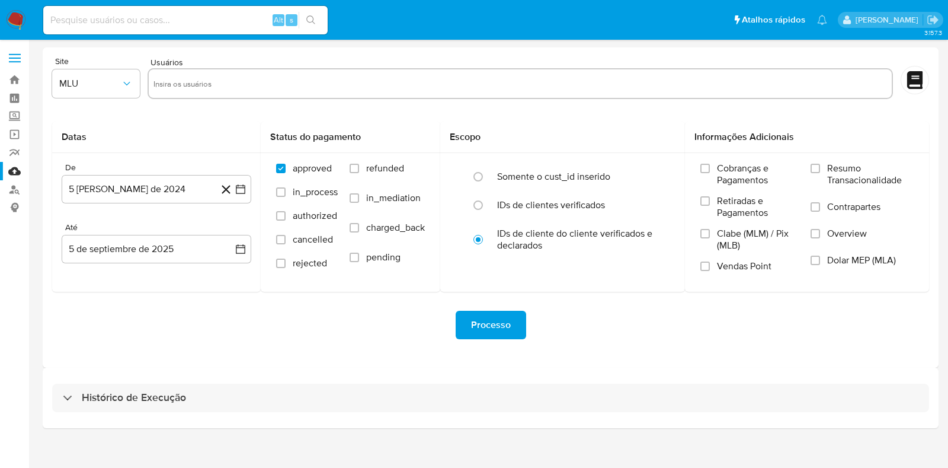
click at [370, 399] on div "Histórico de Execução" at bounding box center [490, 398] width 877 height 28
select select "10"
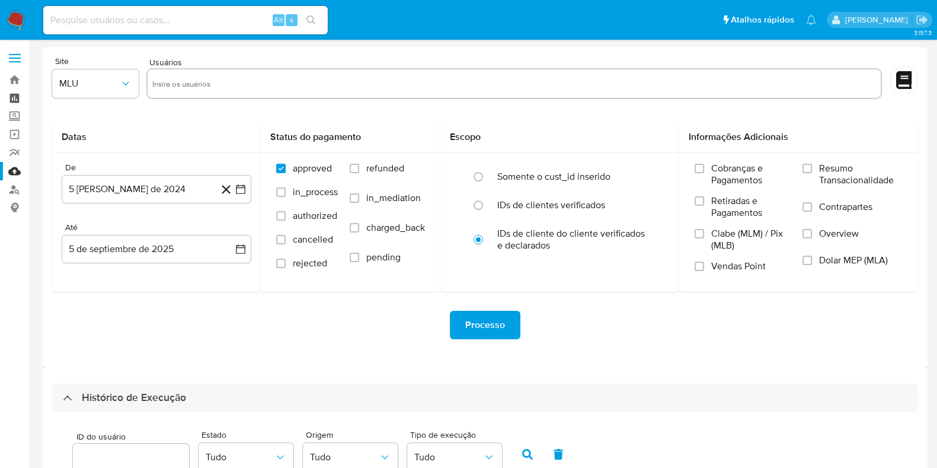
click at [5, 93] on link "Painel" at bounding box center [70, 98] width 141 height 18
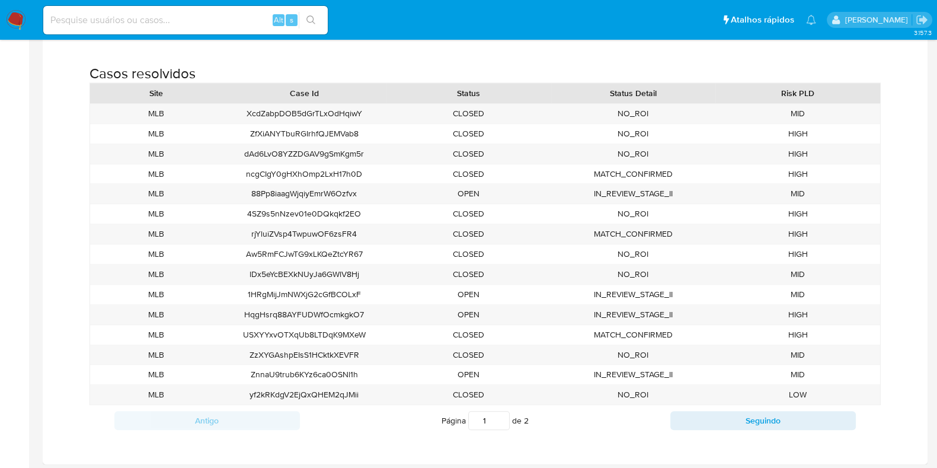
scroll to position [1085, 0]
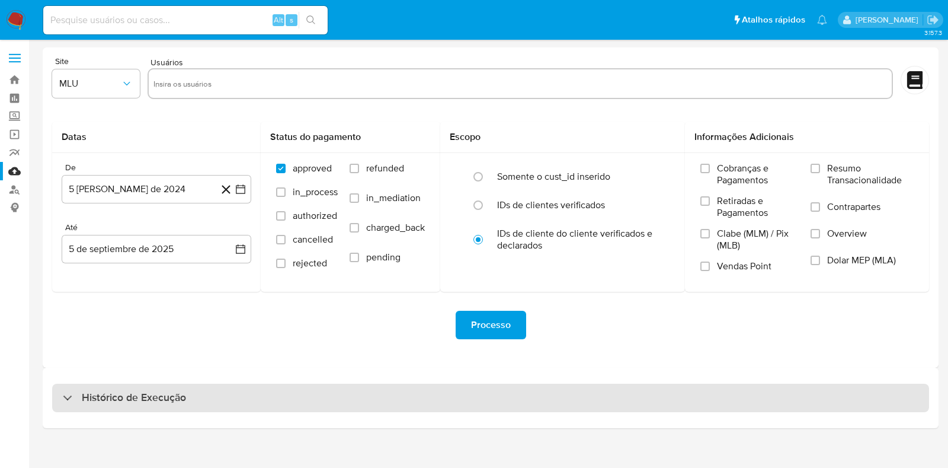
click at [554, 398] on div "Histórico de Execução" at bounding box center [490, 398] width 877 height 28
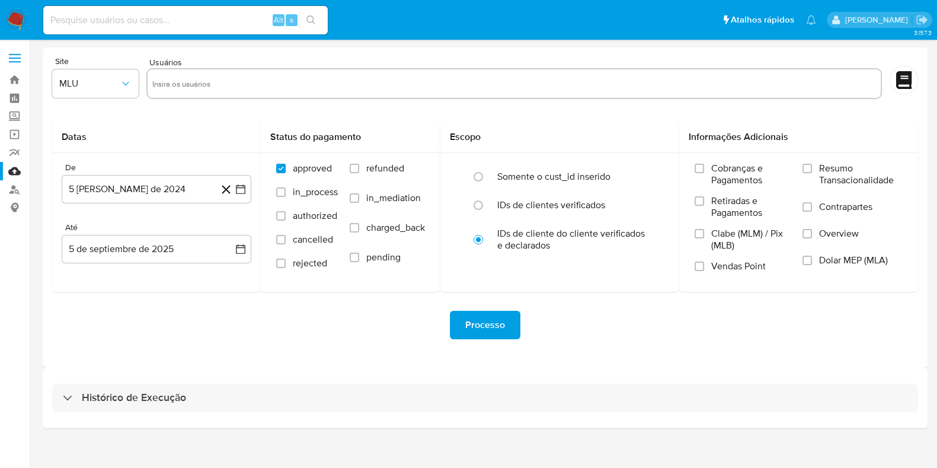
select select "10"
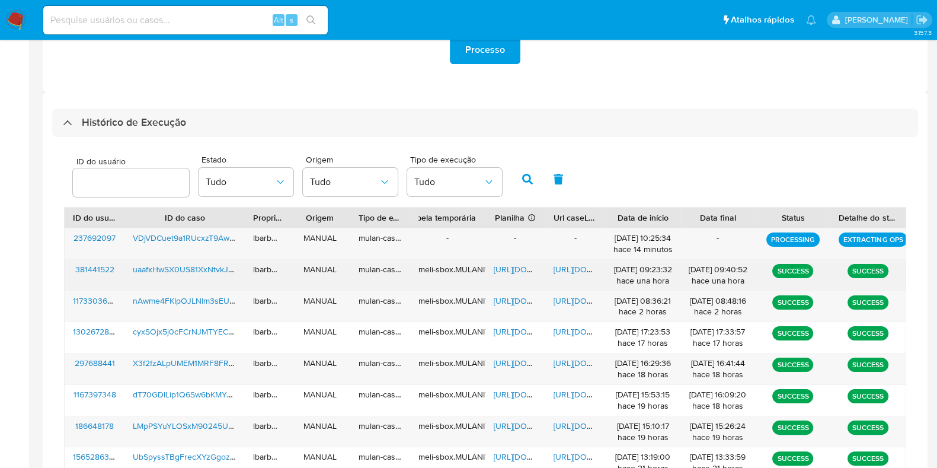
scroll to position [296, 0]
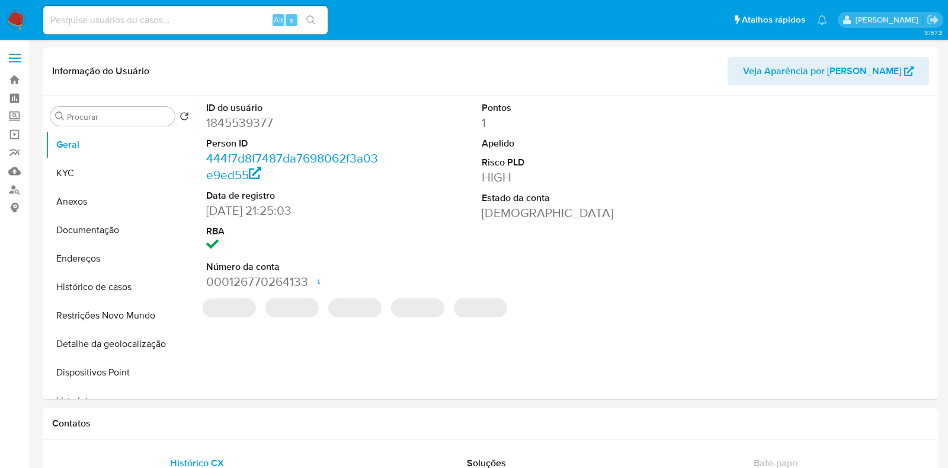
select select "10"
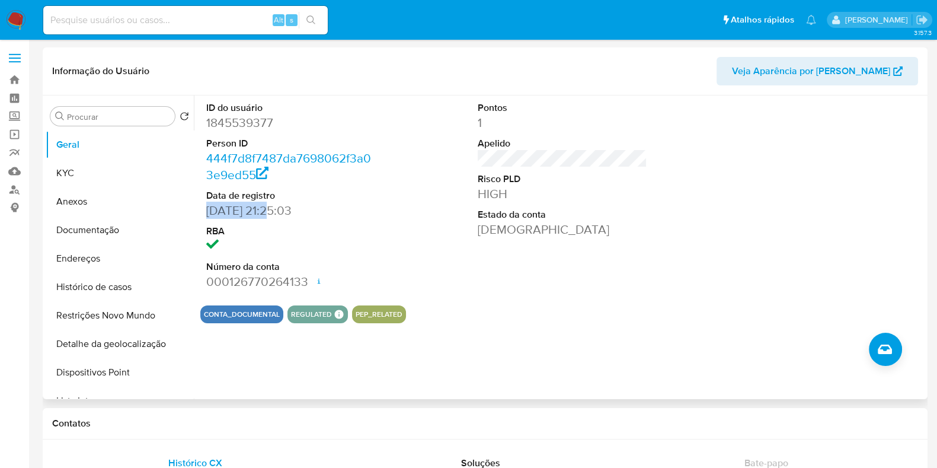
drag, startPoint x: 274, startPoint y: 210, endPoint x: 209, endPoint y: 211, distance: 64.6
click at [209, 211] on dd "[DATE] 21:25:03" at bounding box center [291, 210] width 170 height 17
copy dd "[DATE]"
click at [117, 167] on button "KYC" at bounding box center [115, 173] width 139 height 28
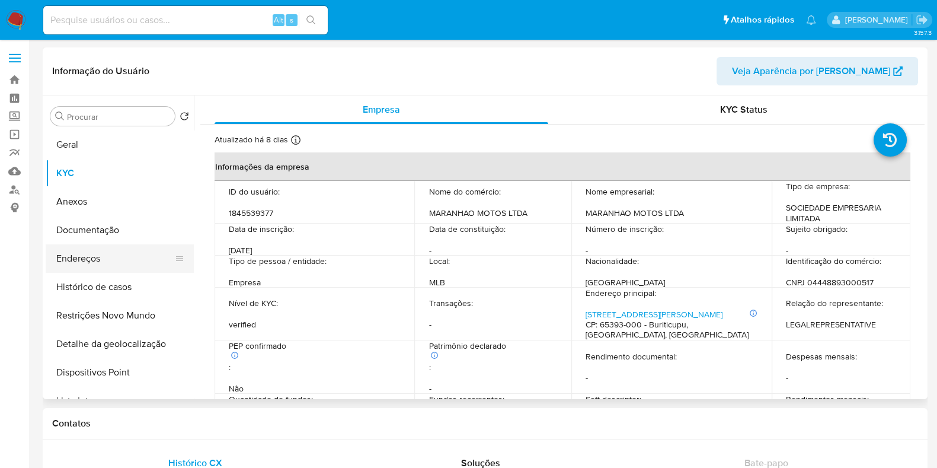
scroll to position [74, 0]
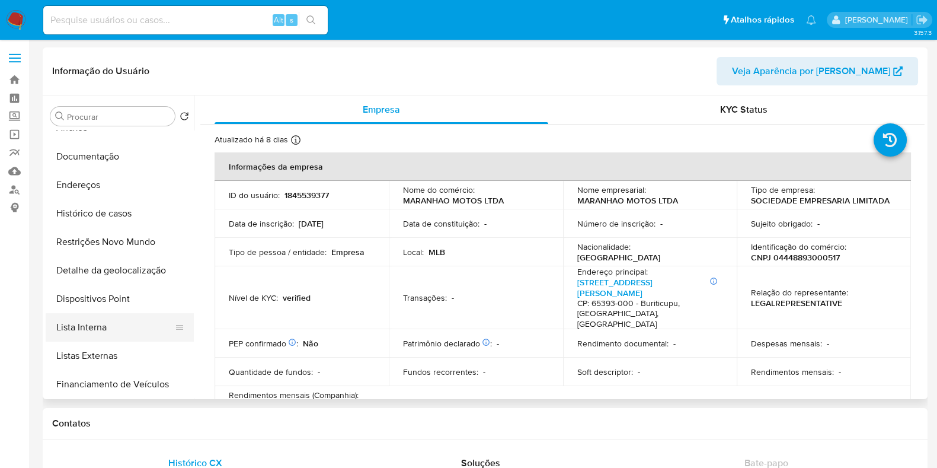
click at [104, 321] on button "Lista Interna" at bounding box center [115, 327] width 139 height 28
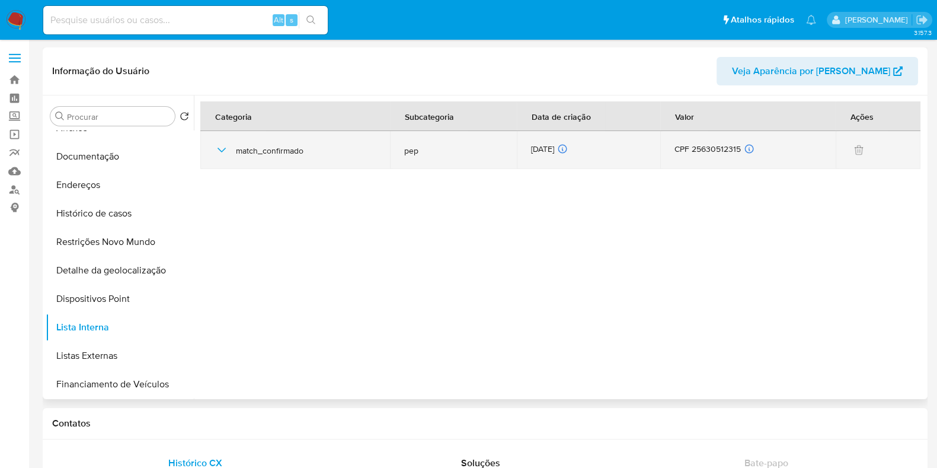
click at [552, 151] on div "[DATE] [DATE] 05:11:54" at bounding box center [588, 149] width 115 height 13
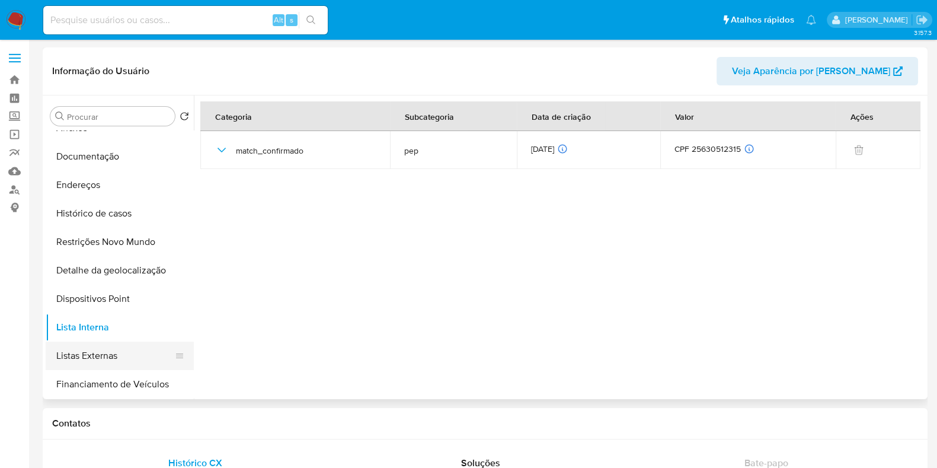
click at [126, 357] on button "Listas Externas" at bounding box center [115, 355] width 139 height 28
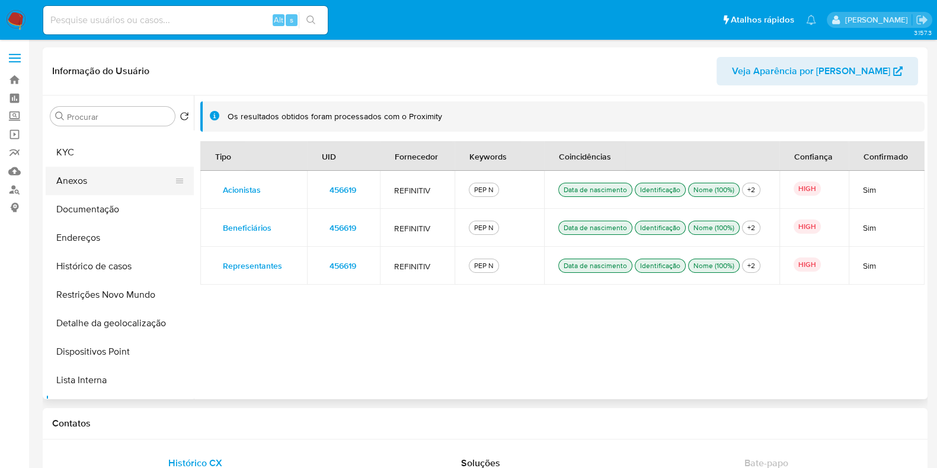
scroll to position [0, 0]
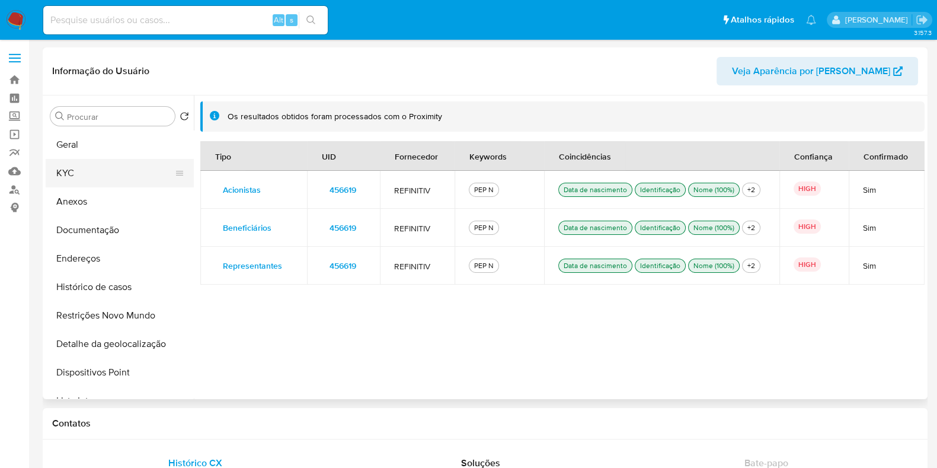
click at [106, 173] on button "KYC" at bounding box center [115, 173] width 139 height 28
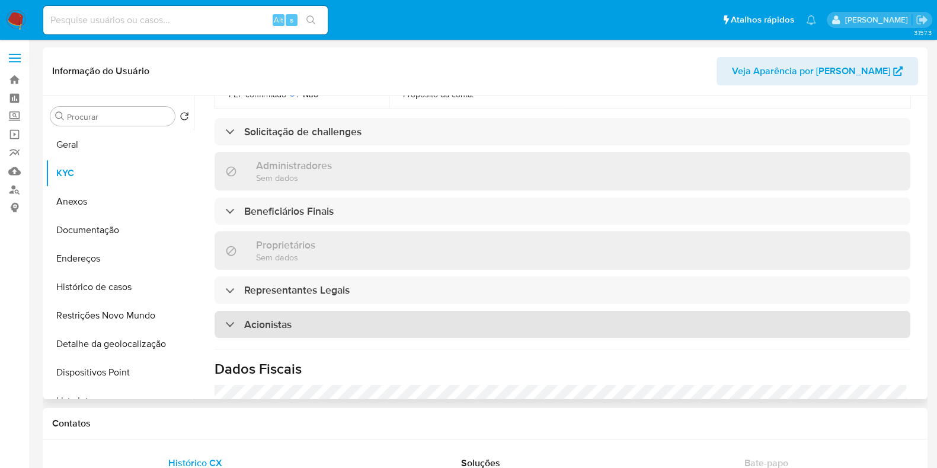
scroll to position [518, 0]
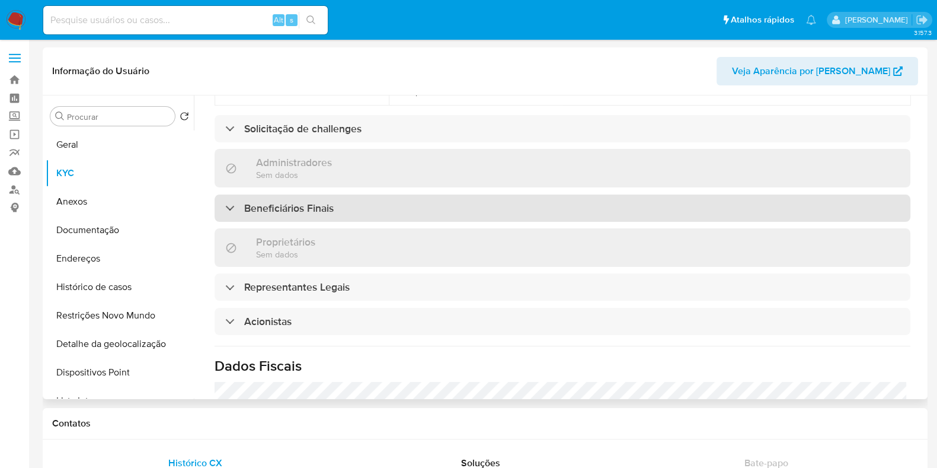
click at [365, 194] on div "Beneficiários Finais" at bounding box center [563, 207] width 696 height 27
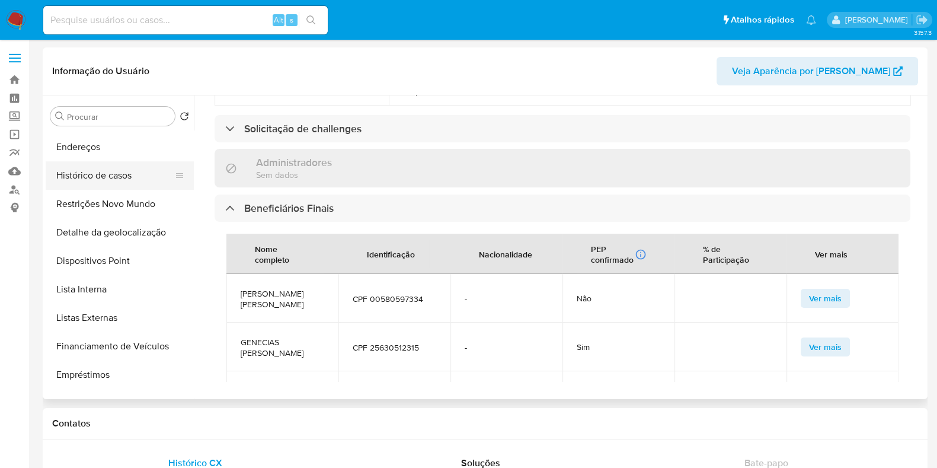
scroll to position [148, 0]
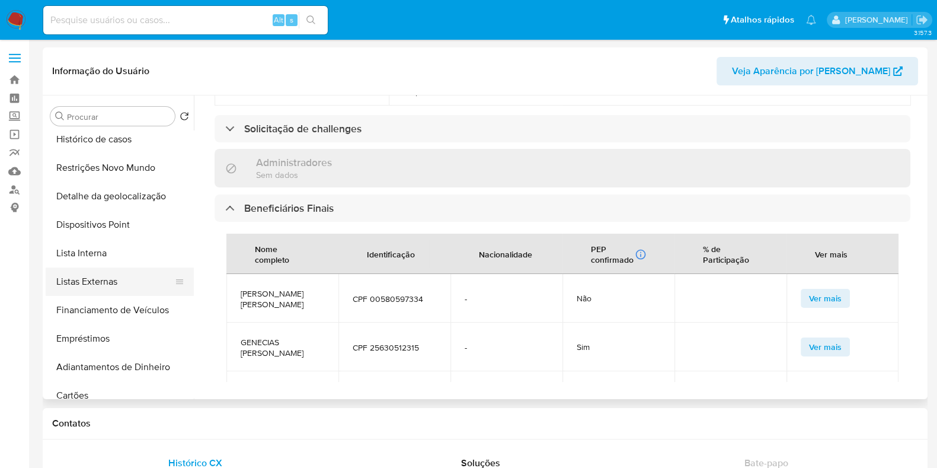
click at [127, 280] on button "Listas Externas" at bounding box center [115, 281] width 139 height 28
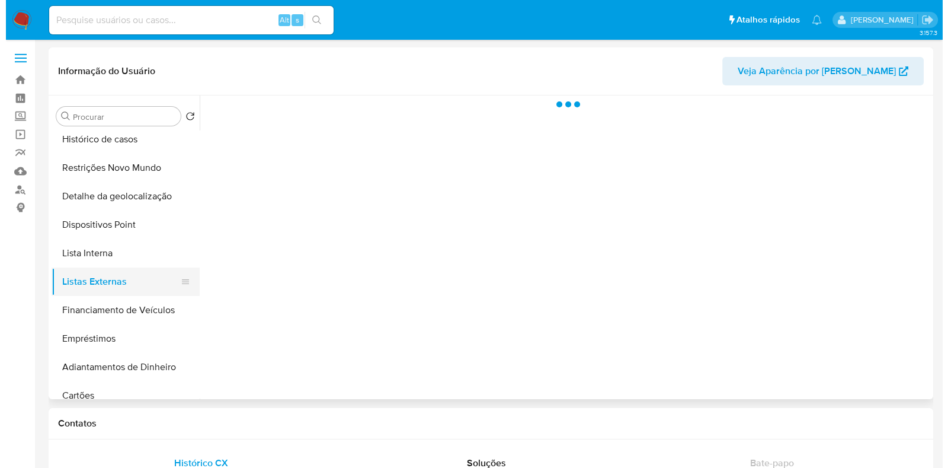
scroll to position [0, 0]
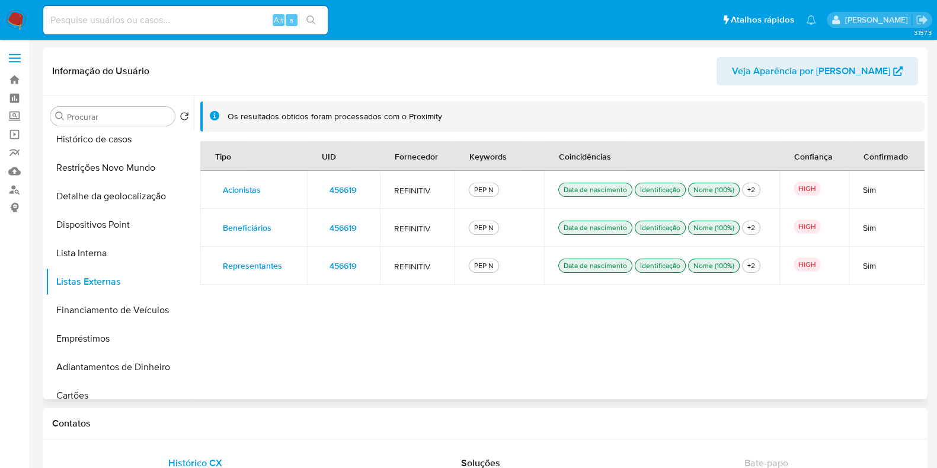
click at [339, 223] on span "456619" at bounding box center [343, 227] width 27 height 17
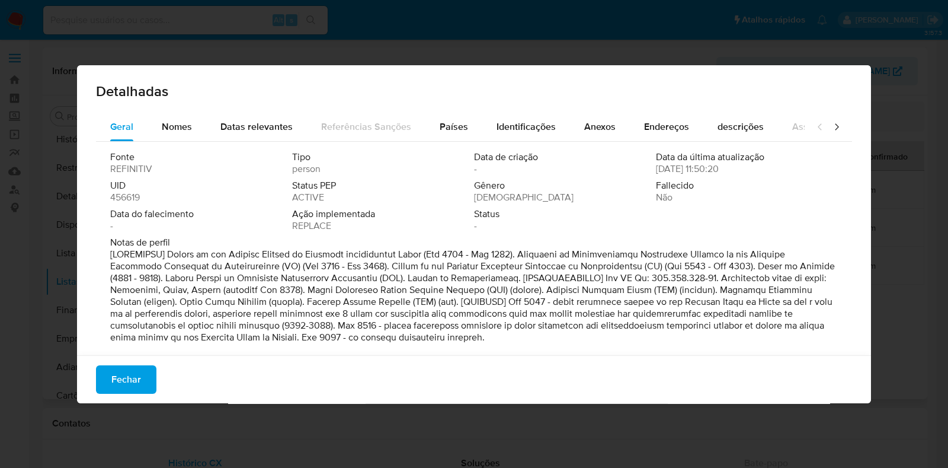
click at [136, 201] on span "456619" at bounding box center [125, 197] width 30 height 12
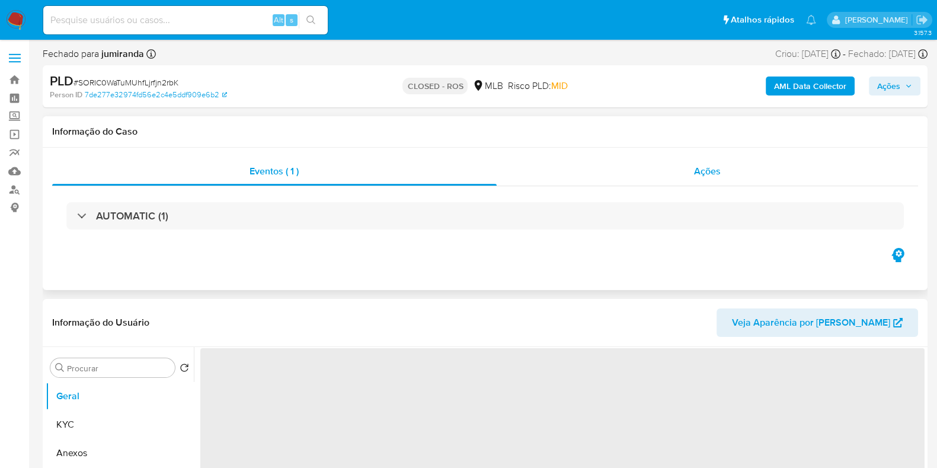
click at [649, 174] on div "Ações" at bounding box center [708, 171] width 422 height 28
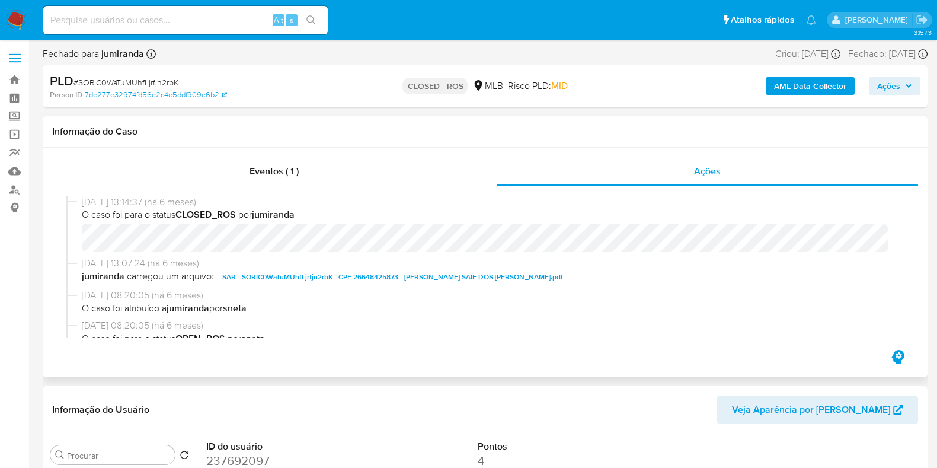
select select "10"
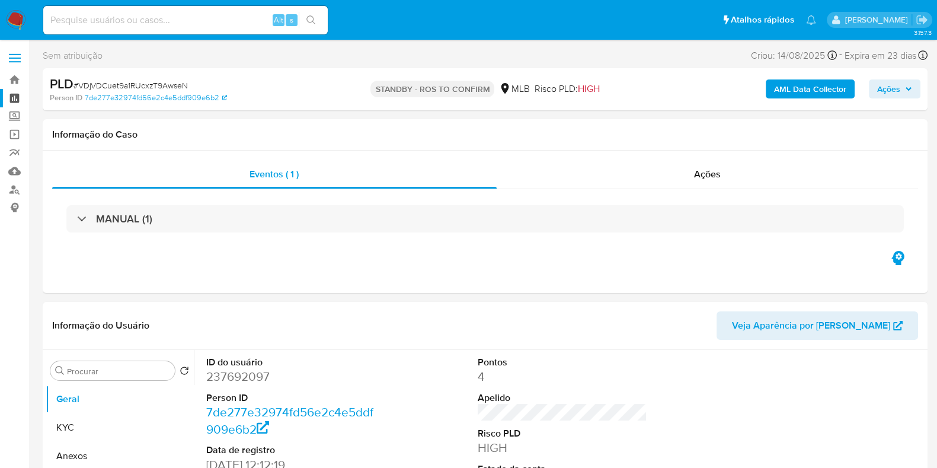
select select "10"
click at [14, 98] on link "Painel" at bounding box center [70, 98] width 141 height 18
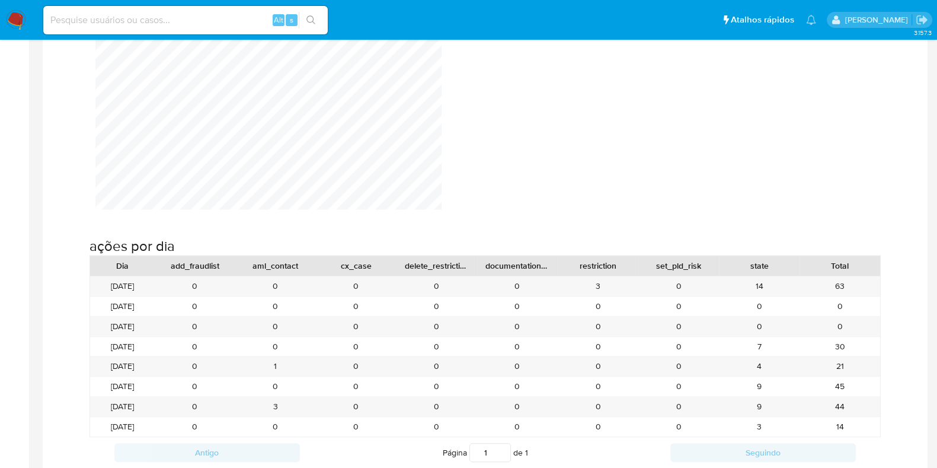
scroll to position [1185, 0]
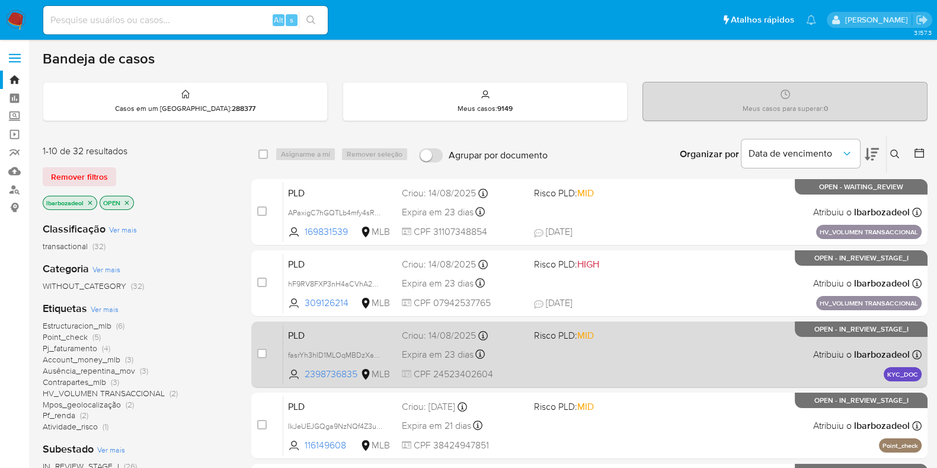
scroll to position [148, 0]
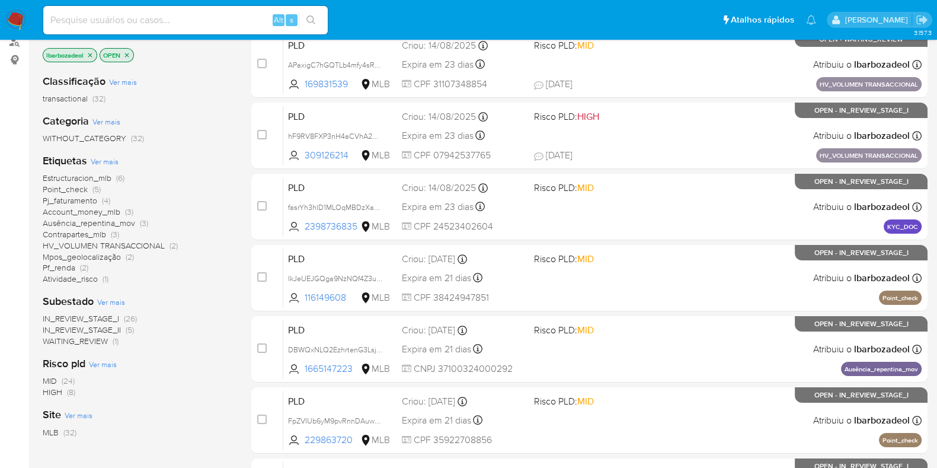
click at [65, 390] on span "HIGH (8)" at bounding box center [59, 391] width 33 height 11
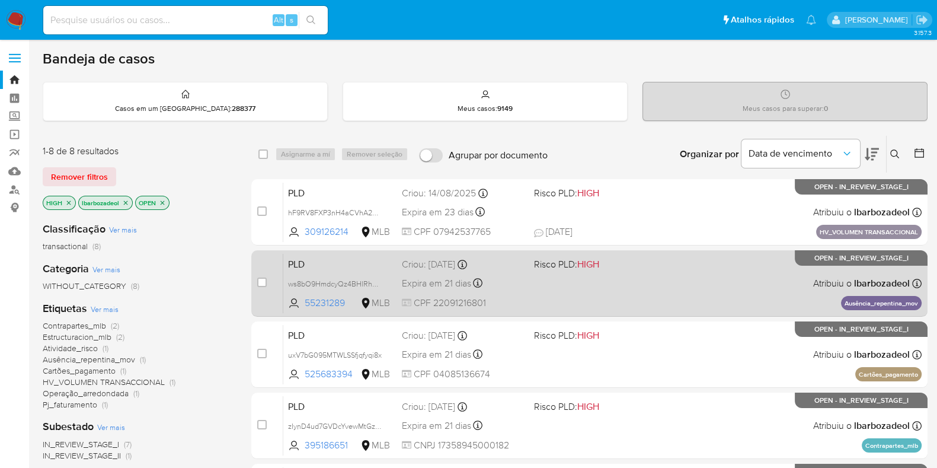
click at [682, 296] on div "PLD ws8bO9HmdcyQz4BHlRhUQOGX 55231289 MLB Risco PLD: HIGH Criou: 12/08/2025 Cri…" at bounding box center [602, 283] width 638 height 60
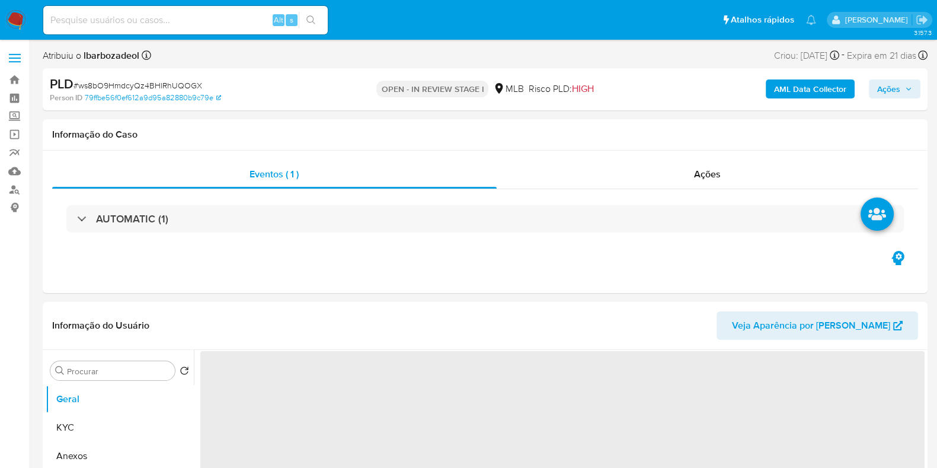
select select "10"
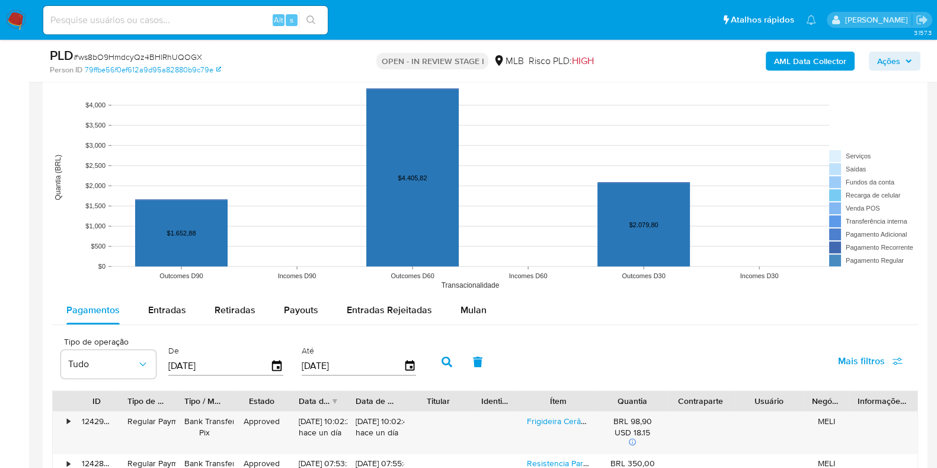
scroll to position [1185, 0]
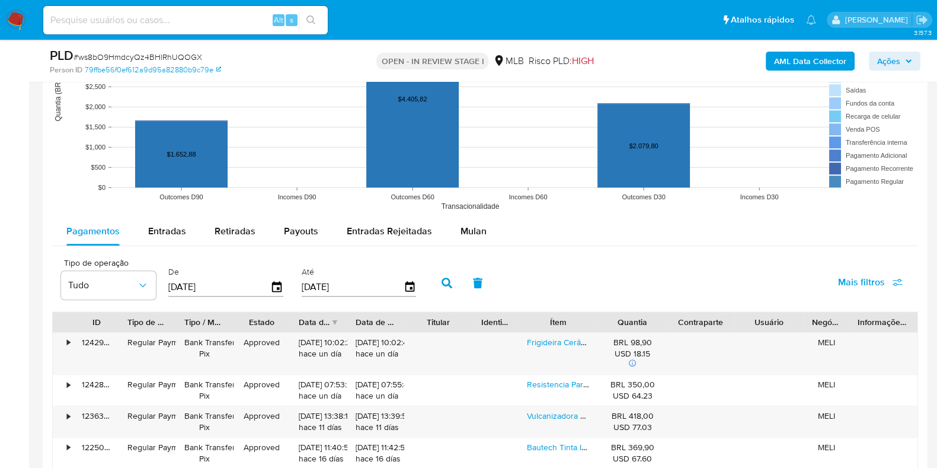
click at [178, 229] on span "Entradas" at bounding box center [167, 231] width 38 height 14
select select "10"
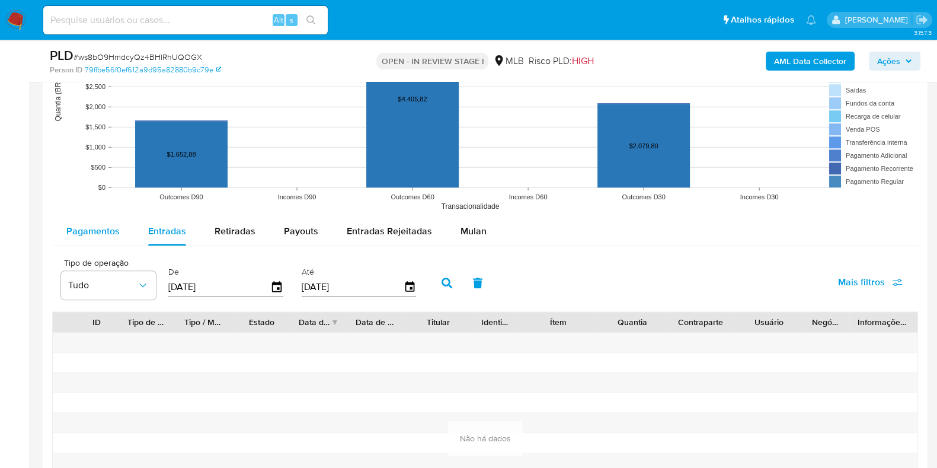
click at [110, 239] on div "Pagamentos" at bounding box center [92, 231] width 53 height 28
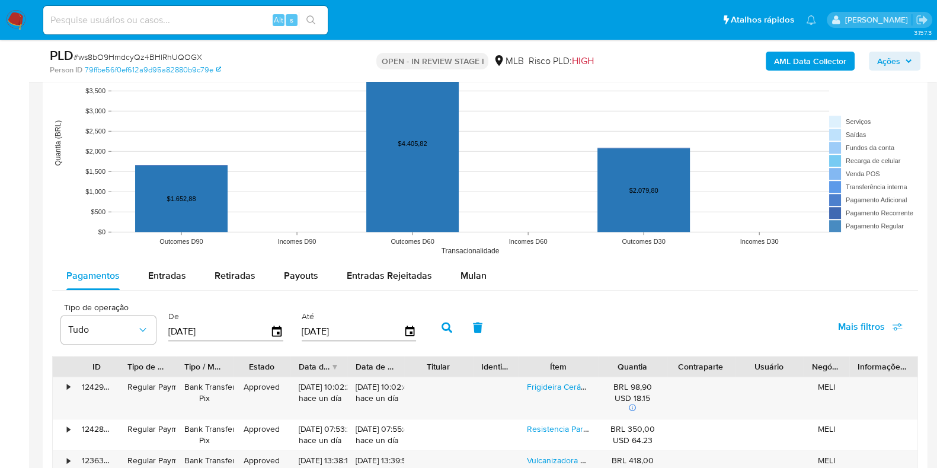
scroll to position [1111, 0]
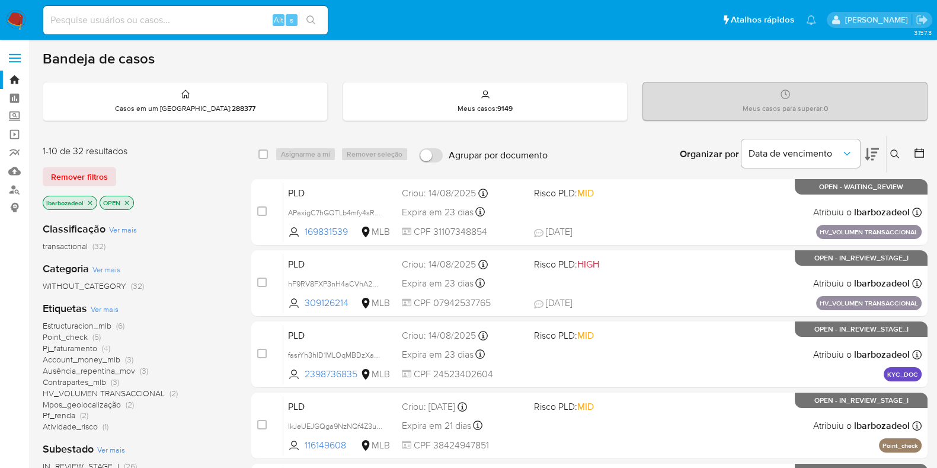
scroll to position [222, 0]
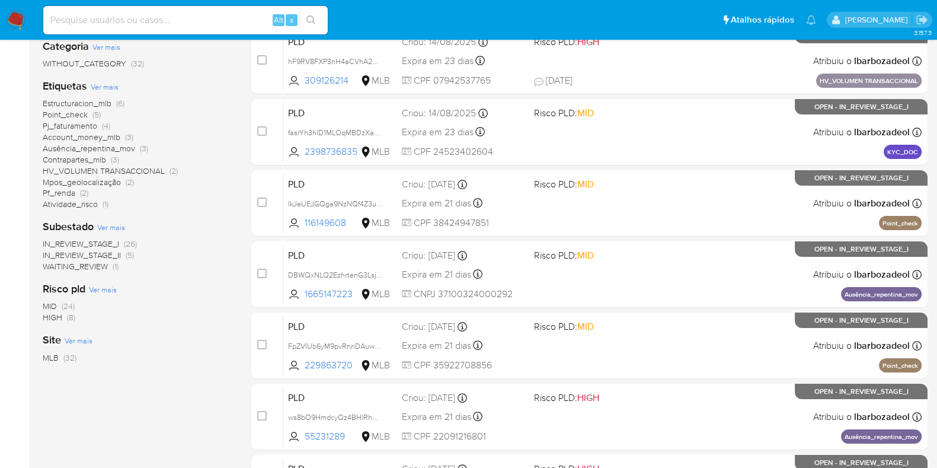
click at [56, 315] on span "HIGH" at bounding box center [53, 317] width 20 height 12
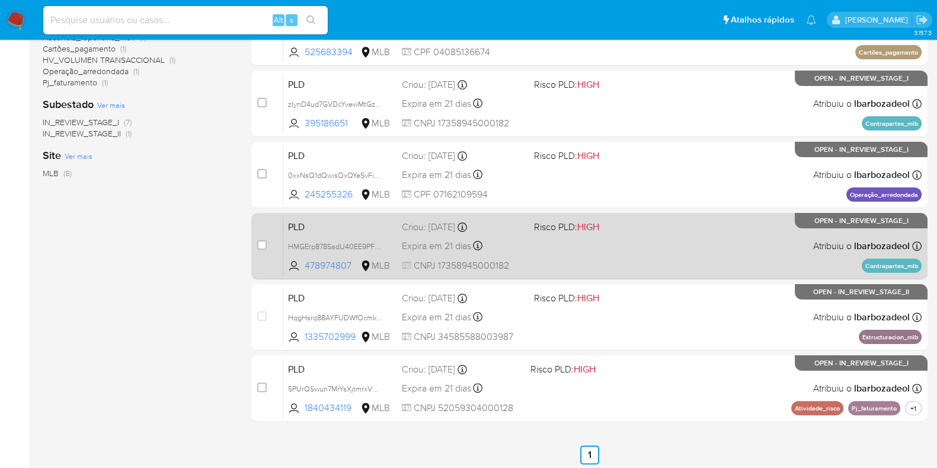
scroll to position [325, 0]
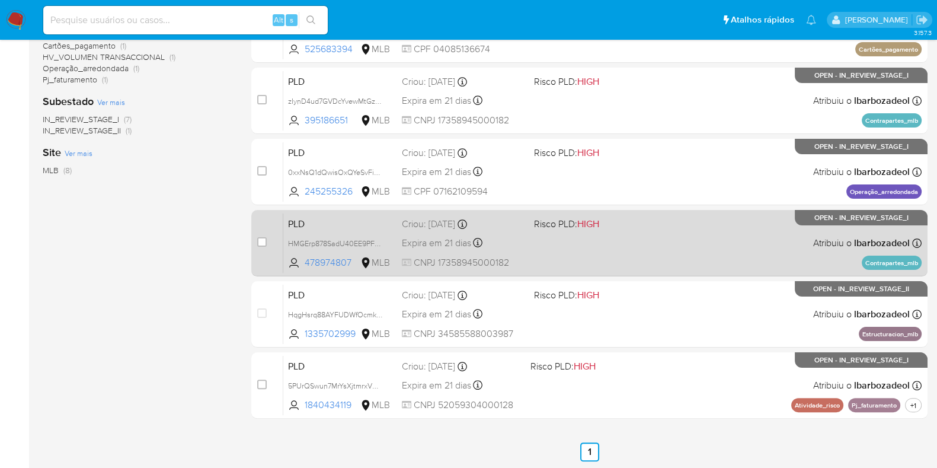
click at [617, 257] on div "PLD HMGErp878SadU40EE9PFVet4 478974807 MLB Risco PLD: HIGH Criou: [DATE] Criou:…" at bounding box center [602, 243] width 638 height 60
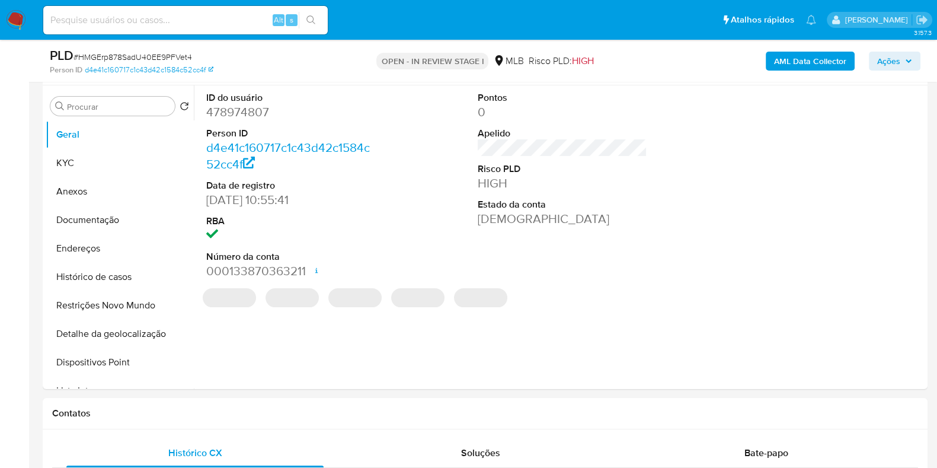
select select "10"
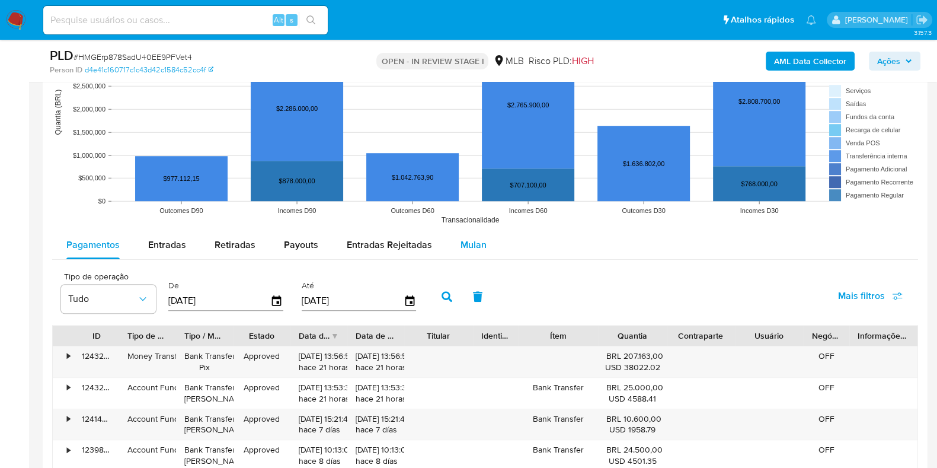
click at [468, 251] on div "Mulan" at bounding box center [474, 245] width 26 height 28
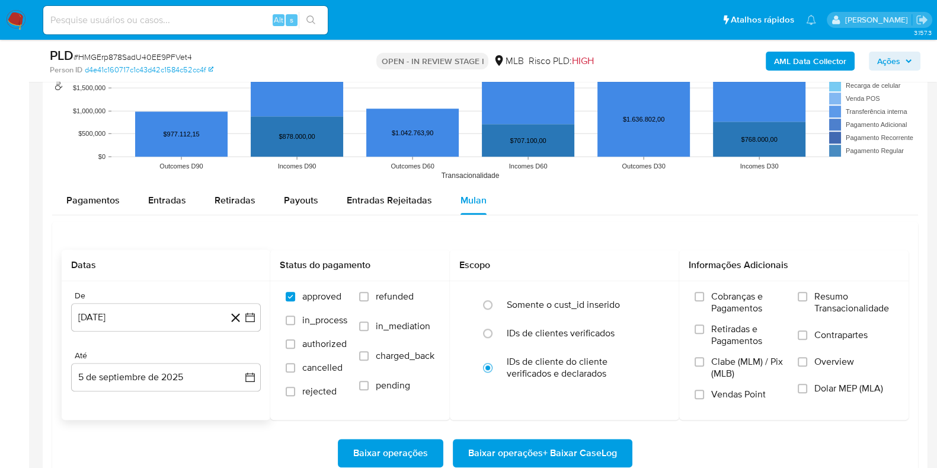
scroll to position [1260, 0]
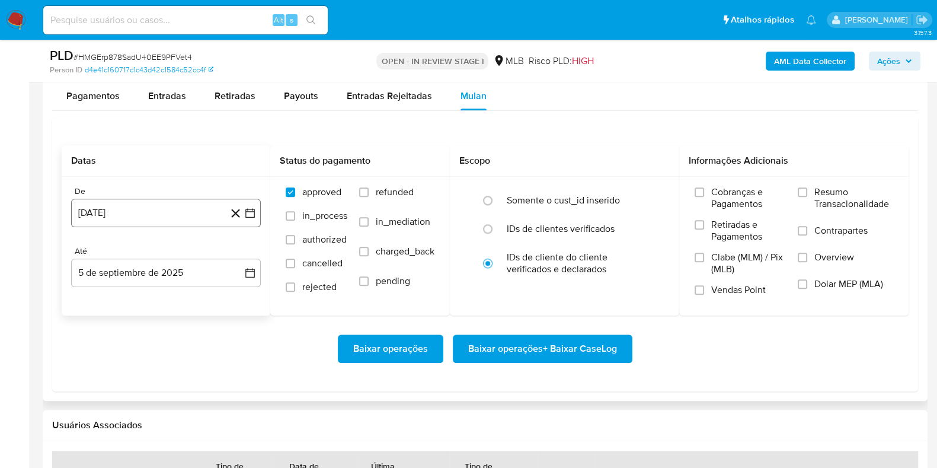
click at [110, 221] on button "5 de agosto de 2024" at bounding box center [166, 213] width 190 height 28
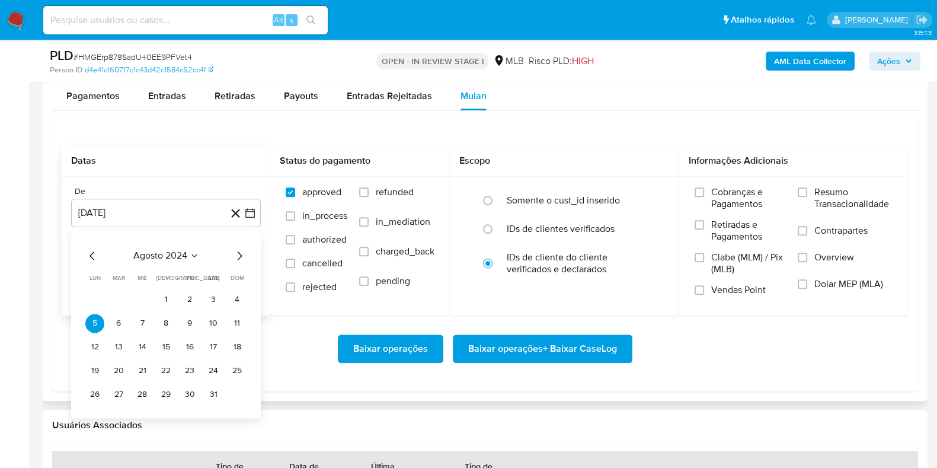
click at [154, 250] on span "agosto 2024" at bounding box center [160, 256] width 54 height 12
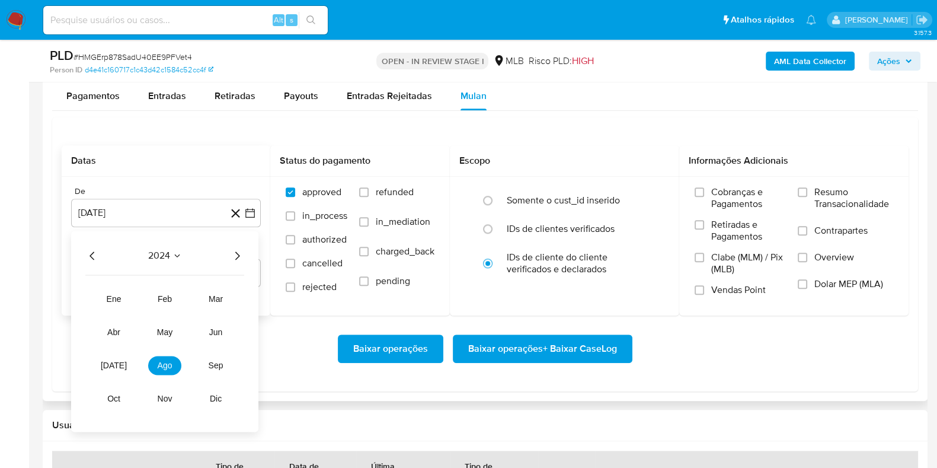
click at [239, 251] on icon "Año siguiente" at bounding box center [237, 255] width 14 height 14
click at [111, 366] on span "jul" at bounding box center [114, 364] width 26 height 9
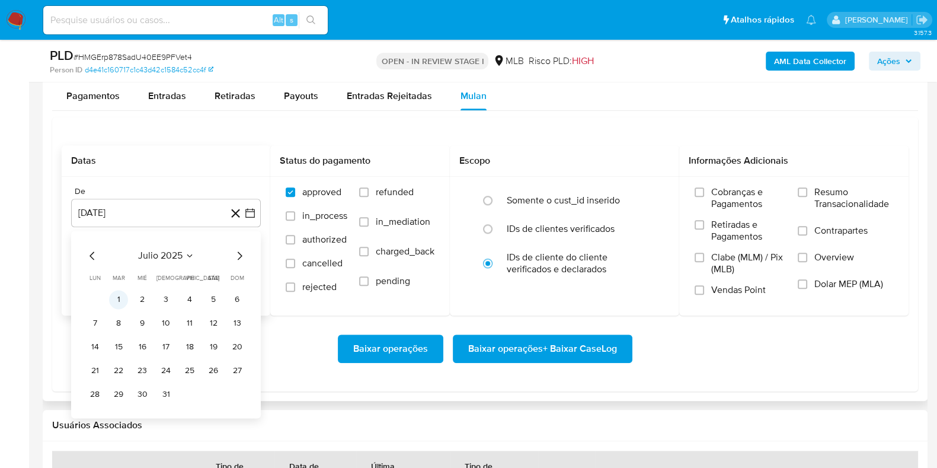
click at [126, 297] on button "1" at bounding box center [118, 299] width 19 height 19
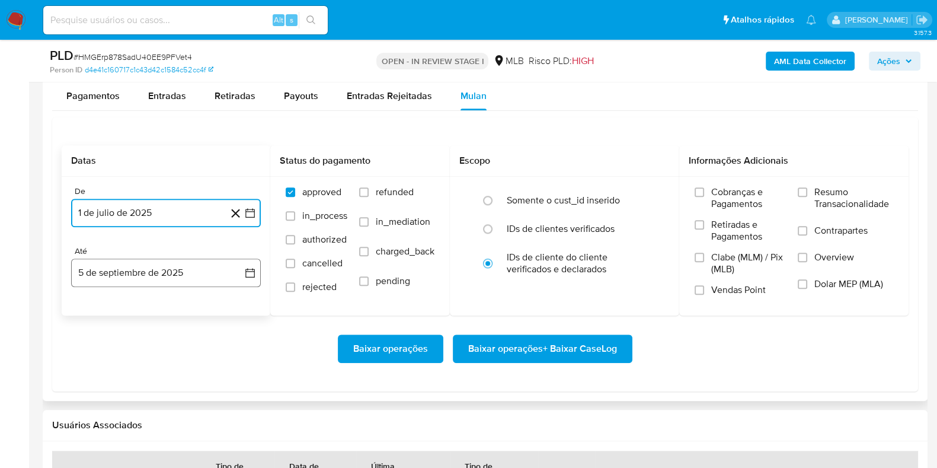
click at [133, 276] on button "5 de septiembre de 2025" at bounding box center [166, 272] width 190 height 28
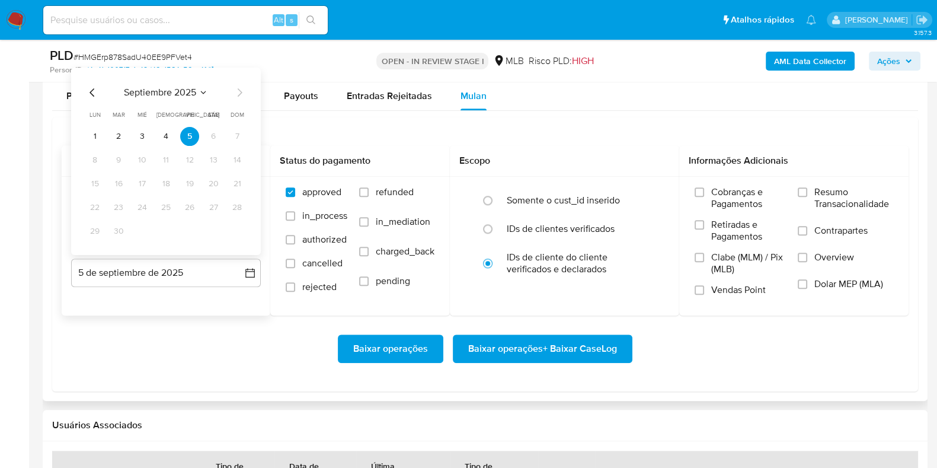
click at [167, 146] on tbody "1 2 3 4 5 6 7 8 9 10 11 12 13 14 15 16 17 18 19 20 21 22 23 24 25 26 27 28 29 30" at bounding box center [165, 184] width 161 height 114
click at [166, 139] on button "4" at bounding box center [165, 136] width 19 height 19
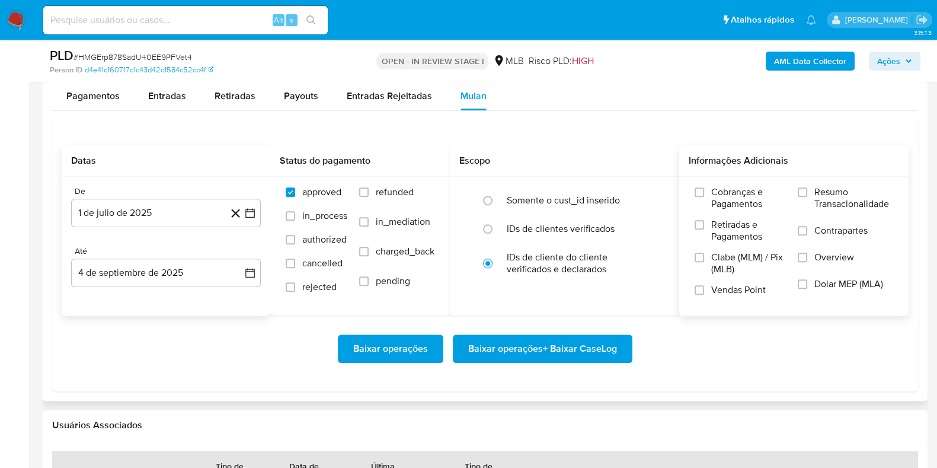
click at [825, 193] on span "Resumo Transacionalidade" at bounding box center [853, 198] width 79 height 24
click at [807, 193] on input "Resumo Transacionalidade" at bounding box center [802, 191] width 9 height 9
click at [590, 336] on span "Baixar operações + Baixar CaseLog" at bounding box center [542, 349] width 149 height 26
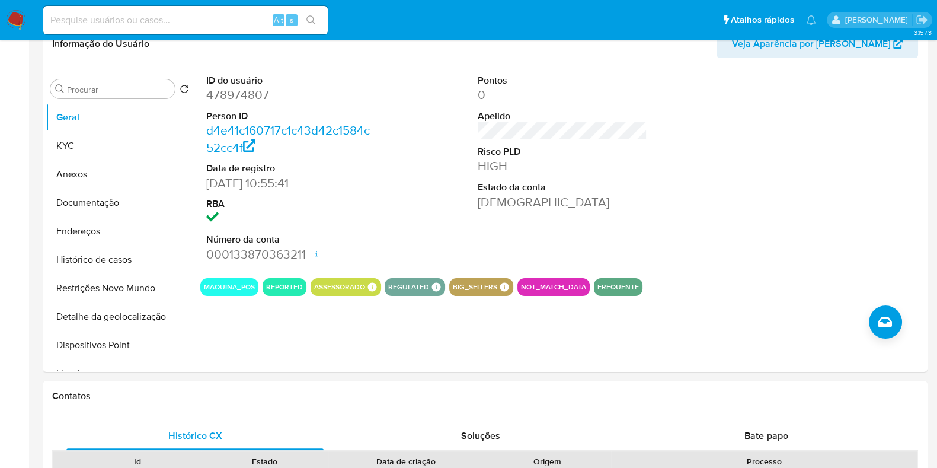
scroll to position [0, 0]
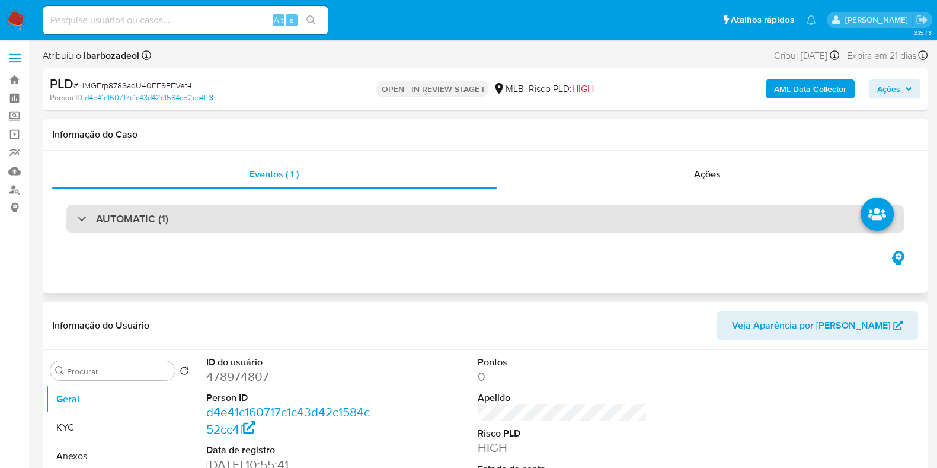
click at [412, 207] on div "AUTOMATIC (1)" at bounding box center [485, 218] width 838 height 27
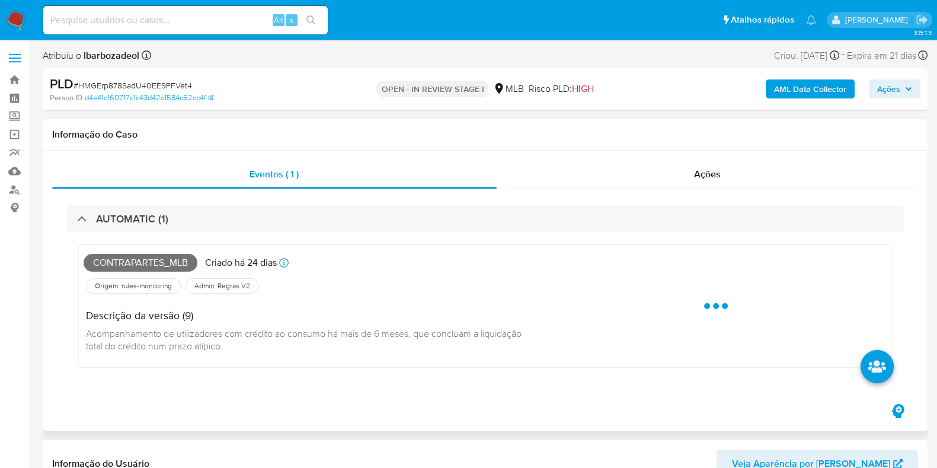
click at [170, 260] on span "Contrapartes_mlb" at bounding box center [141, 263] width 114 height 18
copy span "Contrapartes_mlb"
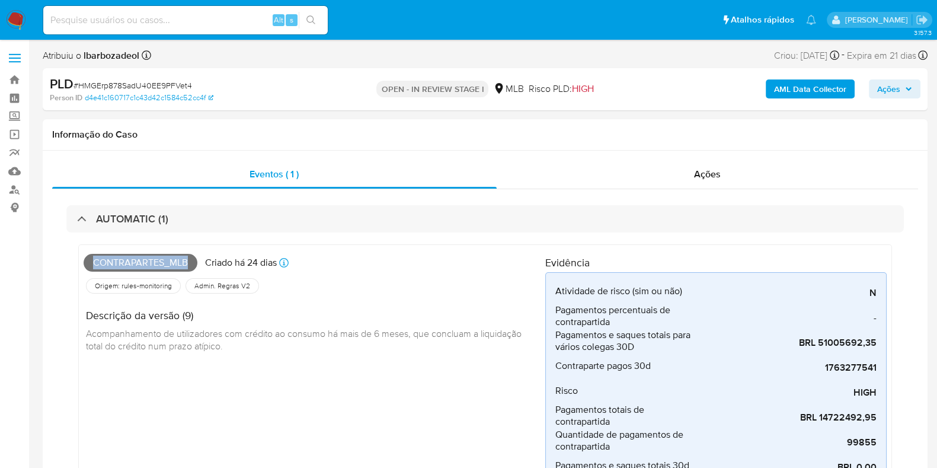
click at [886, 90] on span "Ações" at bounding box center [888, 88] width 23 height 19
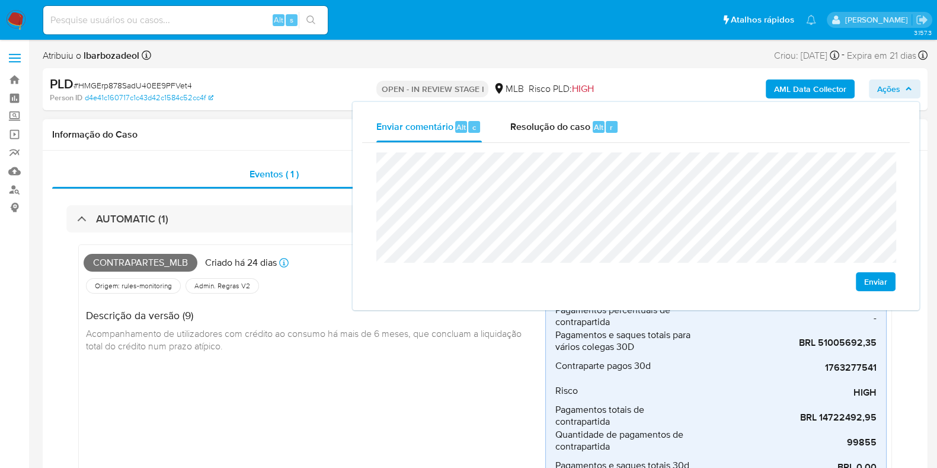
click at [298, 308] on div "Descrição da versão (9) Acompanhamento de utilizadores com crédito ao consumo h…" at bounding box center [315, 329] width 462 height 66
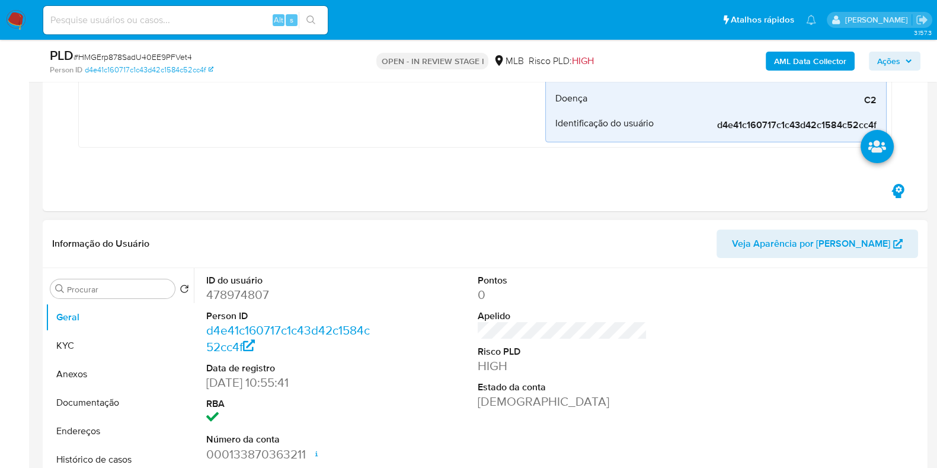
scroll to position [445, 0]
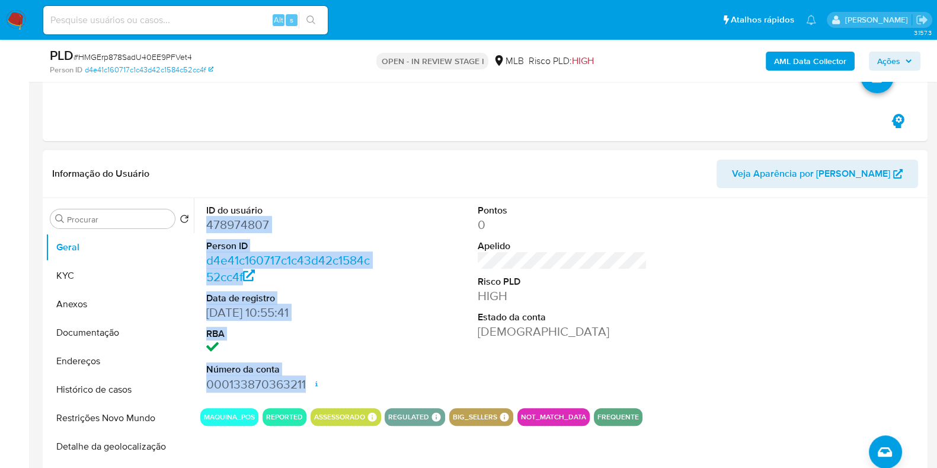
drag, startPoint x: 209, startPoint y: 223, endPoint x: 305, endPoint y: 380, distance: 183.9
click at [305, 380] on dl "ID do usuário 478974807 Person ID d4e41c160717c1c43d42c1584c52cc4f Data de regi…" at bounding box center [291, 298] width 170 height 189
copy dl "478974807 Person ID d4e41c160717c1c43d42c1584c52cc4f Data de registro 11/10/201…"
click at [889, 65] on span "Ações" at bounding box center [888, 61] width 23 height 19
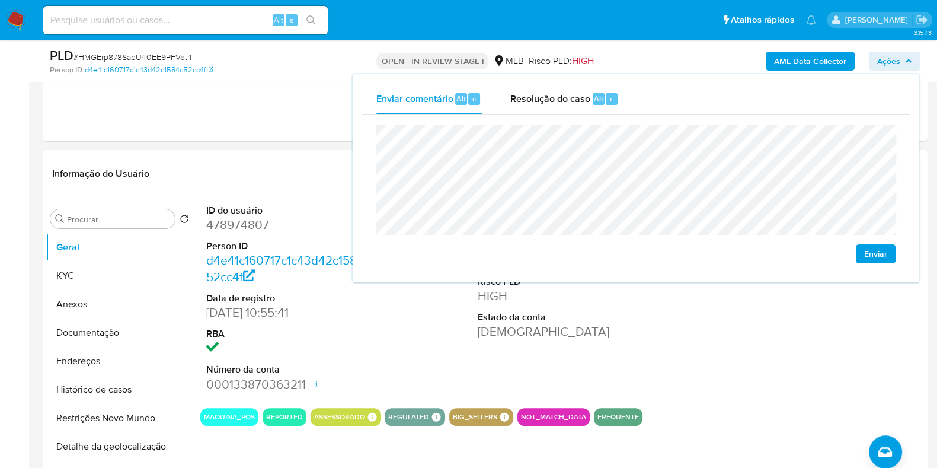
click at [322, 162] on header "Informação do Usuário Veja Aparência por Pessoa" at bounding box center [485, 173] width 866 height 28
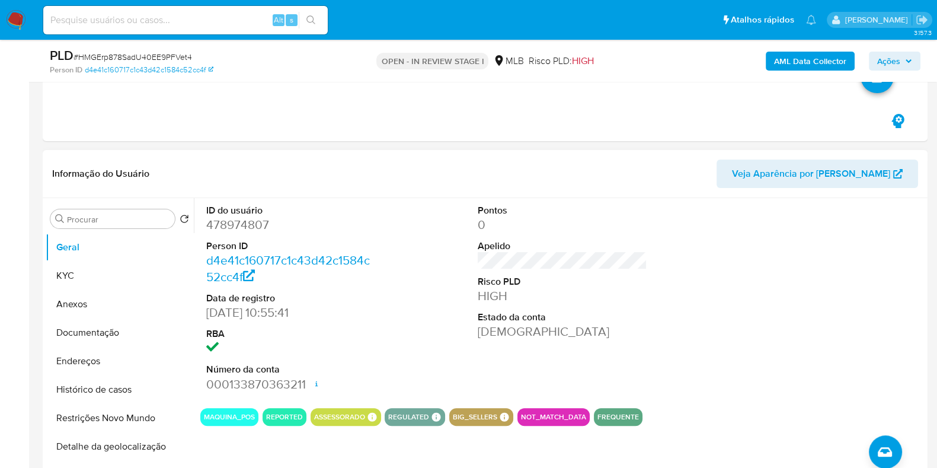
scroll to position [592, 0]
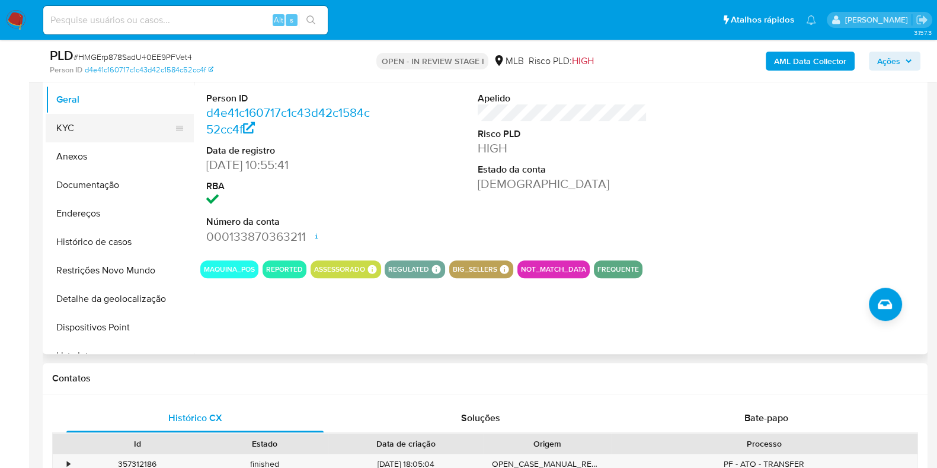
click at [63, 124] on button "KYC" at bounding box center [115, 128] width 139 height 28
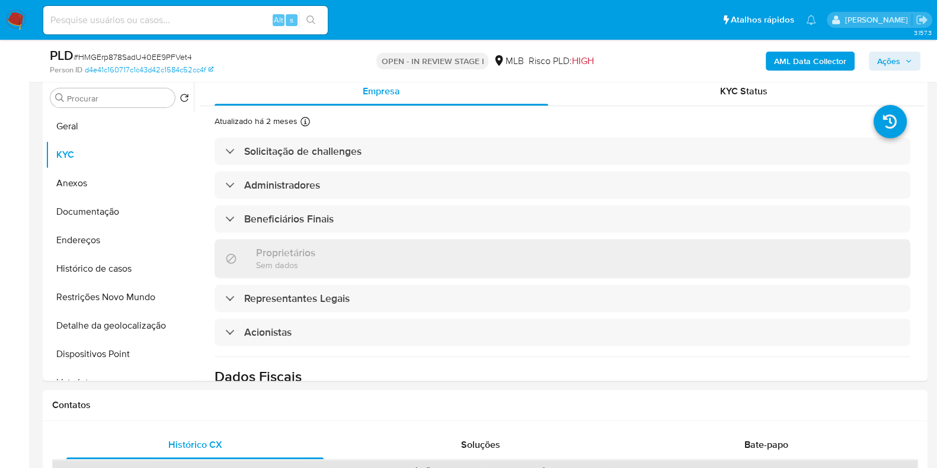
scroll to position [518, 0]
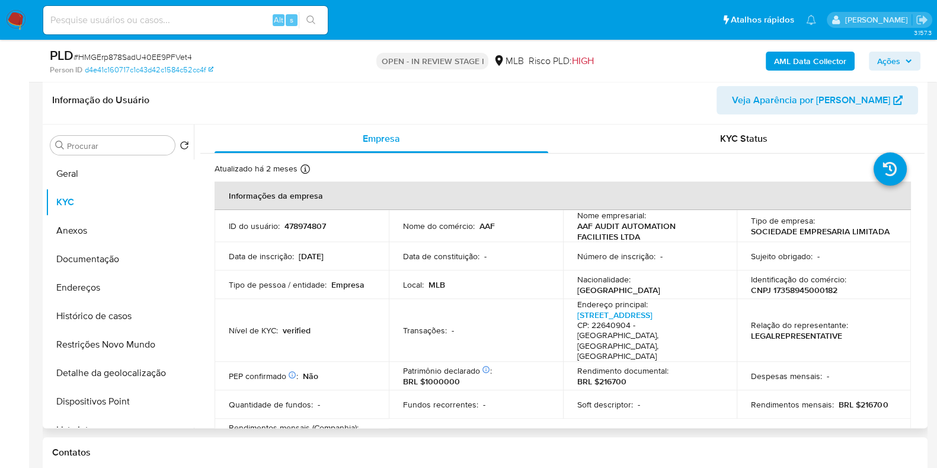
click at [798, 288] on p "CNPJ 17358945000182" at bounding box center [794, 290] width 87 height 11
copy p "17358945000182"
click at [874, 52] on button "Ações" at bounding box center [895, 61] width 52 height 19
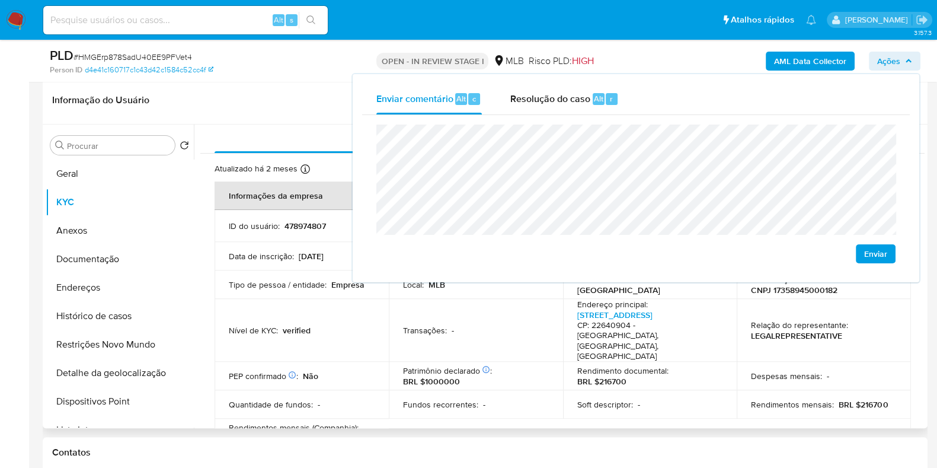
click at [384, 320] on td "Nível de KYC : verified" at bounding box center [302, 330] width 174 height 63
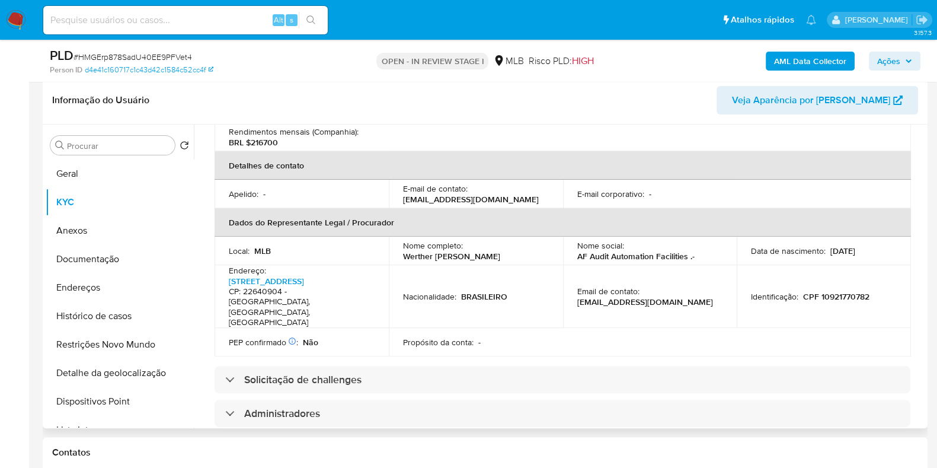
scroll to position [592, 0]
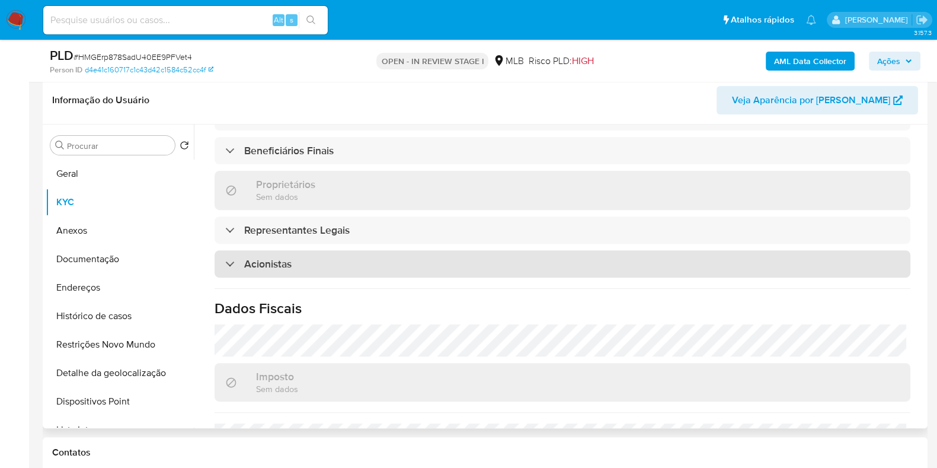
click at [415, 250] on div "Acionistas" at bounding box center [563, 263] width 696 height 27
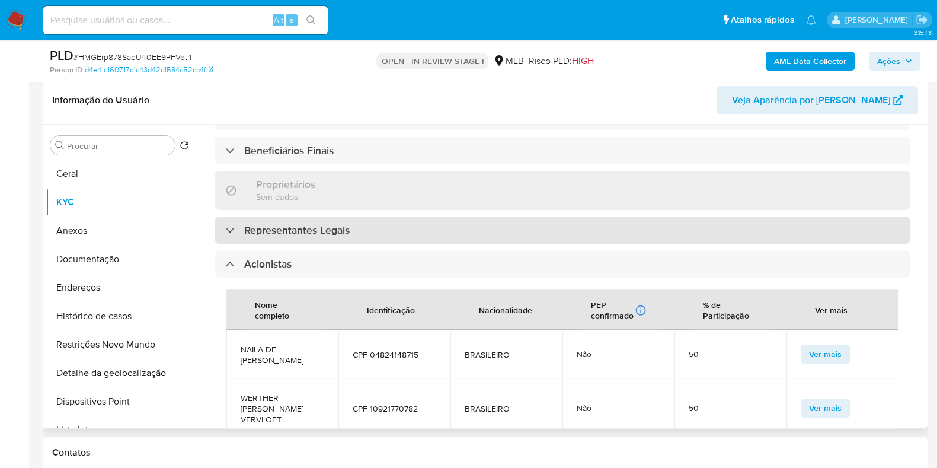
click at [397, 216] on div "Representantes Legais" at bounding box center [563, 229] width 696 height 27
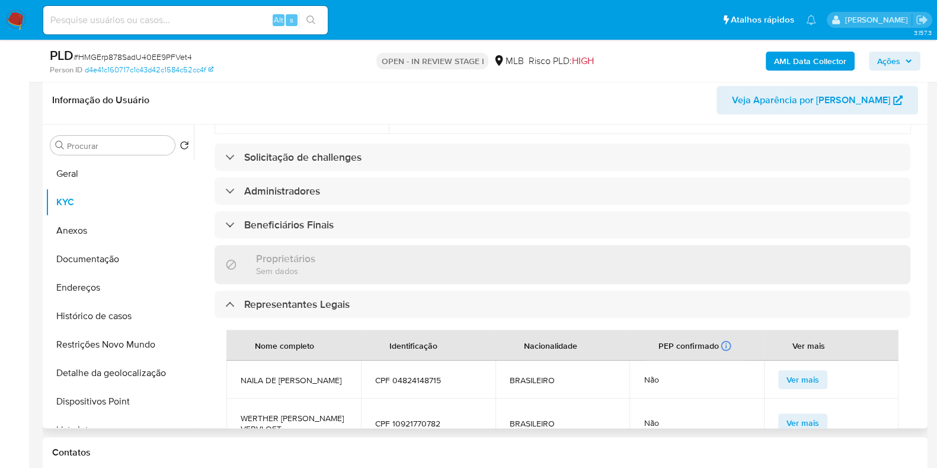
scroll to position [370, 0]
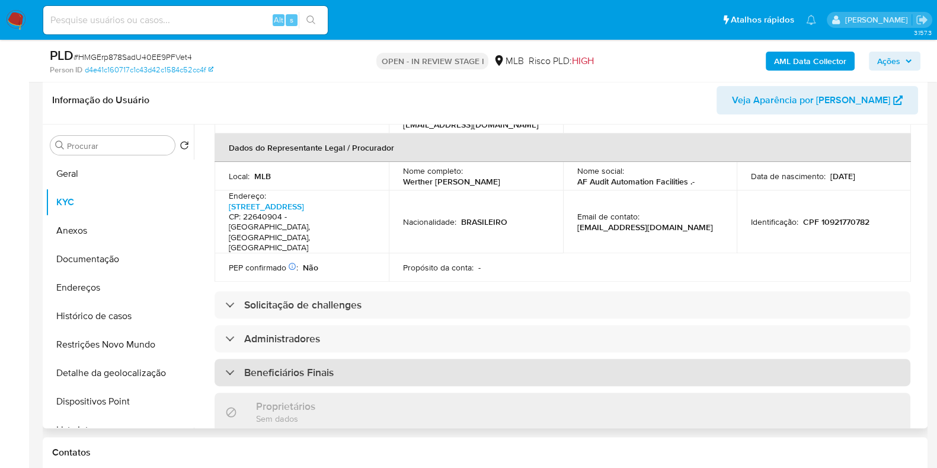
click at [387, 359] on div "Beneficiários Finais" at bounding box center [563, 372] width 696 height 27
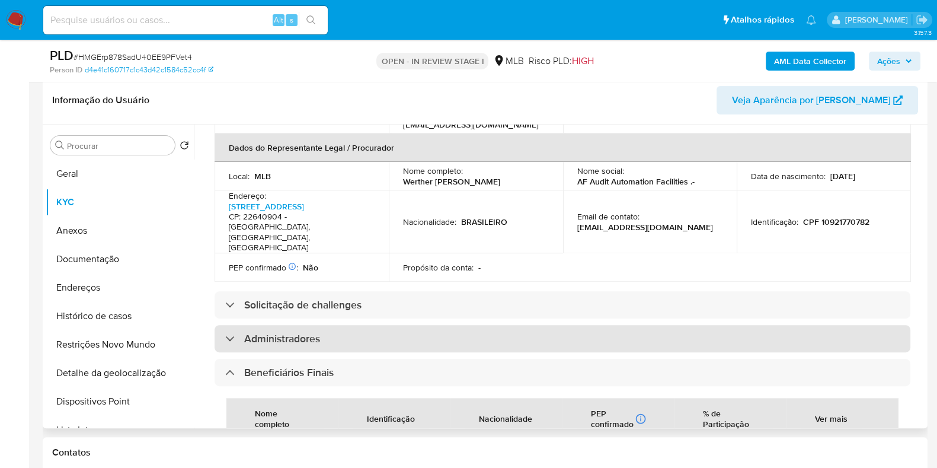
click at [406, 325] on div "Administradores" at bounding box center [563, 338] width 696 height 27
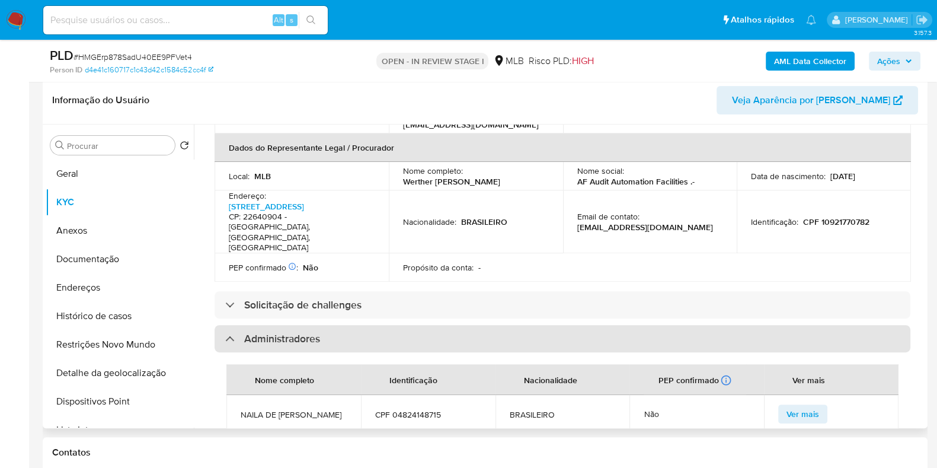
scroll to position [445, 0]
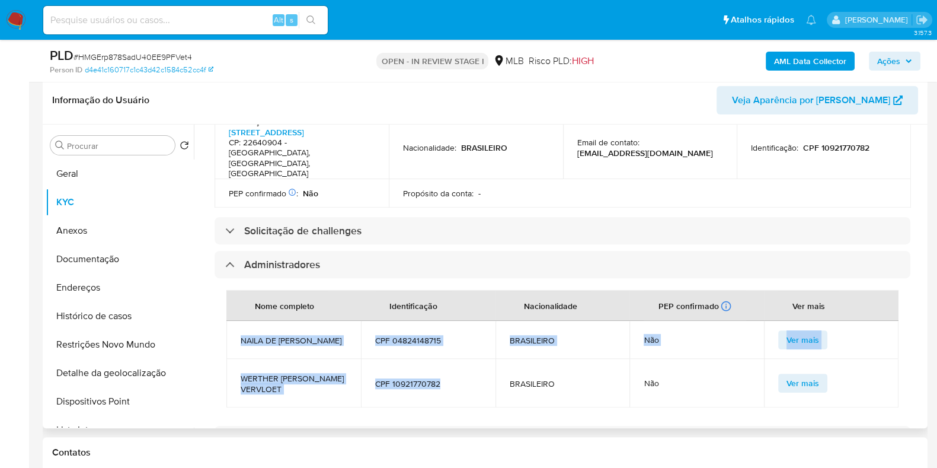
drag, startPoint x: 448, startPoint y: 337, endPoint x: 234, endPoint y: 293, distance: 218.4
click at [234, 321] on tbody "NAILA DE ASSIS DORIA CPF 04824148715 BRASILEIRO Não Ver mais WERTHER JACQUES DA…" at bounding box center [562, 364] width 672 height 87
copy tbody "NAILA DE ASSIS DORIA CPF 04824148715 BRASILEIRO Não Ver mais WERTHER JACQUES DA…"
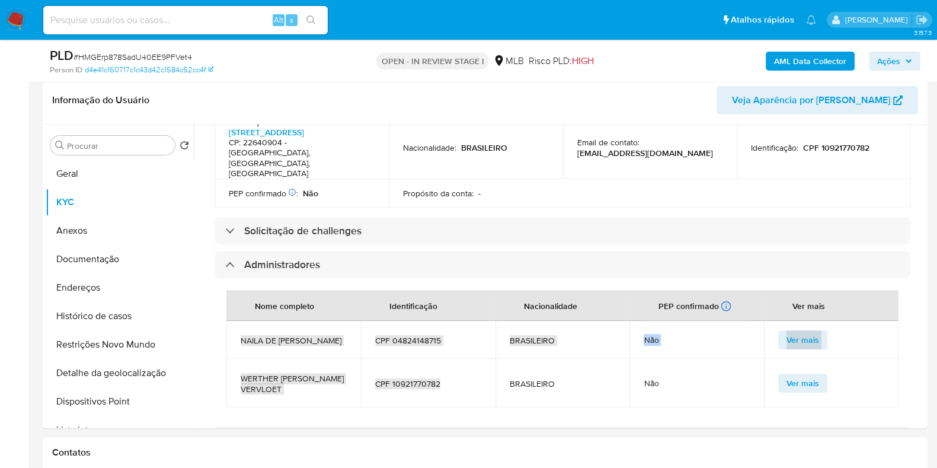
click at [891, 58] on span "Ações" at bounding box center [888, 61] width 23 height 19
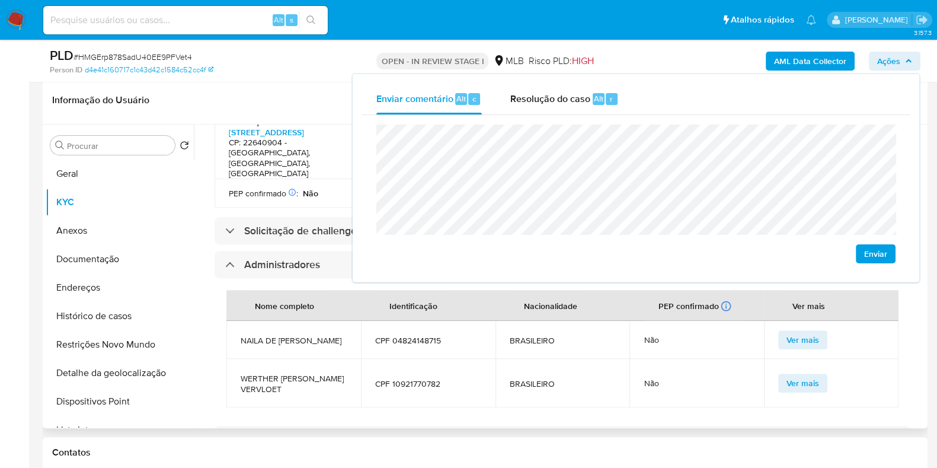
click at [247, 278] on div "Nome completo Identificação Nacionalidade PEP confirmado Recuperado de listas i…" at bounding box center [563, 348] width 696 height 141
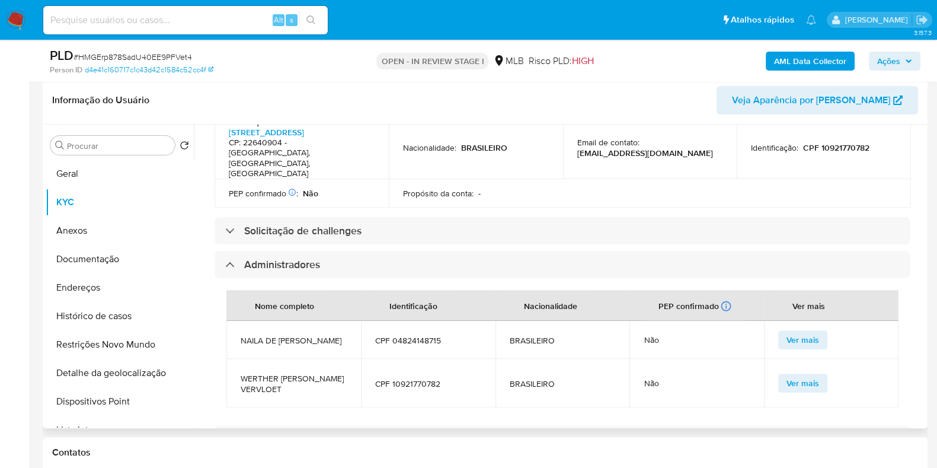
scroll to position [0, 0]
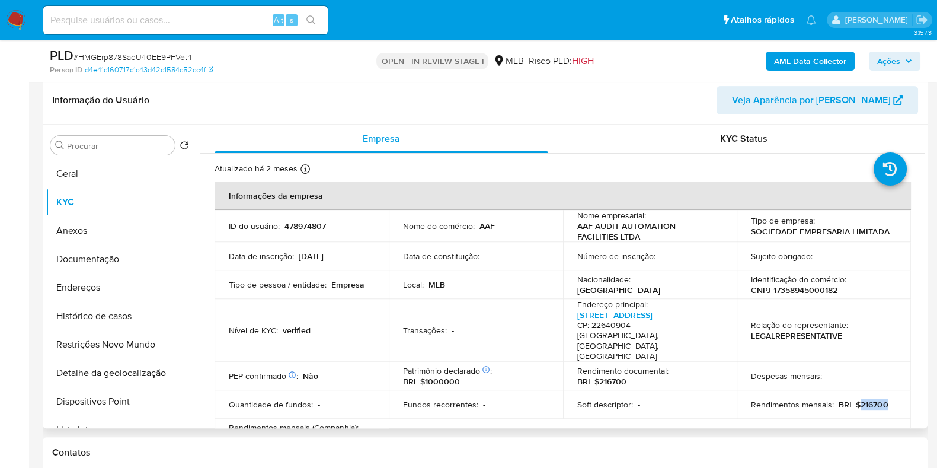
drag, startPoint x: 854, startPoint y: 384, endPoint x: 889, endPoint y: 383, distance: 35.0
click at [889, 399] on div "Rendimentos mensais : BRL $216700" at bounding box center [824, 404] width 146 height 11
drag, startPoint x: 887, startPoint y: 383, endPoint x: 867, endPoint y: 395, distance: 23.7
click at [867, 395] on td "Rendimentos mensais : BRL $216700" at bounding box center [824, 404] width 174 height 28
drag, startPoint x: 855, startPoint y: 382, endPoint x: 886, endPoint y: 381, distance: 30.8
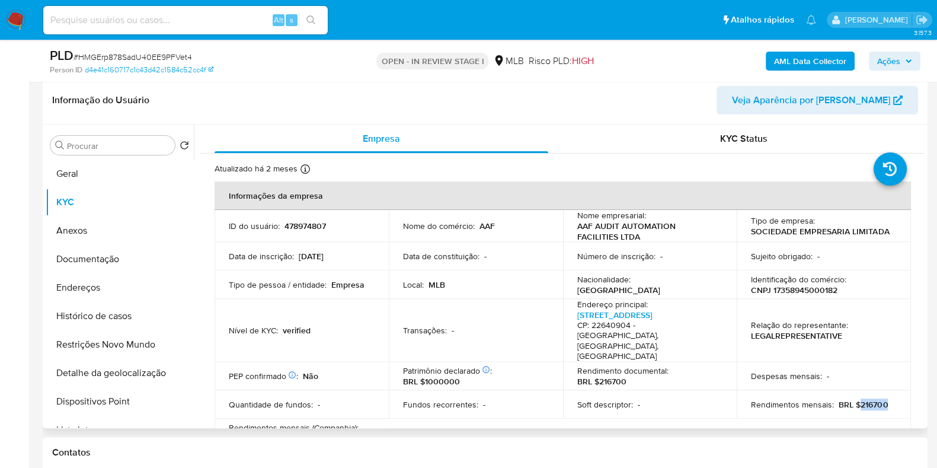
click at [886, 399] on div "Rendimentos mensais : BRL $216700" at bounding box center [824, 404] width 146 height 11
drag, startPoint x: 886, startPoint y: 381, endPoint x: 849, endPoint y: 400, distance: 41.4
click at [842, 401] on table "Informações da empresa ID do usuário : 478974807 Nome do comércio : AAF Nome em…" at bounding box center [563, 416] width 697 height 471
drag, startPoint x: 855, startPoint y: 384, endPoint x: 889, endPoint y: 384, distance: 33.2
click at [888, 399] on div "Rendimentos mensais : BRL $216700" at bounding box center [824, 404] width 146 height 11
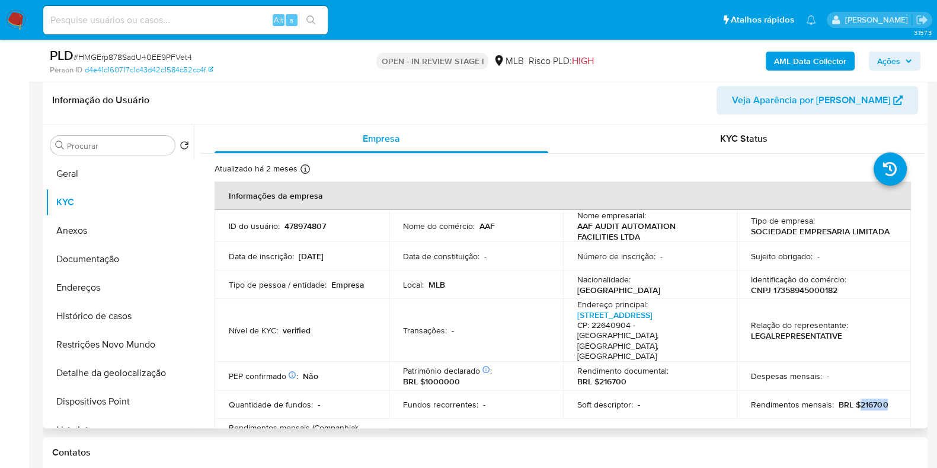
copy p "216700"
click at [889, 69] on span "Ações" at bounding box center [888, 61] width 23 height 19
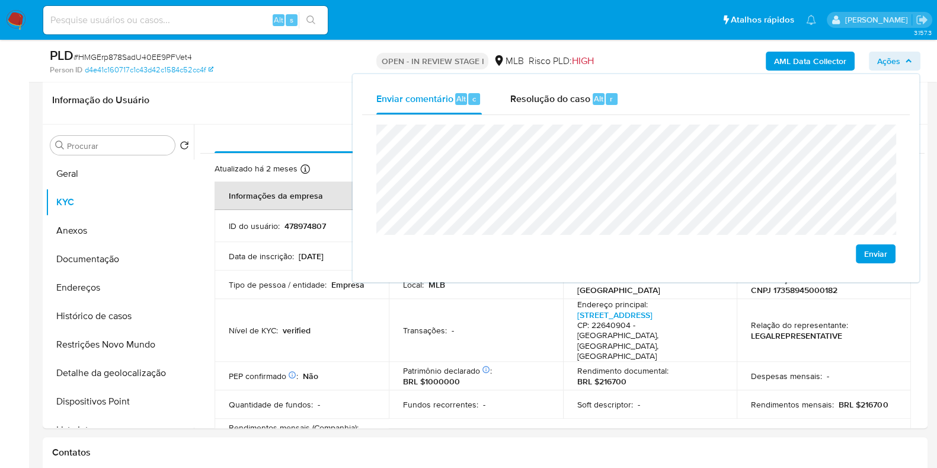
click at [0, 0] on lt-span "econômica" at bounding box center [0, 0] width 0 height 0
click at [87, 289] on button "Endereços" at bounding box center [115, 287] width 139 height 28
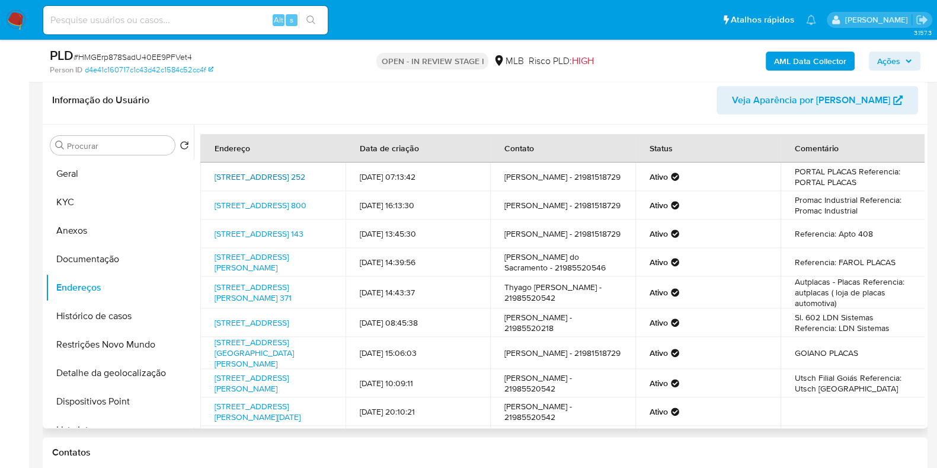
click at [261, 177] on link "Avenida Dos Franceses 252, São Luís, Maranhão, 65036283, Brasil 252" at bounding box center [260, 177] width 91 height 12
click at [257, 205] on link "Avenida Cidade De Araci 800, Serrinha, Bahia, 48700000, Brasil 800" at bounding box center [261, 205] width 92 height 12
click at [239, 237] on link "Rua Guimarães Rosa 143, Rio De Janeiro, Rio De Janeiro, 22793620, Brasil 143" at bounding box center [259, 234] width 89 height 12
click at [254, 268] on link "Rua Pedro De Oliveira Rocha 43, Maceió, Alagoas, 57057560, Brasil 43" at bounding box center [252, 262] width 74 height 23
click at [254, 302] on link "Avenida Doutor Hélio Ribeiro 371, Cuiabá, Mato Grosso, 78048250, Brasil 371" at bounding box center [253, 292] width 77 height 23
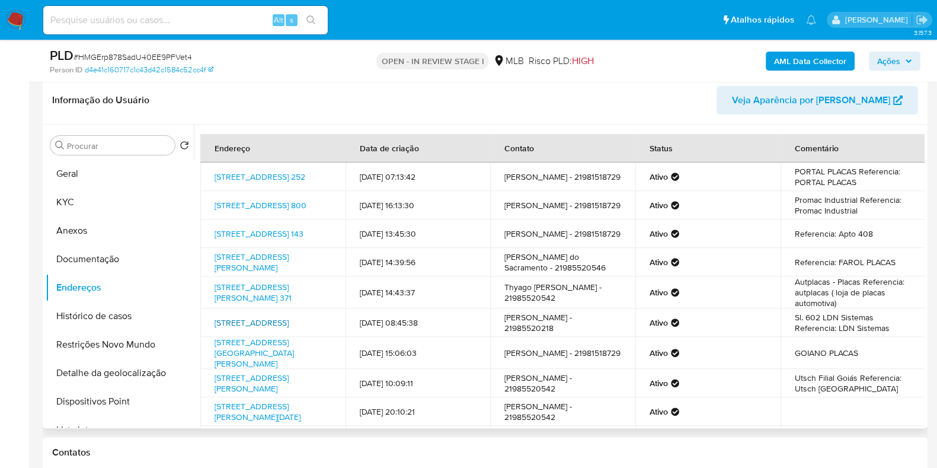
click at [249, 328] on link "Avenida Itália 325, Caxias Do Sul, Rio Grande Do Sul, 95010040, Brasil 325" at bounding box center [252, 323] width 74 height 12
click at [100, 258] on button "Documentação" at bounding box center [115, 259] width 139 height 28
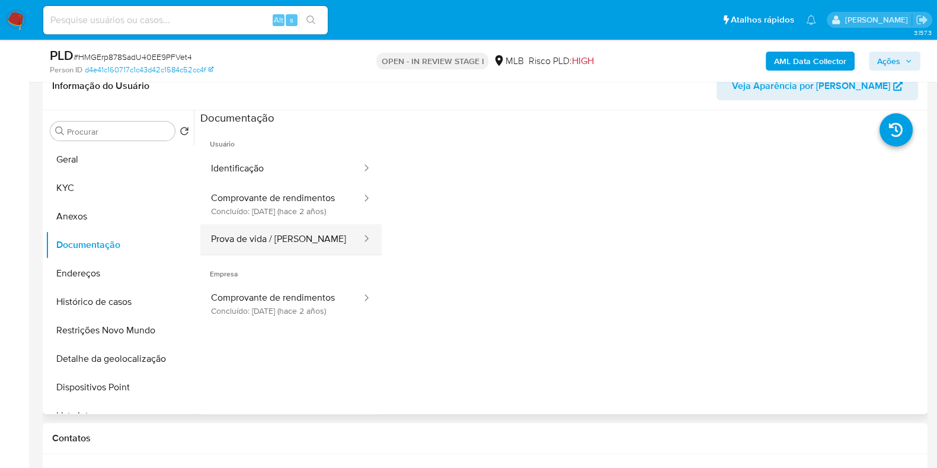
click at [287, 235] on button "Prova de vida / [PERSON_NAME]" at bounding box center [281, 239] width 162 height 30
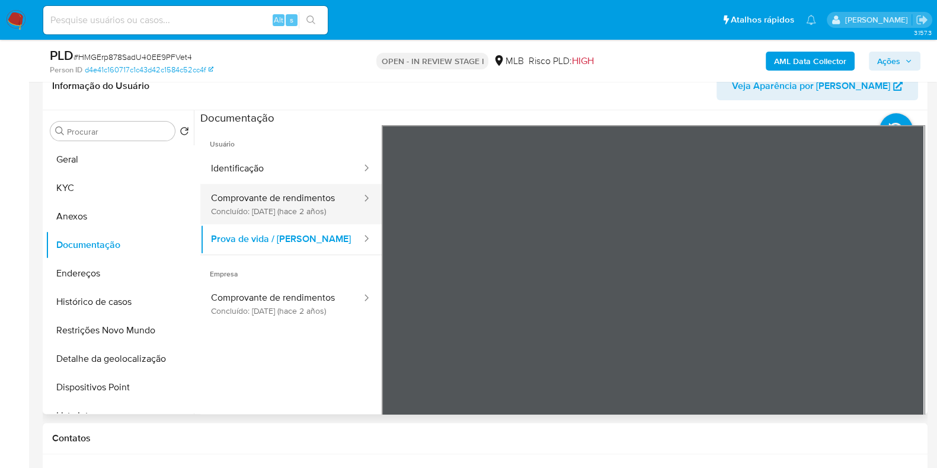
click at [257, 218] on button "Comprovante de rendimentos Concluído: 23/06/2023 (hace 2 años)" at bounding box center [281, 204] width 162 height 40
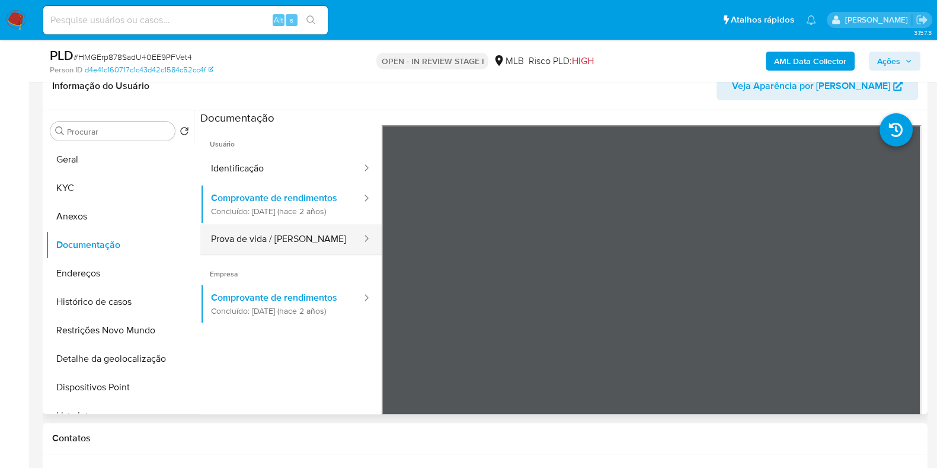
click at [290, 254] on button "Prova de vida / [PERSON_NAME]" at bounding box center [281, 239] width 162 height 30
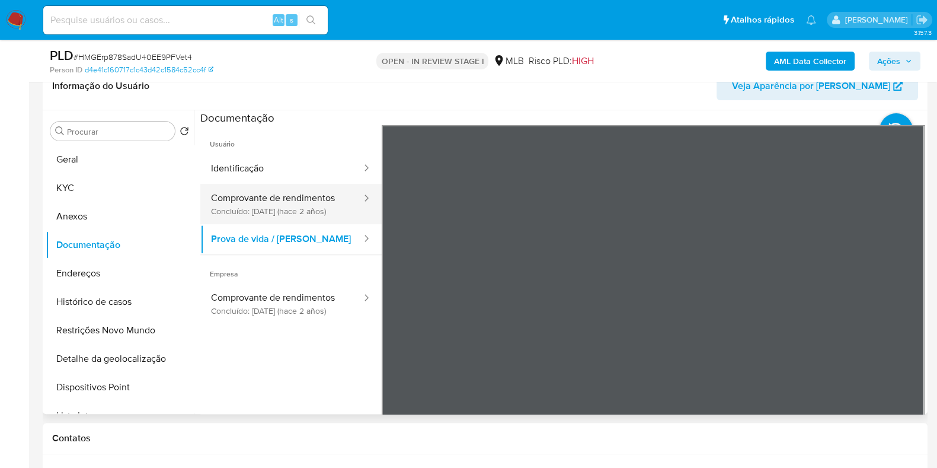
click at [292, 200] on button "Comprovante de rendimentos Concluído: 23/06/2023 (hace 2 años)" at bounding box center [281, 204] width 162 height 40
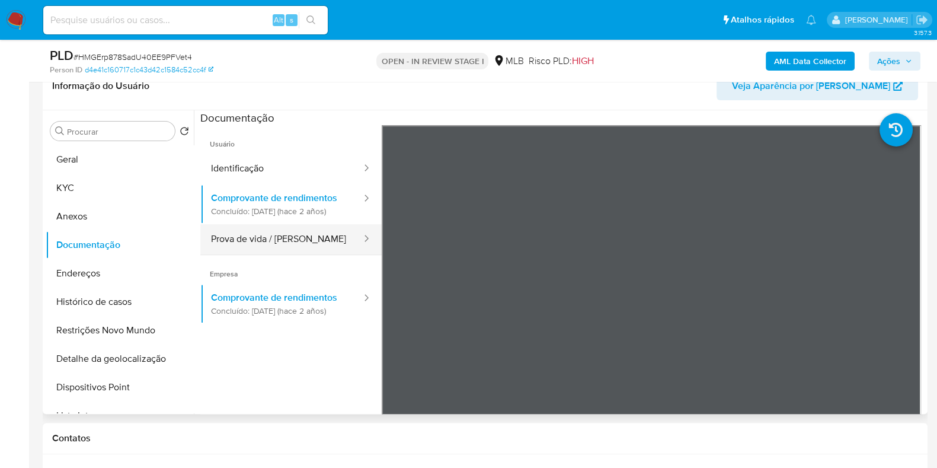
drag, startPoint x: 377, startPoint y: 266, endPoint x: 304, endPoint y: 258, distance: 73.3
click at [304, 254] on button "Prova de vida / [PERSON_NAME]" at bounding box center [281, 239] width 162 height 30
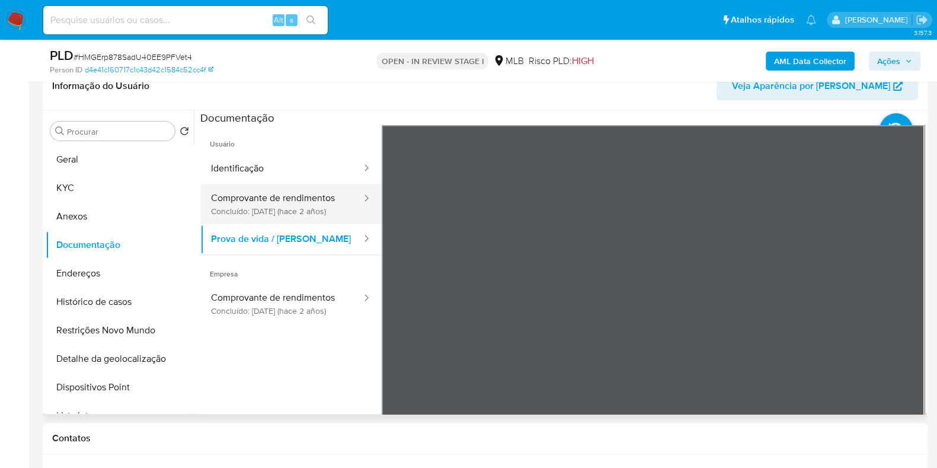
click at [298, 187] on button "Comprovante de rendimentos Concluído: 23/06/2023 (hace 2 años)" at bounding box center [281, 204] width 162 height 40
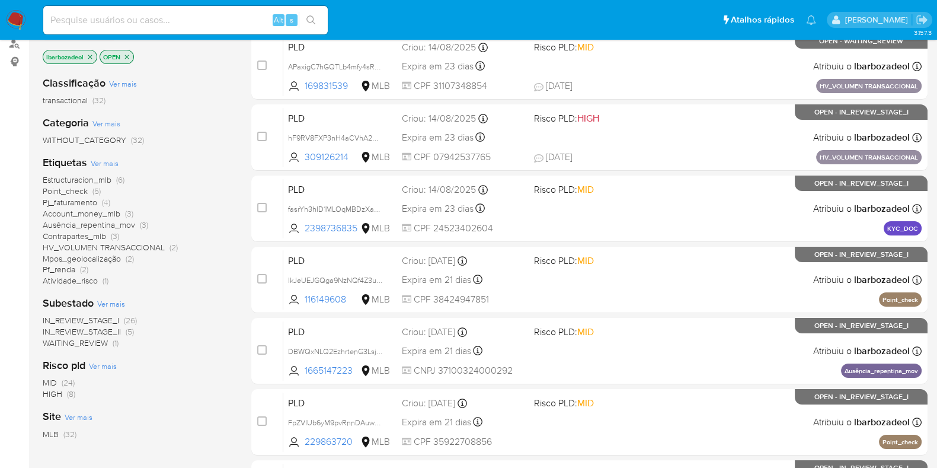
scroll to position [148, 0]
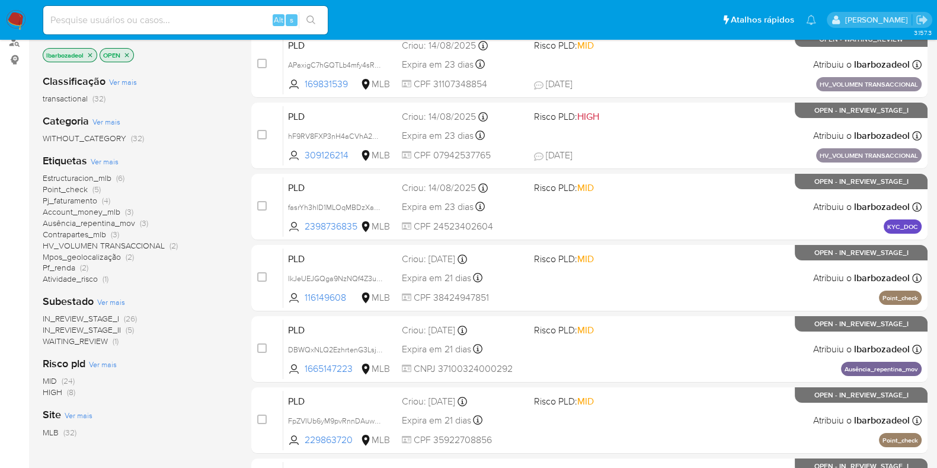
click at [59, 389] on span "HIGH" at bounding box center [53, 392] width 20 height 12
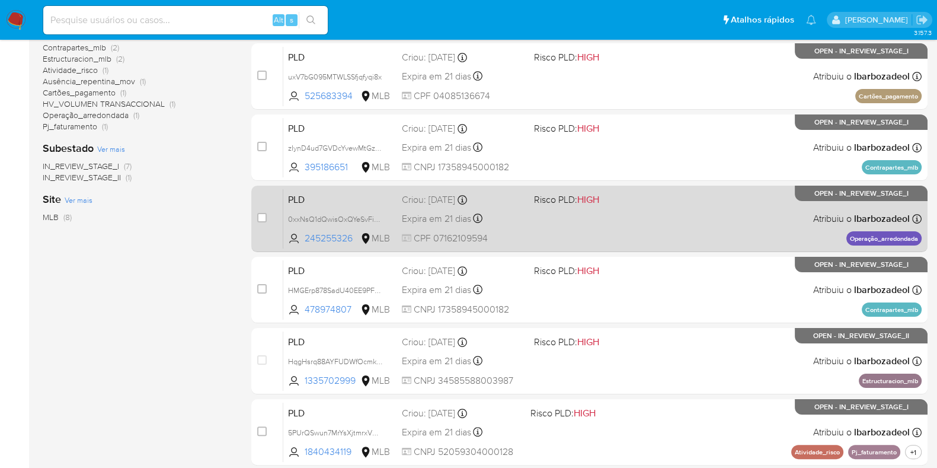
scroll to position [296, 0]
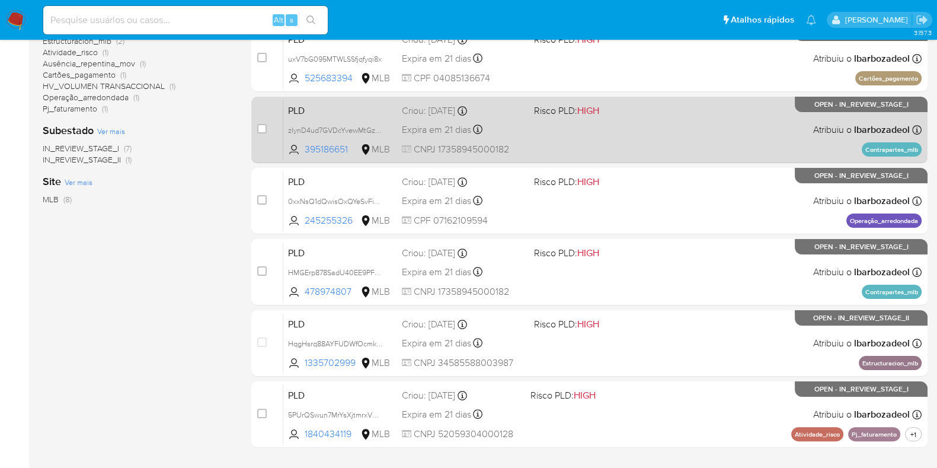
click at [664, 135] on div "PLD zIynD4ud7GVDcYvewMtGzgra 395186651 MLB Risco PLD: HIGH Criou: [DATE] Criou:…" at bounding box center [602, 130] width 638 height 60
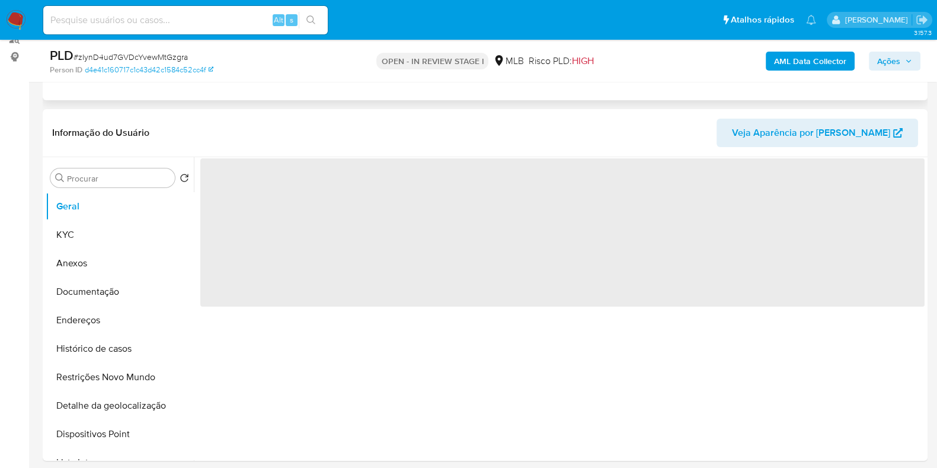
scroll to position [222, 0]
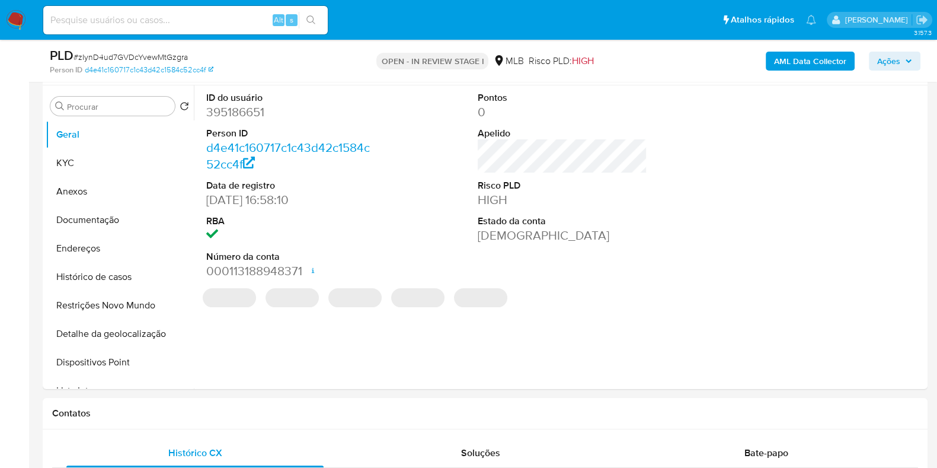
select select "10"
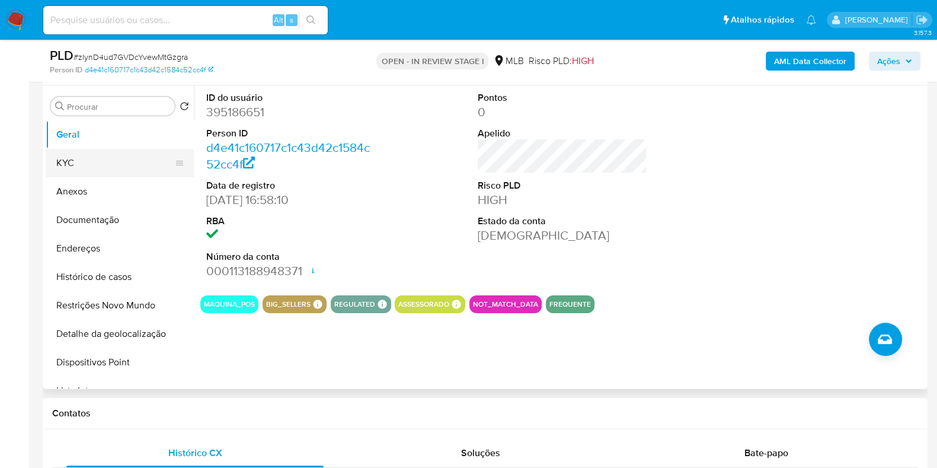
click at [99, 169] on button "KYC" at bounding box center [115, 163] width 139 height 28
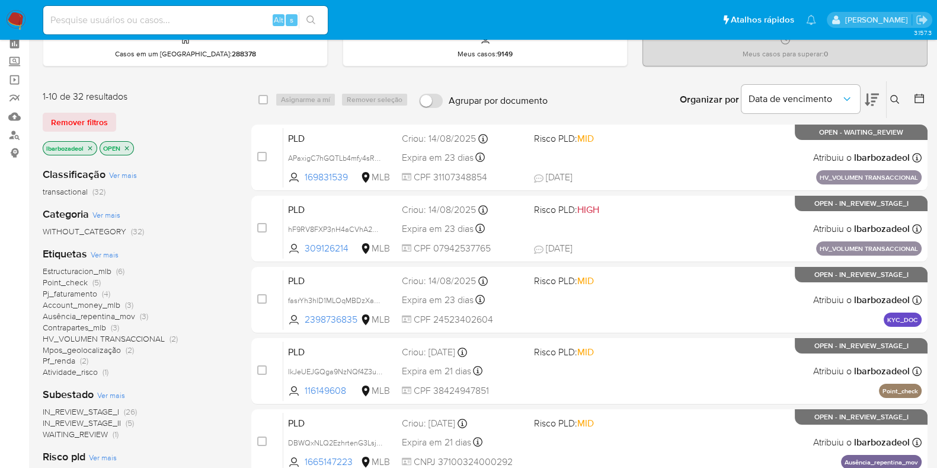
scroll to position [74, 0]
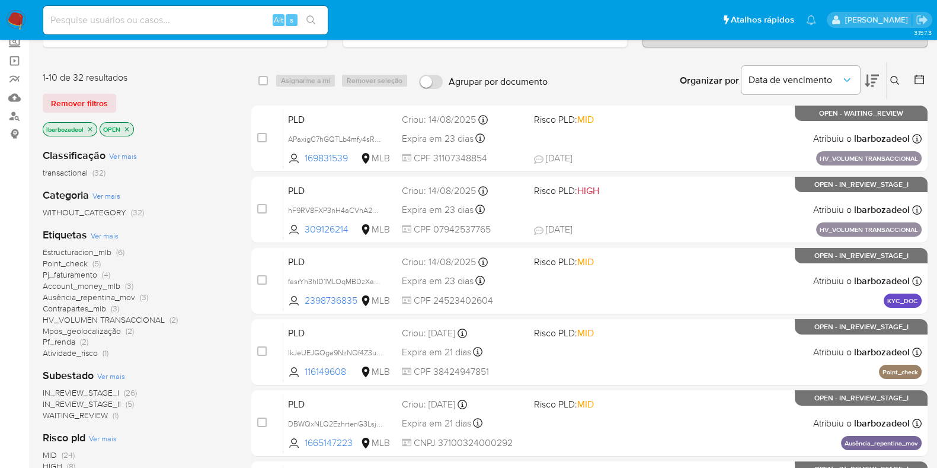
click at [74, 341] on span "Pf_renda" at bounding box center [59, 342] width 33 height 12
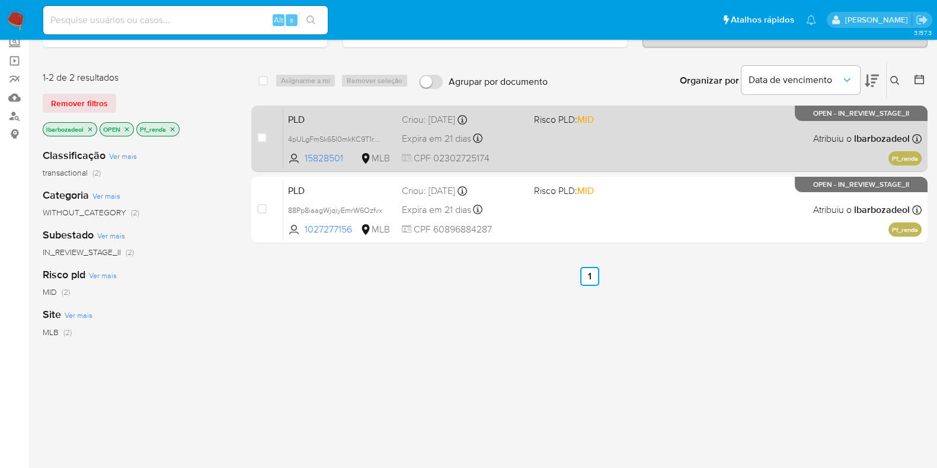
click at [553, 143] on div "PLD 4pULgFmSk65l0mkKC9T1rb2j 15828501 MLB Risco PLD: MID Criou: [DATE] Criou: […" at bounding box center [602, 138] width 638 height 60
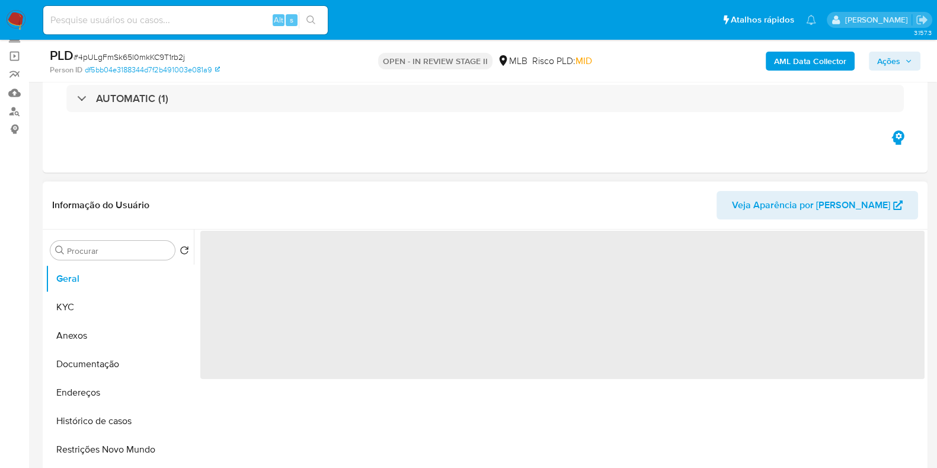
scroll to position [296, 0]
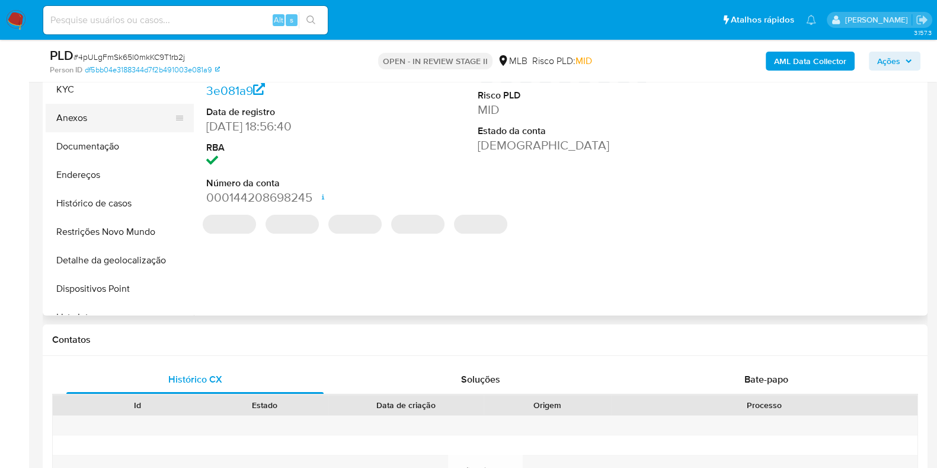
select select "10"
click at [97, 141] on button "Documentação" at bounding box center [115, 146] width 139 height 28
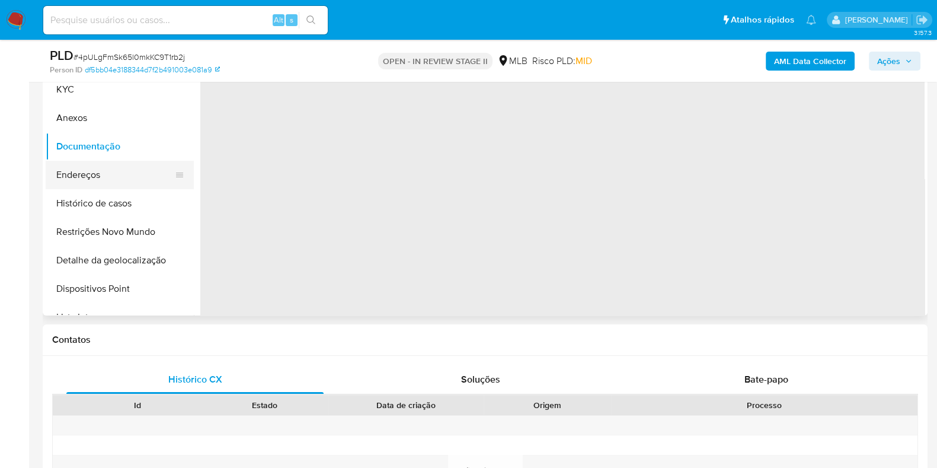
scroll to position [148, 0]
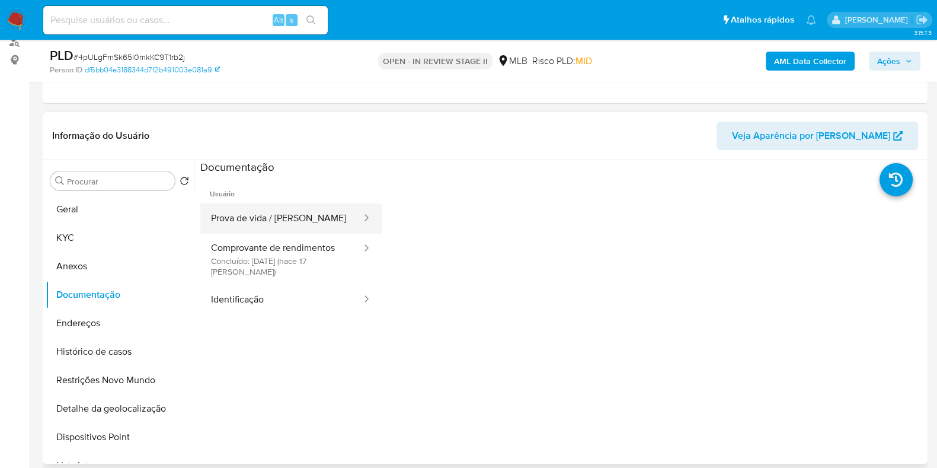
click at [276, 226] on button "Prova de vida / [PERSON_NAME]" at bounding box center [281, 218] width 162 height 30
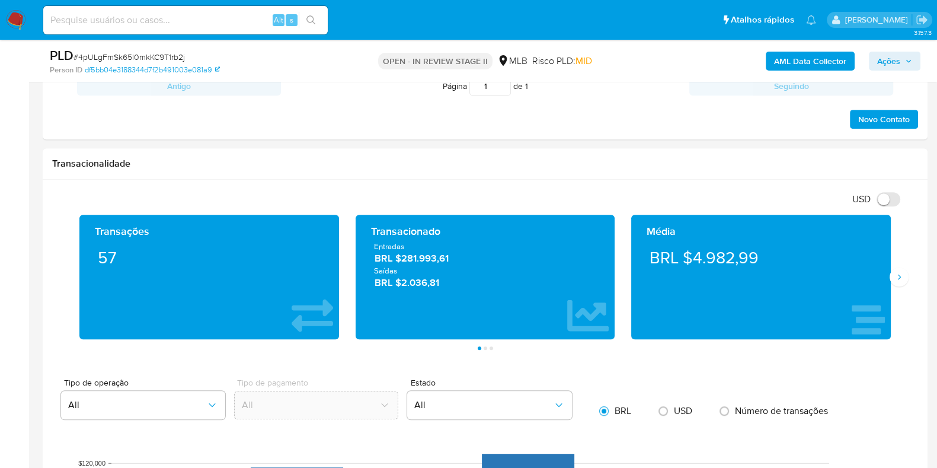
click at [0, 209] on aside "Bandeja Painel Screening Pesquisa em Listas Watchlist Ferramentas Operações em …" at bounding box center [14, 465] width 29 height 2412
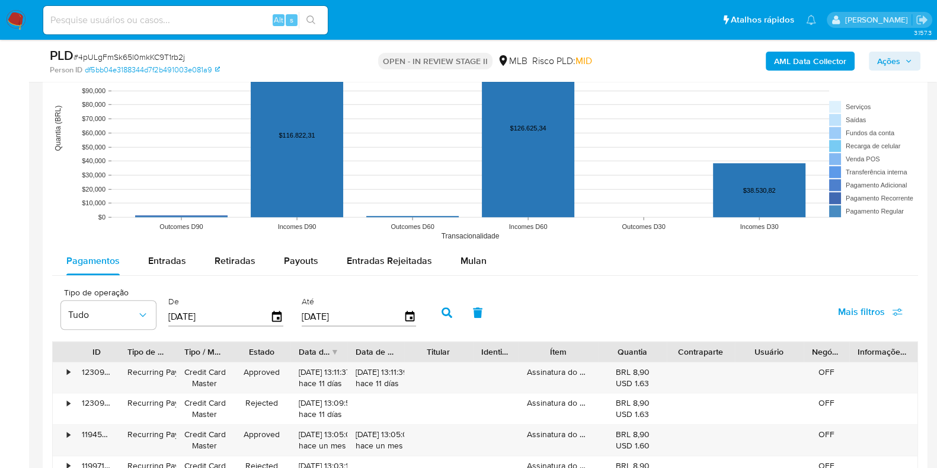
scroll to position [1260, 0]
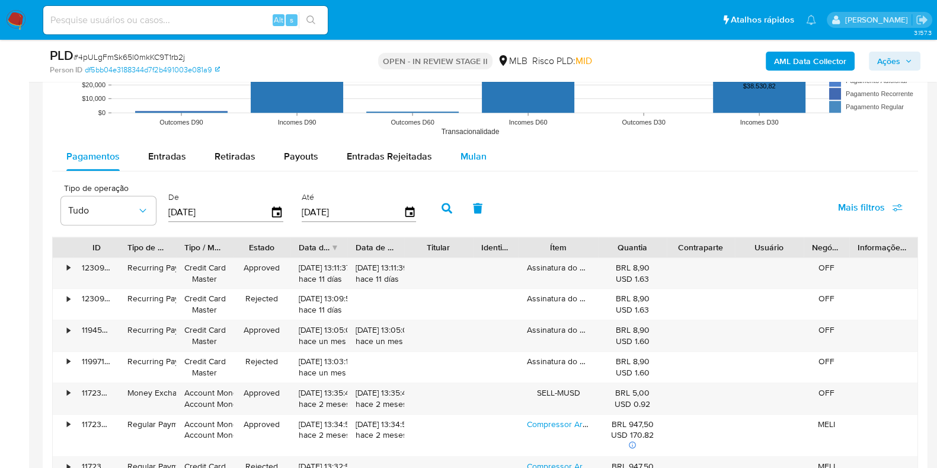
click at [472, 156] on span "Mulan" at bounding box center [474, 156] width 26 height 14
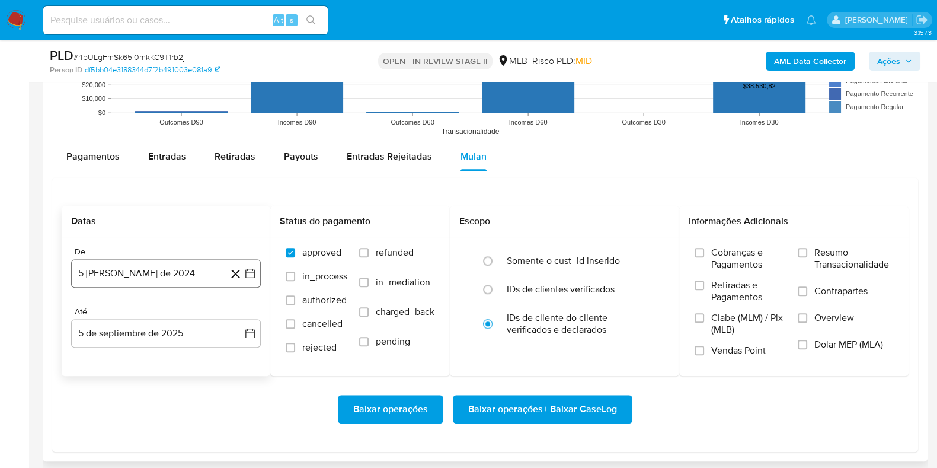
click at [199, 269] on button "5 [PERSON_NAME] de 2024" at bounding box center [166, 273] width 190 height 28
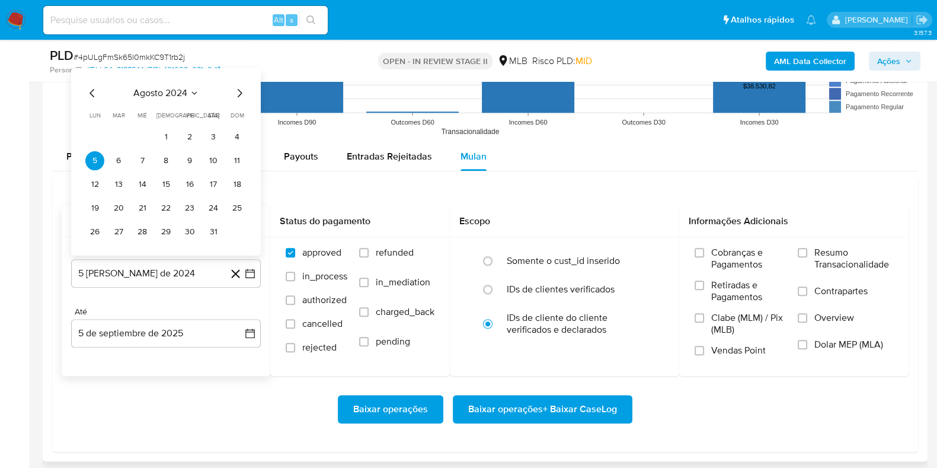
click at [181, 91] on span "agosto 2024" at bounding box center [160, 93] width 54 height 12
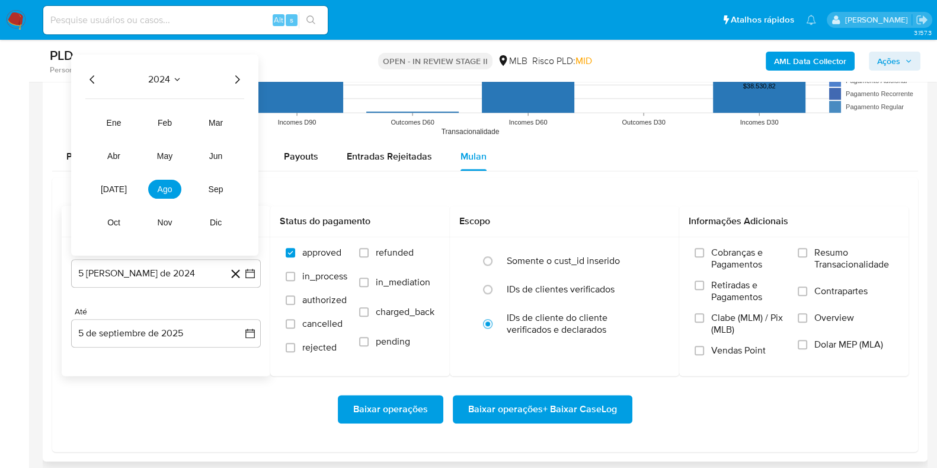
click at [236, 72] on icon "Año siguiente" at bounding box center [237, 79] width 14 height 14
click at [119, 184] on button "[DATE]" at bounding box center [113, 188] width 33 height 19
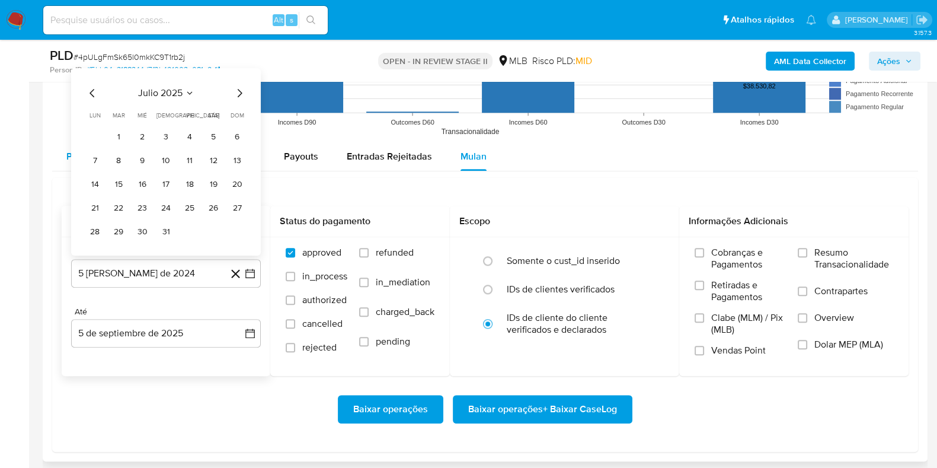
click at [122, 138] on button "1" at bounding box center [118, 136] width 19 height 19
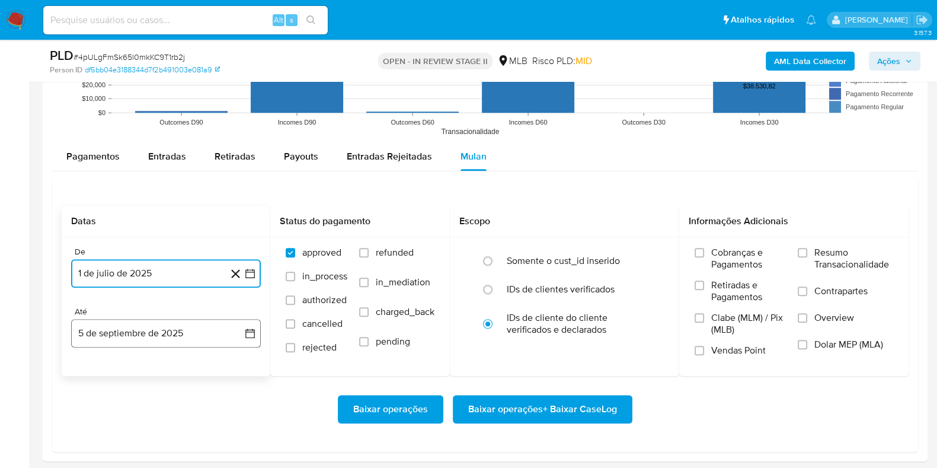
click at [121, 328] on button "5 de septiembre de 2025" at bounding box center [166, 333] width 190 height 28
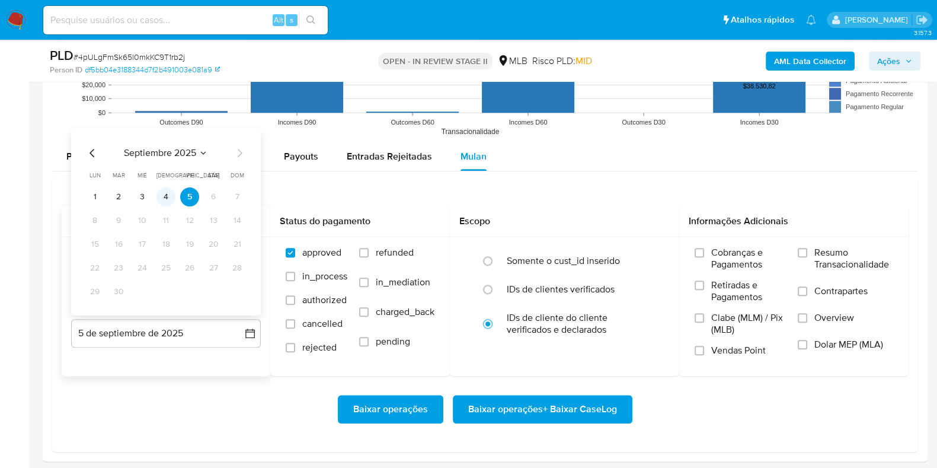
click at [163, 188] on button "4" at bounding box center [165, 196] width 19 height 19
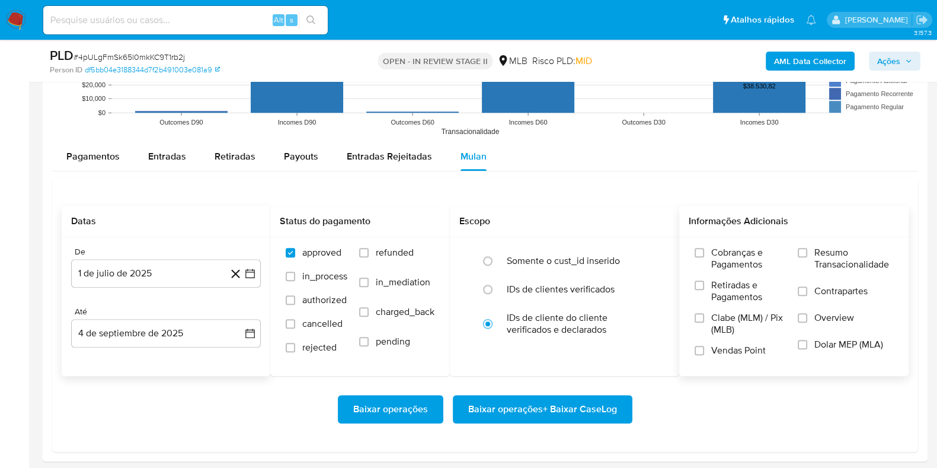
click at [886, 273] on label "Resumo Transacionalidade" at bounding box center [845, 266] width 95 height 39
click at [807, 257] on input "Resumo Transacionalidade" at bounding box center [802, 252] width 9 height 9
click at [581, 403] on span "Baixar operações + Baixar CaseLog" at bounding box center [542, 409] width 149 height 26
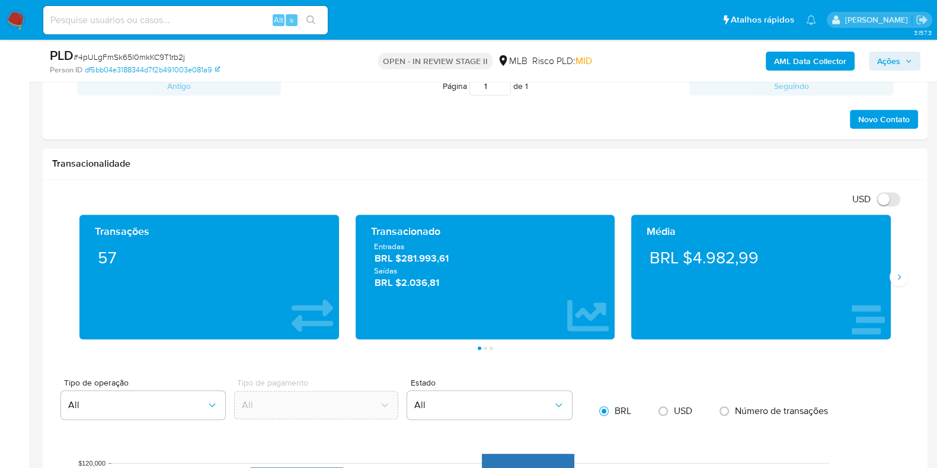
scroll to position [74, 0]
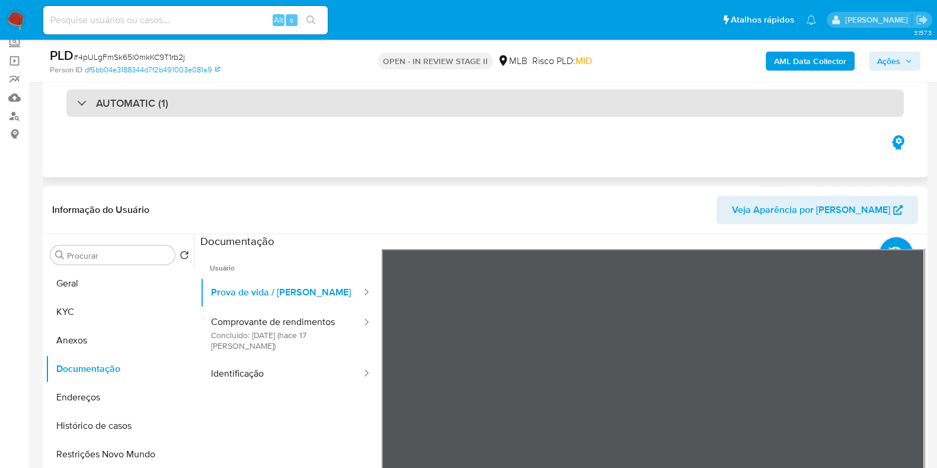
click at [400, 93] on div "AUTOMATIC (1)" at bounding box center [485, 103] width 838 height 27
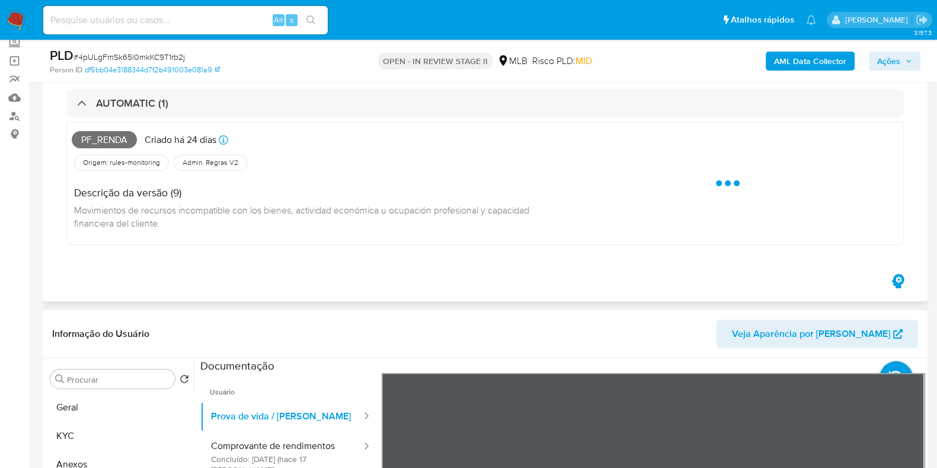
click at [111, 135] on span "Pf_renda" at bounding box center [104, 140] width 65 height 18
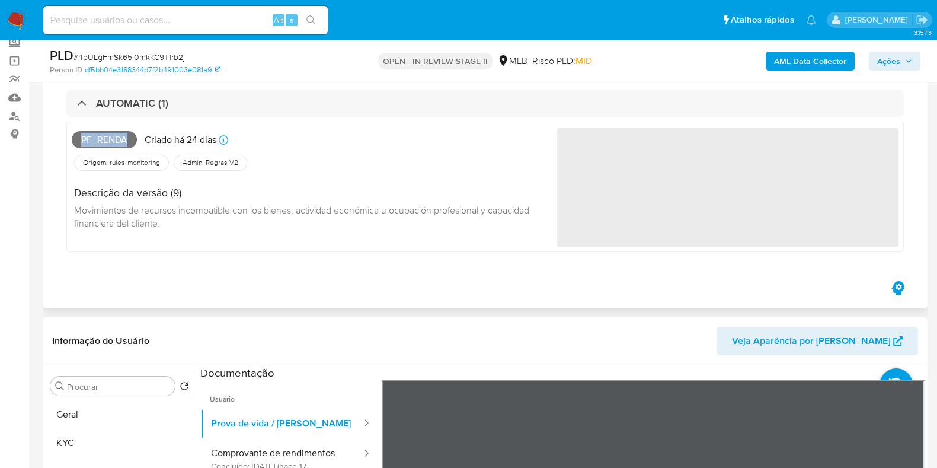
copy span "Pf_renda"
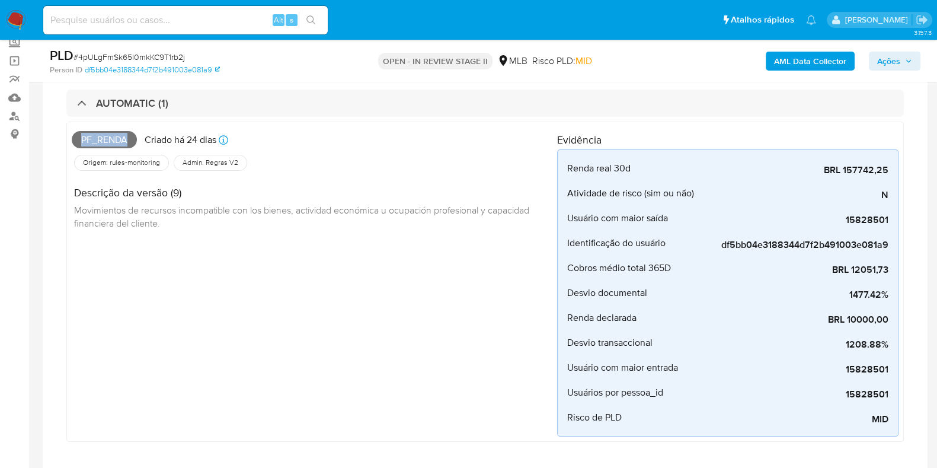
click at [870, 66] on button "Ações" at bounding box center [895, 61] width 52 height 19
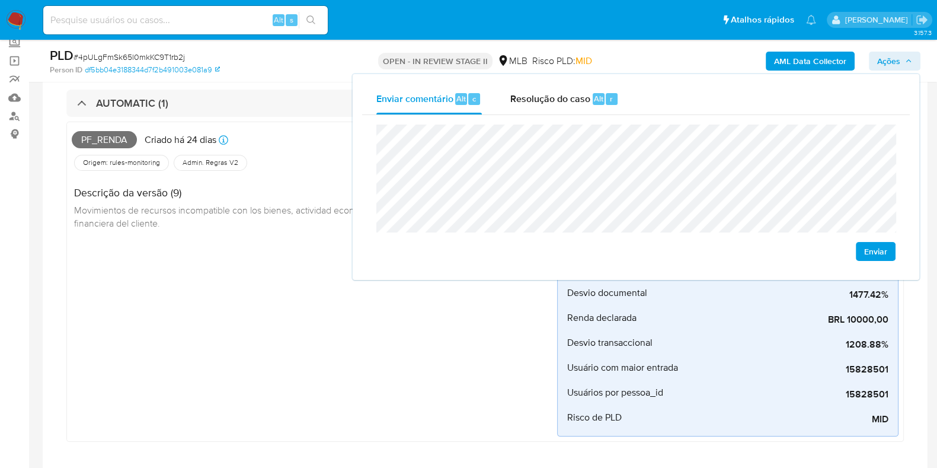
click at [239, 232] on div "Descrição da versão (9) Movimientos de recursos incompatible con los bienes, ac…" at bounding box center [314, 206] width 485 height 66
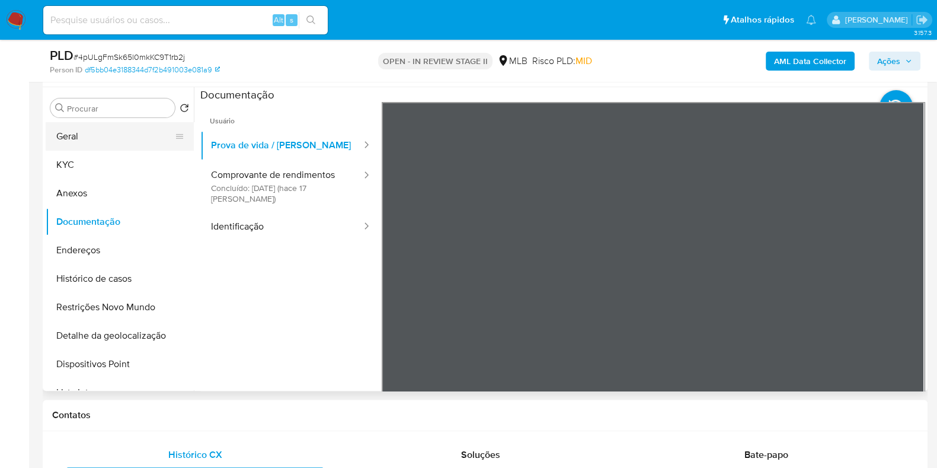
scroll to position [518, 0]
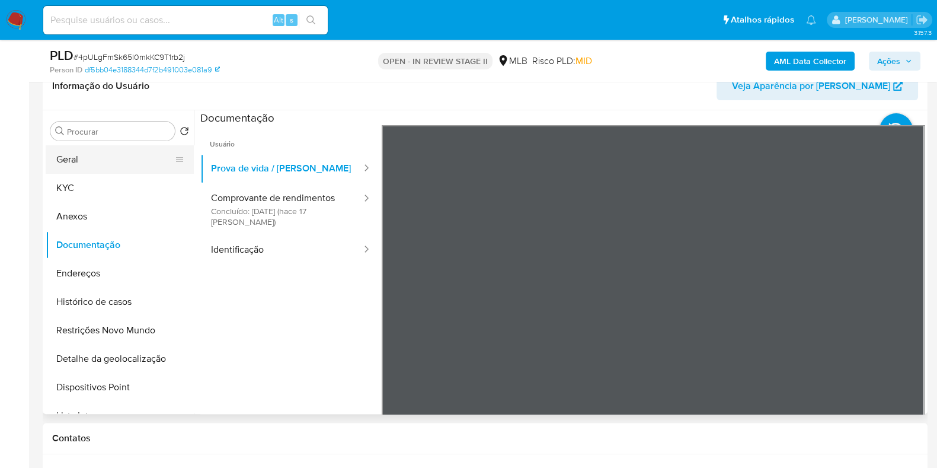
click at [134, 161] on button "Geral" at bounding box center [115, 159] width 139 height 28
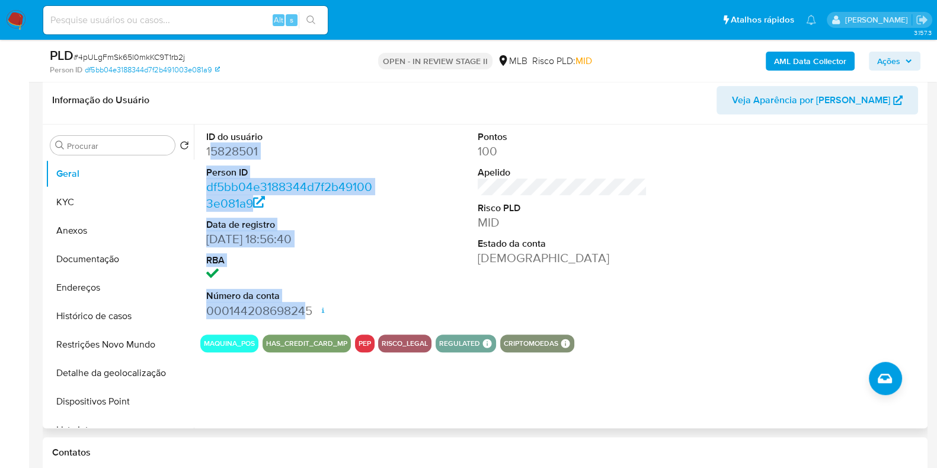
drag, startPoint x: 208, startPoint y: 148, endPoint x: 306, endPoint y: 312, distance: 190.9
click at [306, 312] on dl "ID do usuário 15828501 Person ID df5bb04e3188344d7f2b491003e081a9 Data de regis…" at bounding box center [291, 224] width 170 height 189
drag, startPoint x: 308, startPoint y: 312, endPoint x: 207, endPoint y: 145, distance: 194.7
click at [203, 145] on div "ID do usuário 15828501 Person ID df5bb04e3188344d7f2b491003e081a9 Data de regis…" at bounding box center [290, 224] width 181 height 200
copy dl "15828501 Person ID df5bb04e3188344d7f2b491003e081a9 Data de registro [DATE] 18:…"
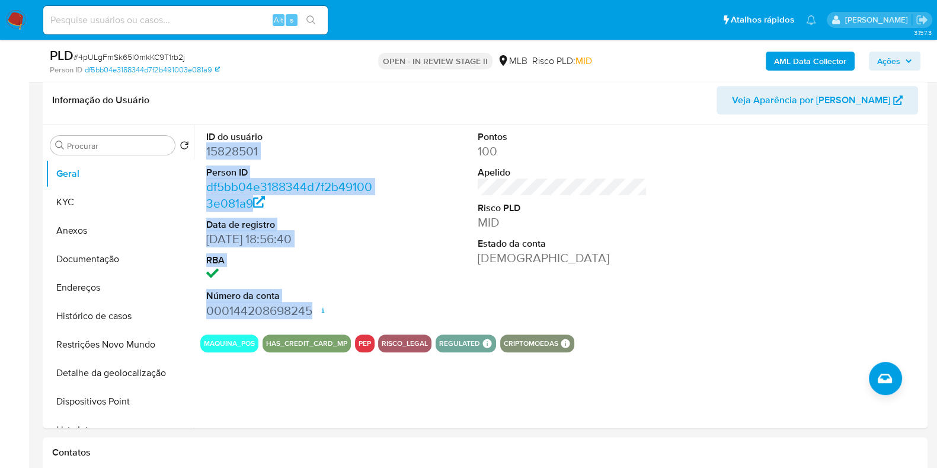
click at [900, 60] on span "Ações" at bounding box center [888, 61] width 23 height 19
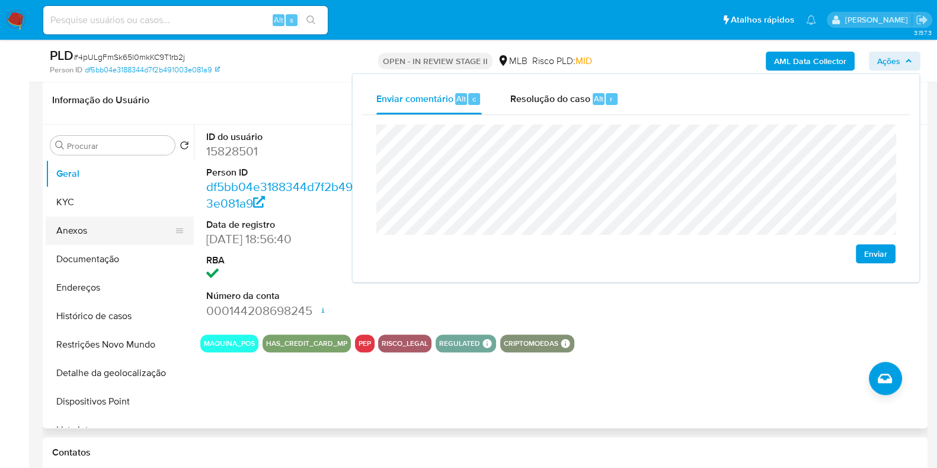
click at [89, 206] on button "KYC" at bounding box center [120, 202] width 148 height 28
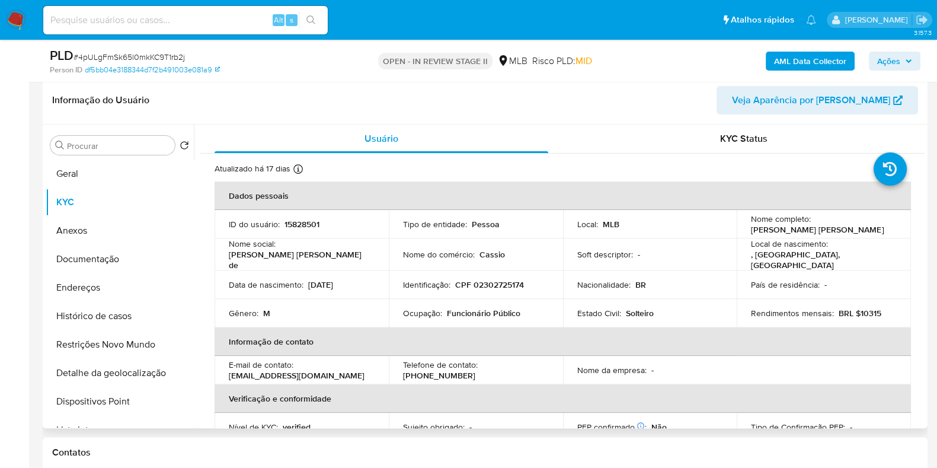
click at [507, 282] on p "CPF 02302725174" at bounding box center [489, 284] width 69 height 11
copy p "02302725174"
click at [898, 63] on span "Ações" at bounding box center [888, 61] width 23 height 19
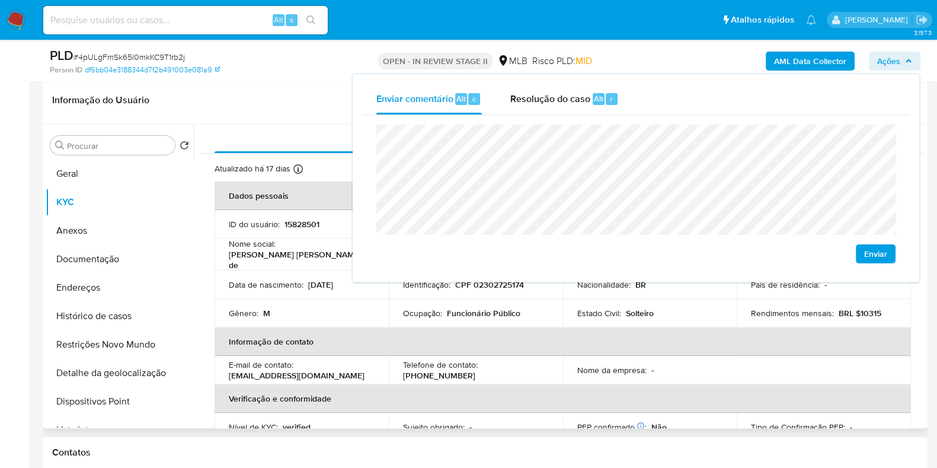
click at [403, 333] on th "Informação de contato" at bounding box center [563, 341] width 697 height 28
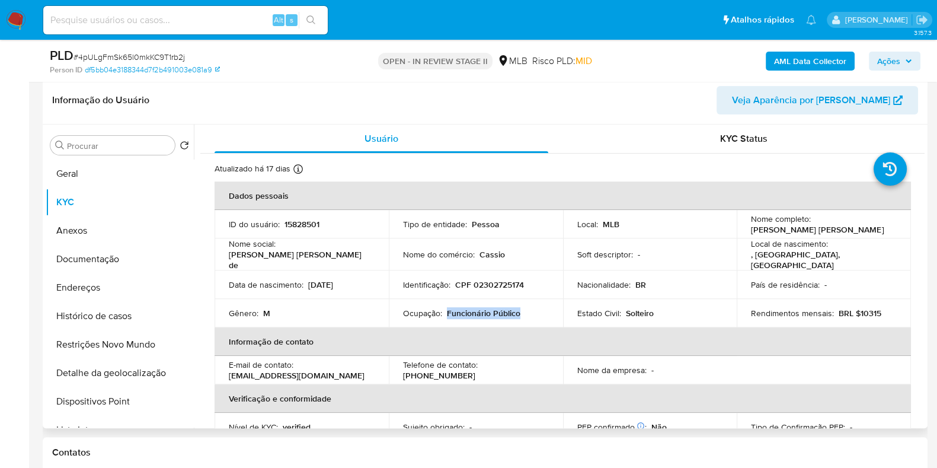
drag, startPoint x: 446, startPoint y: 311, endPoint x: 528, endPoint y: 309, distance: 81.8
click at [528, 309] on div "Ocupação : Funcionário Público" at bounding box center [476, 313] width 146 height 11
copy p "Funcionário Público"
click at [907, 60] on icon "button" at bounding box center [908, 60] width 5 height 3
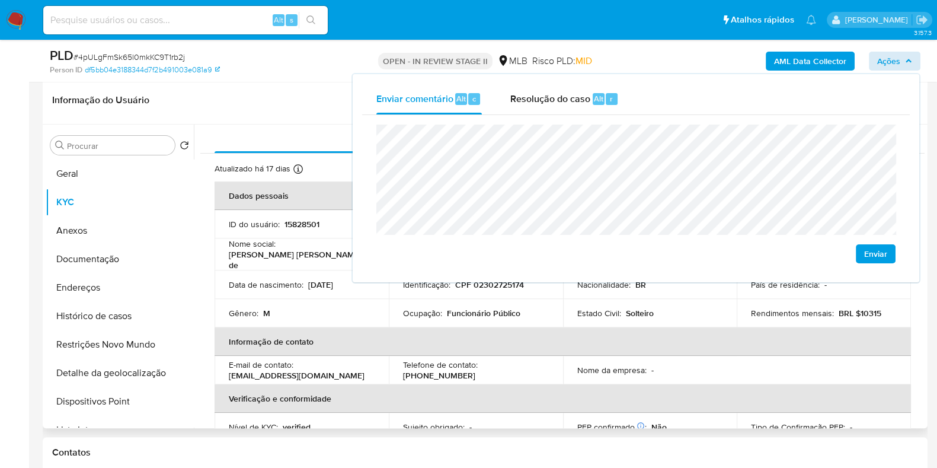
click at [836, 337] on th "Informação de contato" at bounding box center [563, 341] width 697 height 28
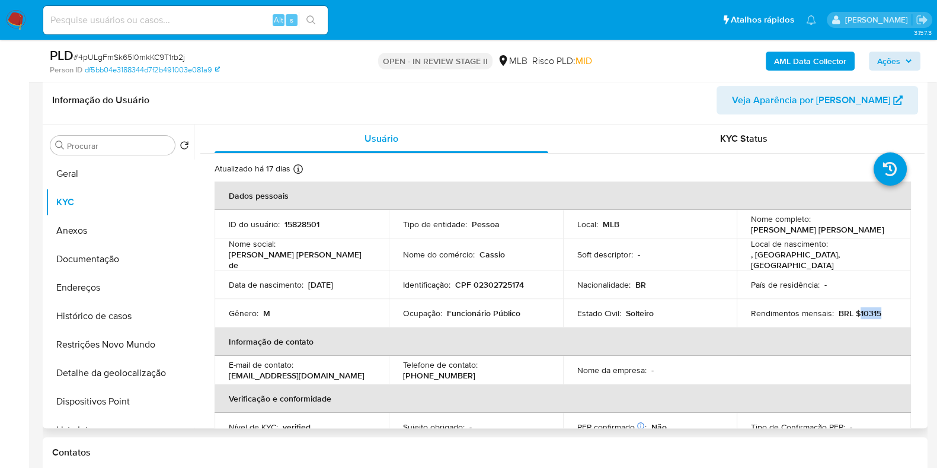
drag, startPoint x: 854, startPoint y: 310, endPoint x: 881, endPoint y: 308, distance: 27.3
click at [881, 308] on div "Rendimentos mensais : BRL $10315" at bounding box center [824, 313] width 146 height 11
copy p "10315"
click at [897, 60] on span "Ações" at bounding box center [888, 61] width 23 height 19
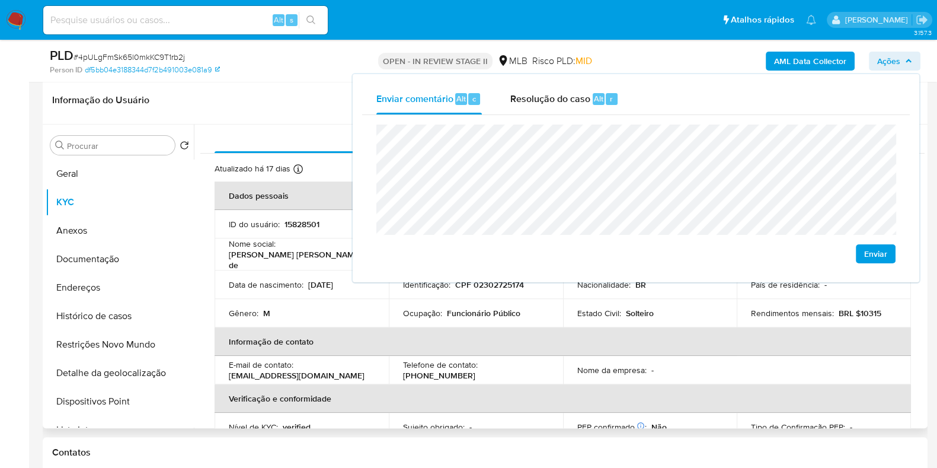
click at [516, 338] on th "Informação de contato" at bounding box center [563, 341] width 697 height 28
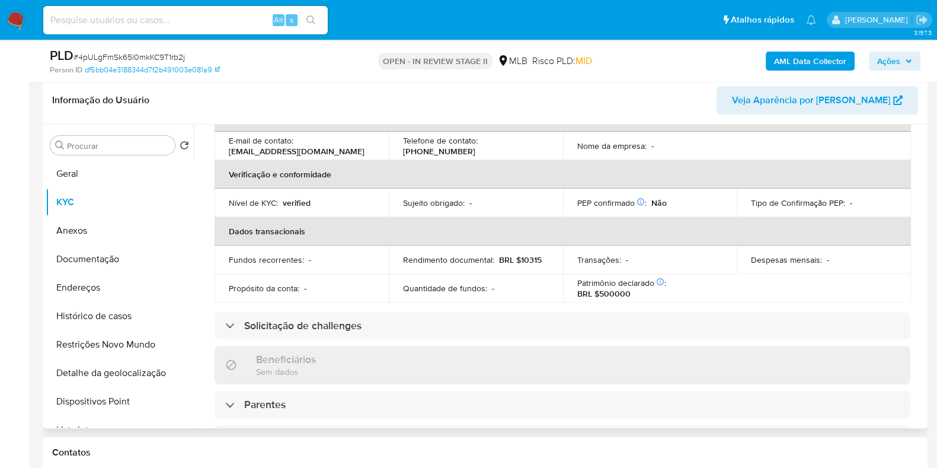
scroll to position [515, 0]
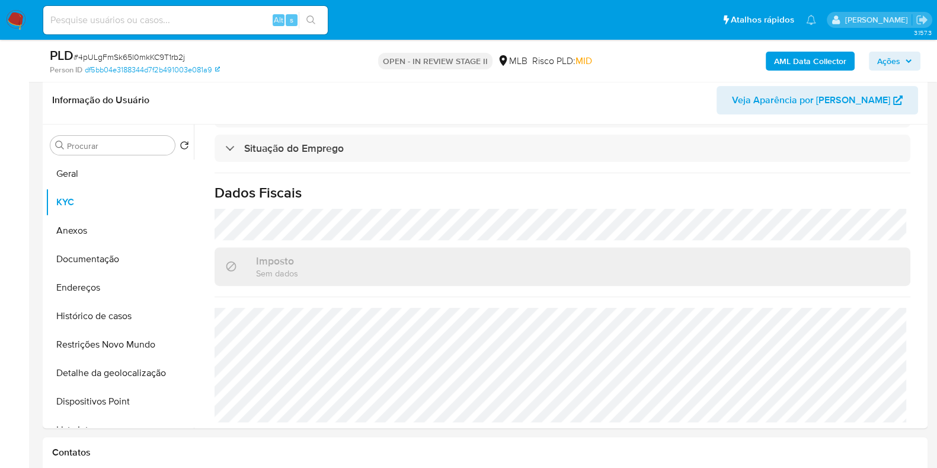
click at [905, 53] on span "Ações" at bounding box center [894, 61] width 35 height 17
